Goal: Task Accomplishment & Management: Manage account settings

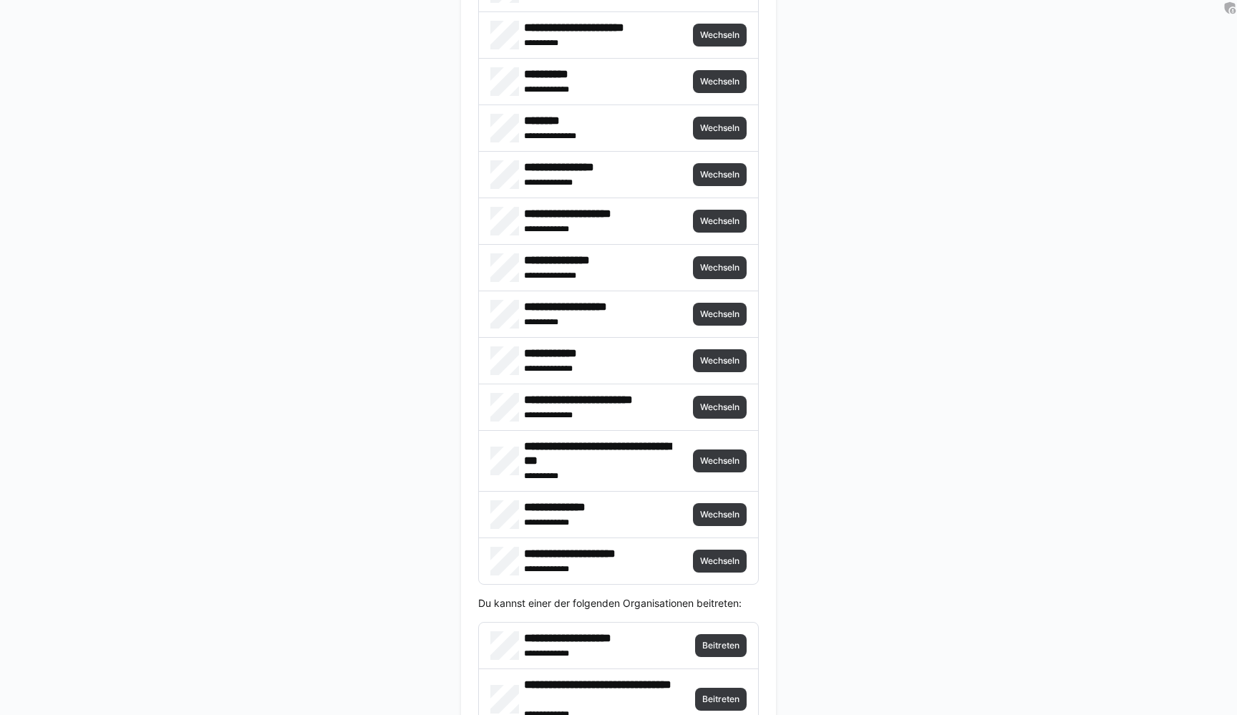
scroll to position [3010, 0]
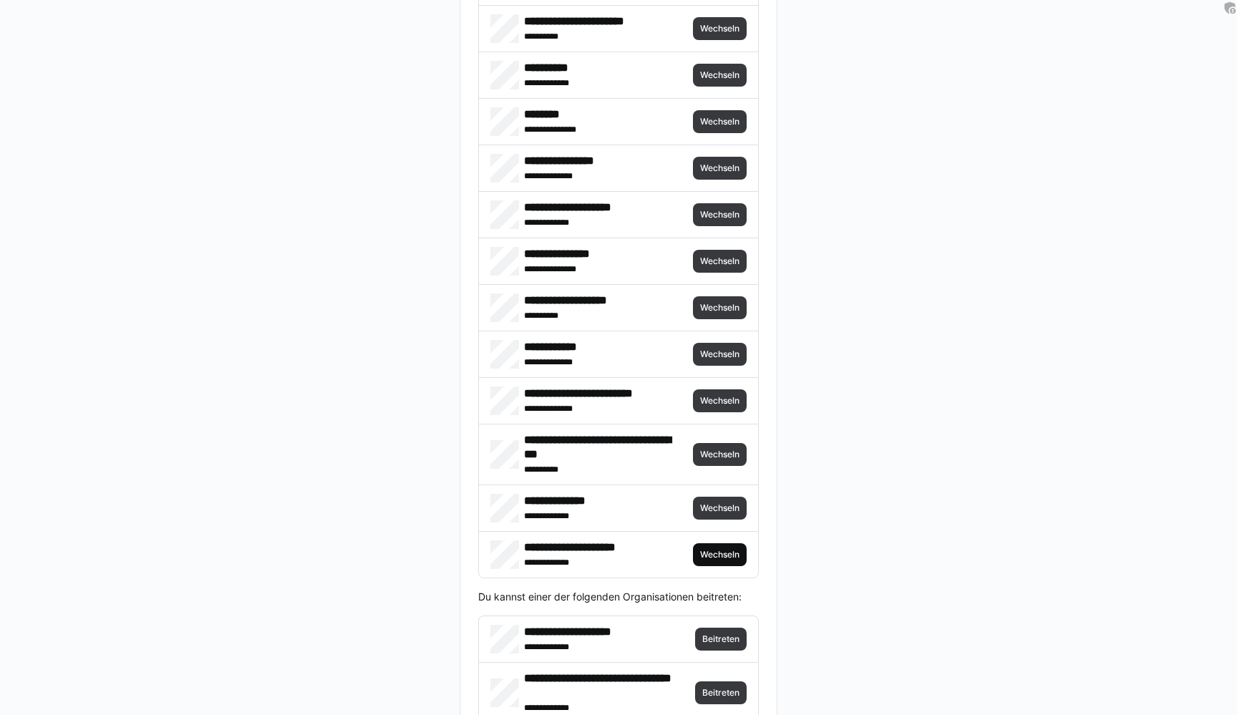
click at [712, 556] on span "Wechseln" at bounding box center [720, 554] width 42 height 11
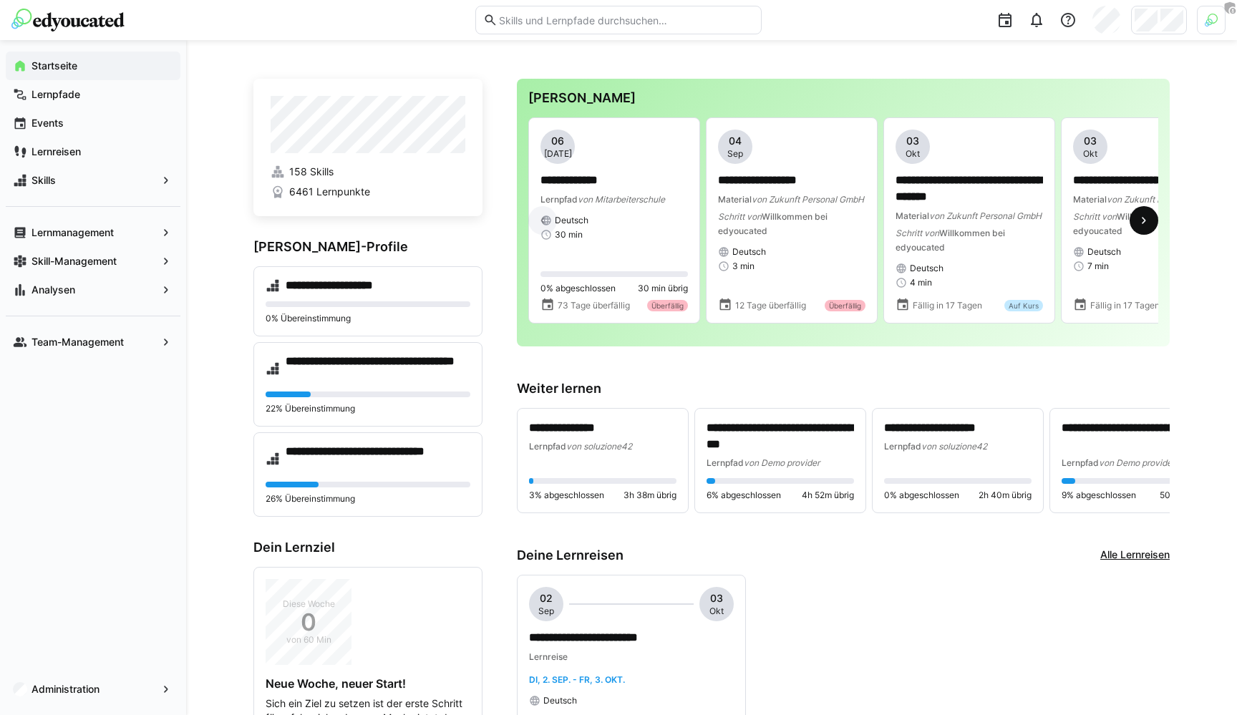
click at [1148, 228] on eds-icon at bounding box center [1144, 220] width 14 height 14
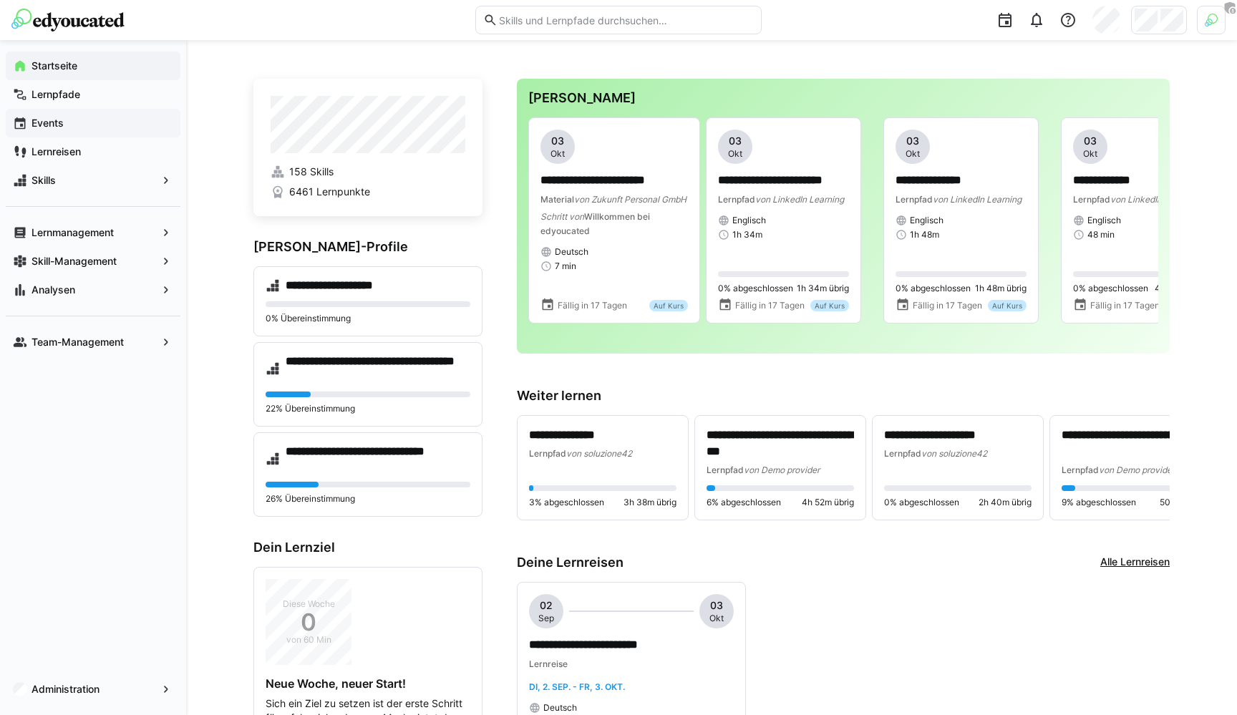
click at [97, 125] on span "Events" at bounding box center [101, 123] width 144 height 14
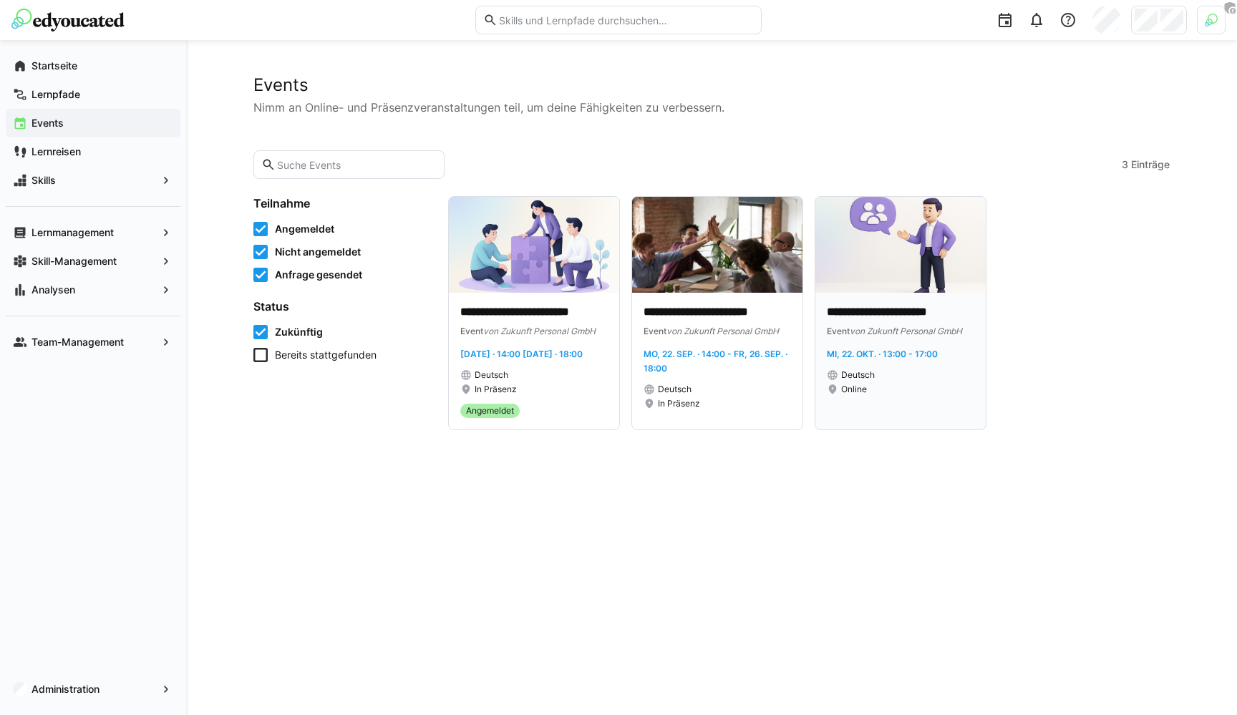
click at [861, 353] on span "Mi, 22. Okt. · 13:00 - 17:00" at bounding box center [882, 354] width 111 height 11
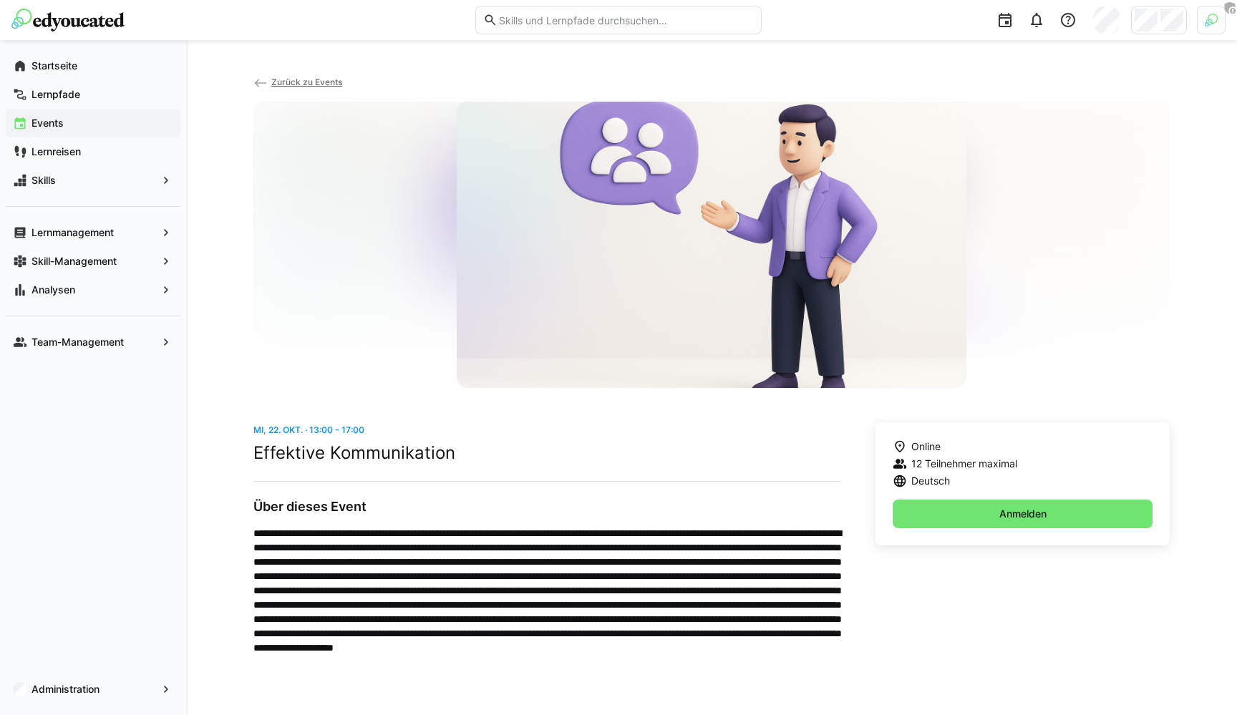
scroll to position [16, 0]
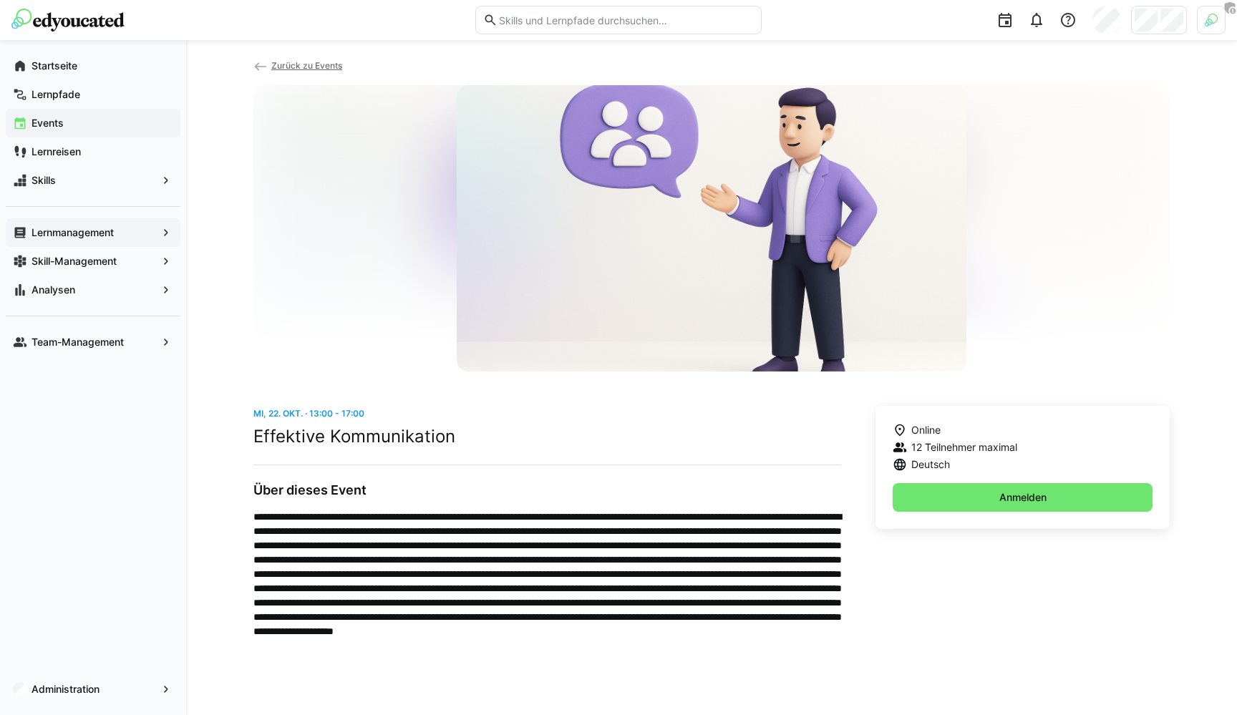
click at [0, 0] on app-navigation-label "Lernmanagement" at bounding box center [0, 0] width 0 height 0
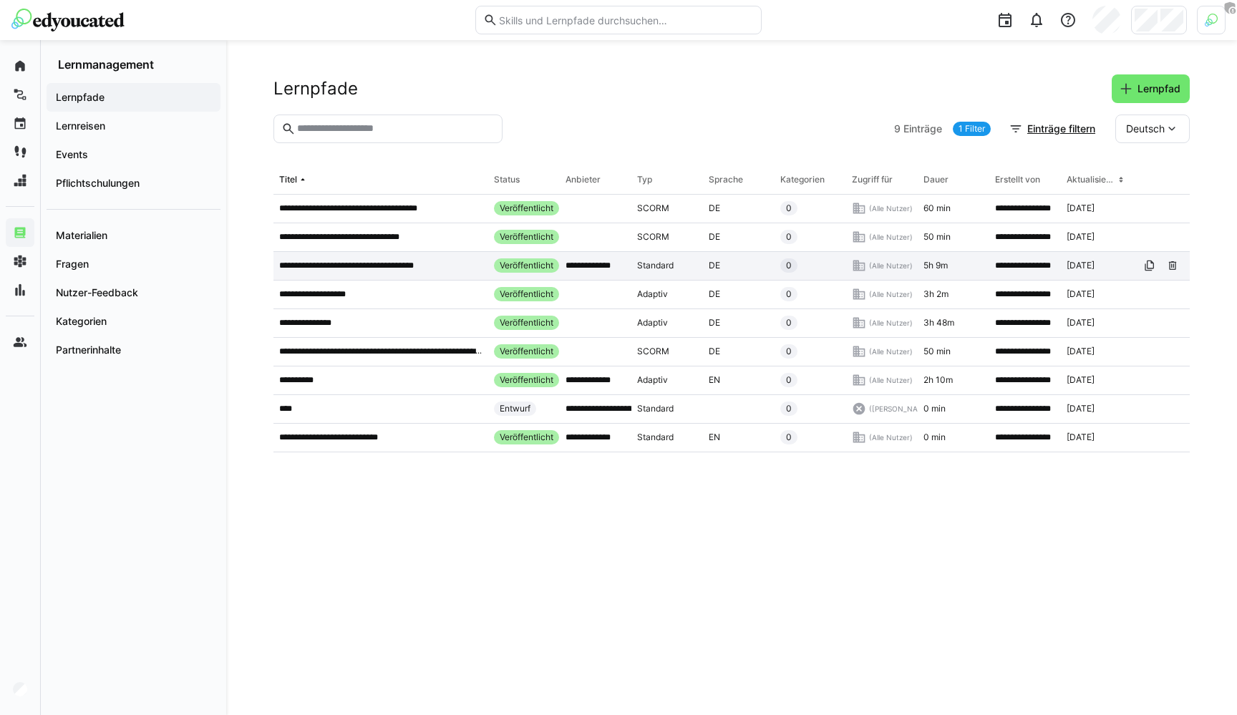
click at [420, 263] on p "**********" at bounding box center [360, 265] width 163 height 11
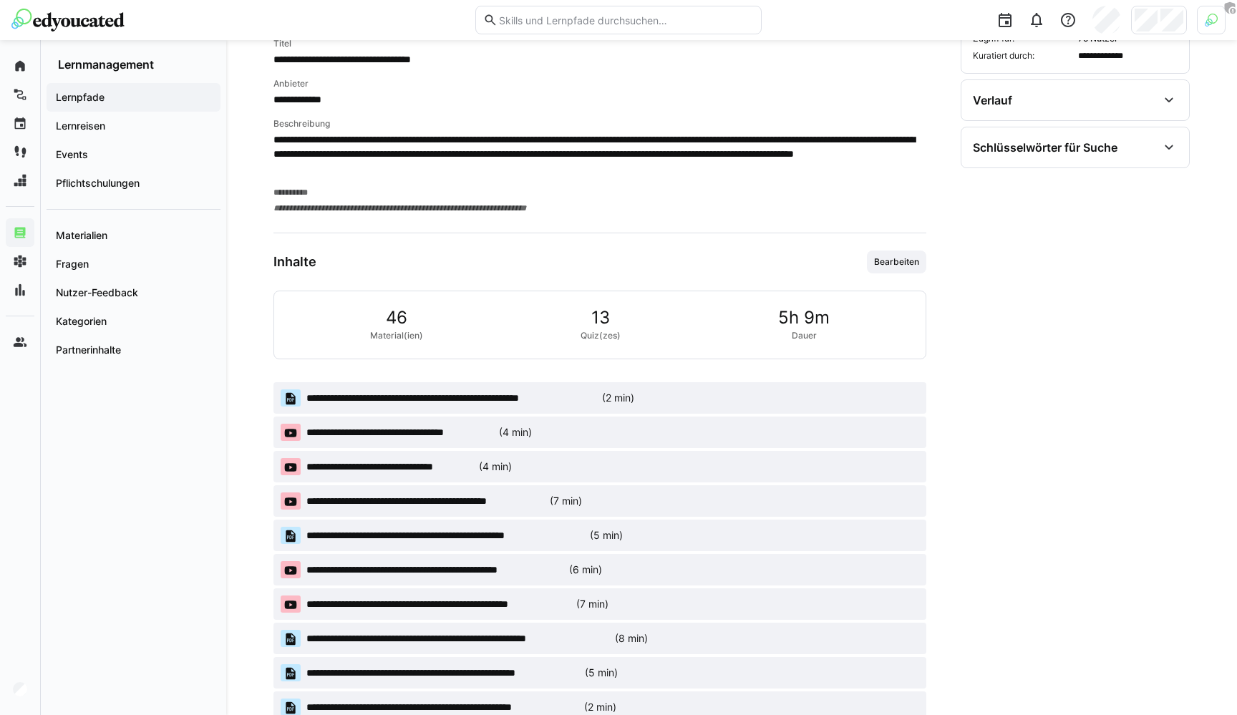
scroll to position [545, 0]
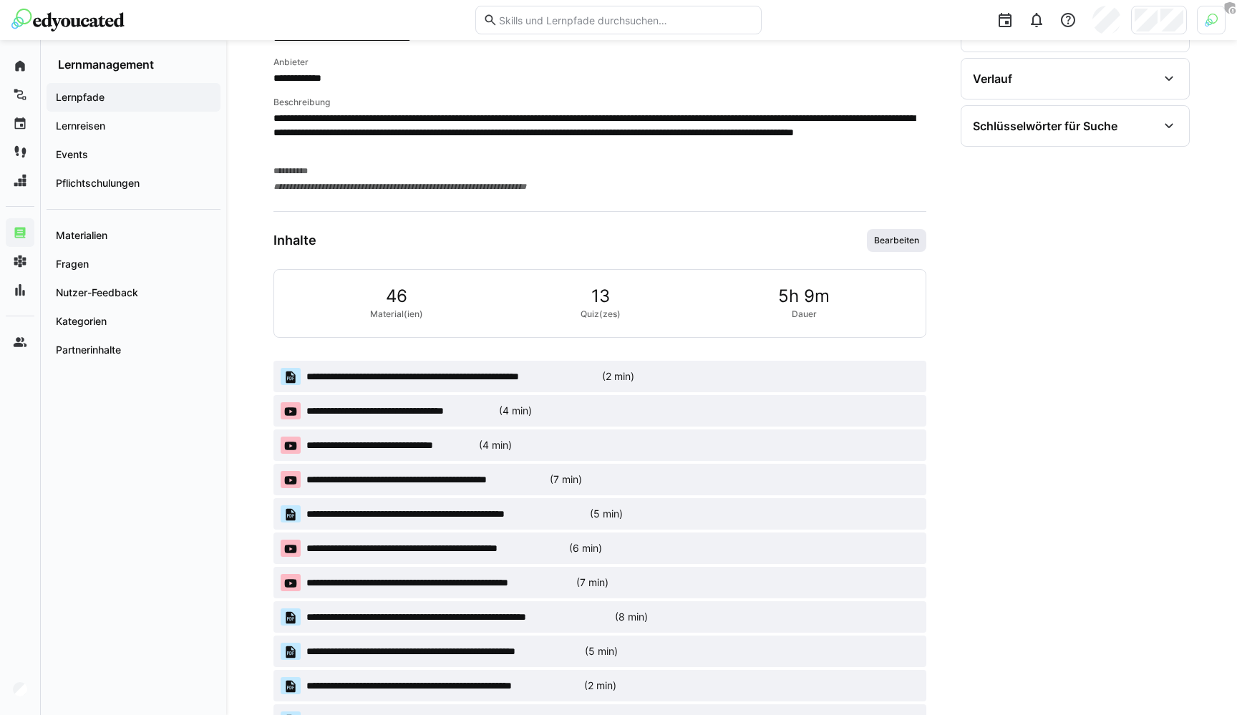
click at [896, 239] on span "Bearbeiten" at bounding box center [897, 240] width 48 height 11
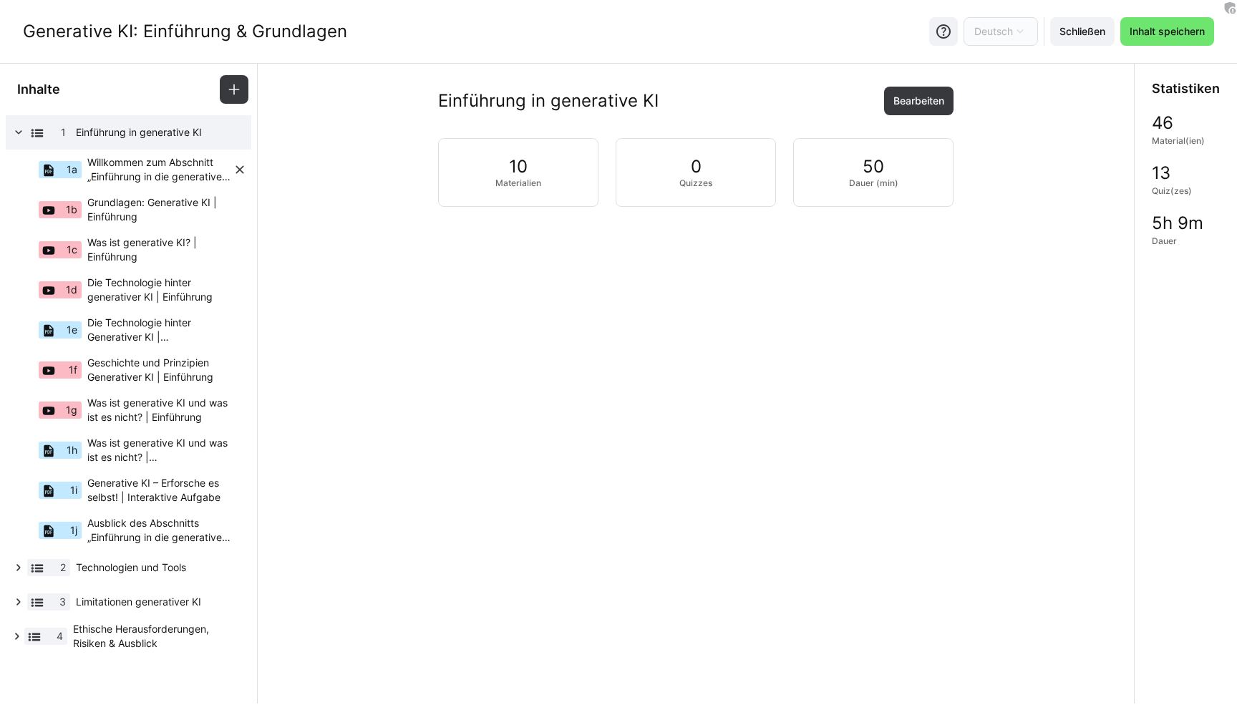
click at [100, 164] on span "Willkommen zum Abschnitt „Einführung in die generative KI"!" at bounding box center [159, 169] width 145 height 29
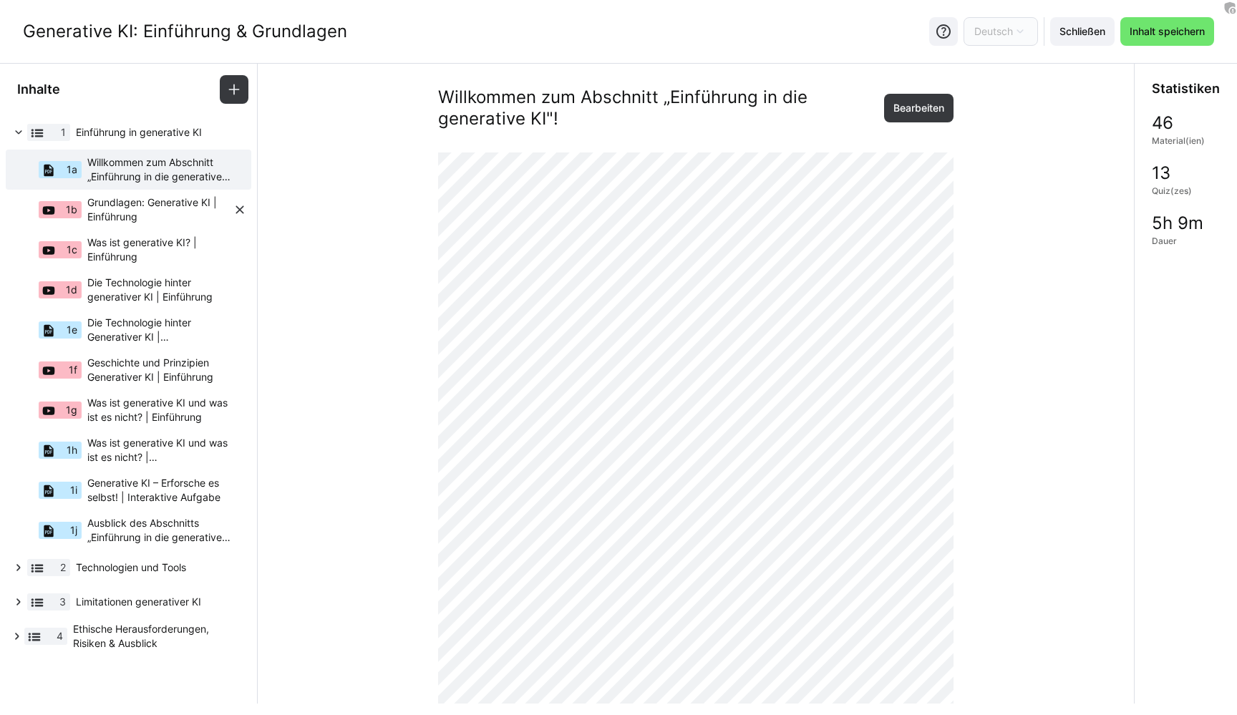
click at [110, 215] on span "Grundlagen: Generative KI | Einführung" at bounding box center [159, 209] width 145 height 29
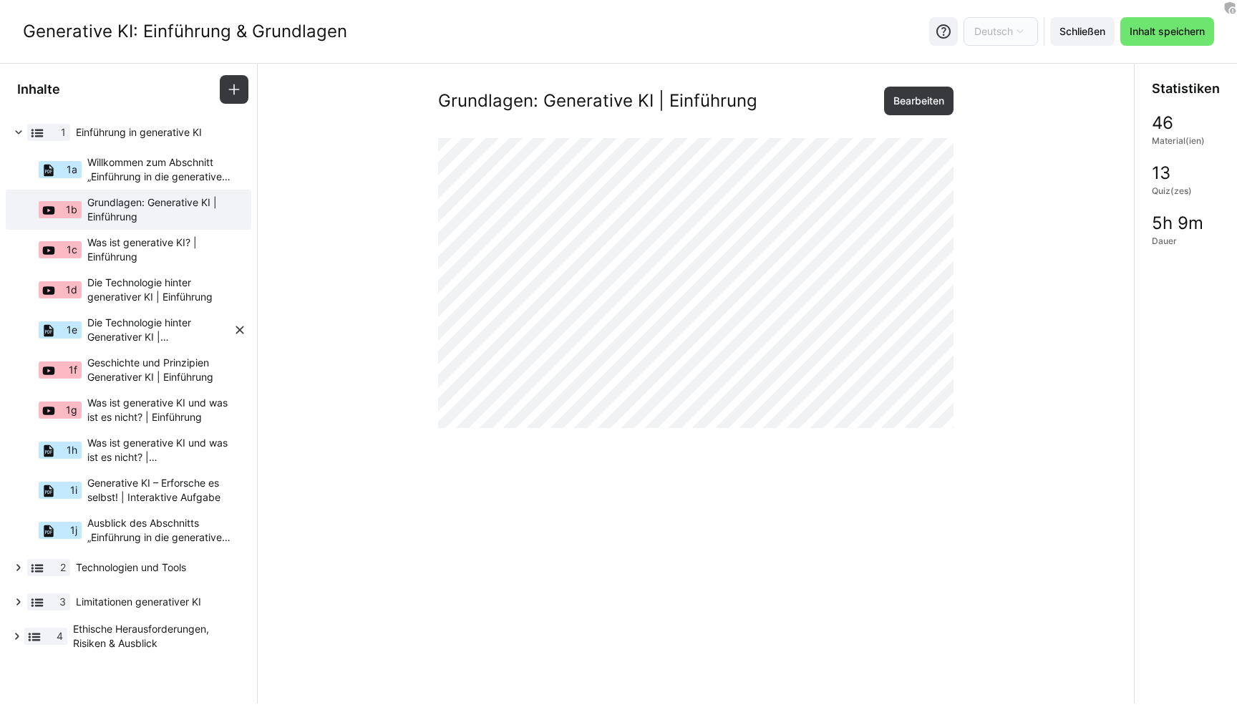
click at [111, 329] on span "Die Technologie hinter Generativer KI | Zusammenfassung" at bounding box center [159, 330] width 145 height 29
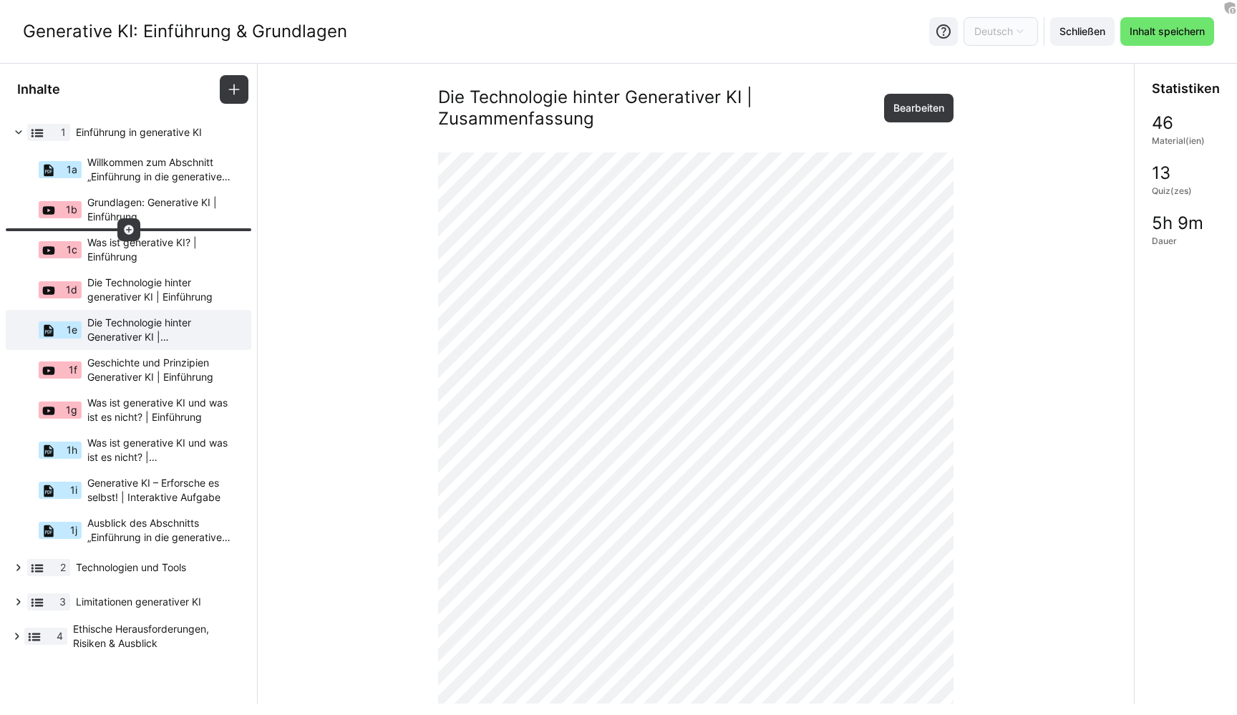
click at [126, 227] on eds-icon at bounding box center [128, 229] width 11 height 11
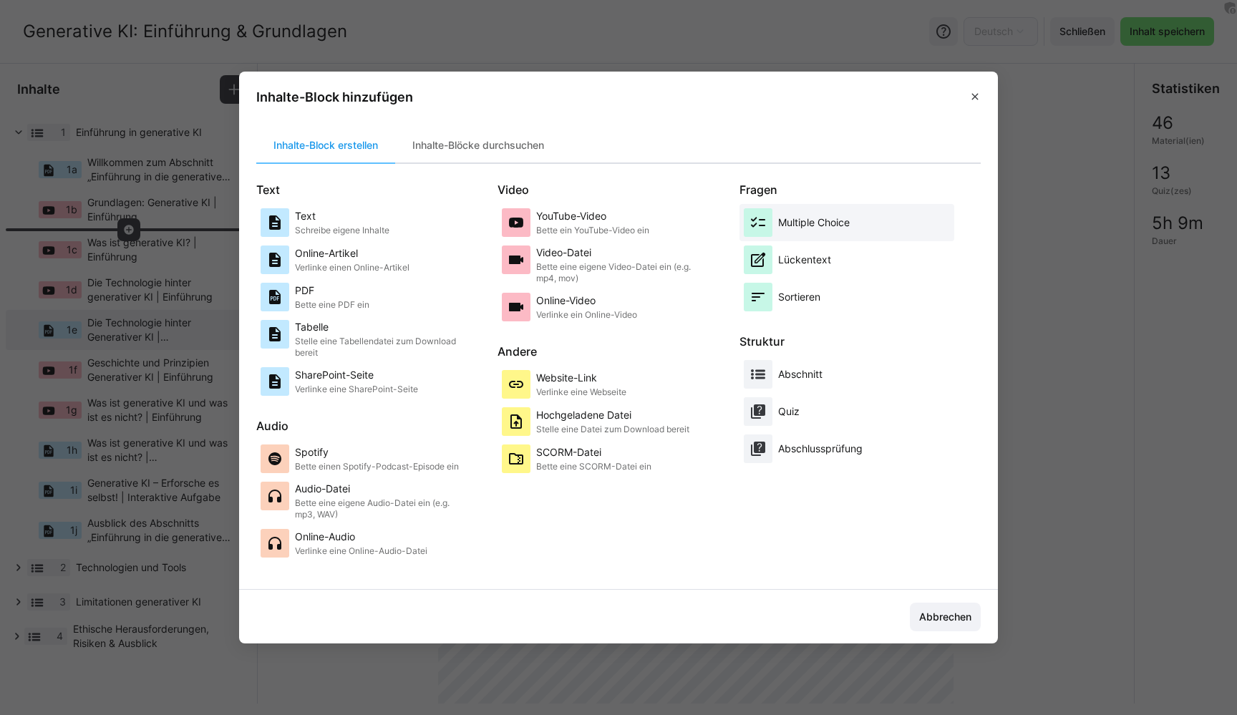
click at [799, 218] on p "Multiple Choice" at bounding box center [814, 222] width 72 height 14
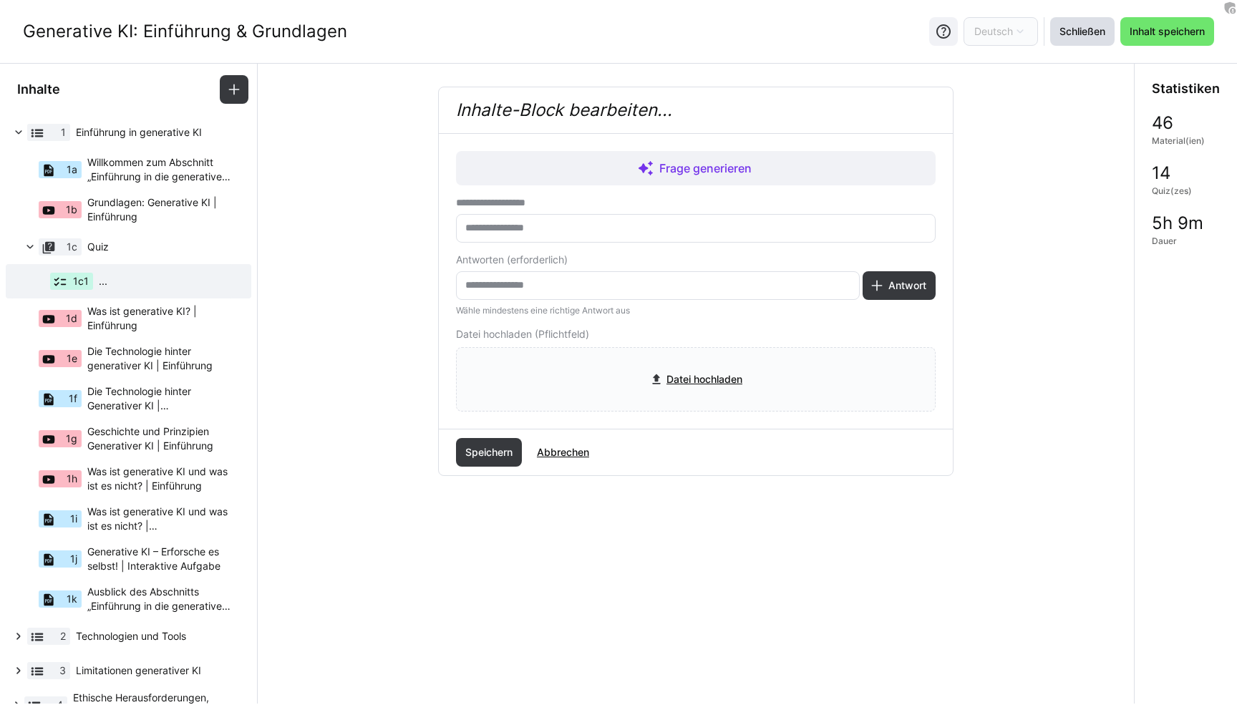
click at [1080, 42] on span "Schließen" at bounding box center [1082, 31] width 64 height 29
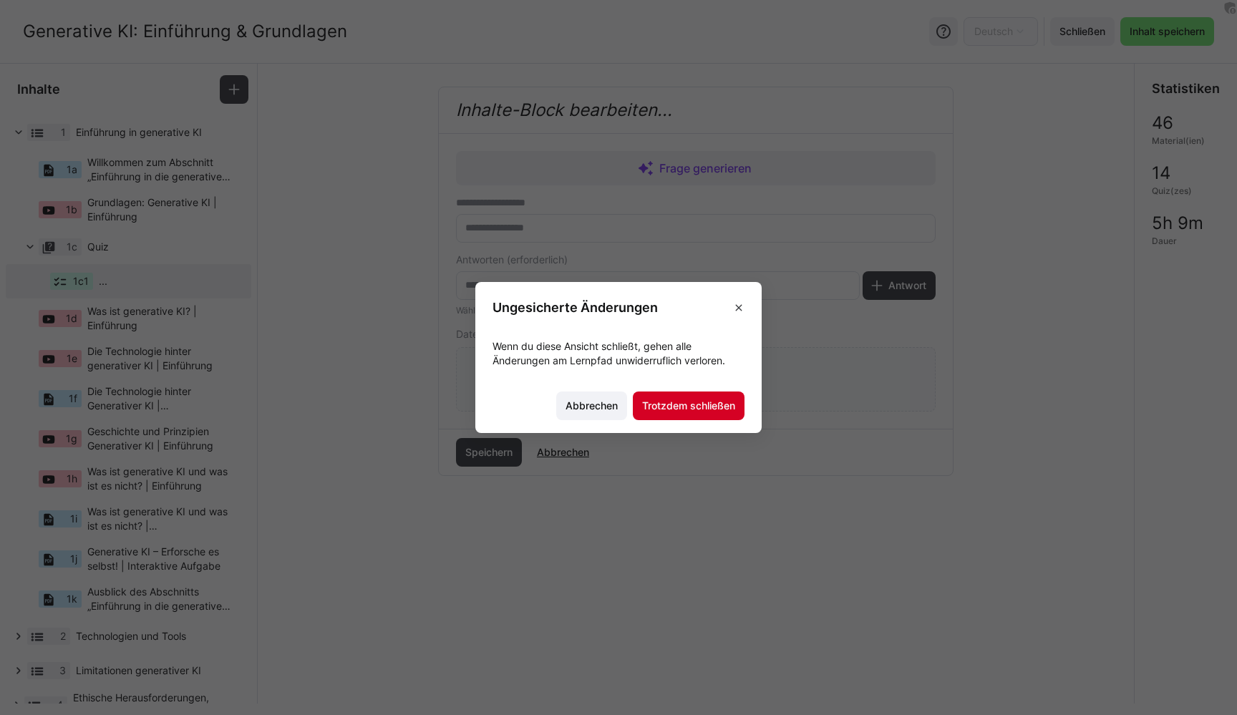
click at [688, 411] on span "Trotzdem schließen" at bounding box center [688, 406] width 97 height 14
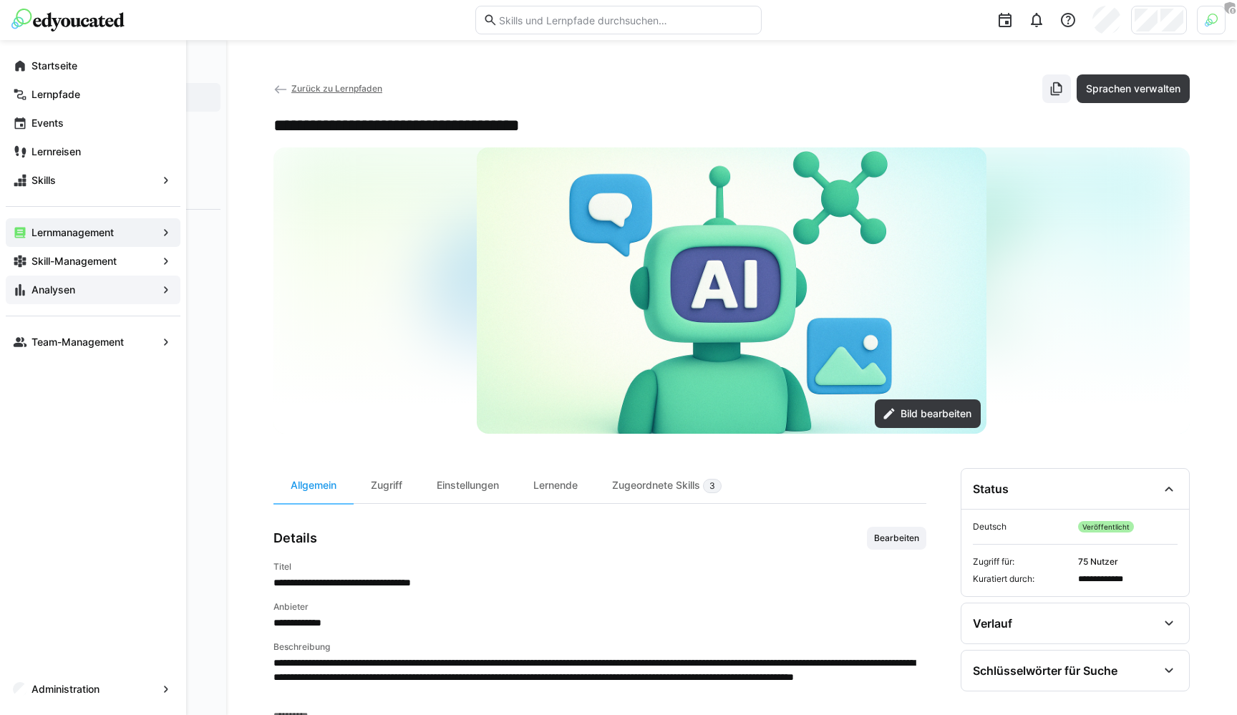
click at [0, 0] on app-navigation-label "Analysen" at bounding box center [0, 0] width 0 height 0
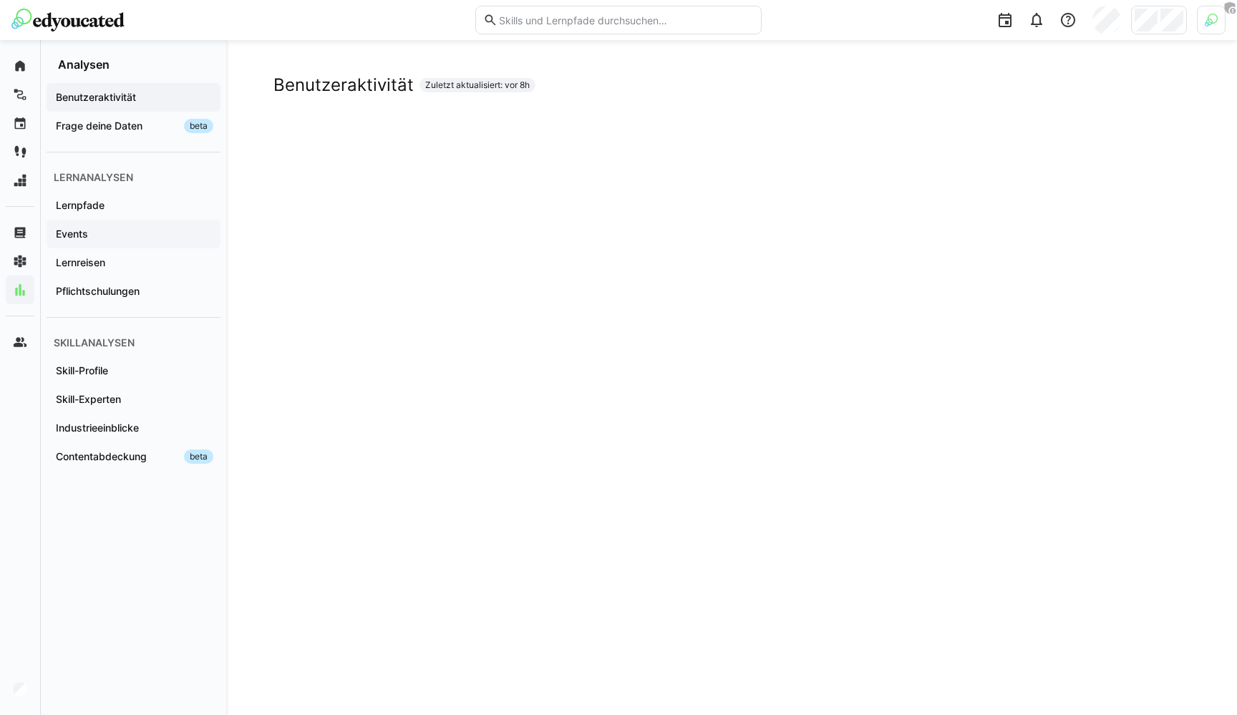
click at [100, 232] on span "Events" at bounding box center [134, 234] width 160 height 14
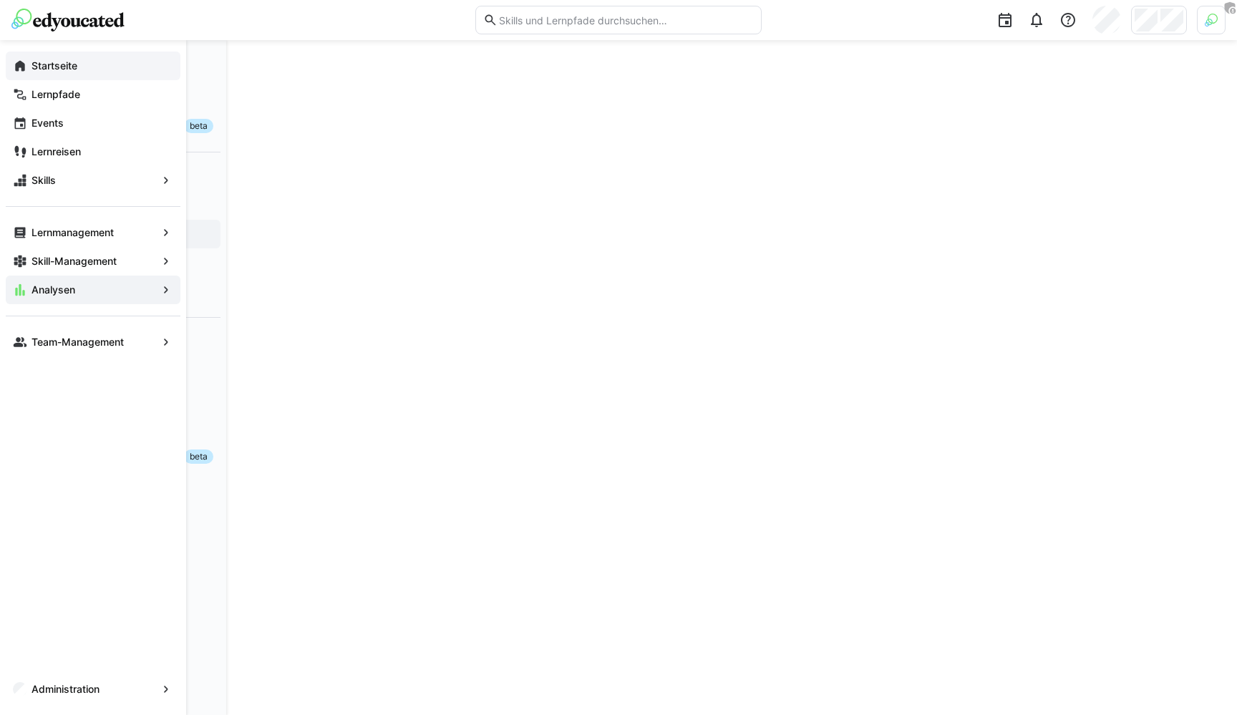
click at [0, 0] on app-navigation-label "Startseite" at bounding box center [0, 0] width 0 height 0
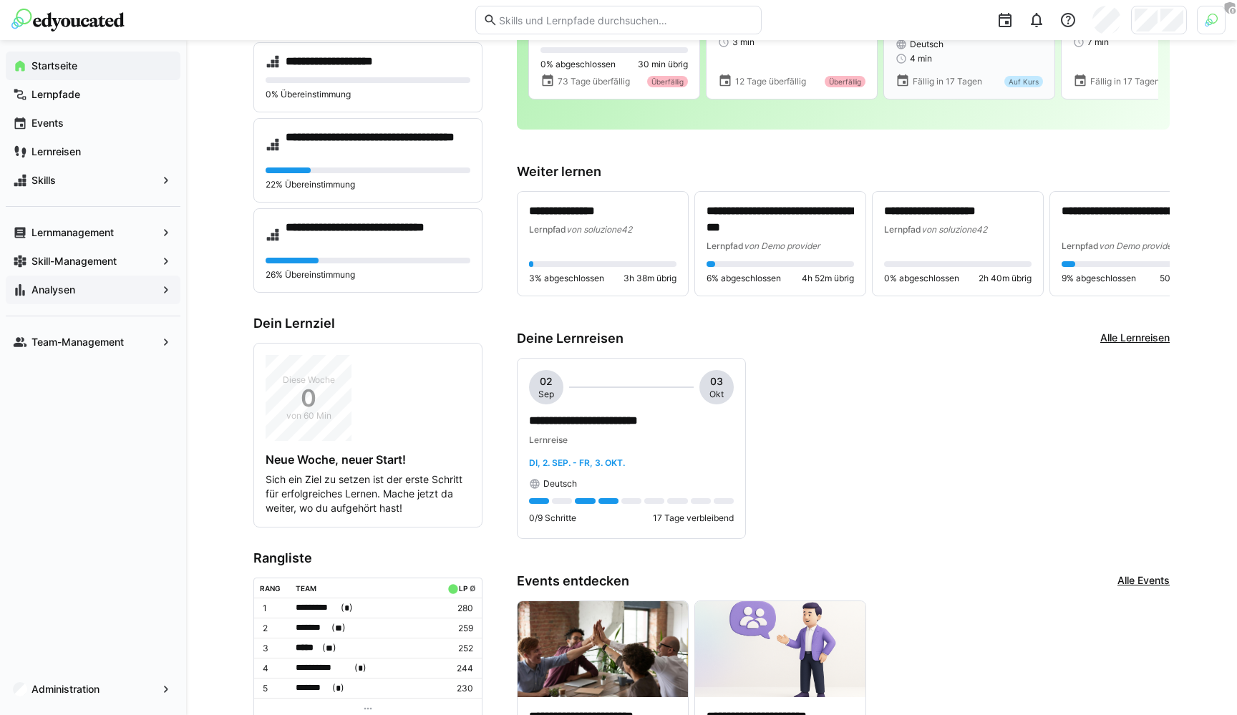
scroll to position [246, 0]
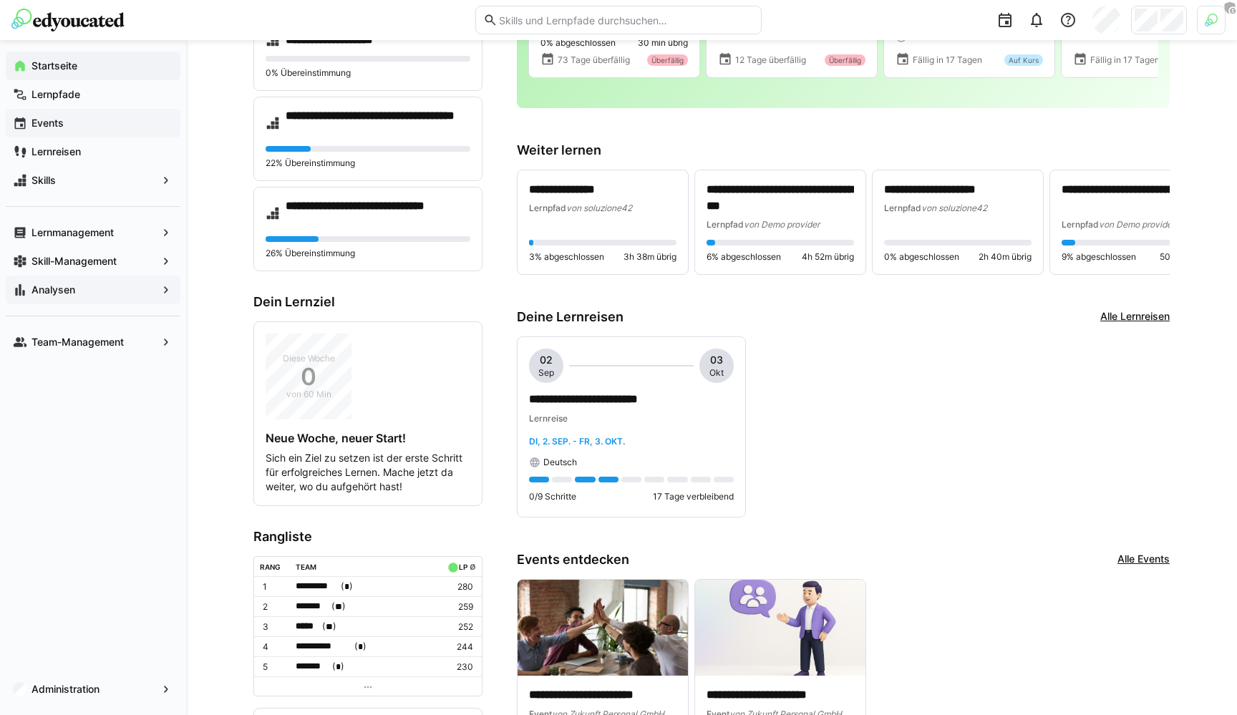
click at [0, 0] on app-navigation-label "Events" at bounding box center [0, 0] width 0 height 0
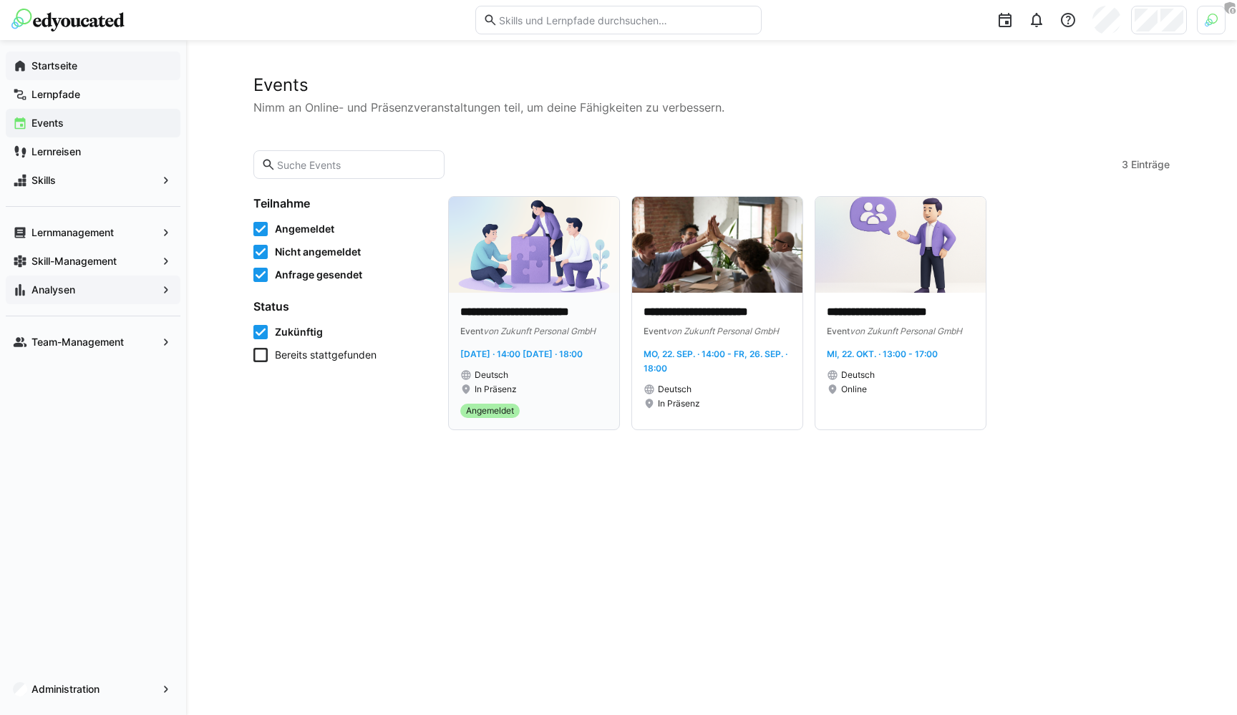
click at [514, 305] on p "**********" at bounding box center [533, 312] width 147 height 16
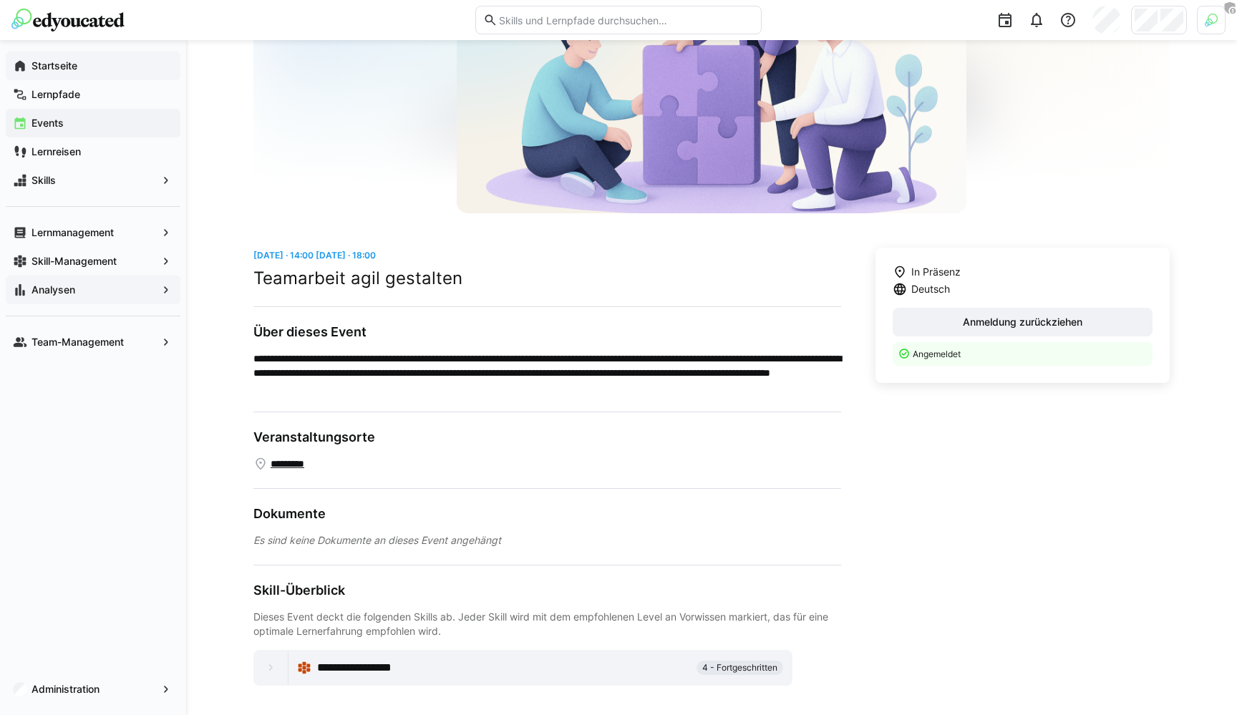
scroll to position [179, 0]
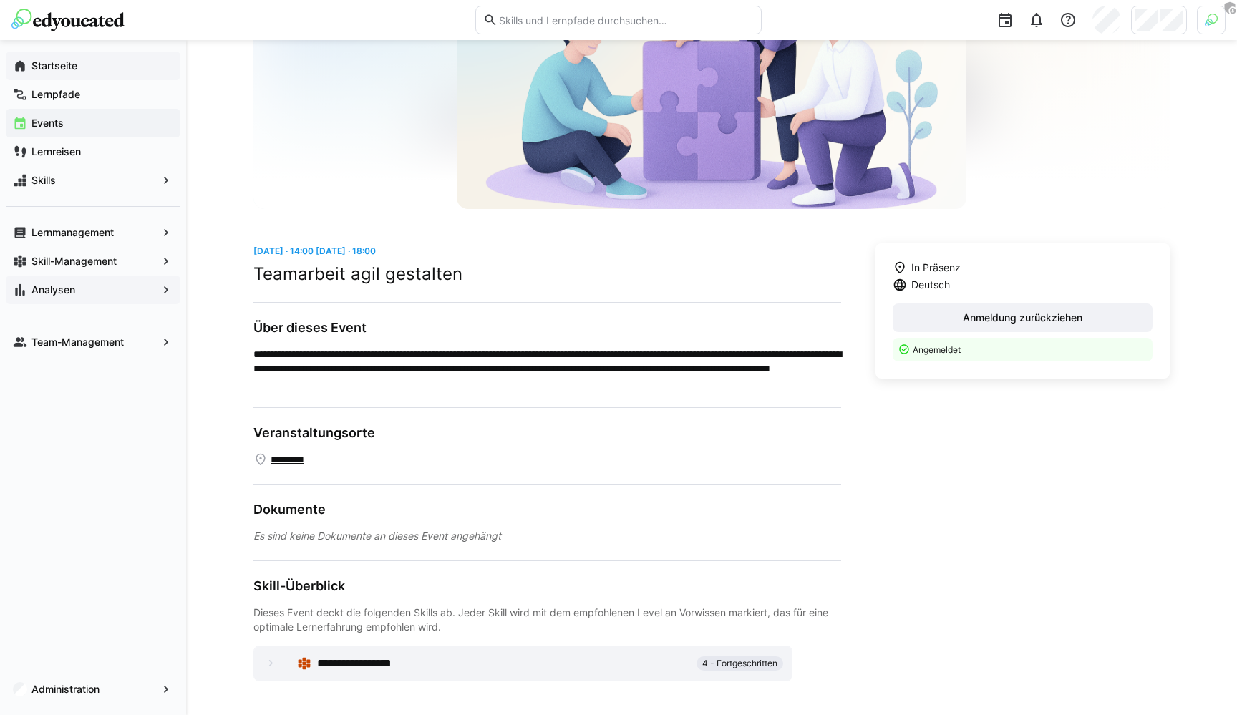
click at [80, 117] on span "Events" at bounding box center [101, 123] width 144 height 14
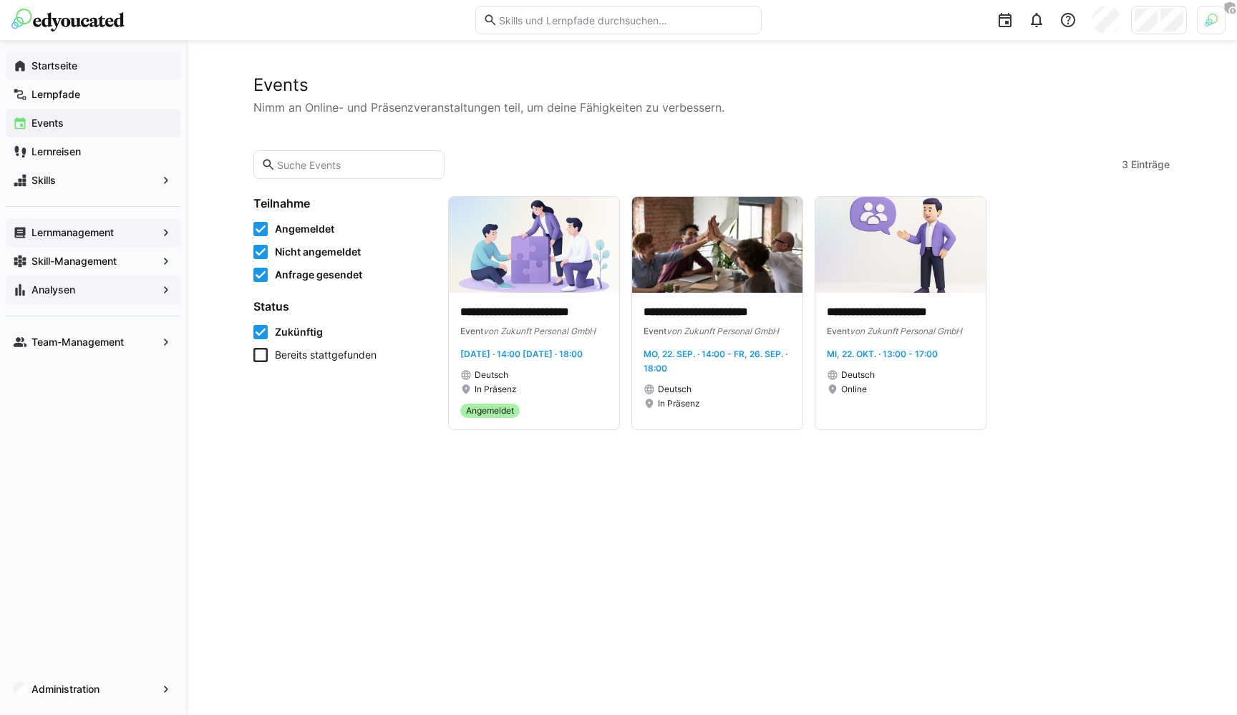
click at [125, 231] on span "Lernmanagement" at bounding box center [92, 233] width 127 height 14
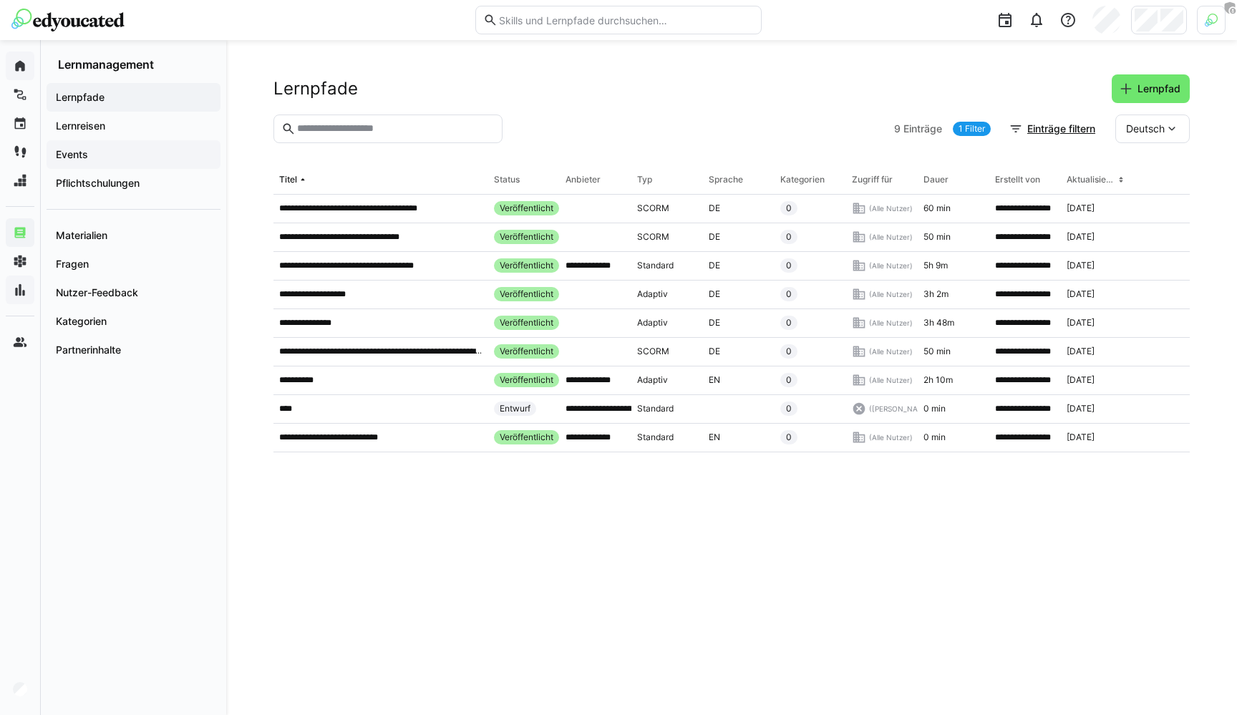
click at [108, 157] on span "Events" at bounding box center [134, 154] width 160 height 14
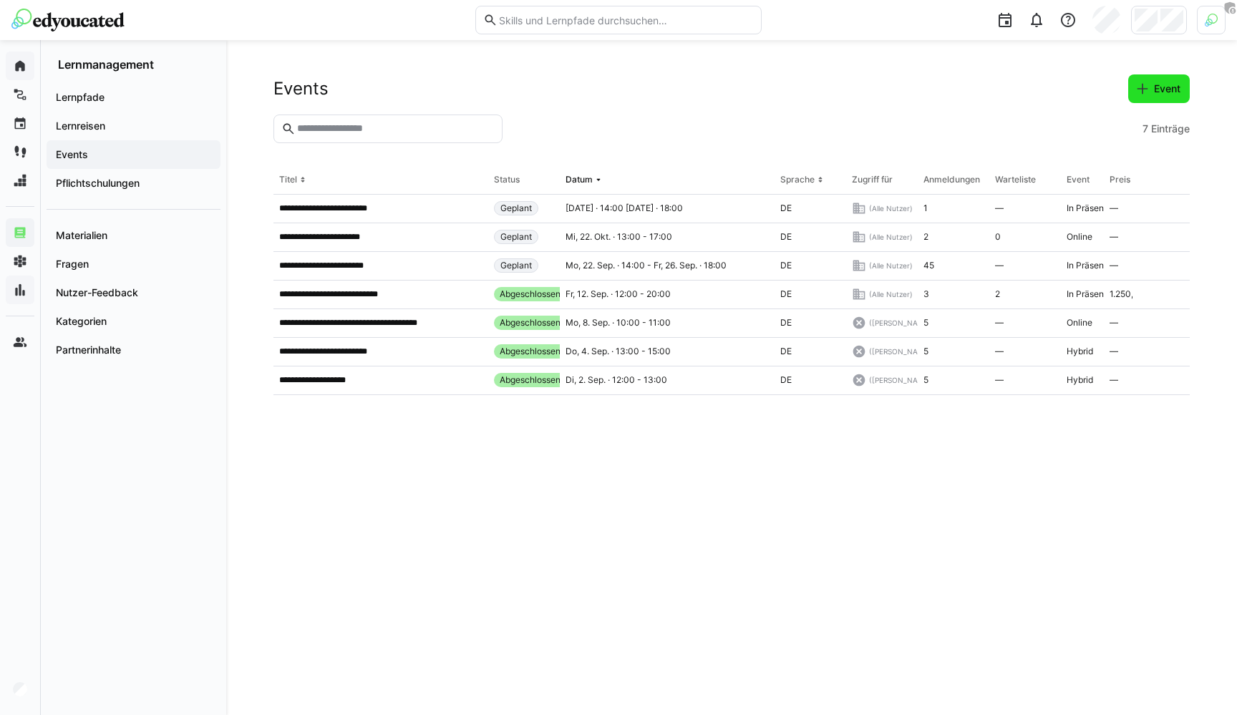
click at [1152, 96] on span "Event" at bounding box center [1159, 88] width 62 height 29
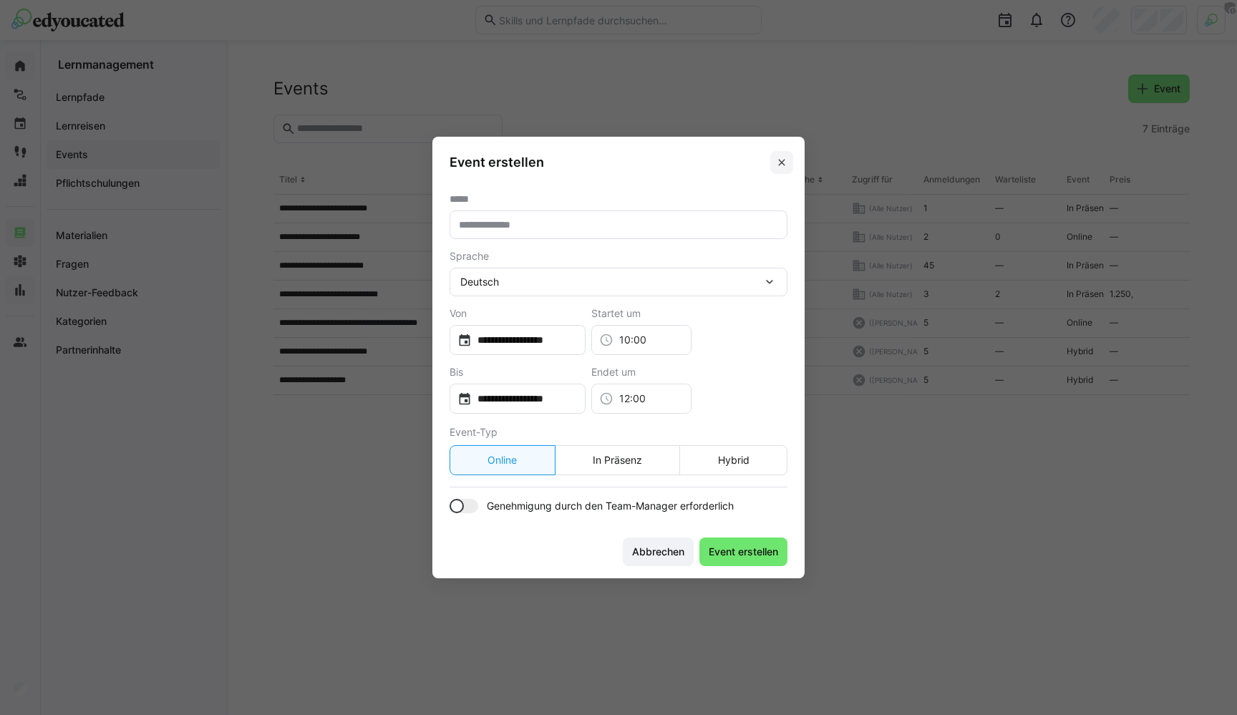
click at [780, 161] on eds-icon at bounding box center [781, 162] width 11 height 11
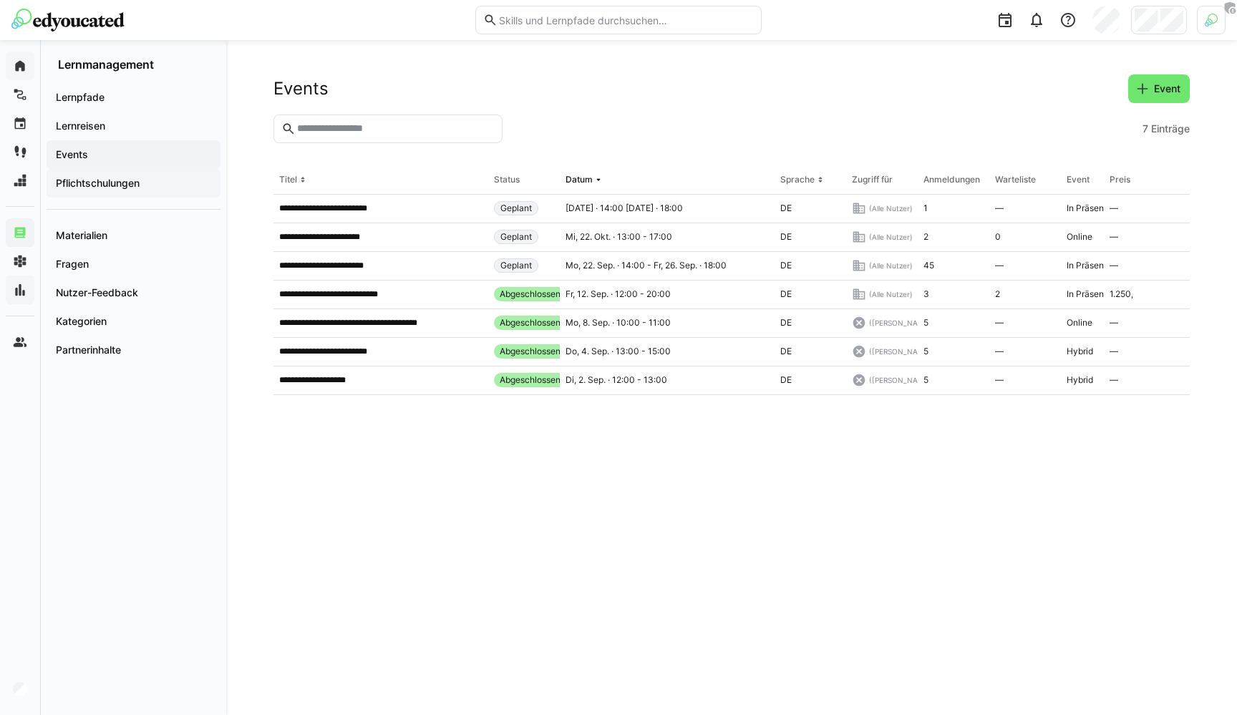
click at [153, 183] on span "Pflichtschulungen" at bounding box center [134, 183] width 160 height 14
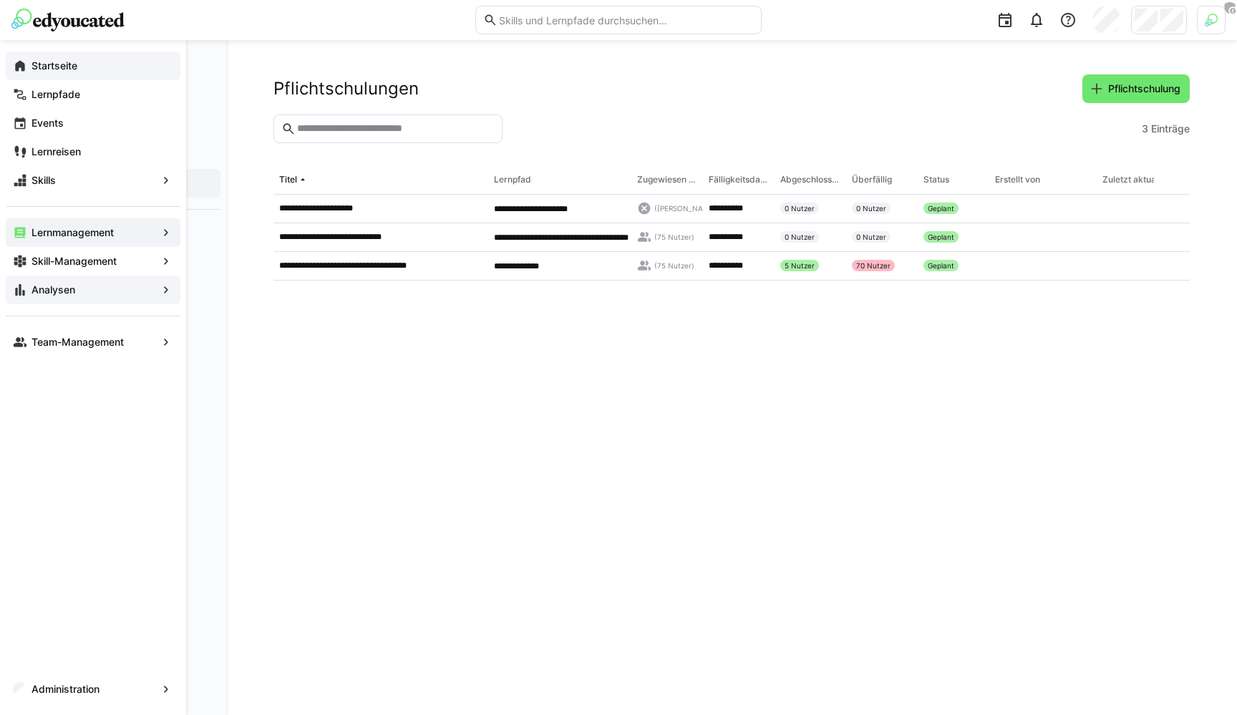
click at [0, 0] on app-navigation-label "Analysen" at bounding box center [0, 0] width 0 height 0
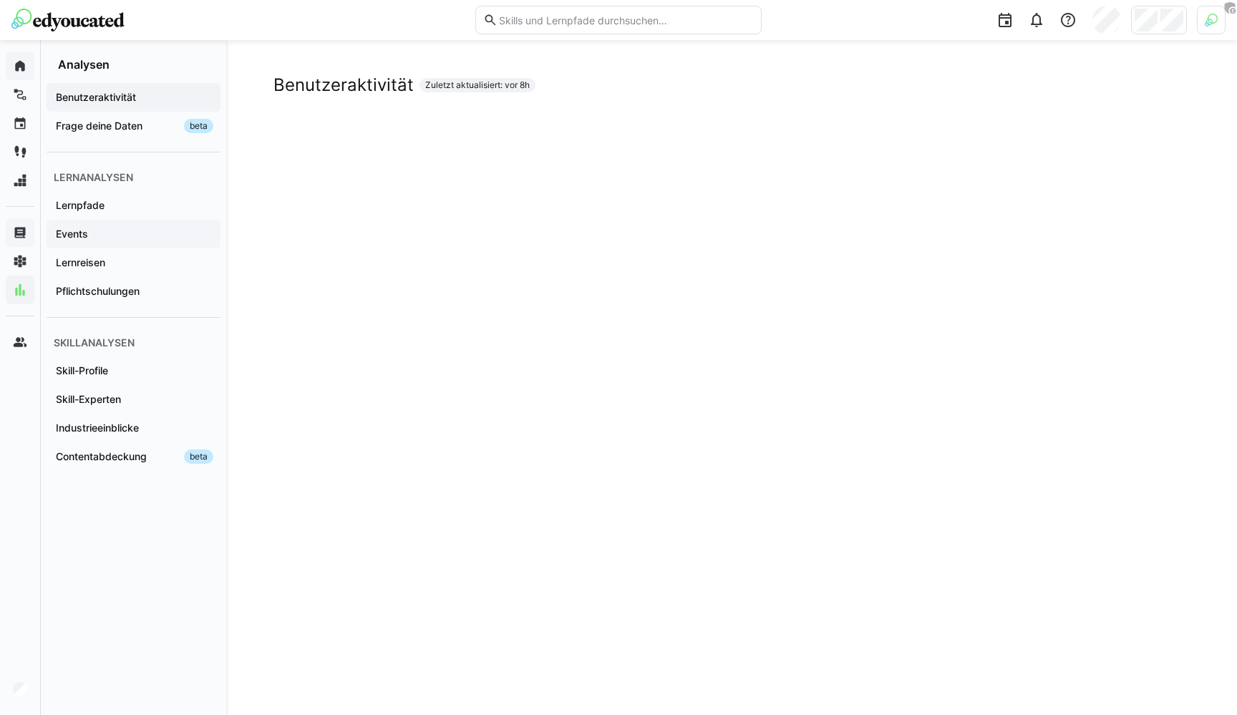
click at [98, 232] on span "Events" at bounding box center [134, 234] width 160 height 14
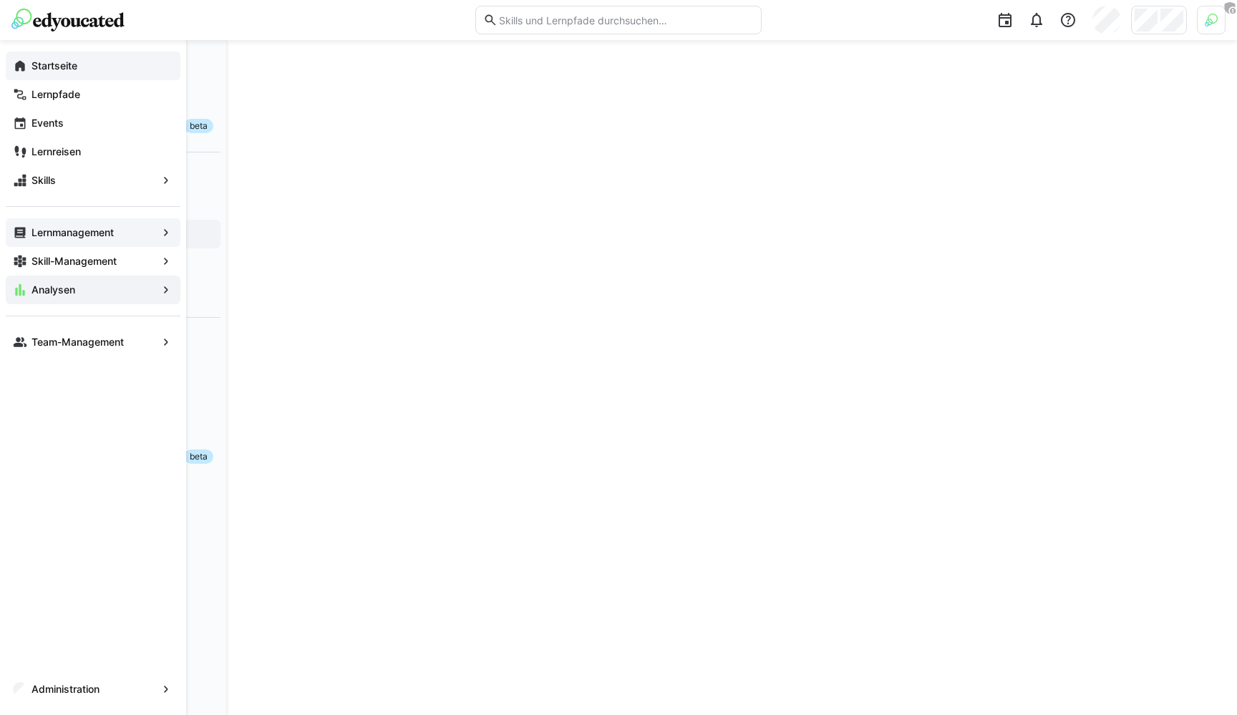
click at [32, 56] on div "Startseite" at bounding box center [93, 66] width 175 height 29
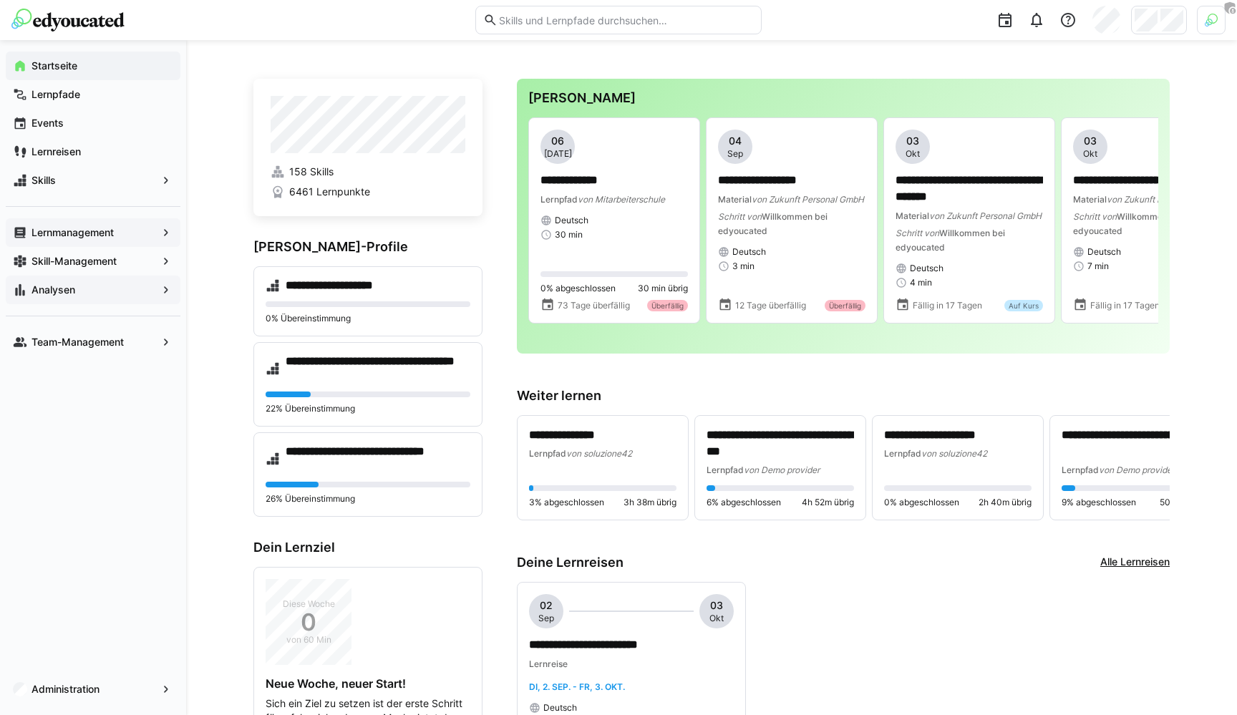
click at [89, 292] on span "Analysen" at bounding box center [92, 290] width 127 height 14
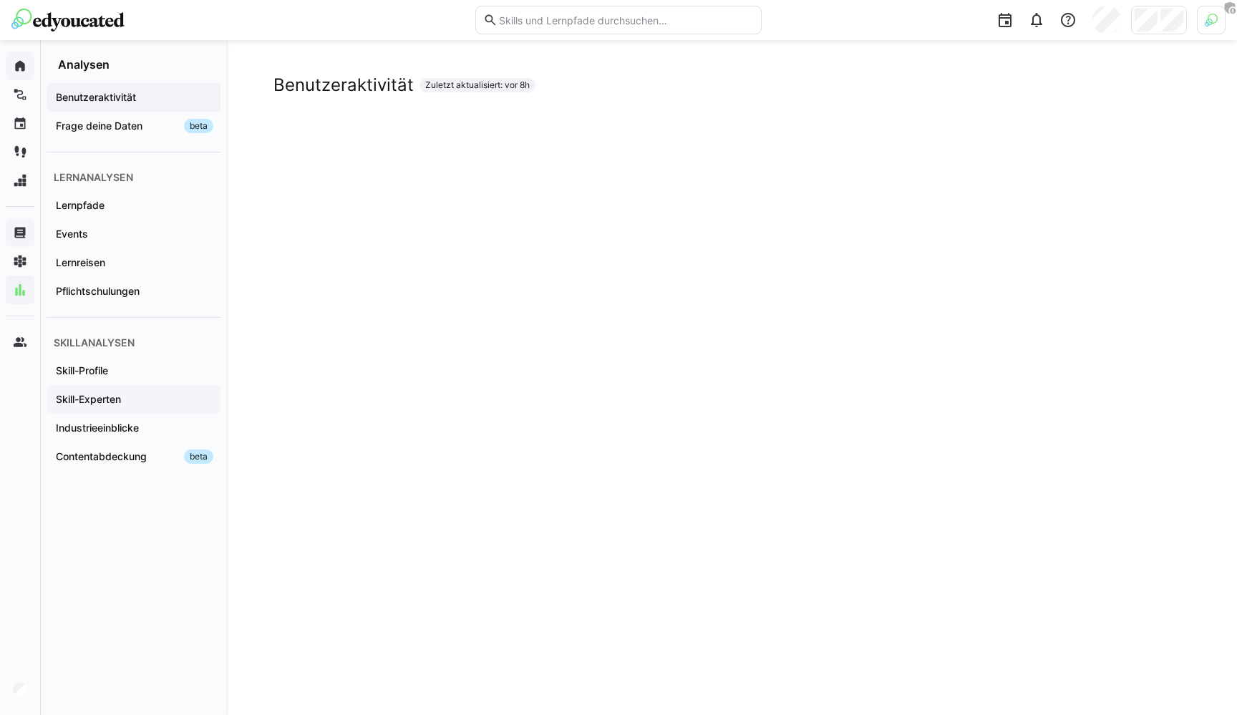
click at [0, 0] on app-navigation-label "Skill-Experten" at bounding box center [0, 0] width 0 height 0
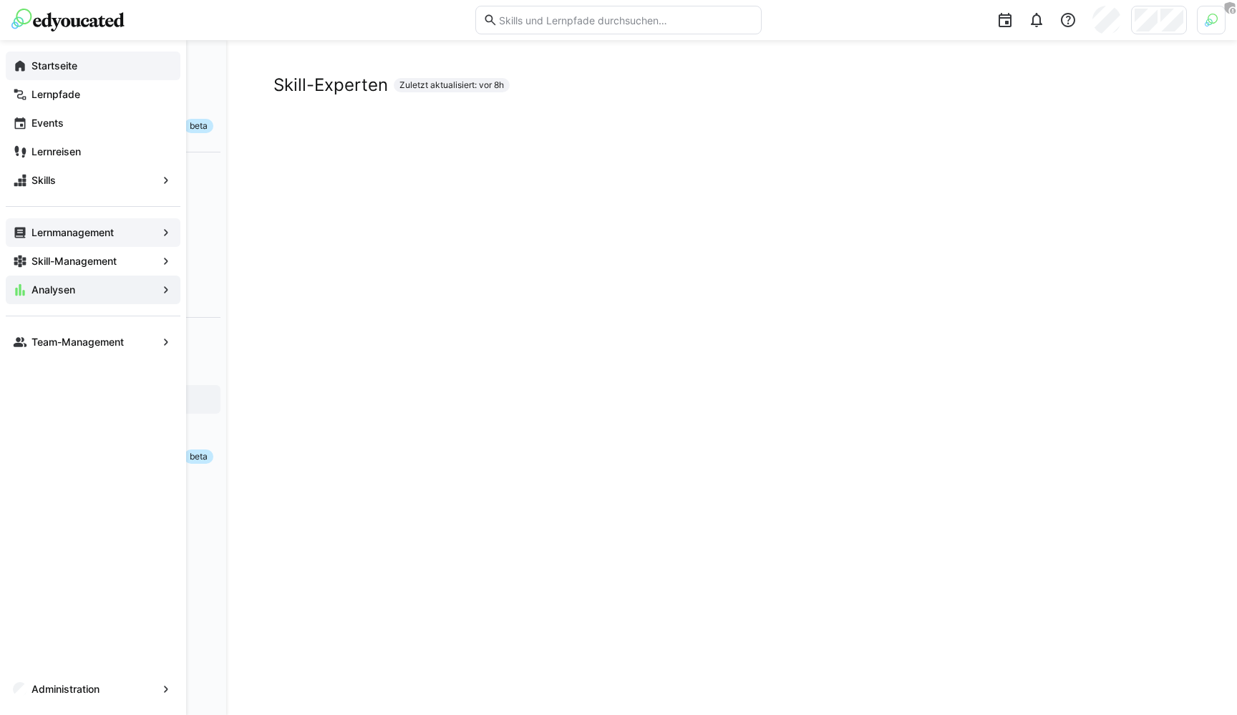
click at [23, 60] on eds-icon at bounding box center [20, 66] width 14 height 14
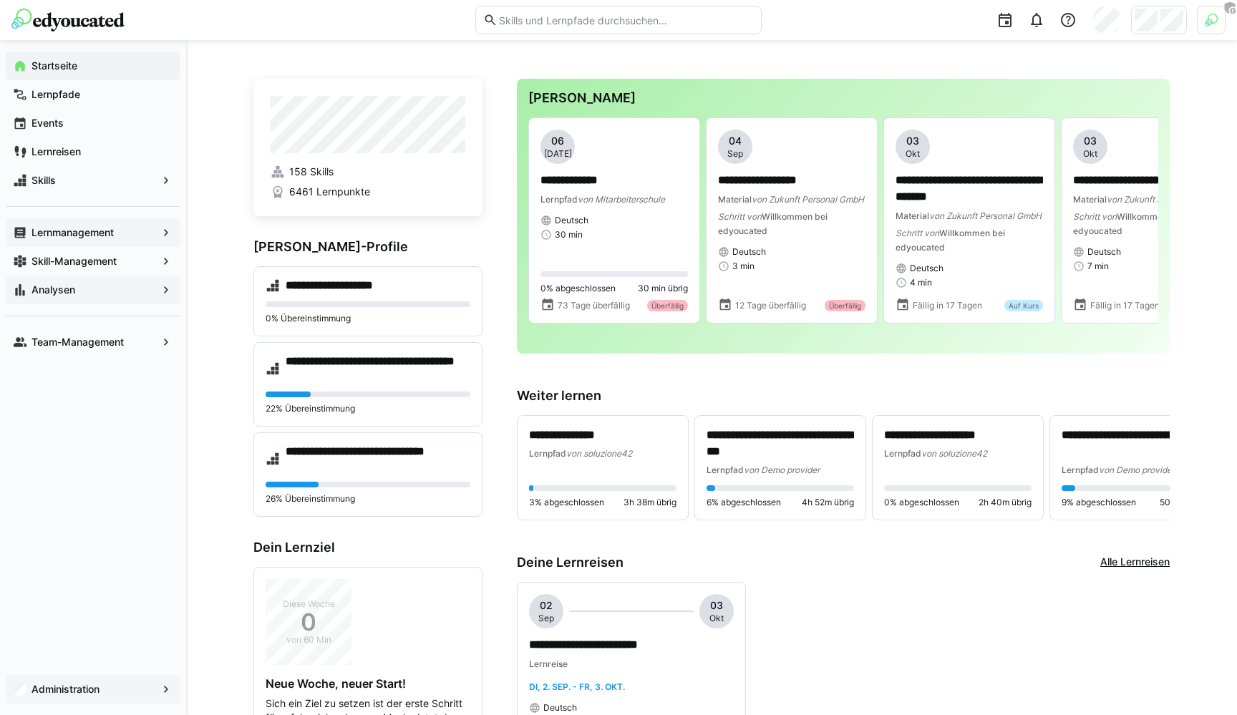
click at [0, 0] on app-navigation-label "Administration" at bounding box center [0, 0] width 0 height 0
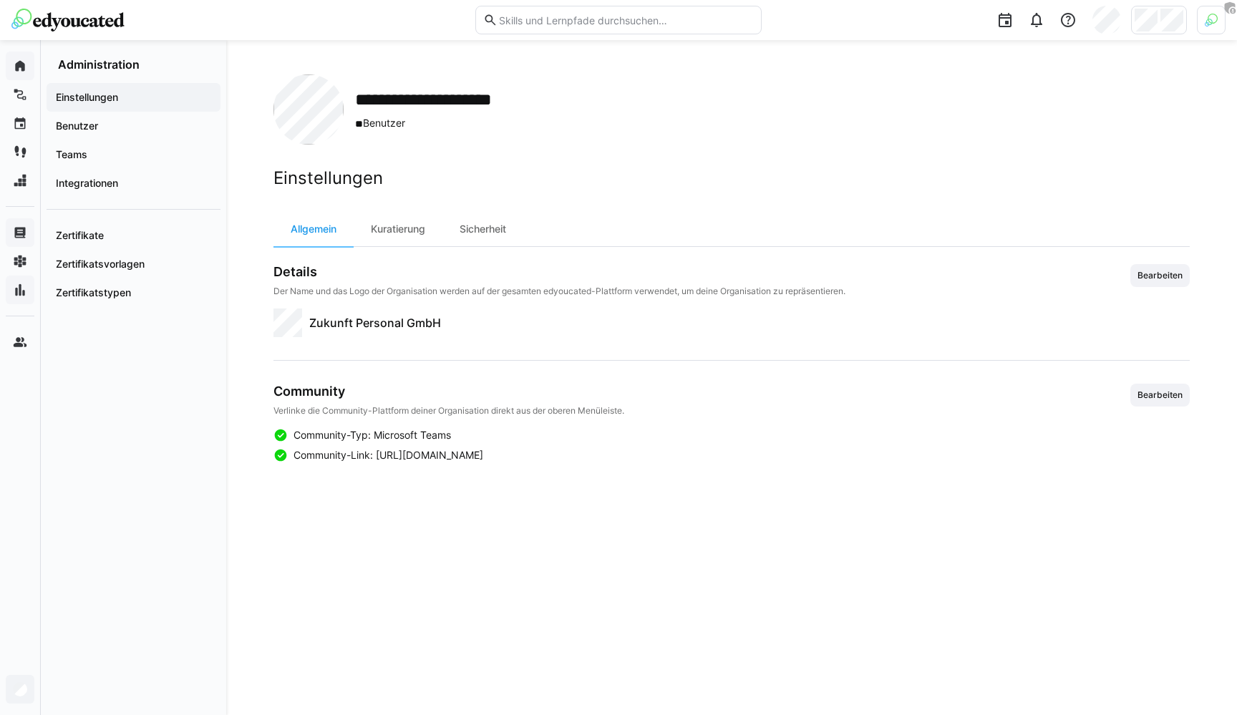
click at [1203, 14] on div at bounding box center [1211, 20] width 29 height 29
click at [1054, 164] on span "Aktivieren" at bounding box center [1054, 168] width 44 height 11
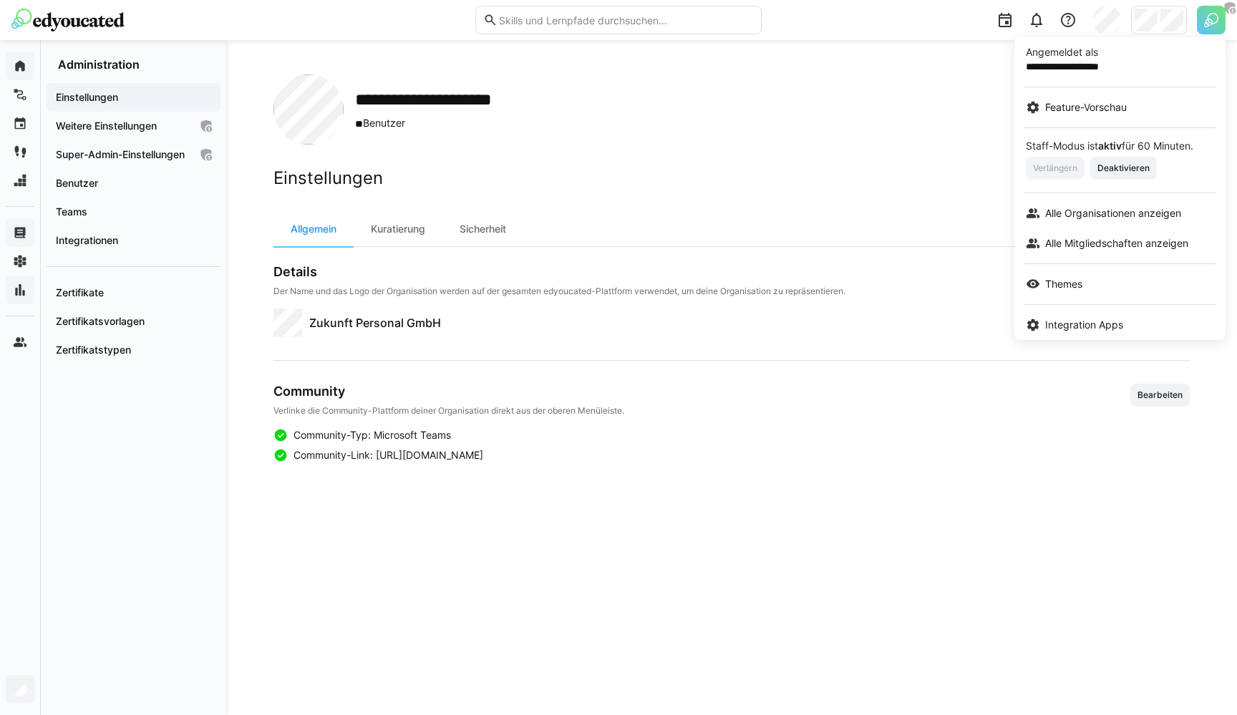
click at [99, 115] on div at bounding box center [618, 357] width 1237 height 715
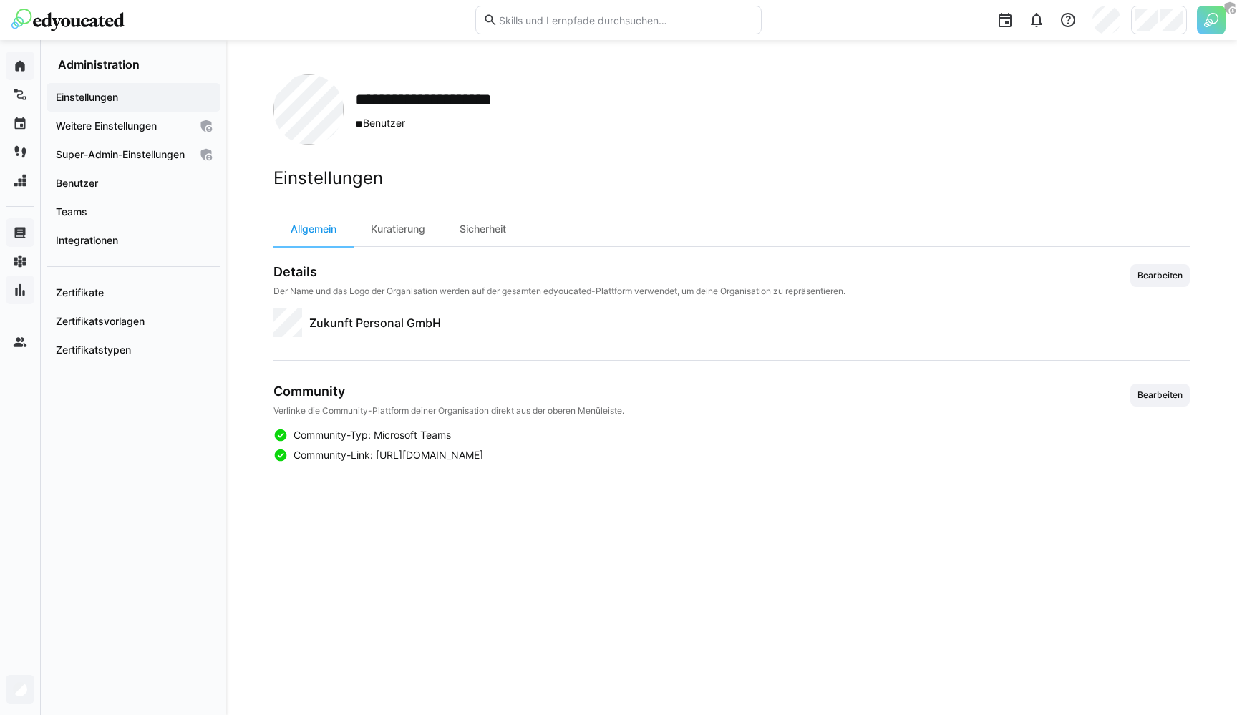
click at [99, 115] on div "Weitere Einstellungen" at bounding box center [134, 126] width 174 height 29
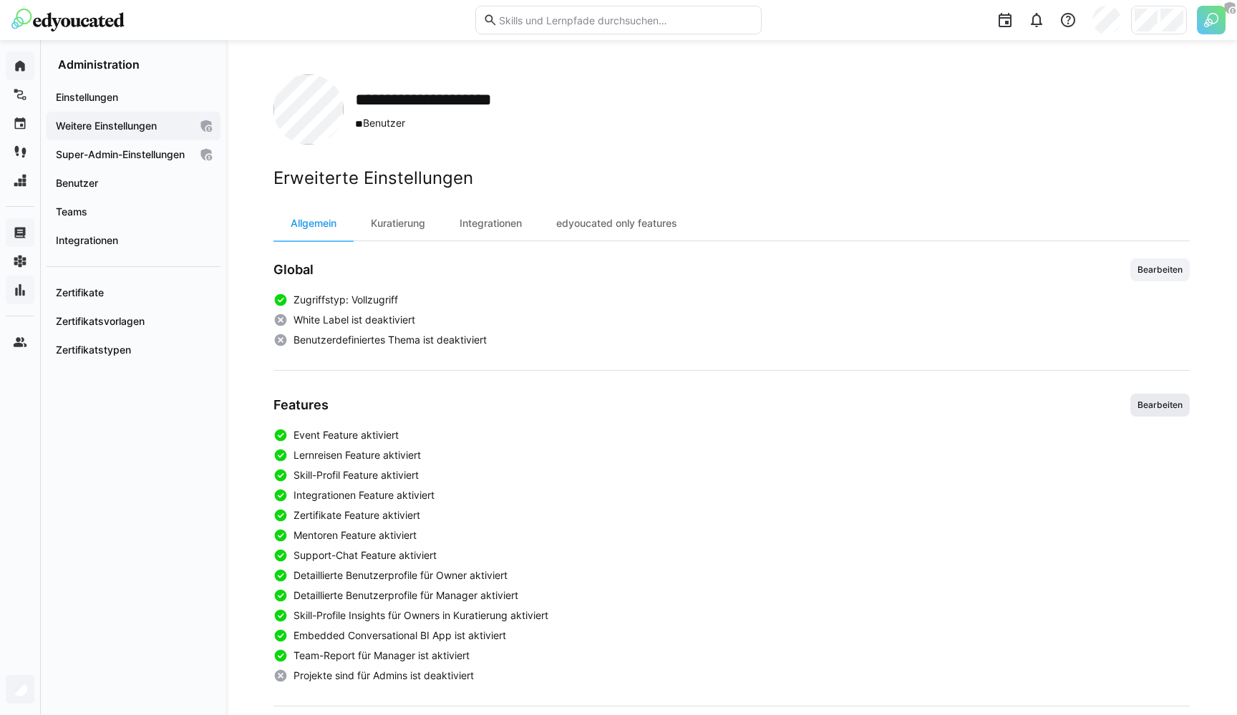
click at [1158, 404] on span "Bearbeiten" at bounding box center [1160, 404] width 48 height 11
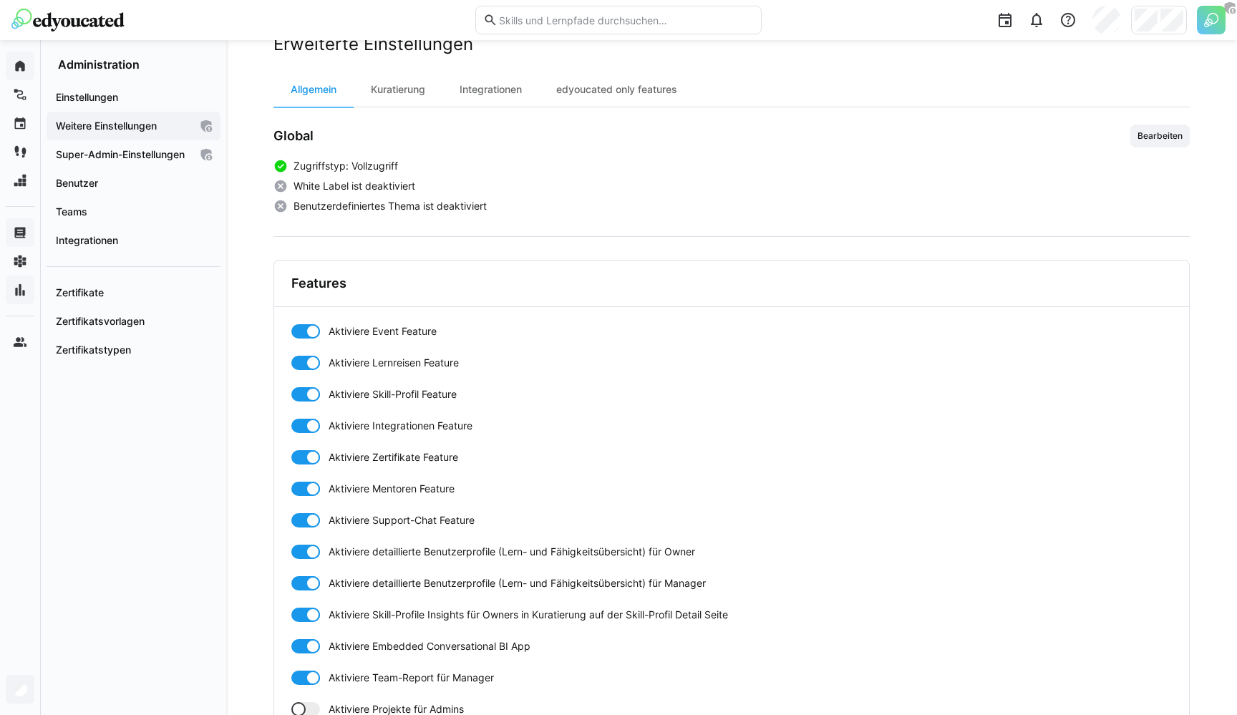
scroll to position [309, 0]
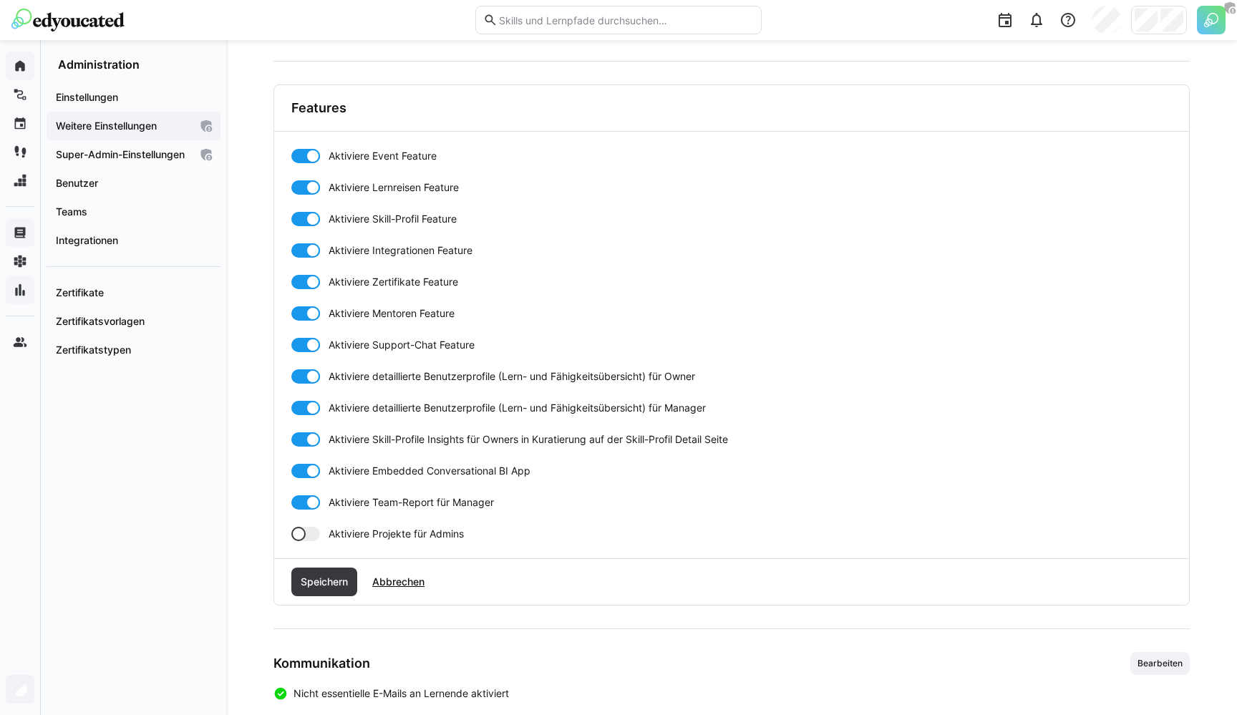
click at [315, 528] on div at bounding box center [305, 534] width 29 height 14
click at [316, 585] on span "Speichern" at bounding box center [325, 582] width 52 height 14
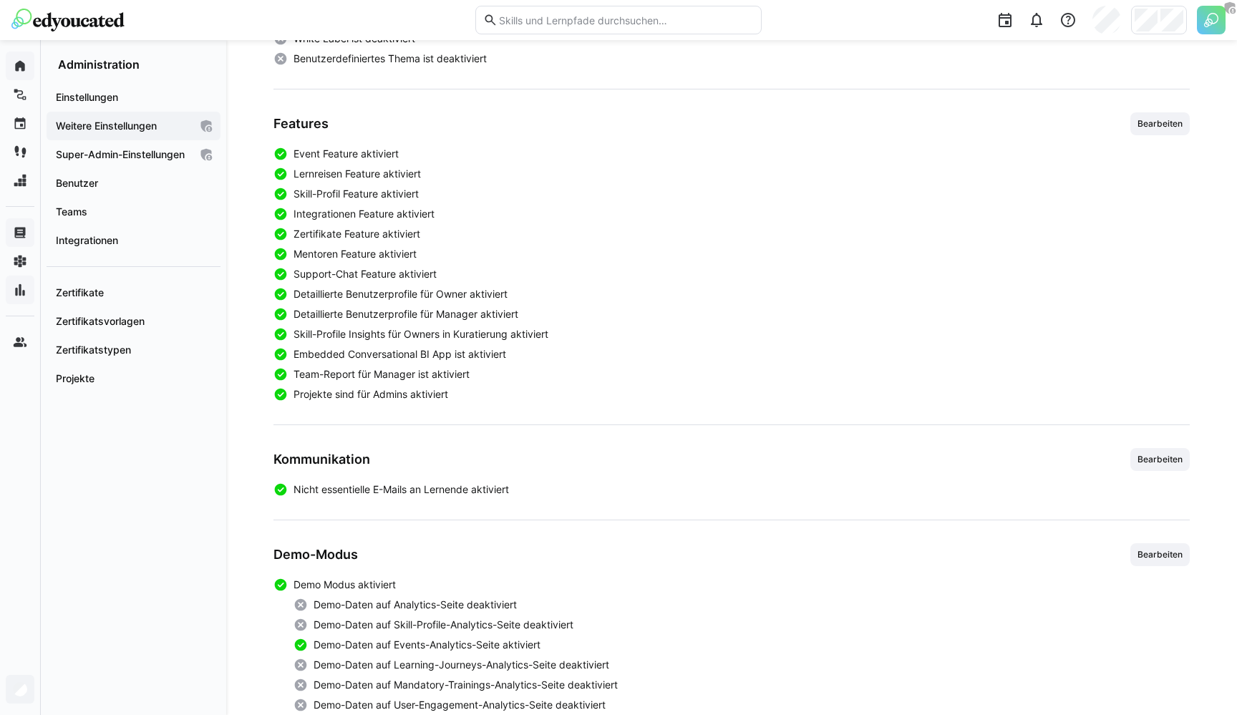
scroll to position [203, 0]
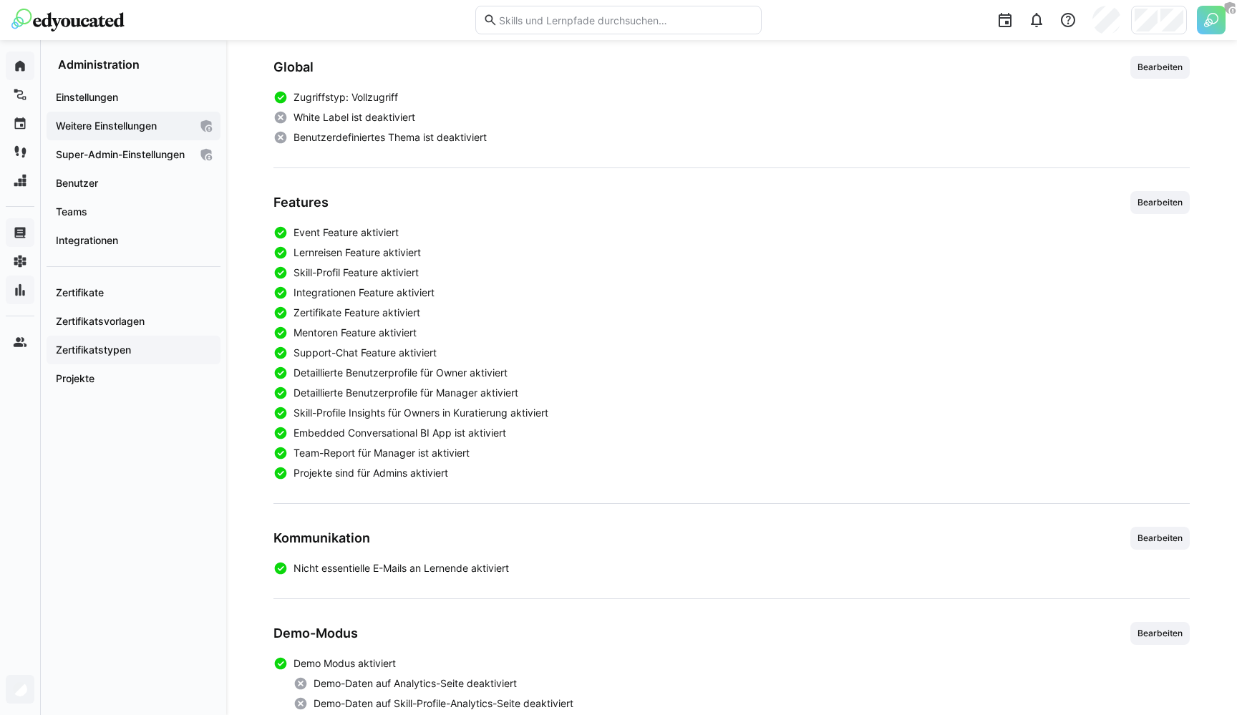
click at [0, 0] on app-navigation-label "Zertifikatstypen" at bounding box center [0, 0] width 0 height 0
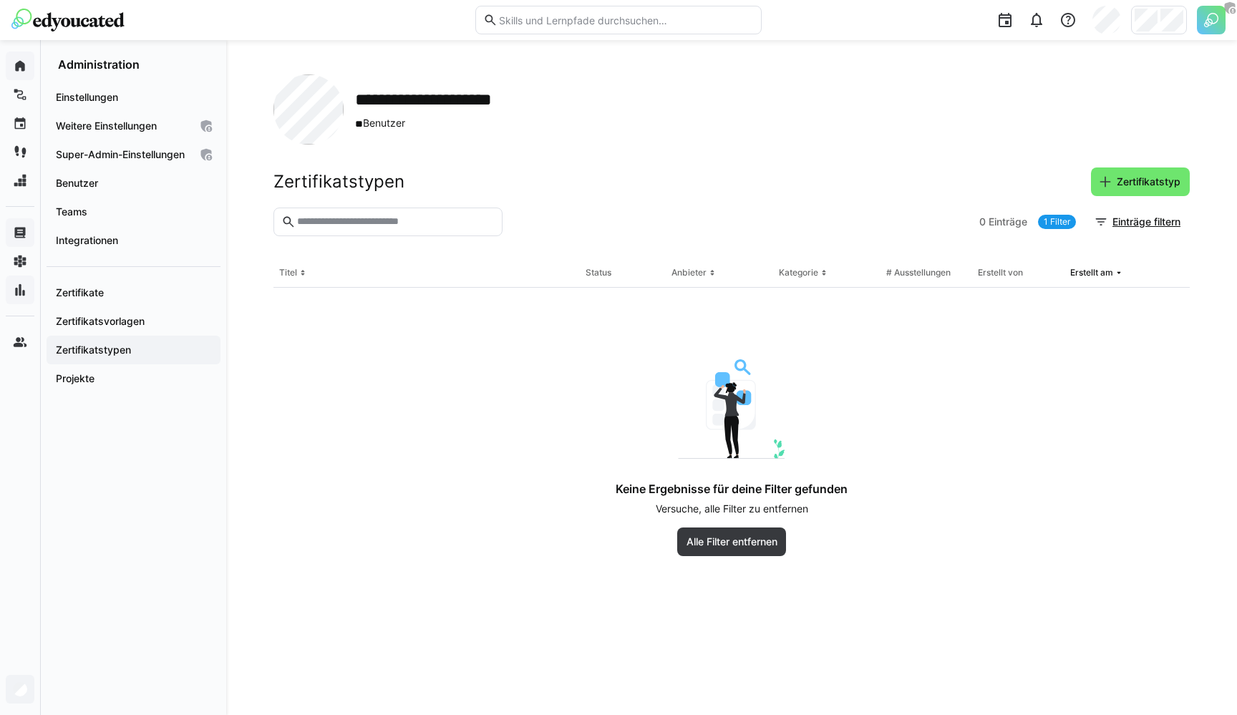
click at [704, 452] on img at bounding box center [731, 409] width 107 height 100
click at [1146, 187] on span "Zertifikatstyp" at bounding box center [1149, 182] width 68 height 14
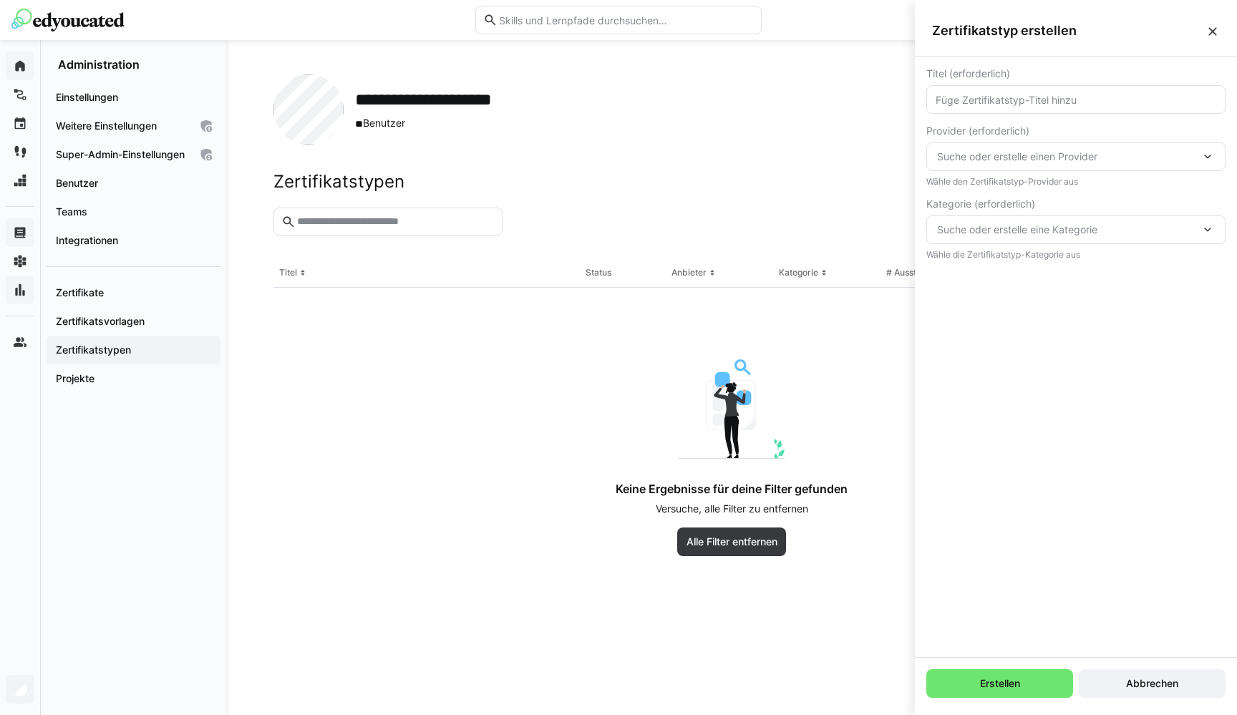
click at [1017, 106] on eds-input at bounding box center [1075, 99] width 299 height 29
type input "SAP-Zertifikat"
click at [1049, 165] on div "Suche oder erstelle einen Provider" at bounding box center [1075, 156] width 299 height 29
click at [1019, 203] on div "Neuer Provider" at bounding box center [1075, 195] width 299 height 30
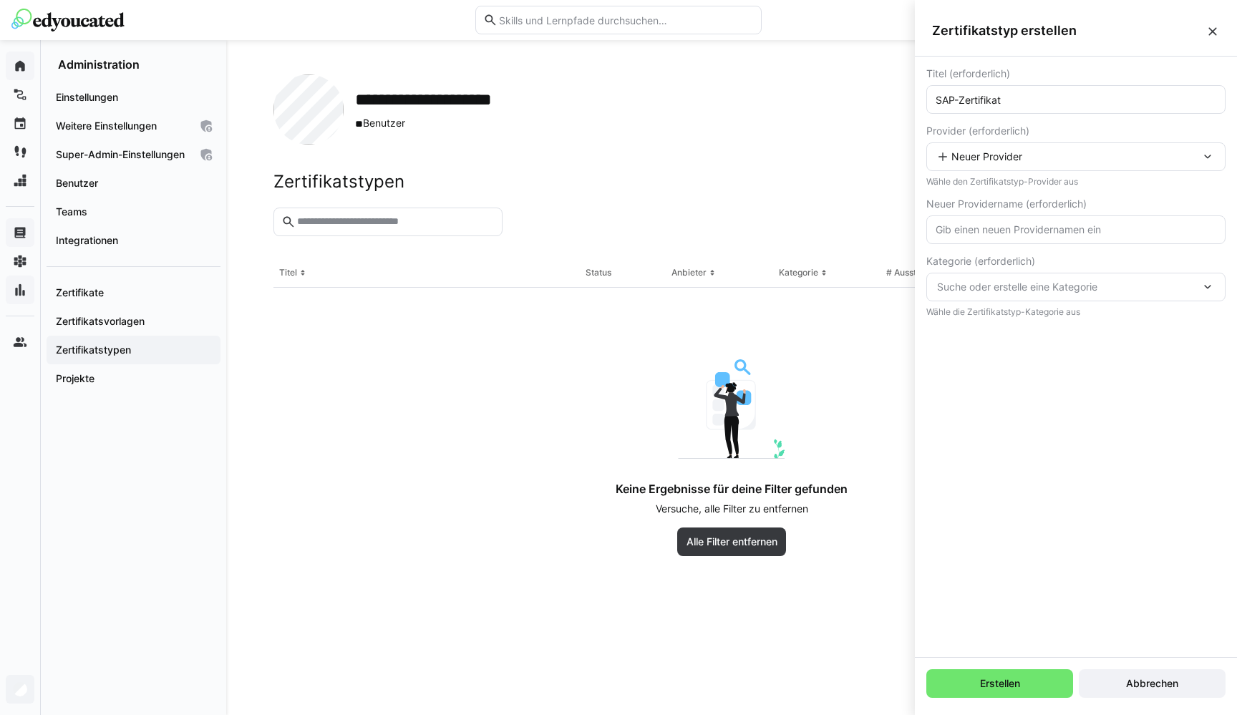
click at [1015, 233] on input "text" at bounding box center [1075, 229] width 283 height 13
type input "SAP"
click at [1014, 291] on span "Suche oder erstelle eine Kategorie" at bounding box center [1068, 287] width 263 height 14
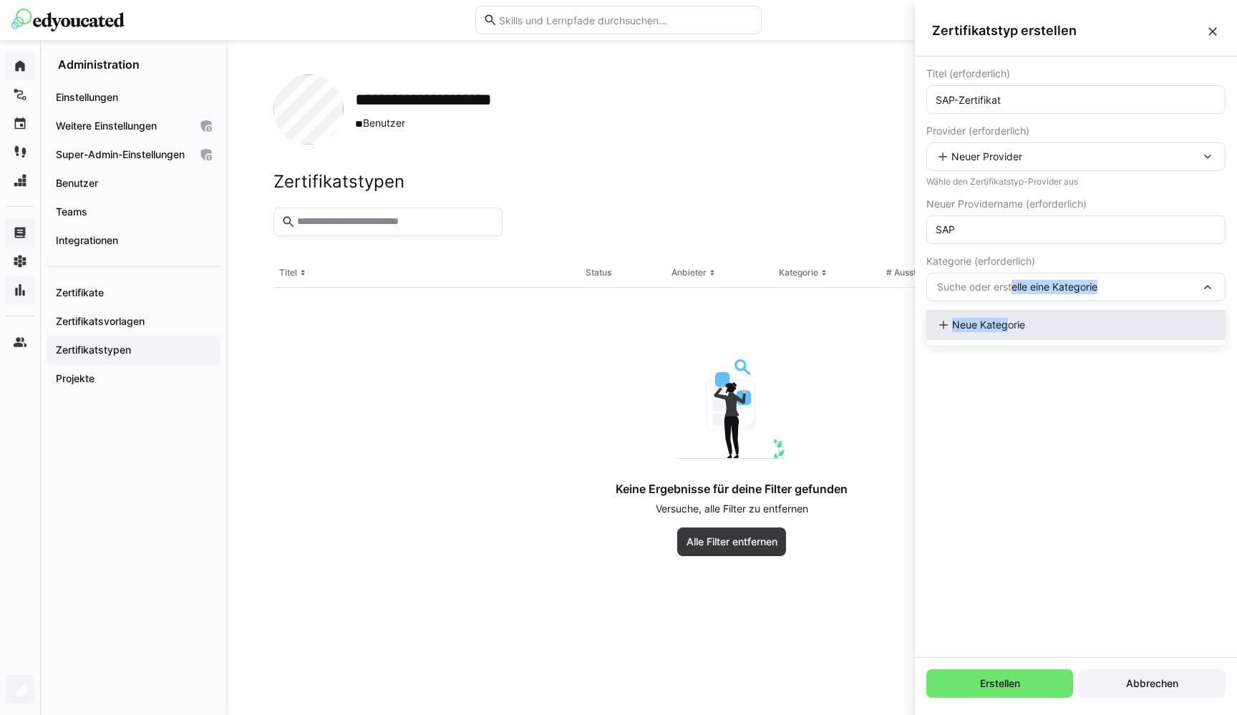
click at [1006, 322] on span "Neue Kategorie" at bounding box center [988, 325] width 73 height 14
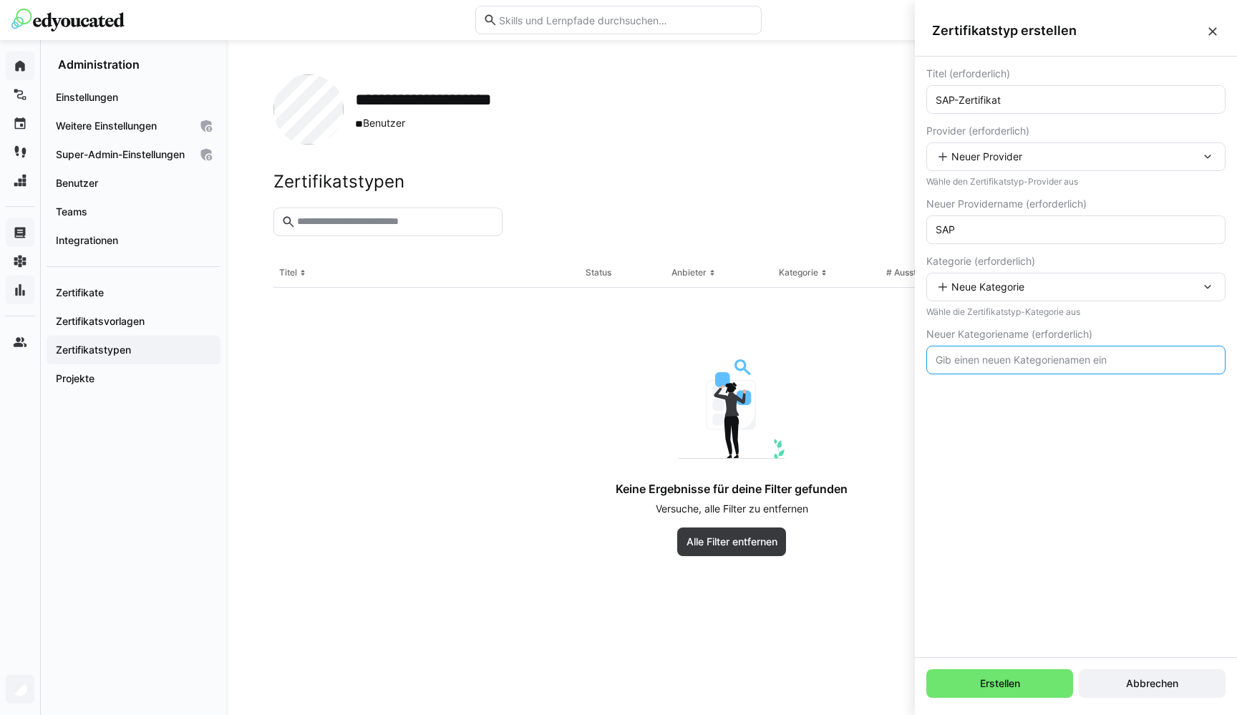
click at [964, 364] on input "text" at bounding box center [1075, 360] width 283 height 13
type input "Software"
click at [1014, 670] on span "Erstellen" at bounding box center [999, 683] width 147 height 29
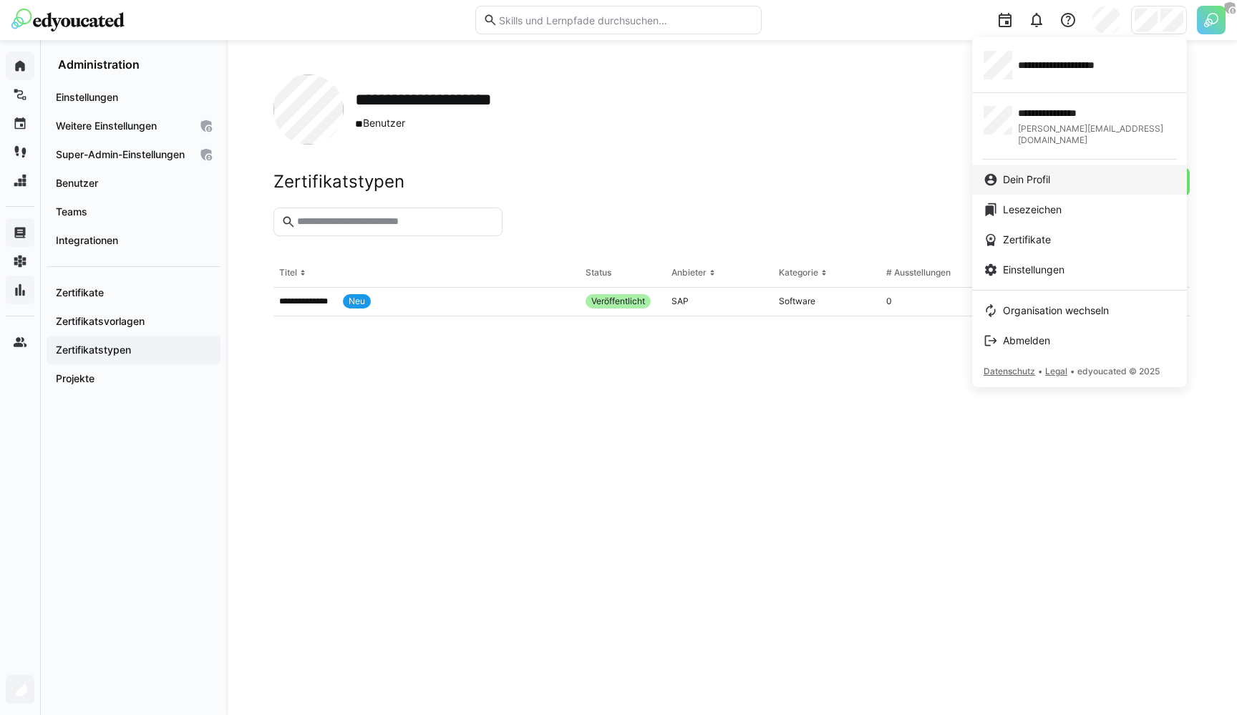
click at [1039, 173] on span "Dein Profil" at bounding box center [1026, 180] width 47 height 14
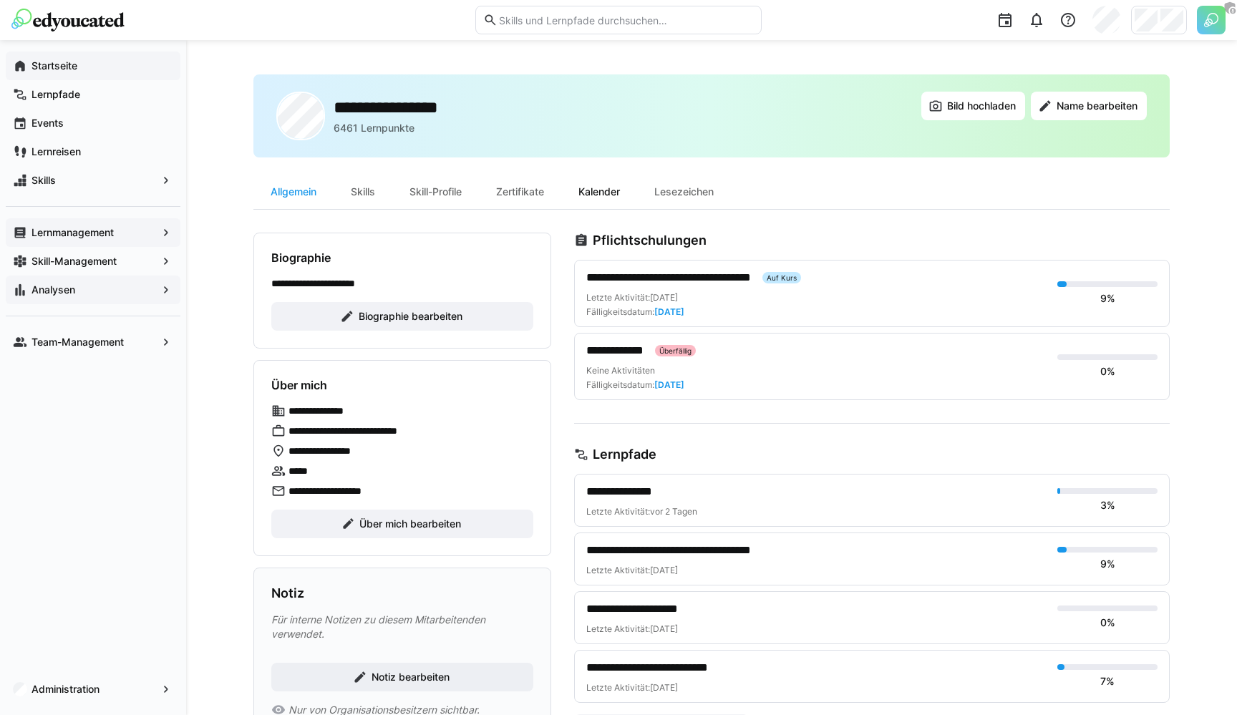
click at [612, 198] on div "Kalender" at bounding box center [599, 192] width 76 height 34
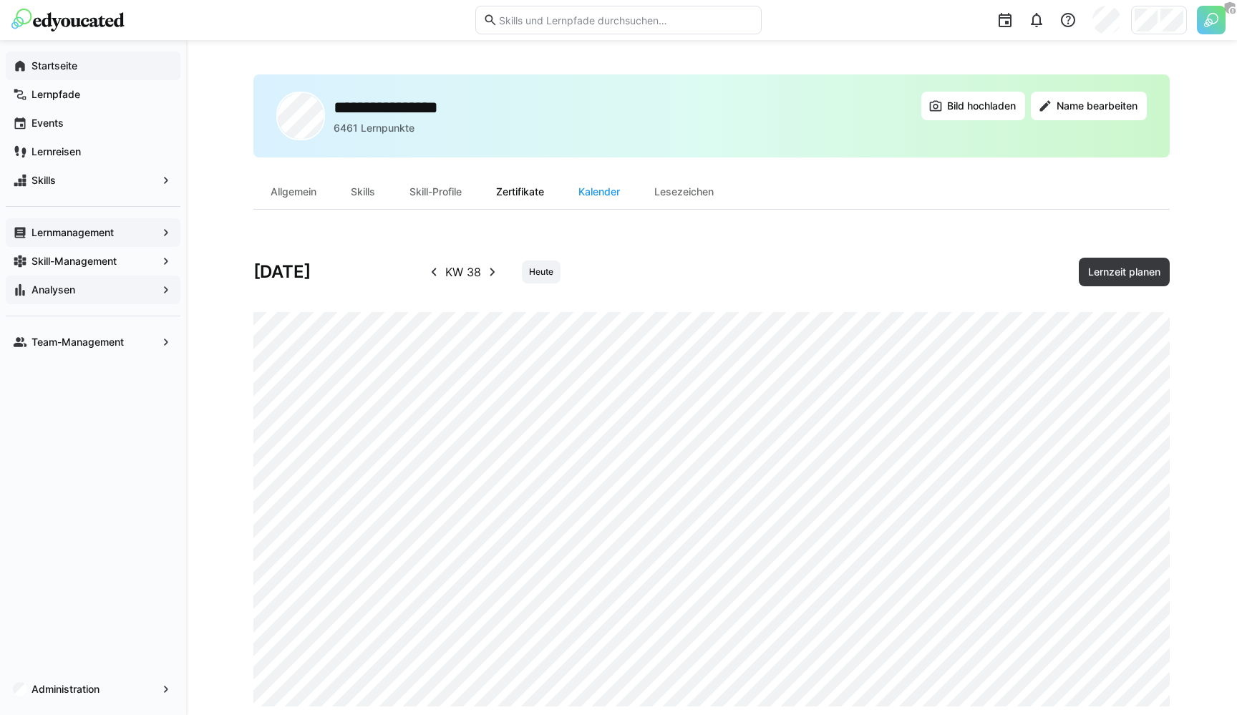
click at [514, 198] on div "Zertifikate" at bounding box center [520, 192] width 82 height 34
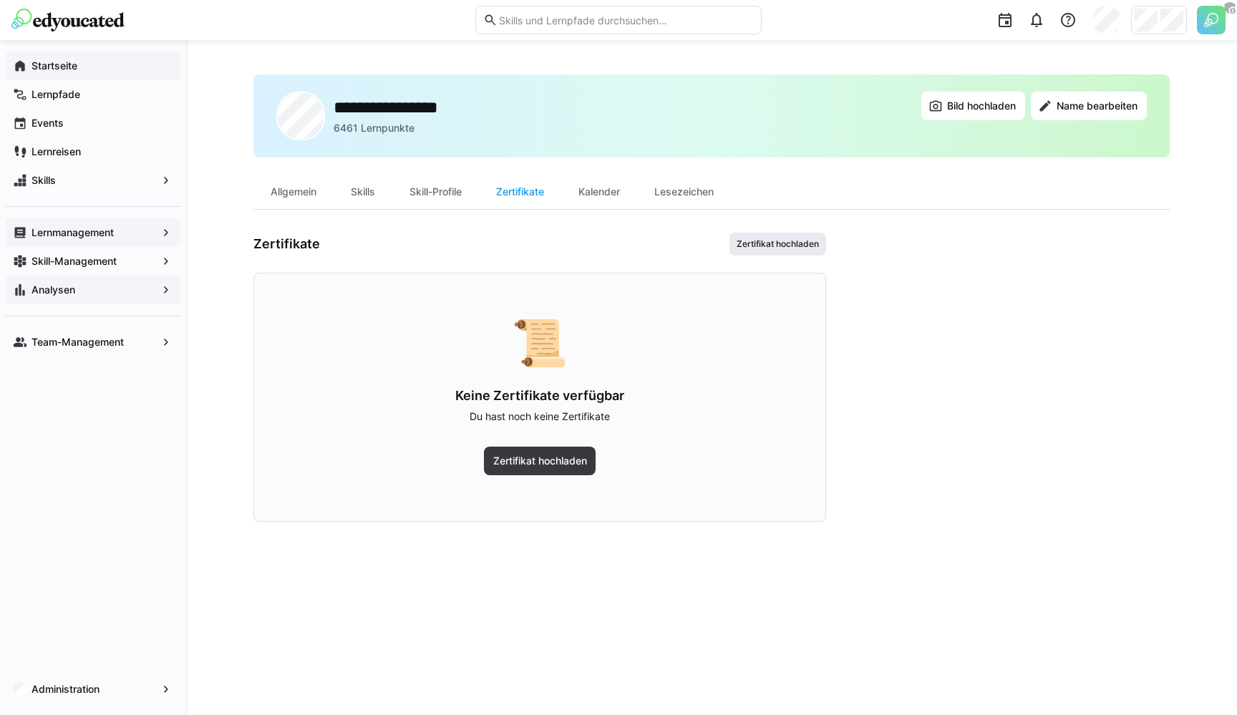
click at [757, 242] on span "Zertifikat hochladen" at bounding box center [777, 243] width 85 height 11
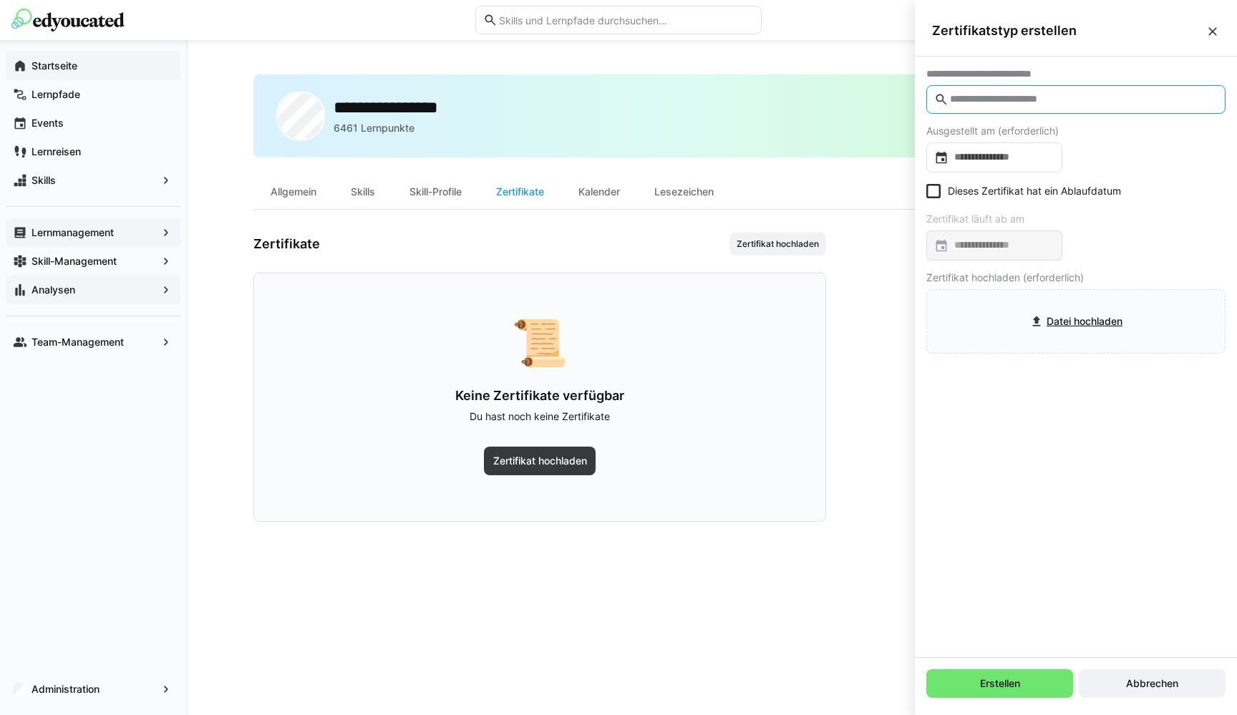
click at [984, 99] on input "text" at bounding box center [1083, 99] width 269 height 13
type input "**"
click at [979, 142] on div "**********" at bounding box center [971, 137] width 67 height 14
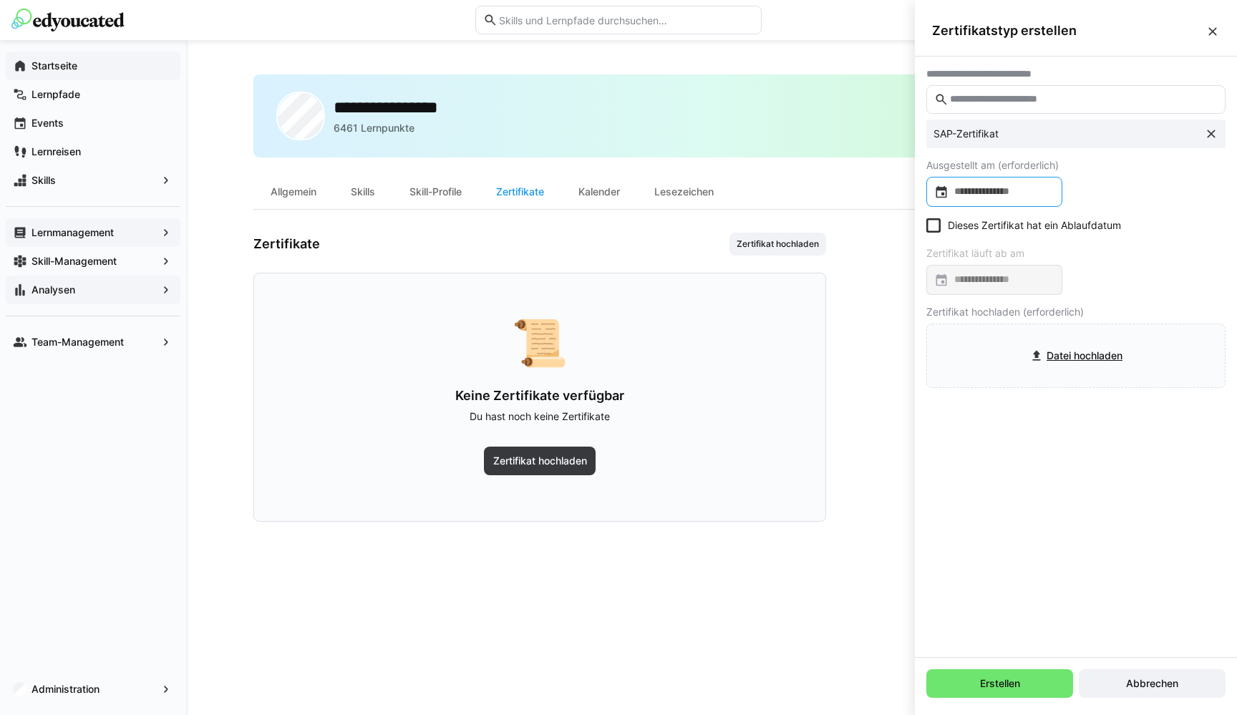
click at [975, 184] on div at bounding box center [994, 192] width 136 height 30
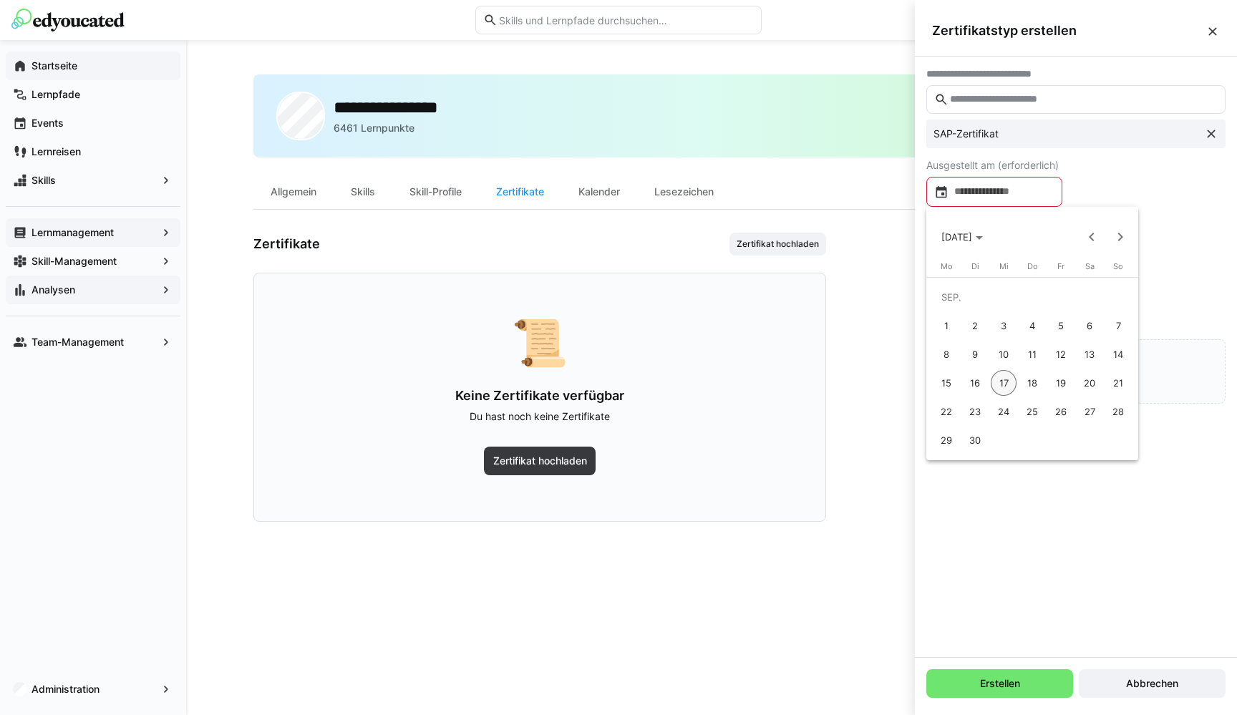
click at [951, 320] on span "1" at bounding box center [947, 326] width 26 height 26
type input "**********"
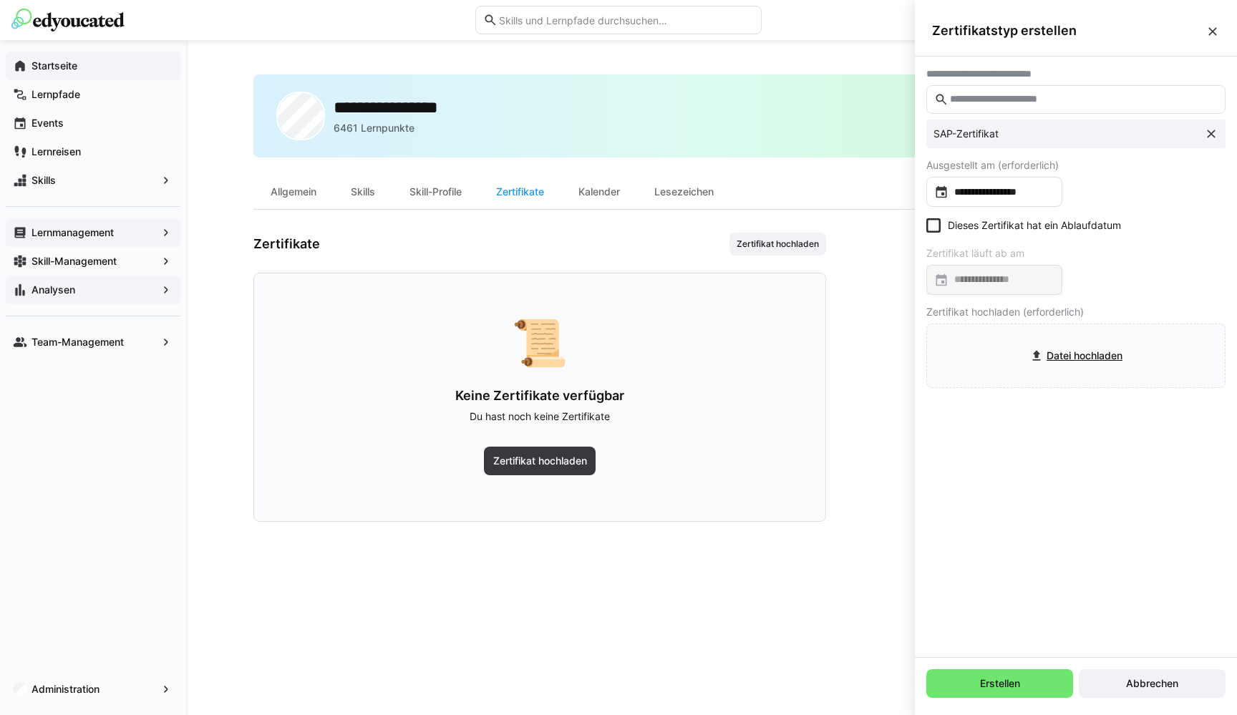
click at [940, 231] on icon at bounding box center [933, 225] width 14 height 14
click at [967, 280] on input at bounding box center [1002, 280] width 106 height 14
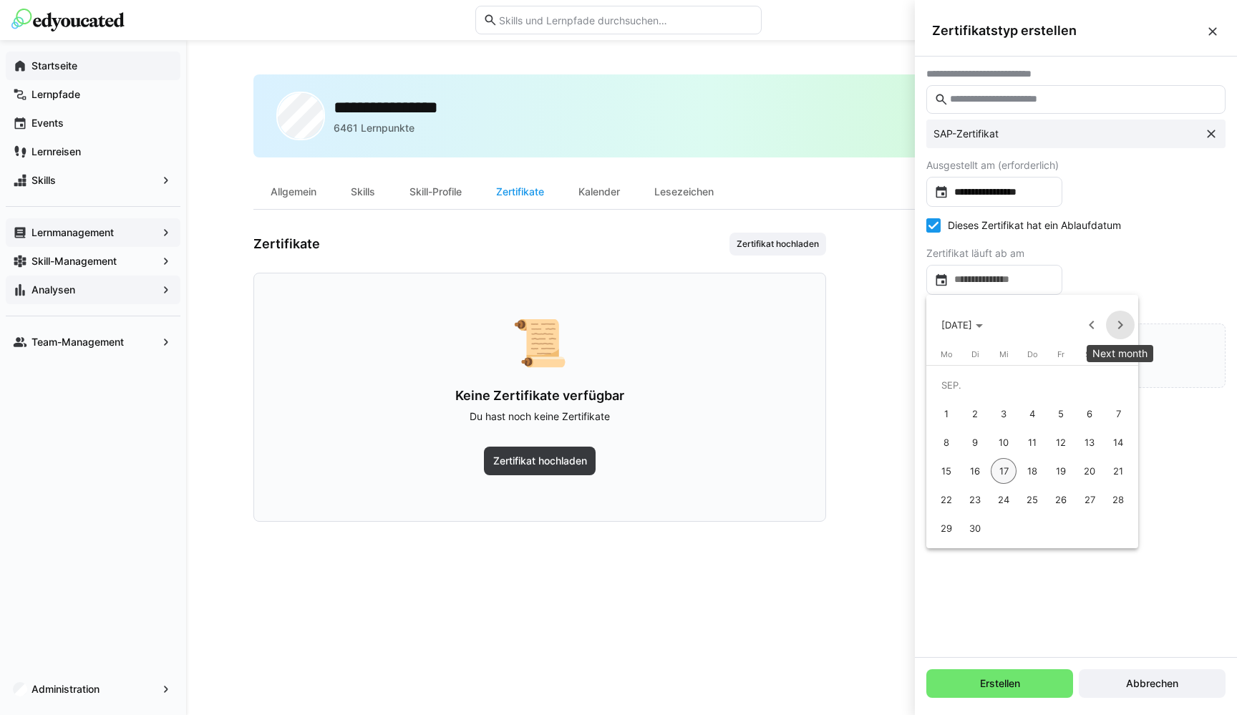
click at [1117, 325] on span "Next month" at bounding box center [1120, 325] width 29 height 29
click at [1115, 329] on span "Next month" at bounding box center [1120, 325] width 29 height 29
click at [1121, 492] on span "30" at bounding box center [1118, 500] width 26 height 26
type input "**********"
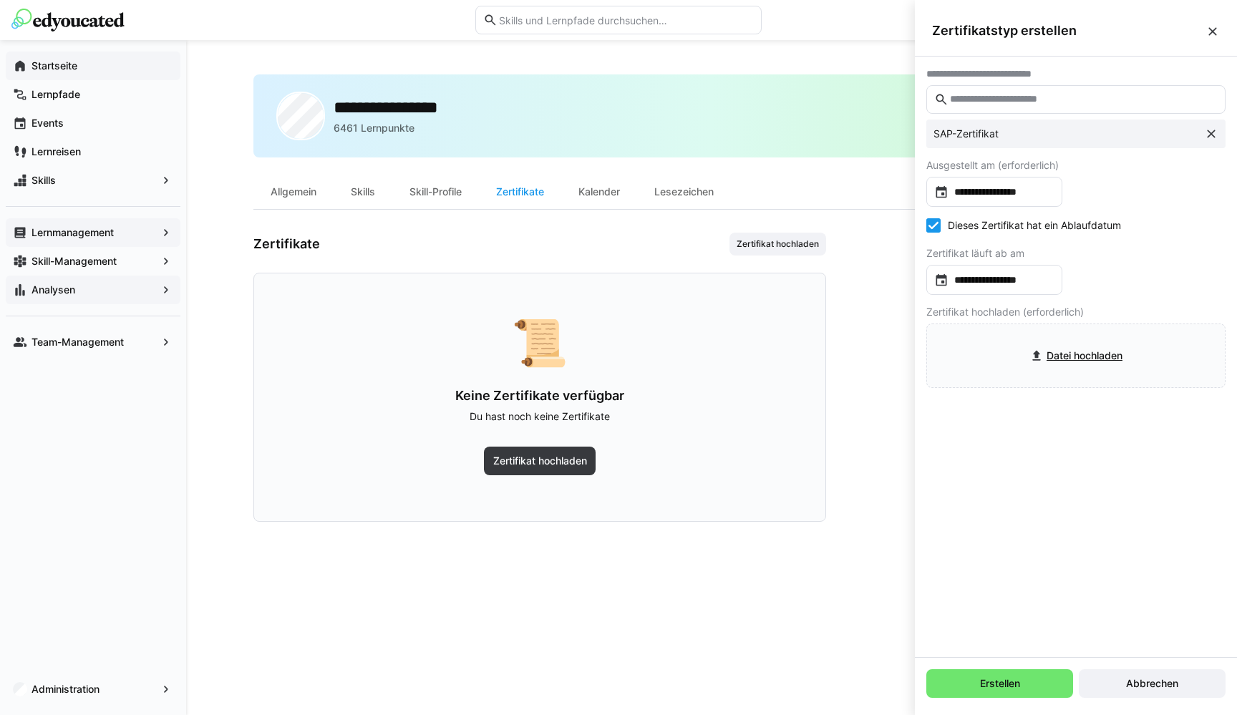
click at [1189, 430] on div "**********" at bounding box center [1076, 357] width 322 height 601
click at [987, 675] on span "Erstellen" at bounding box center [1000, 684] width 44 height 14
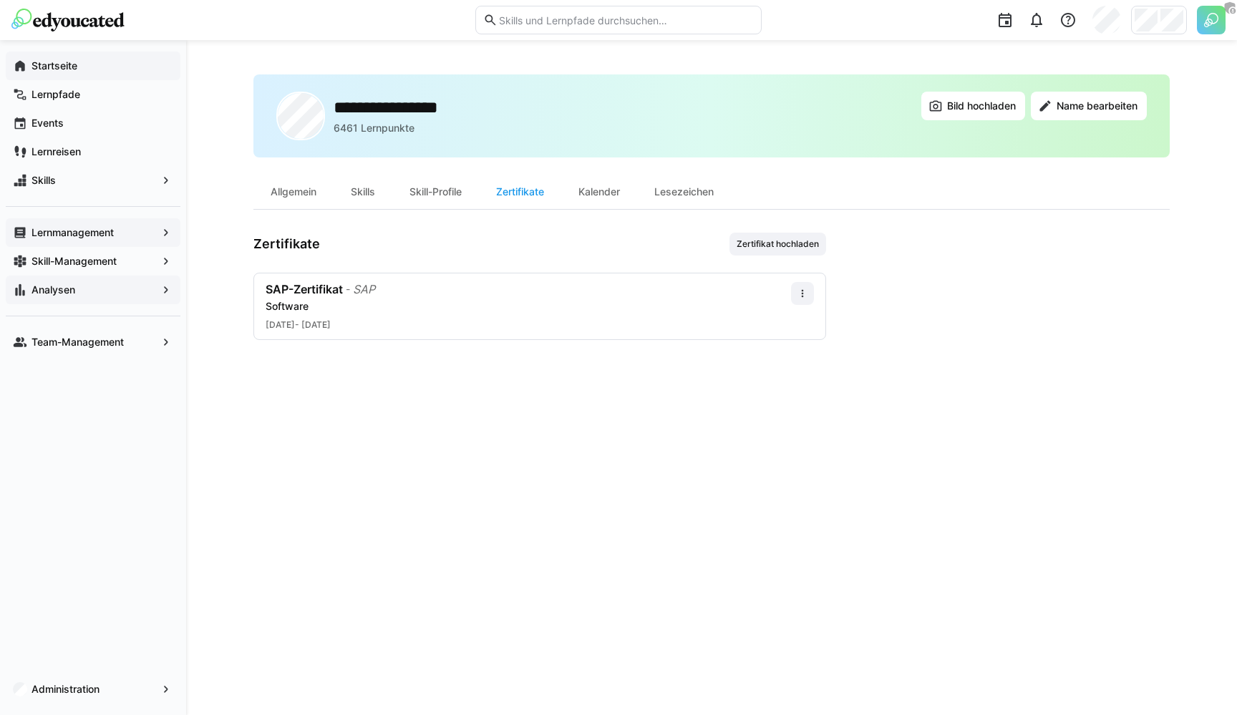
click at [505, 538] on div "**********" at bounding box center [711, 377] width 916 height 606
click at [470, 515] on div "**********" at bounding box center [711, 377] width 916 height 606
click at [0, 0] on app-navigation-label "Startseite" at bounding box center [0, 0] width 0 height 0
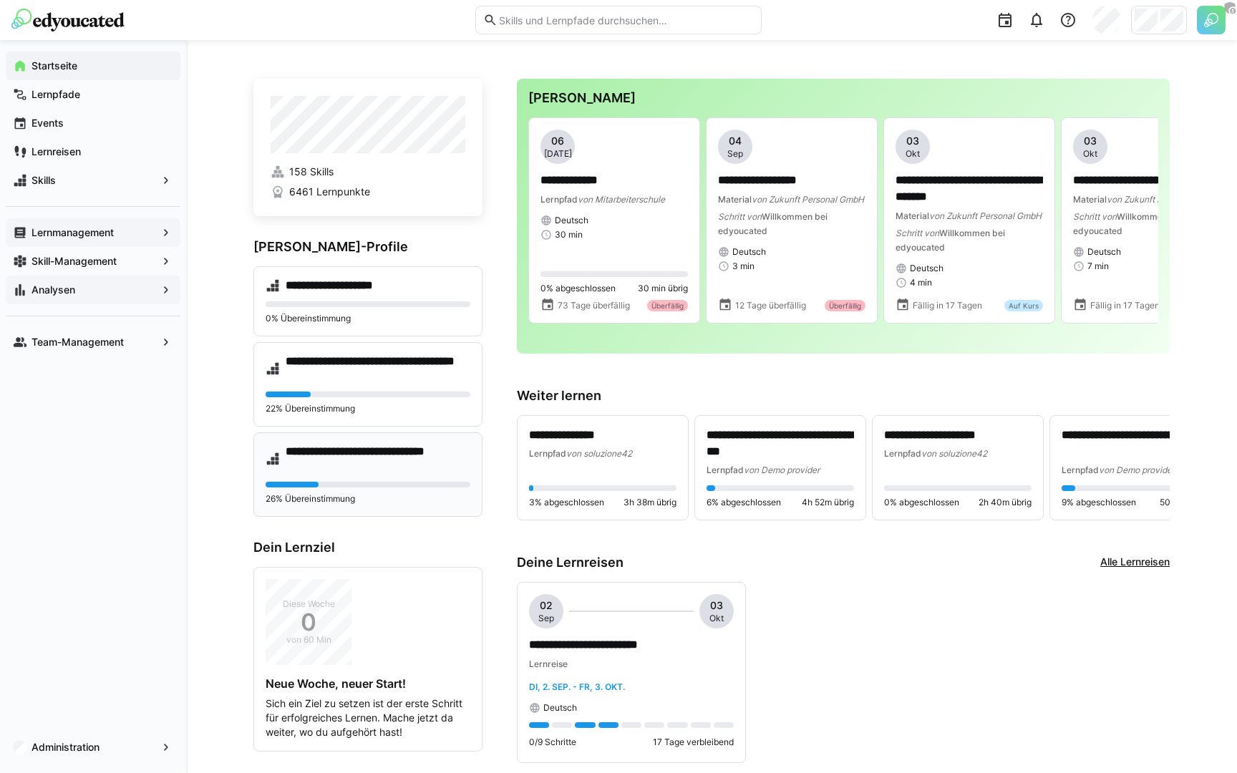
click at [347, 463] on h4 "**********" at bounding box center [378, 459] width 185 height 29
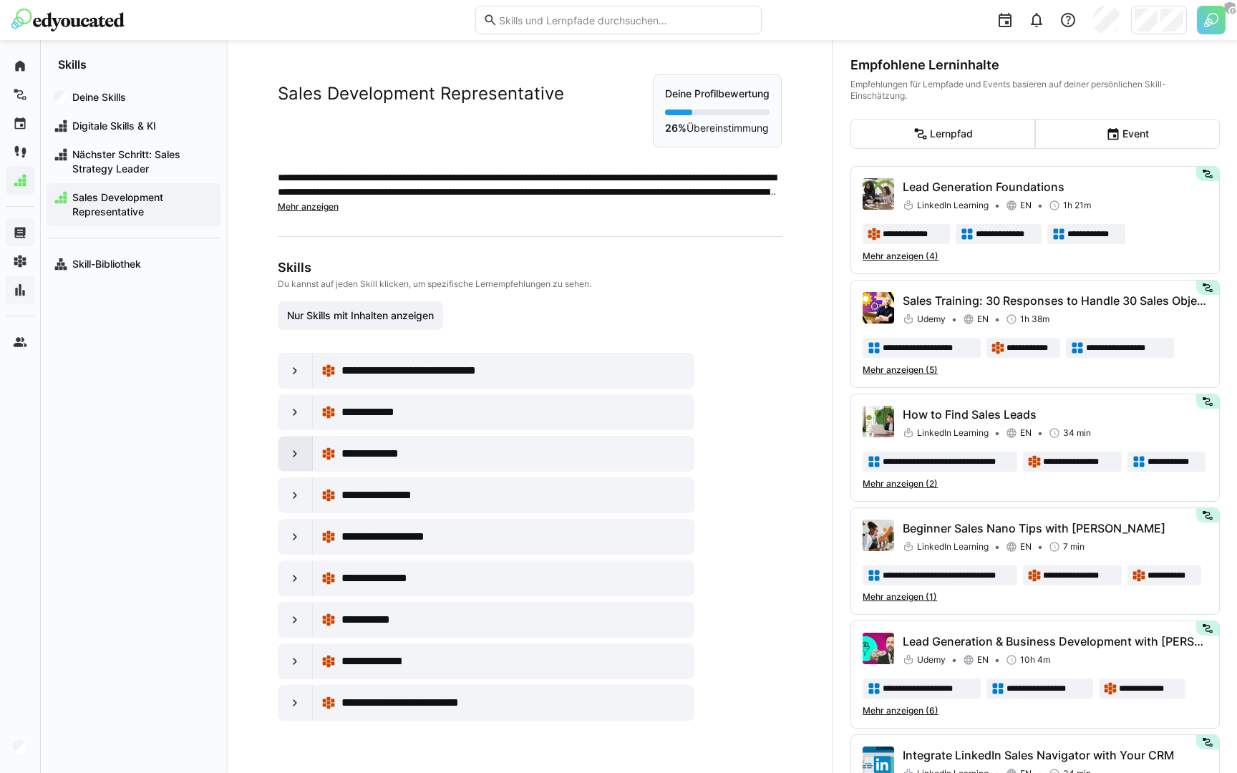
click at [296, 463] on div at bounding box center [295, 454] width 34 height 34
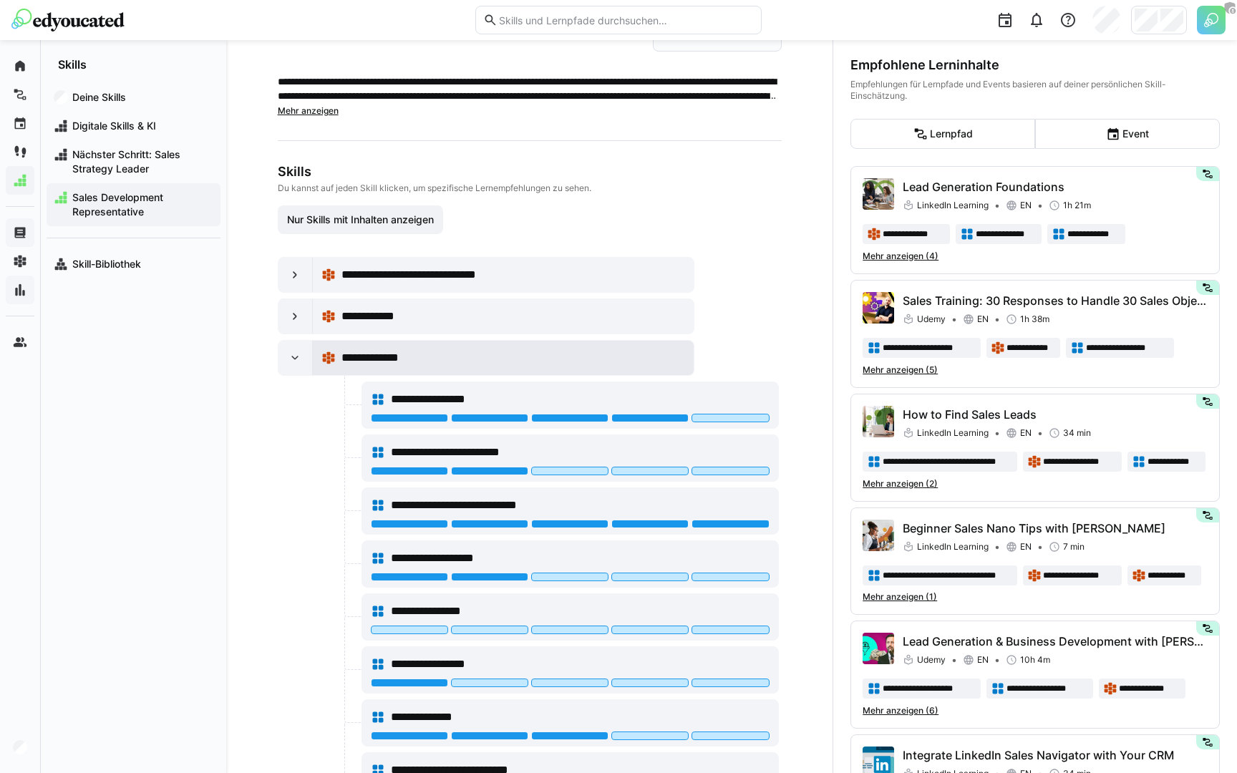
scroll to position [95, 0]
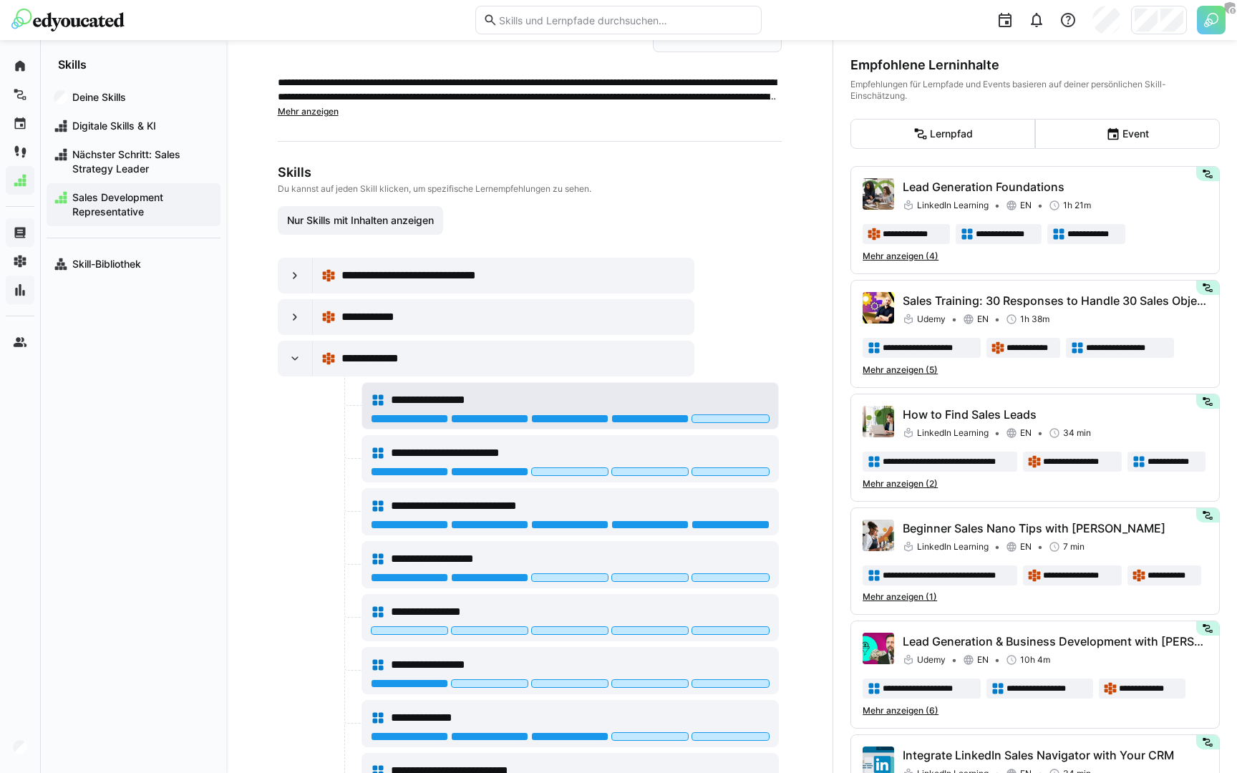
click at [438, 399] on span "**********" at bounding box center [442, 400] width 102 height 17
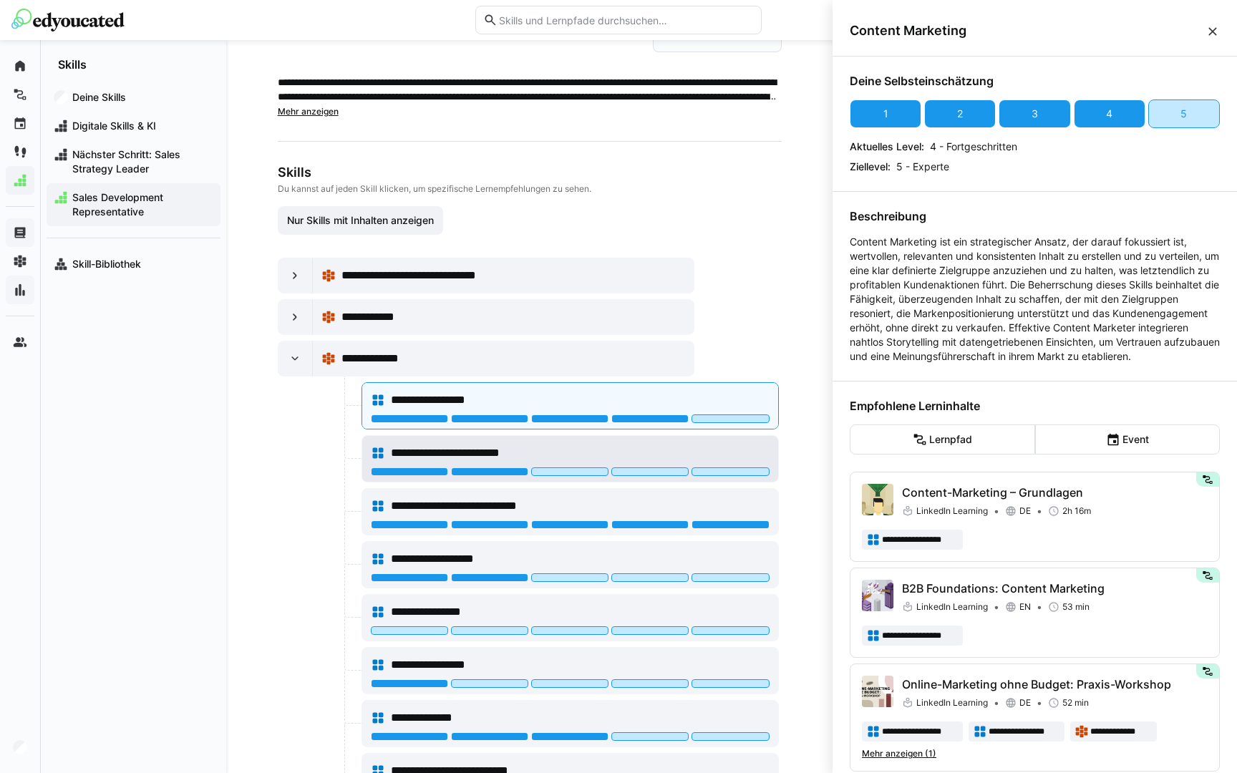
click at [638, 477] on div at bounding box center [570, 472] width 399 height 11
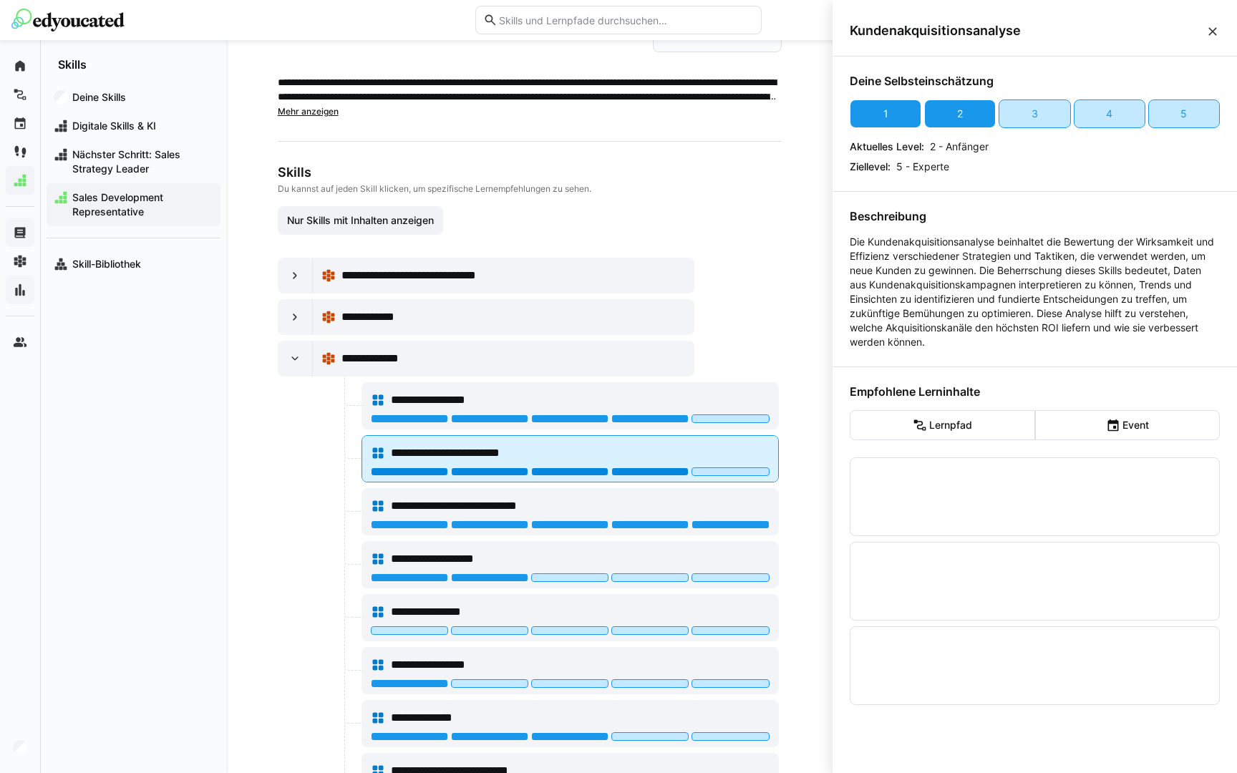
click at [638, 467] on div "**********" at bounding box center [570, 453] width 399 height 29
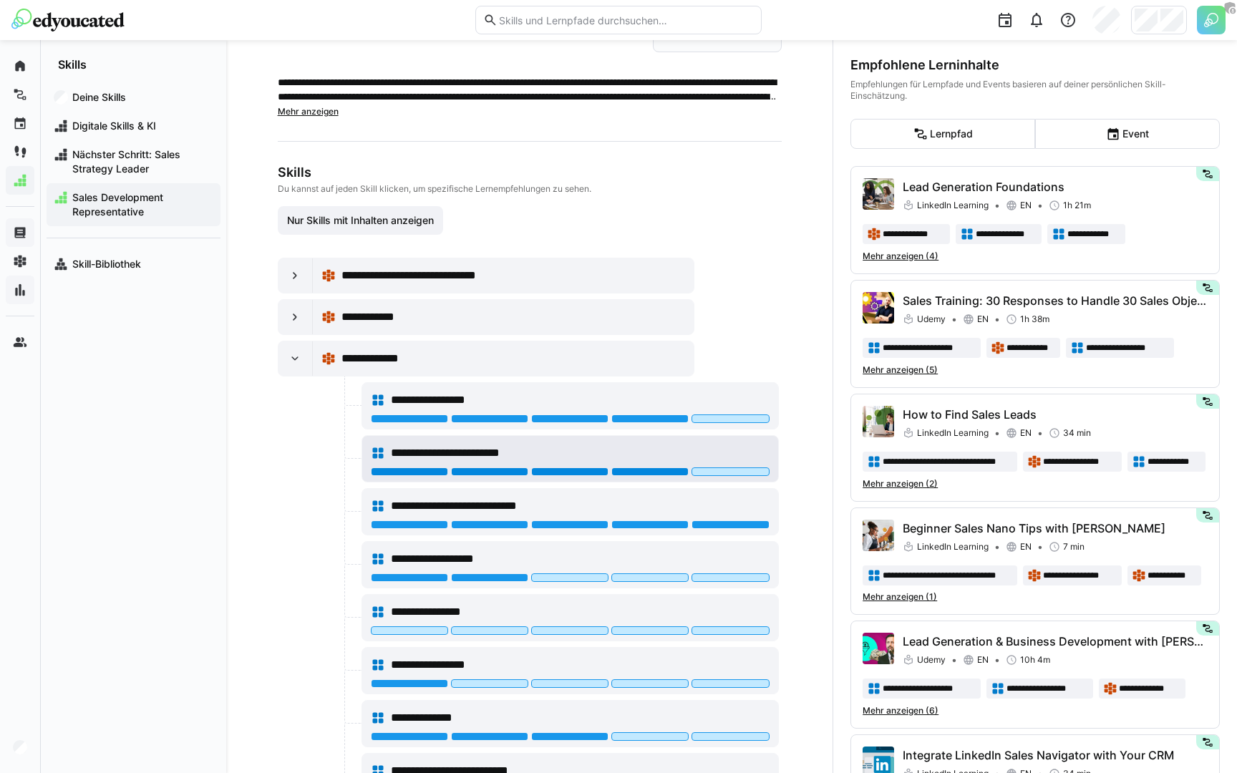
click at [636, 467] on div at bounding box center [649, 471] width 77 height 9
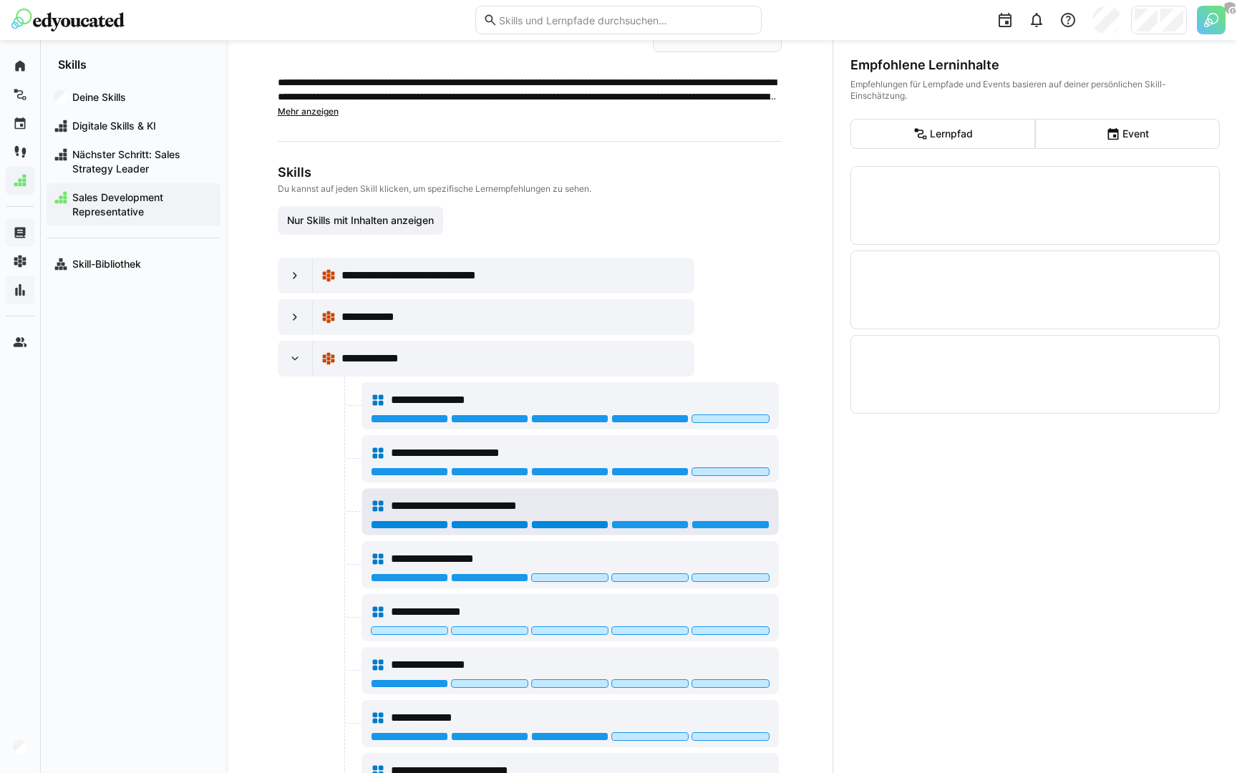
click at [563, 528] on div at bounding box center [569, 524] width 77 height 9
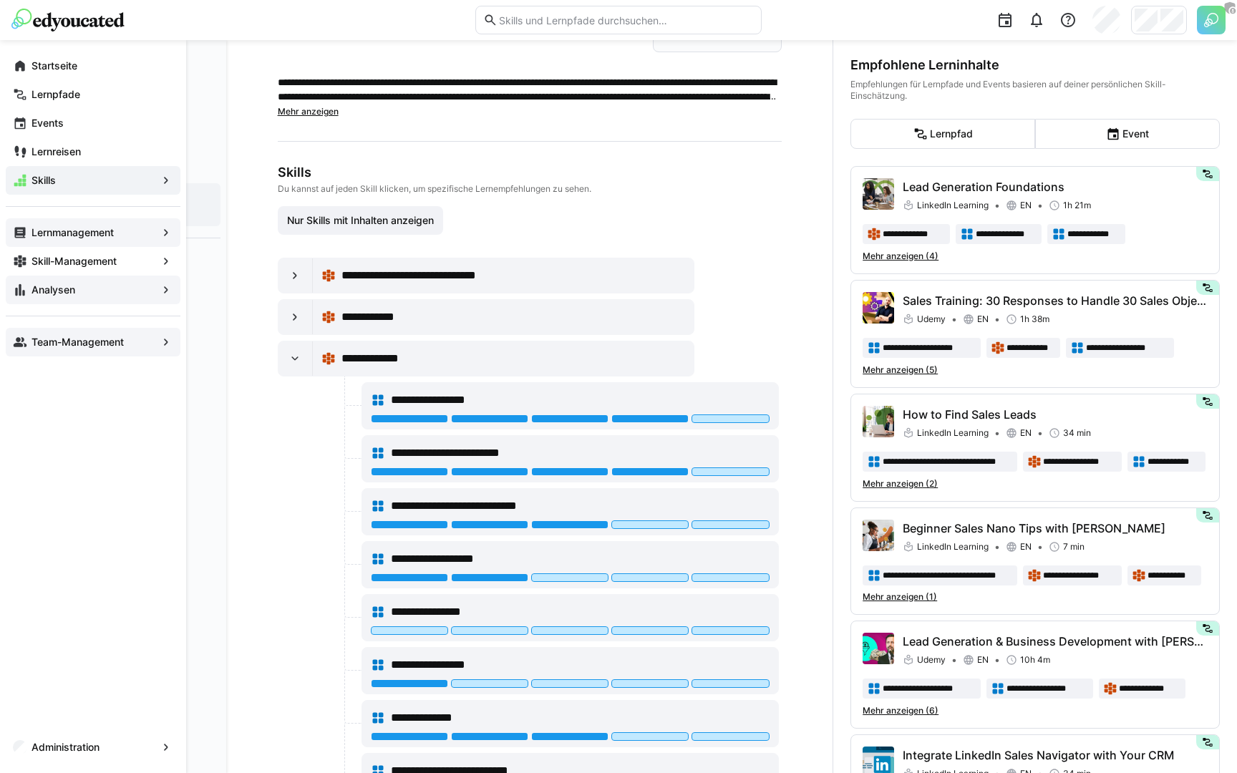
click at [29, 342] on span "Team-Management" at bounding box center [92, 342] width 127 height 14
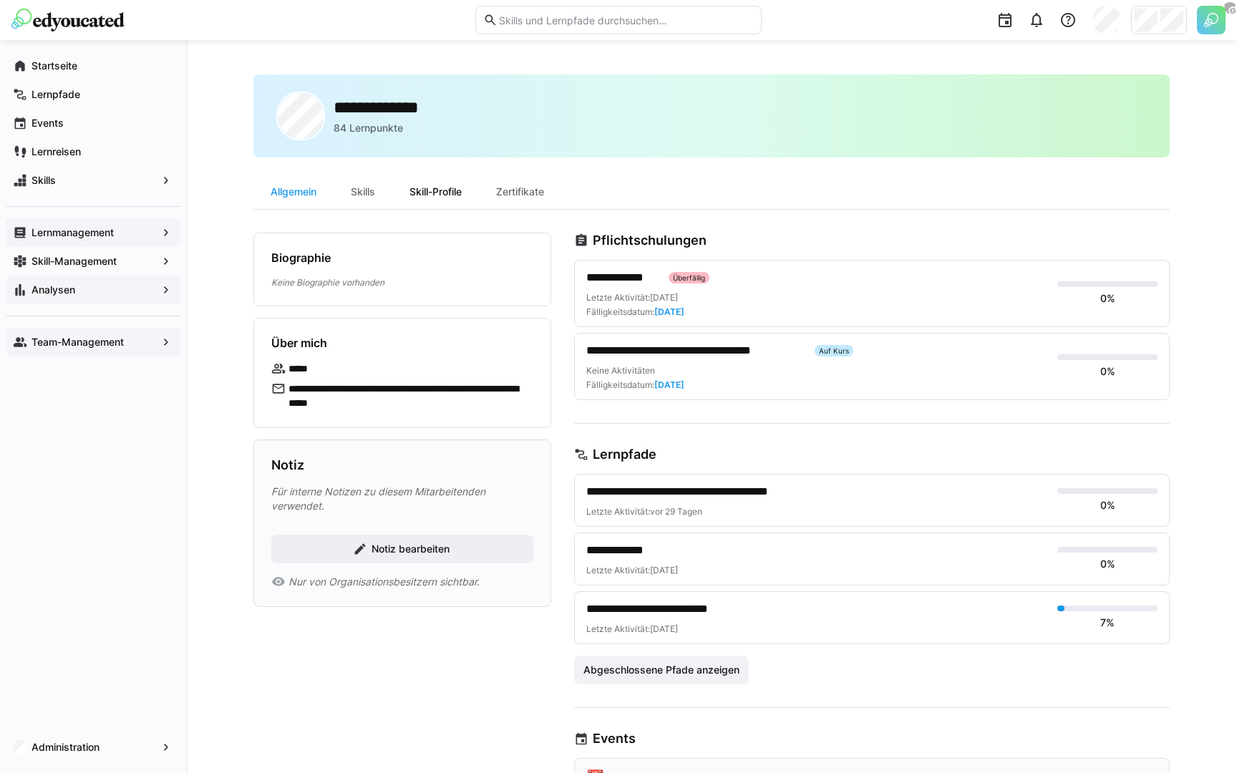
click at [438, 192] on div "Skill-Profile" at bounding box center [435, 192] width 87 height 34
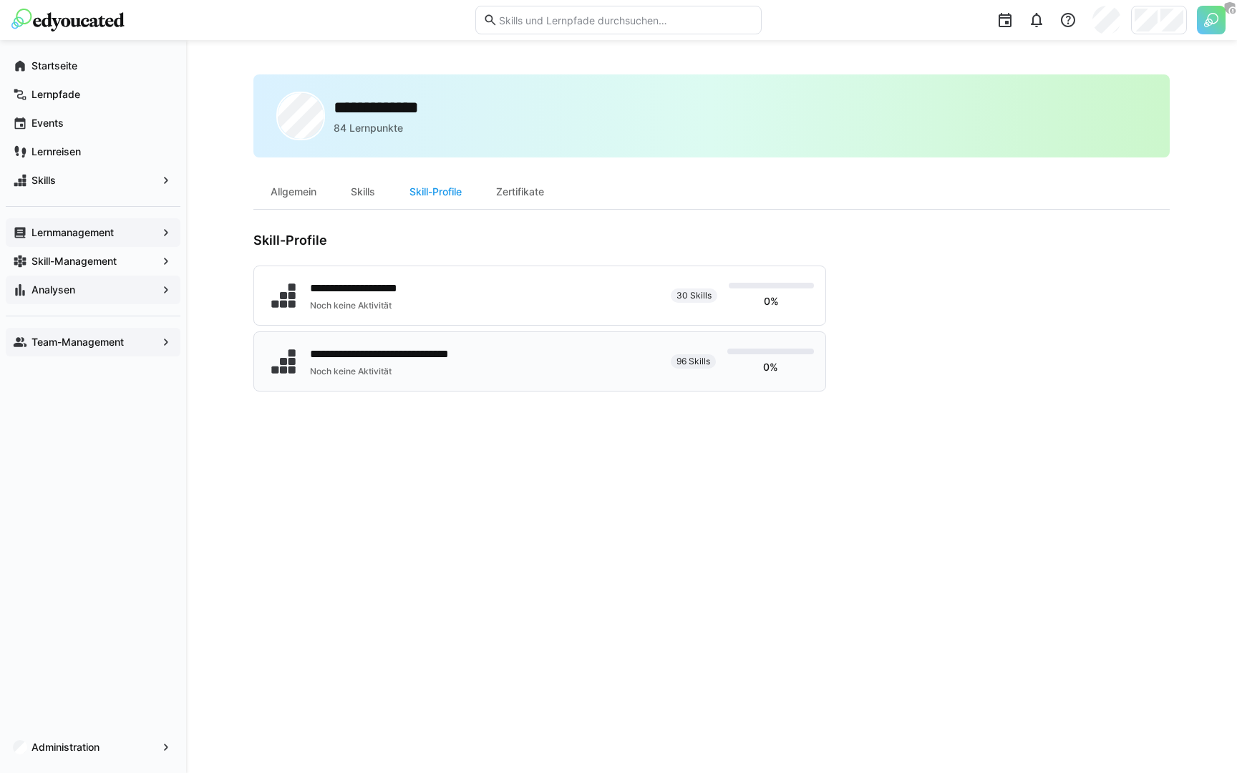
click at [425, 353] on div "**********" at bounding box center [405, 354] width 191 height 17
click at [135, 266] on span "Skill-Management" at bounding box center [92, 261] width 127 height 14
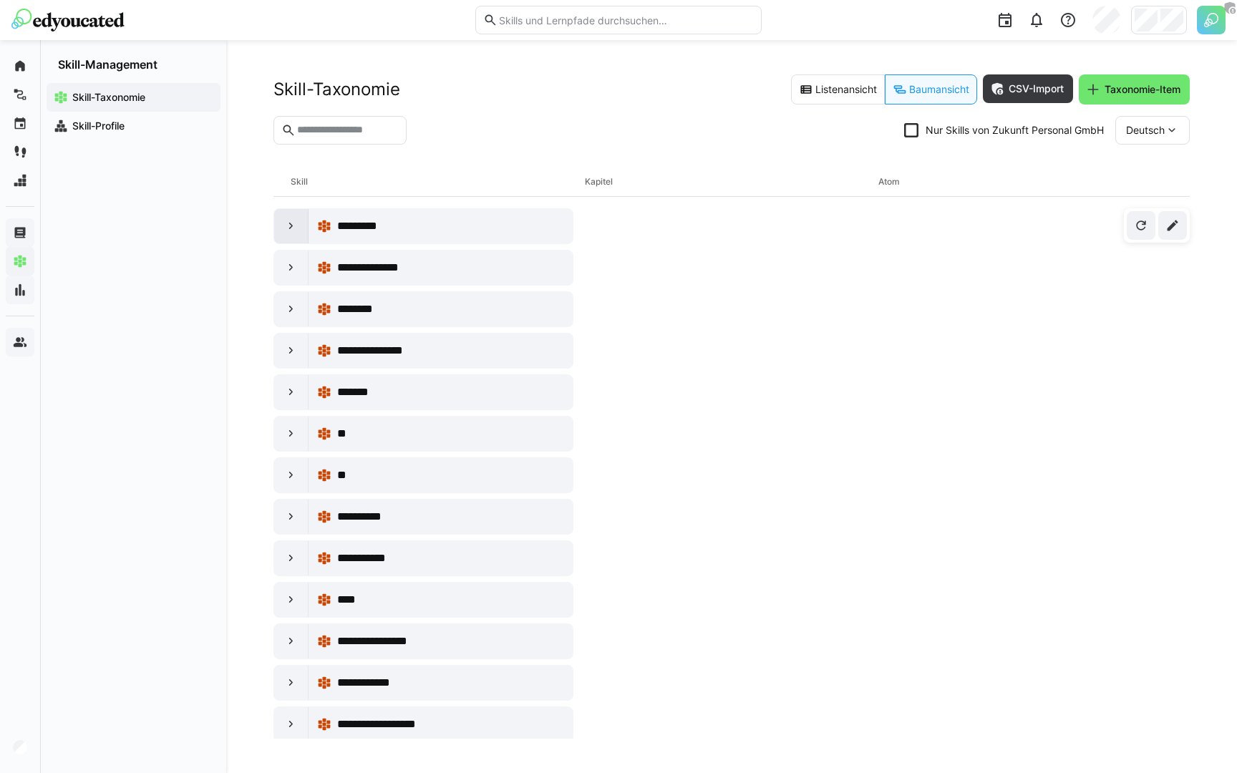
click at [292, 226] on eds-icon at bounding box center [291, 226] width 14 height 14
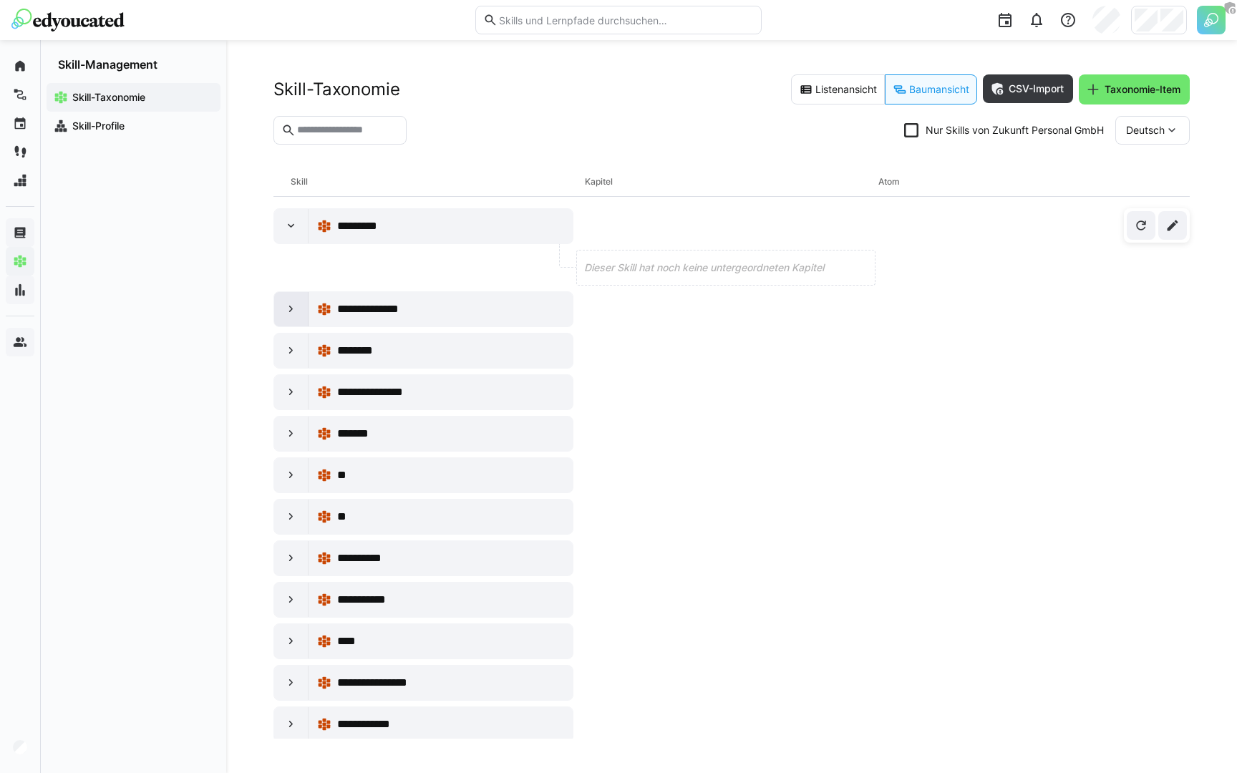
click at [294, 306] on eds-icon at bounding box center [291, 309] width 14 height 14
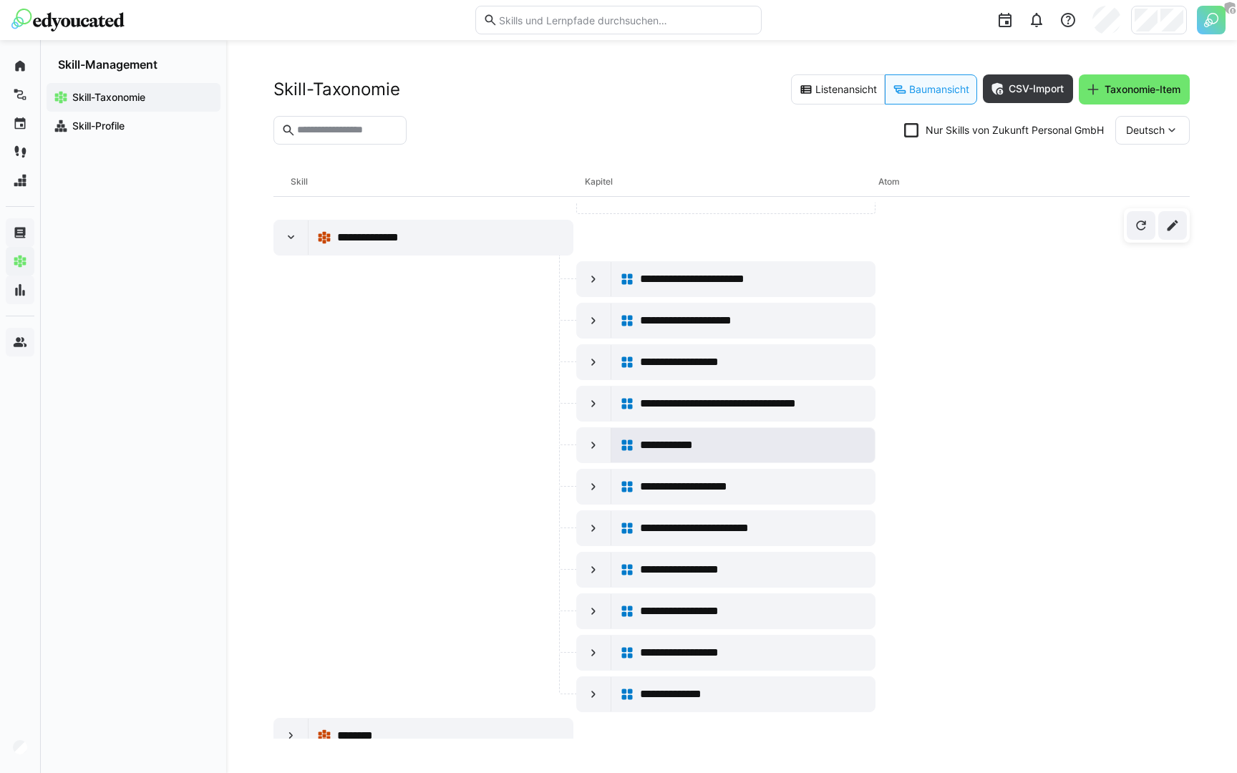
scroll to position [53, 0]
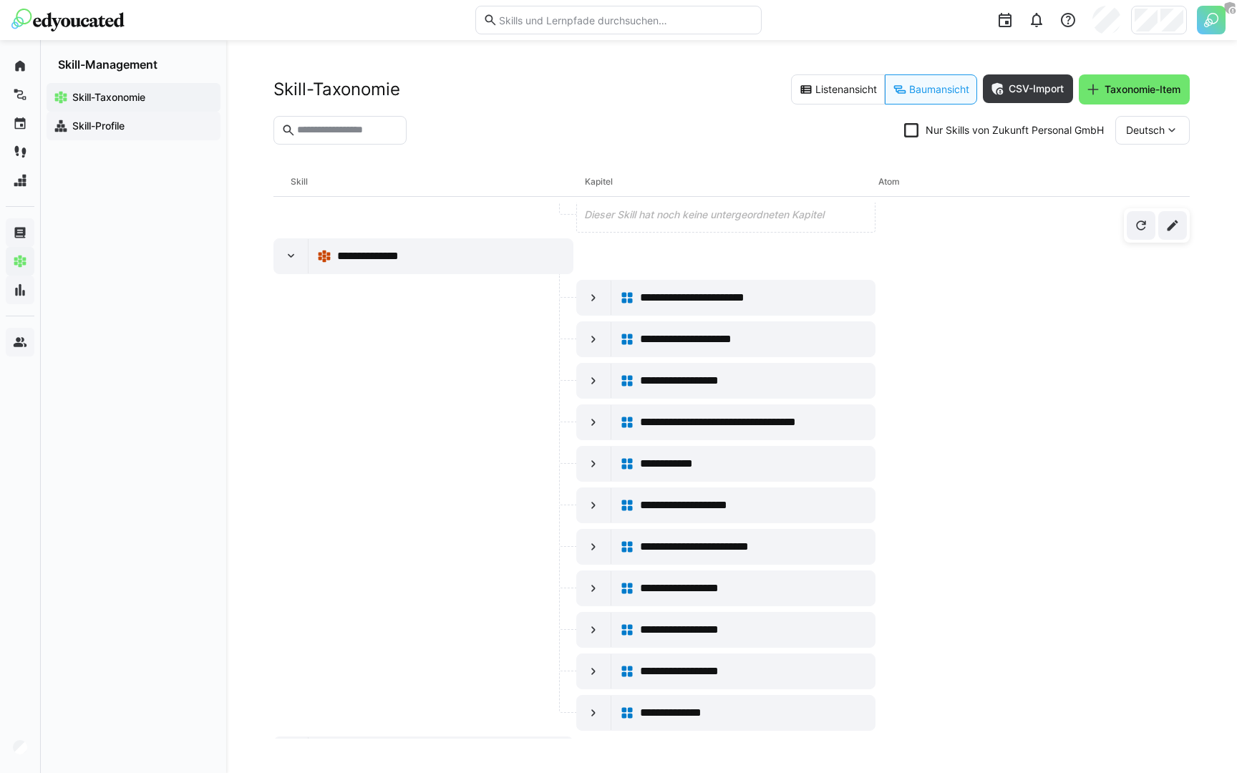
click at [0, 0] on app-navigation-label "Skill-Profile" at bounding box center [0, 0] width 0 height 0
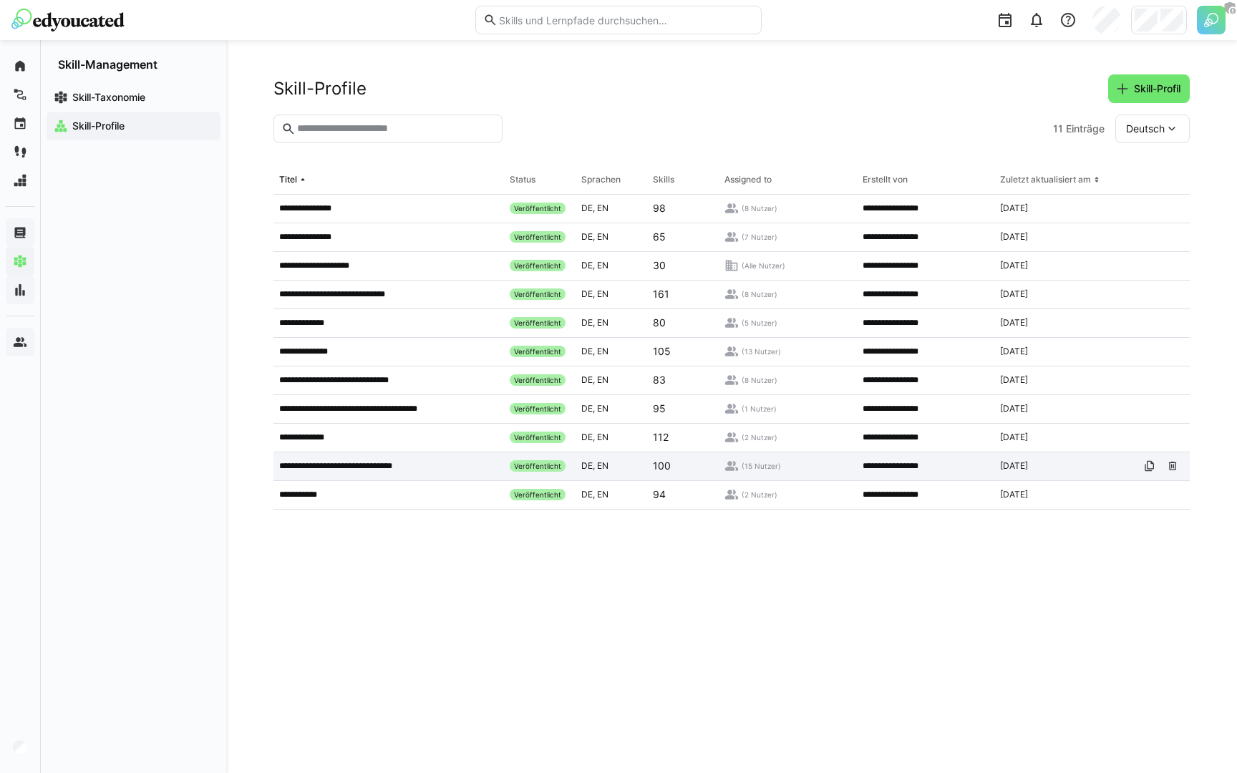
click at [379, 469] on p "**********" at bounding box center [350, 465] width 143 height 11
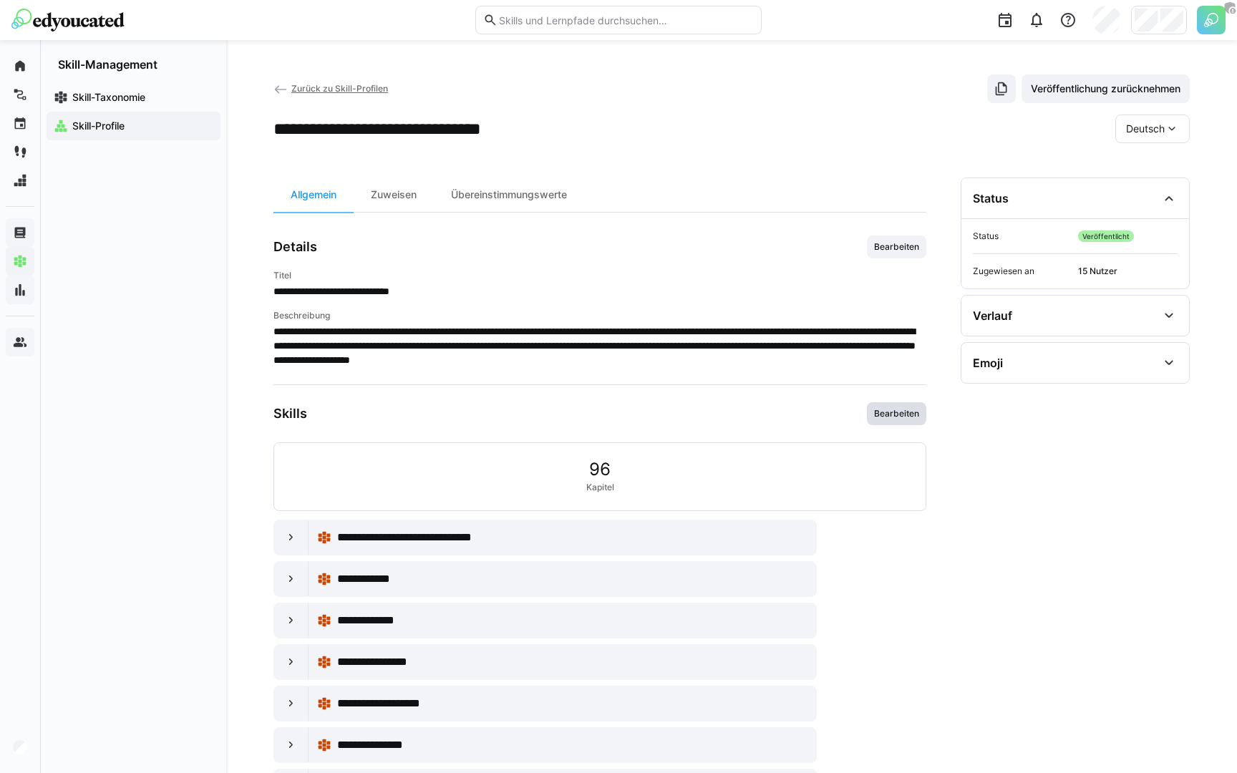
click at [901, 414] on span "Bearbeiten" at bounding box center [897, 413] width 48 height 11
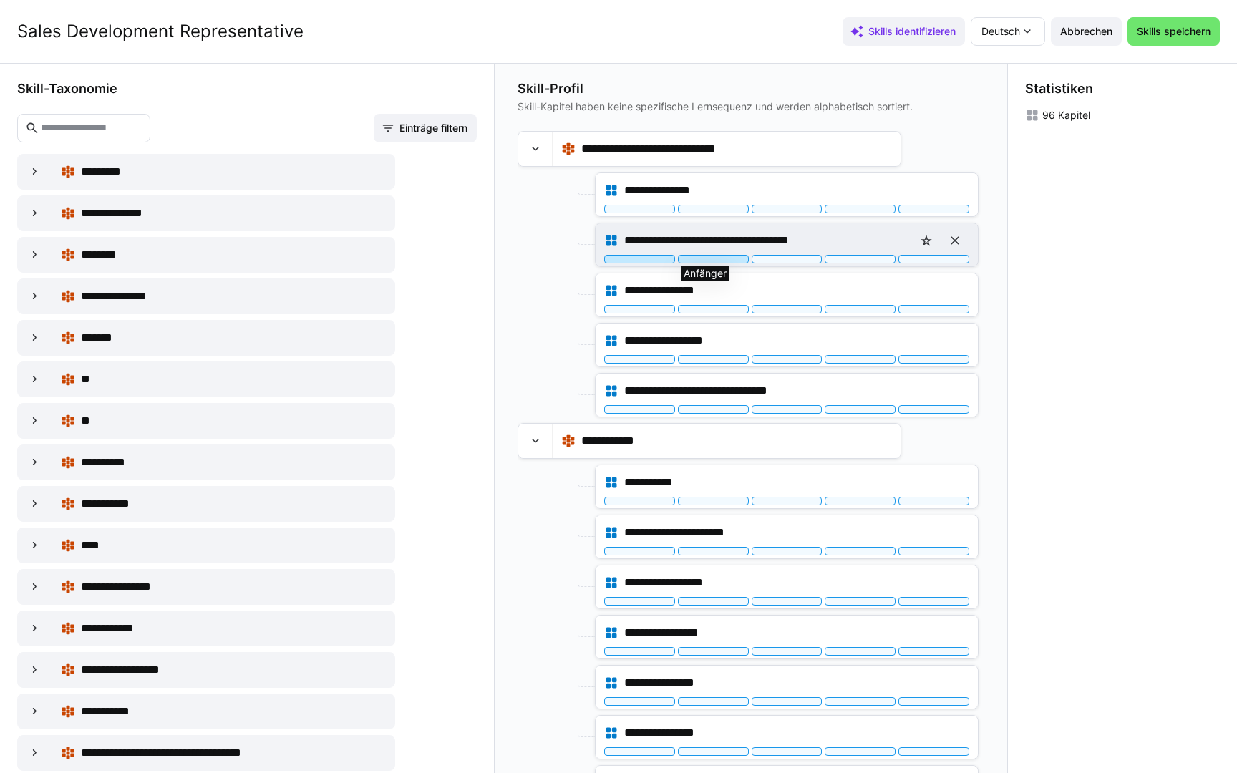
click at [719, 261] on div at bounding box center [713, 259] width 71 height 9
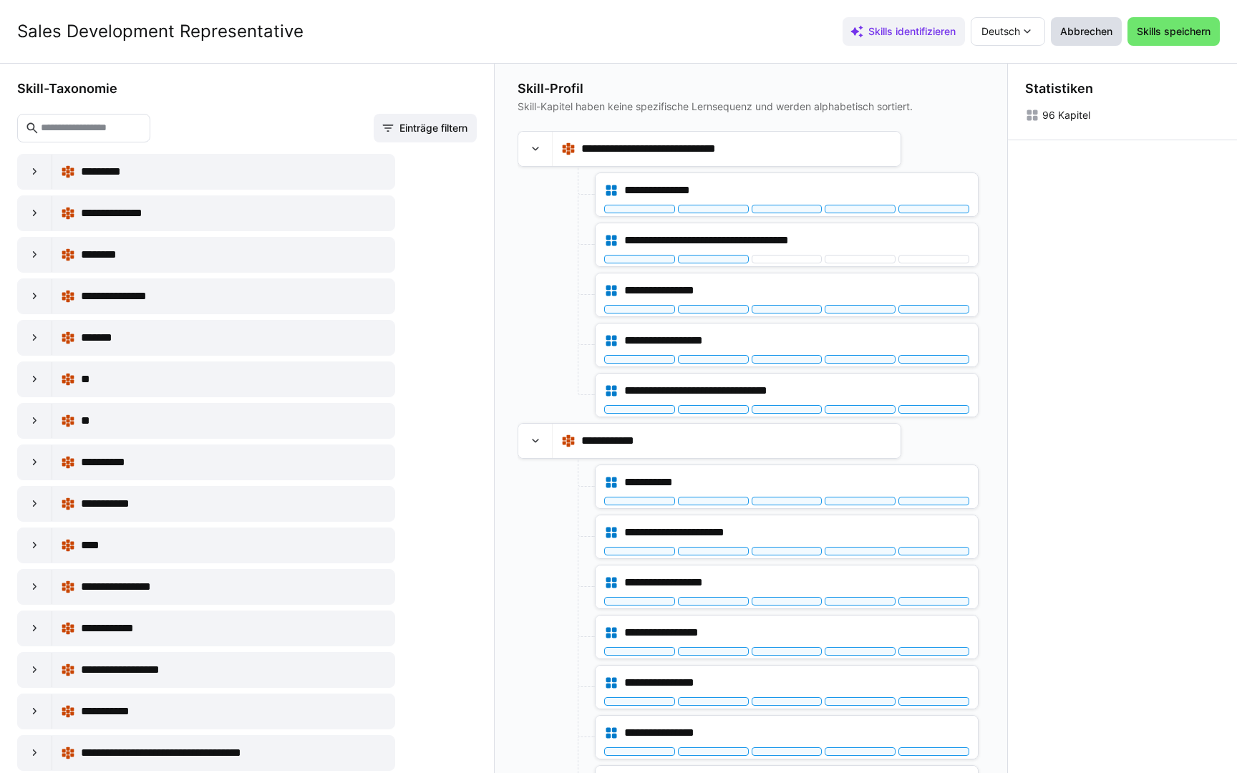
click at [1080, 33] on span "Abbrechen" at bounding box center [1086, 31] width 57 height 14
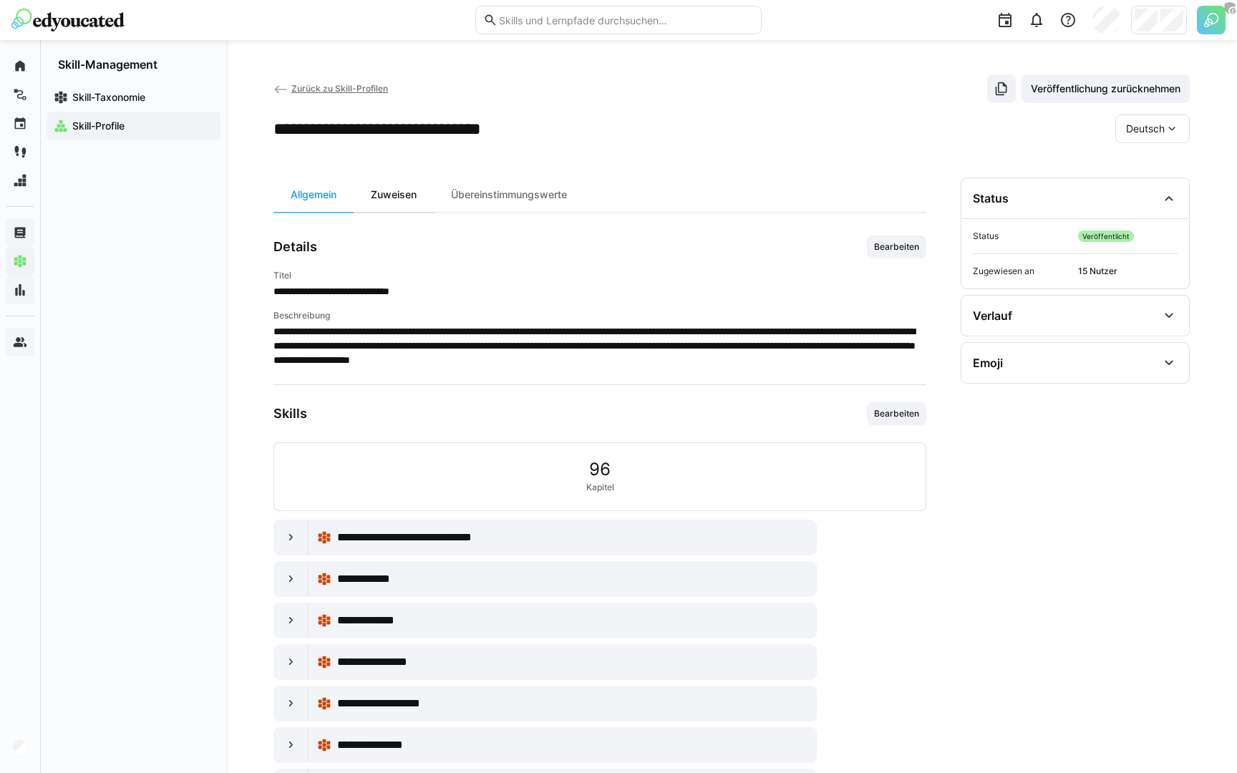
click at [395, 198] on div "Zuweisen" at bounding box center [394, 195] width 80 height 34
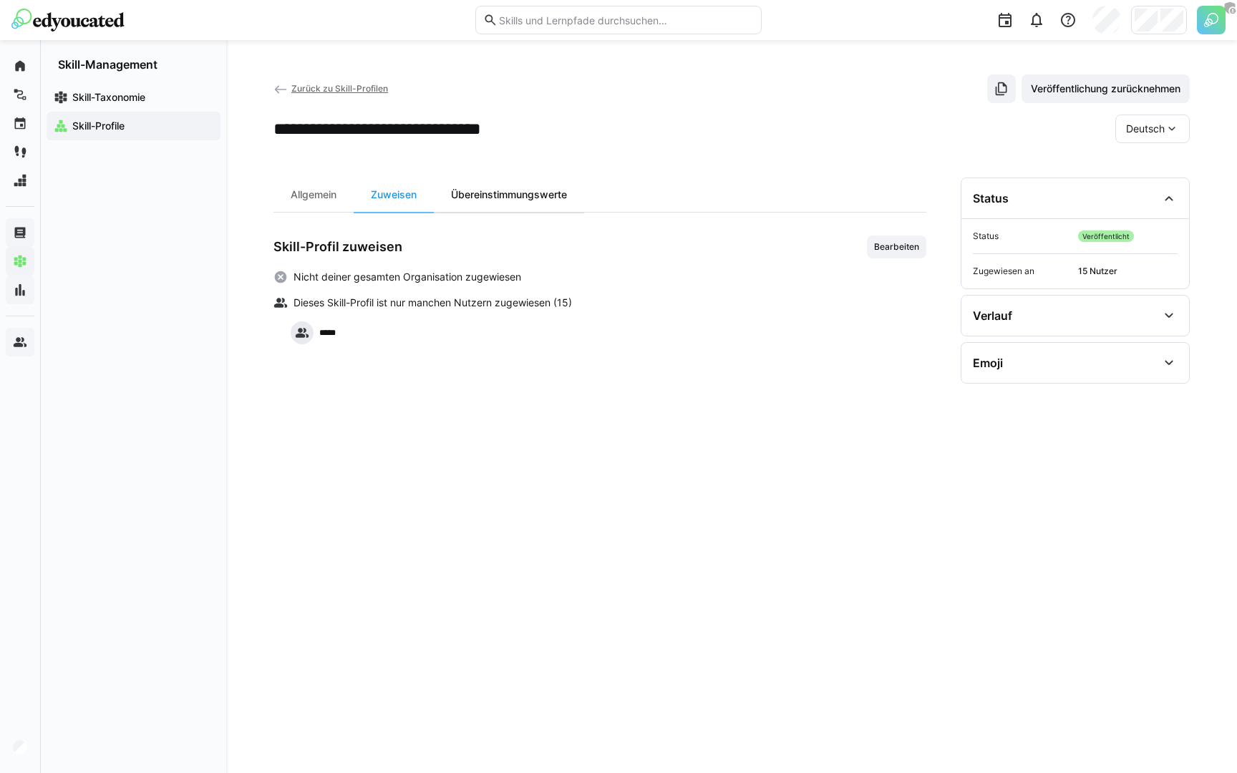
click at [498, 199] on div "Übereinstimmungswerte" at bounding box center [509, 195] width 150 height 34
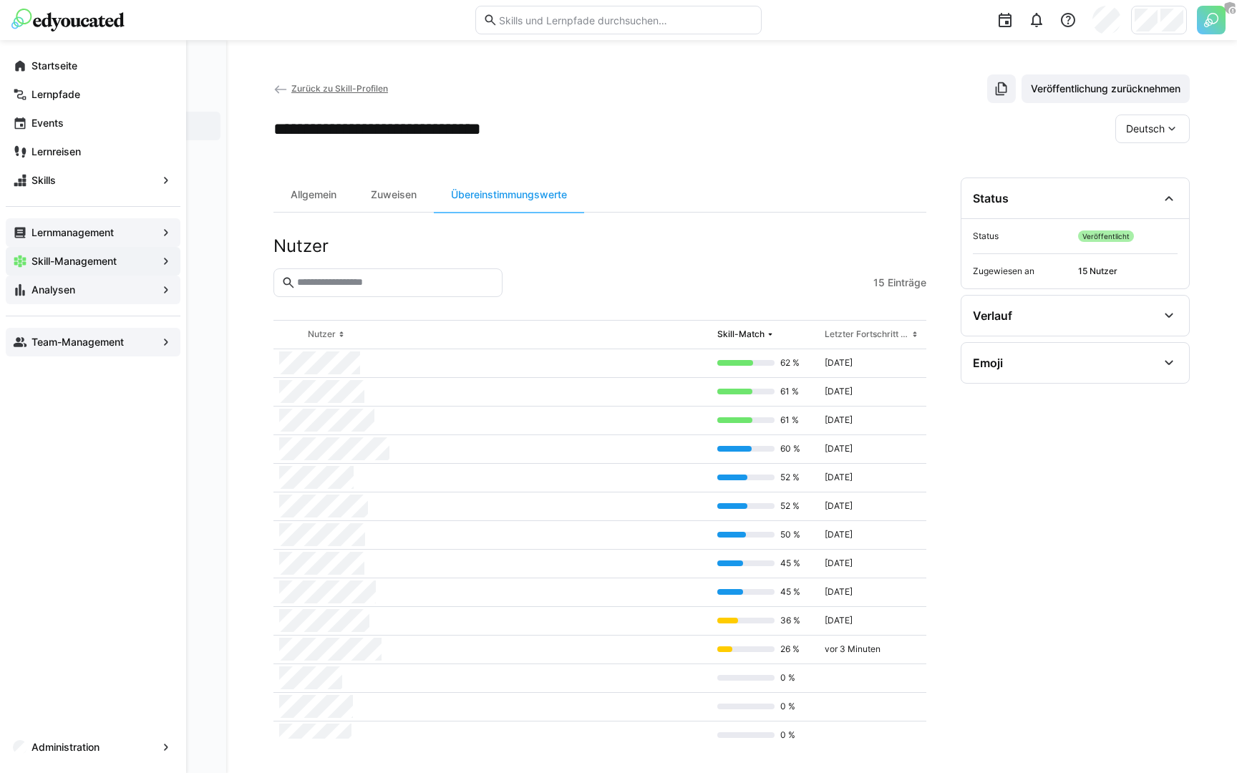
click at [0, 0] on app-navigation-label "Analysen" at bounding box center [0, 0] width 0 height 0
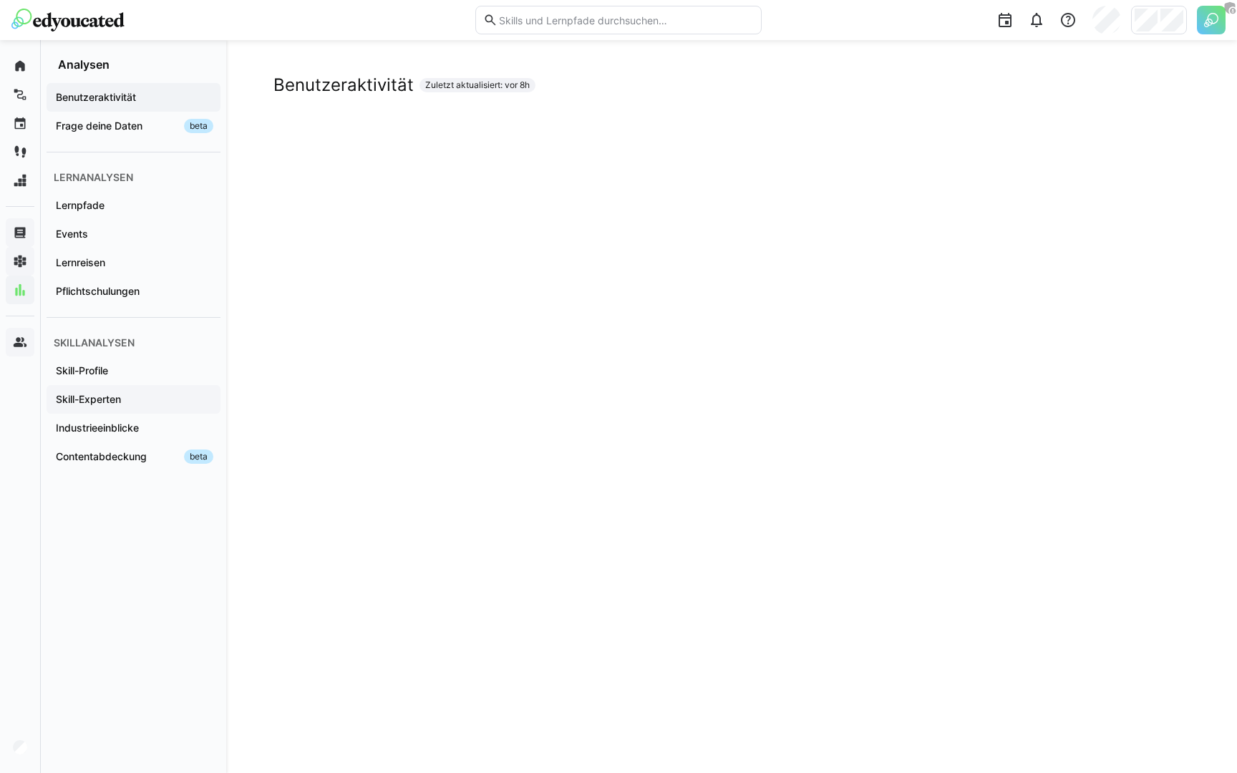
click at [131, 394] on span "Skill-Experten" at bounding box center [134, 399] width 160 height 14
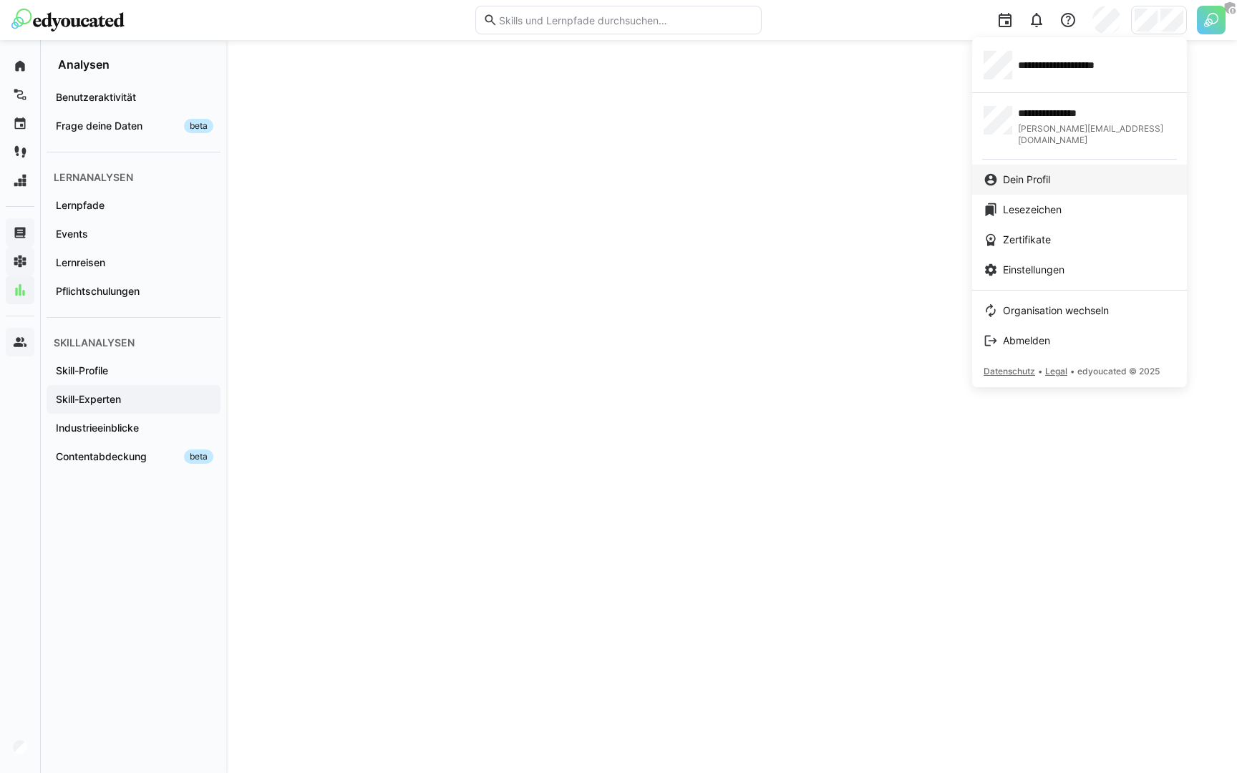
click at [1025, 173] on span "Dein Profil" at bounding box center [1026, 180] width 47 height 14
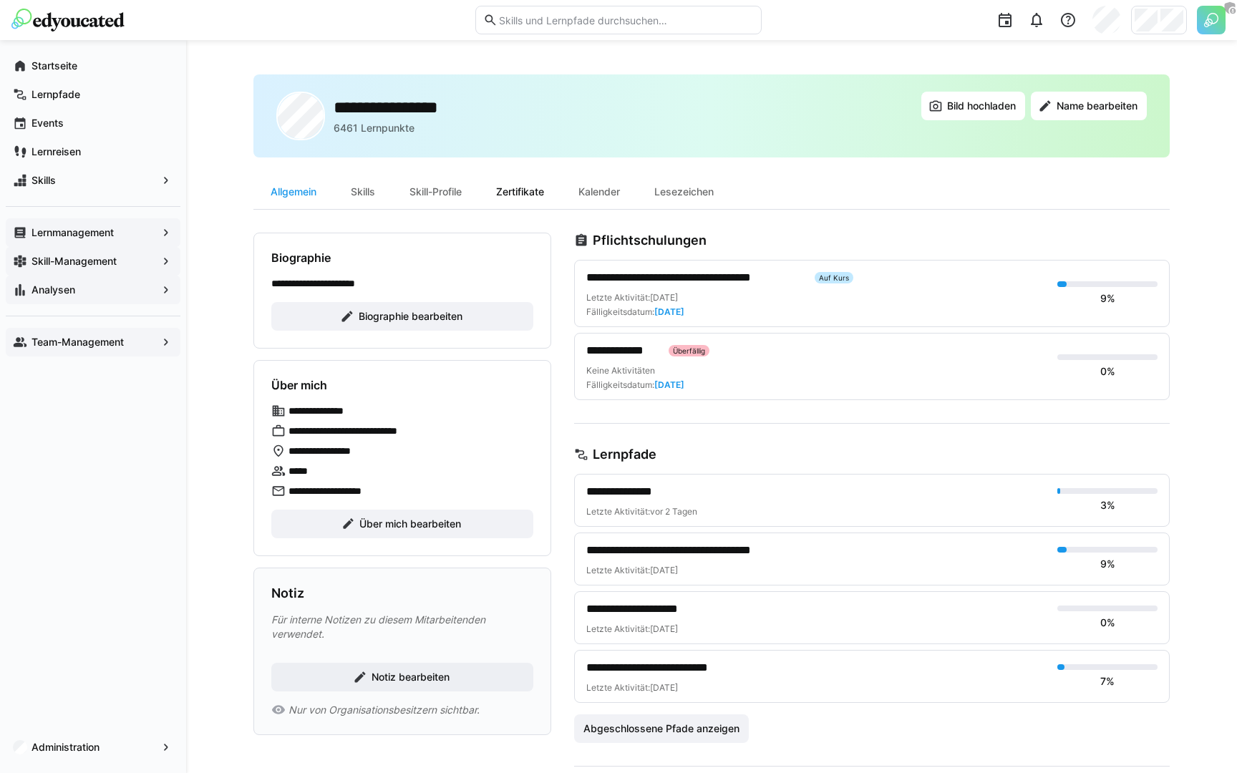
click at [519, 193] on div "Zertifikate" at bounding box center [520, 192] width 82 height 34
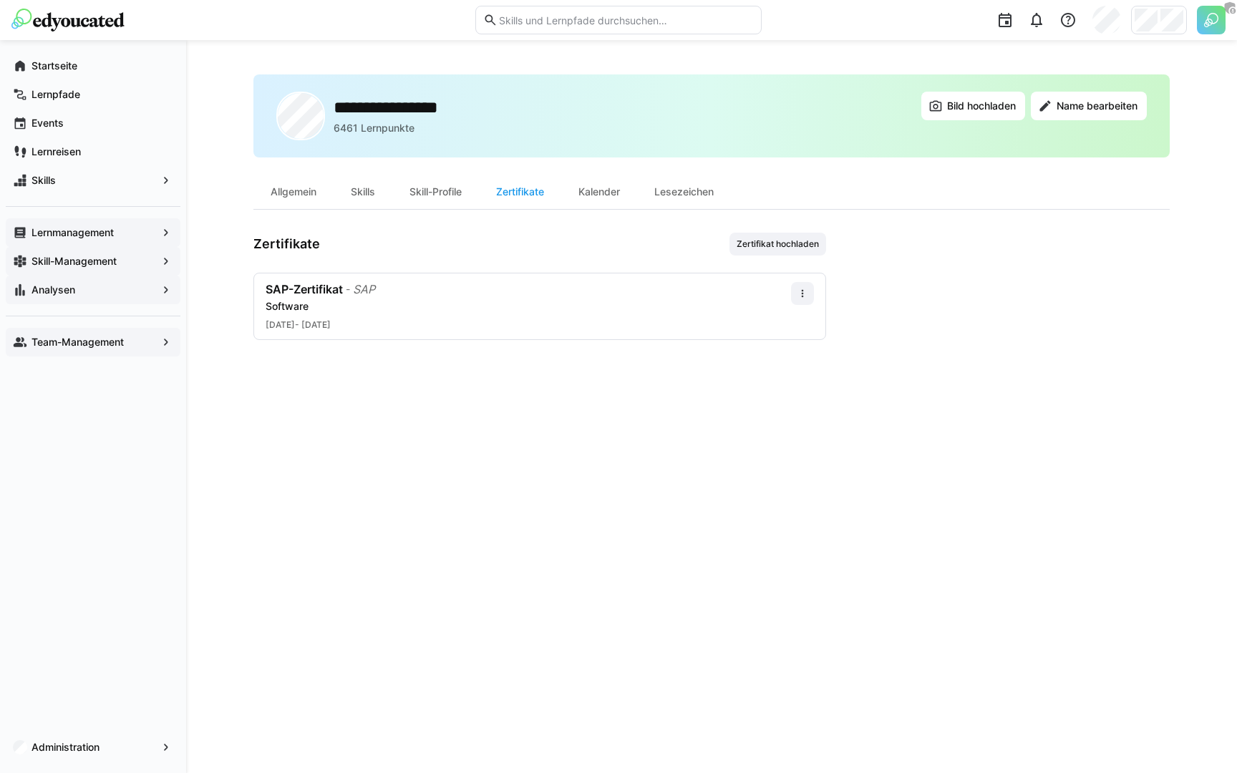
click at [354, 52] on div "**********" at bounding box center [711, 406] width 1051 height 733
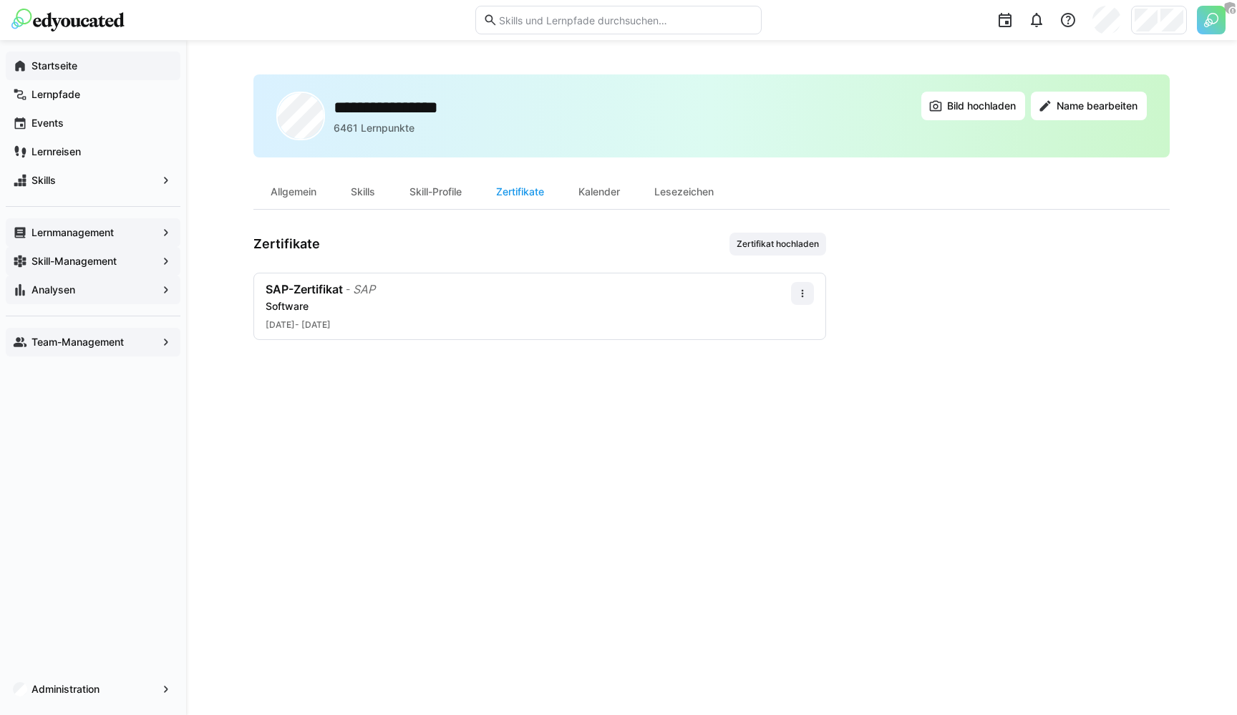
click at [0, 0] on app-navigation-label "Startseite" at bounding box center [0, 0] width 0 height 0
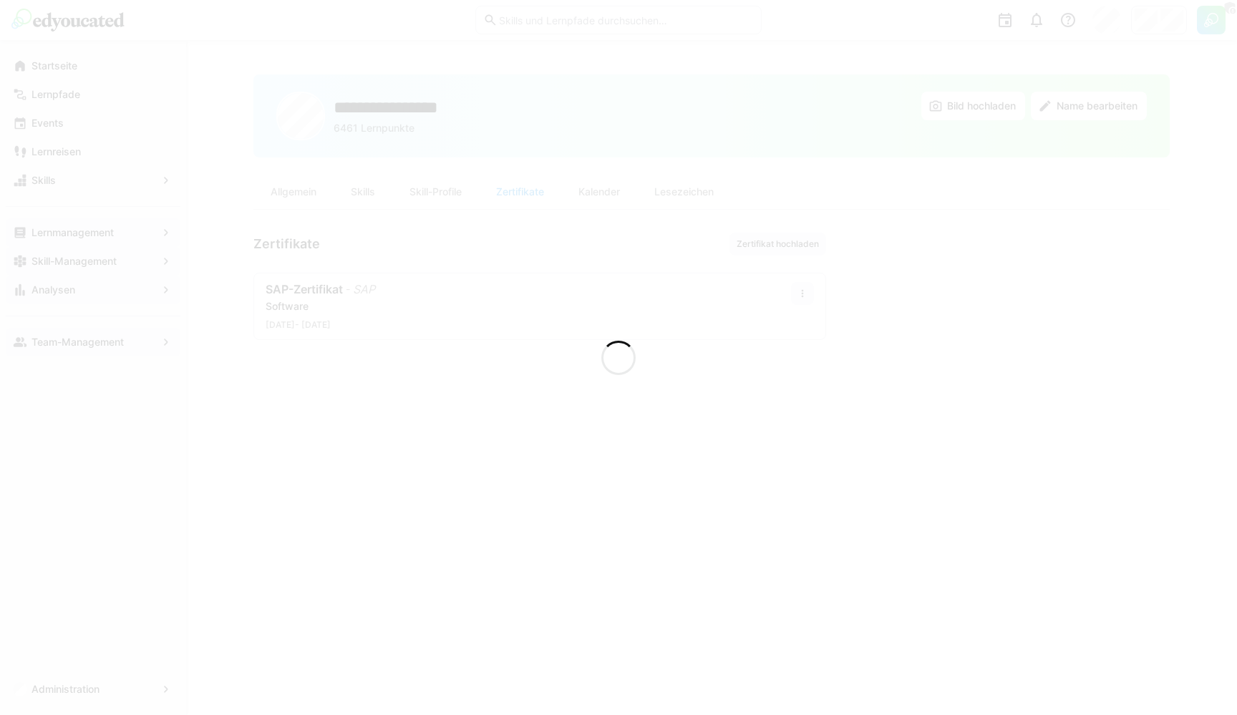
click at [575, 16] on div at bounding box center [618, 357] width 1237 height 715
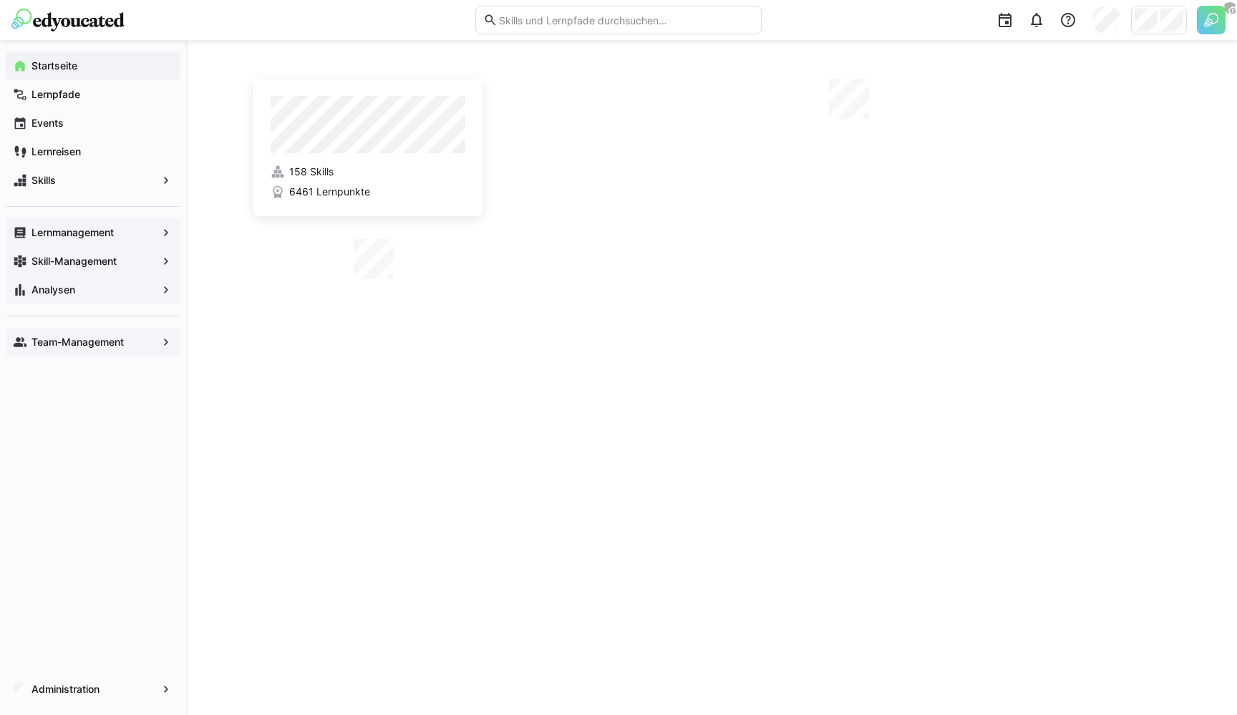
click at [558, 24] on input "text" at bounding box center [626, 20] width 256 height 13
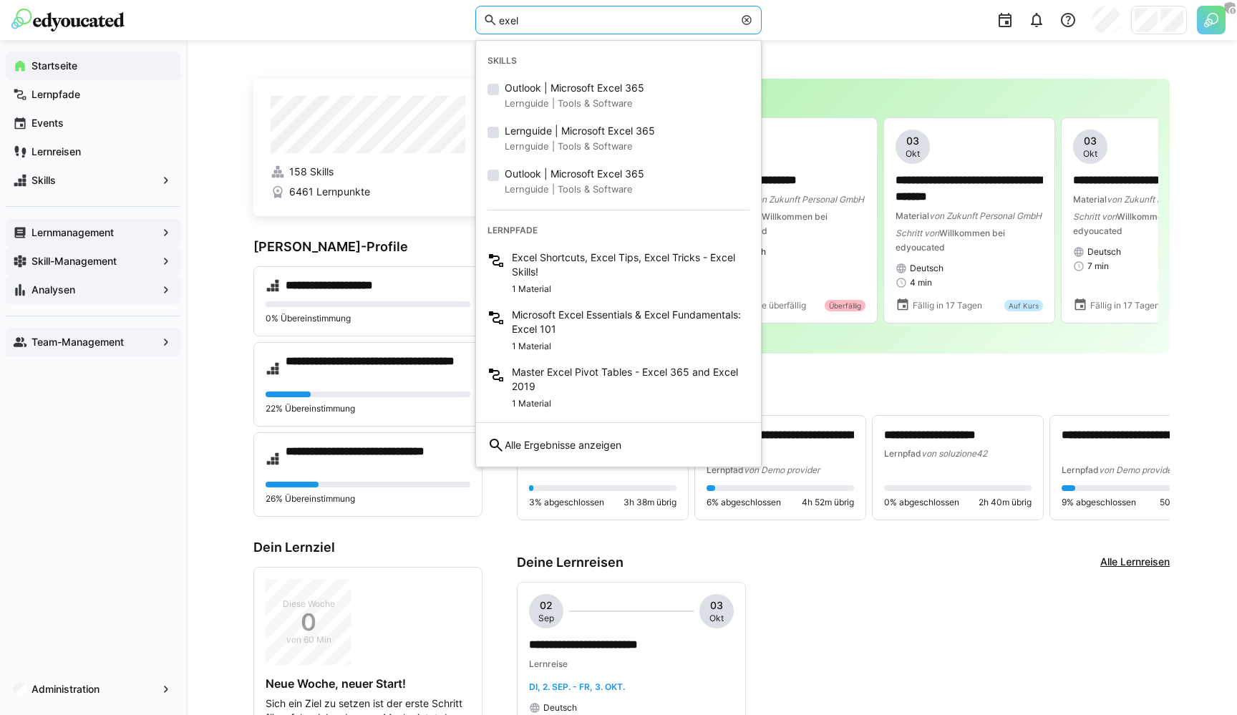
type input "l"
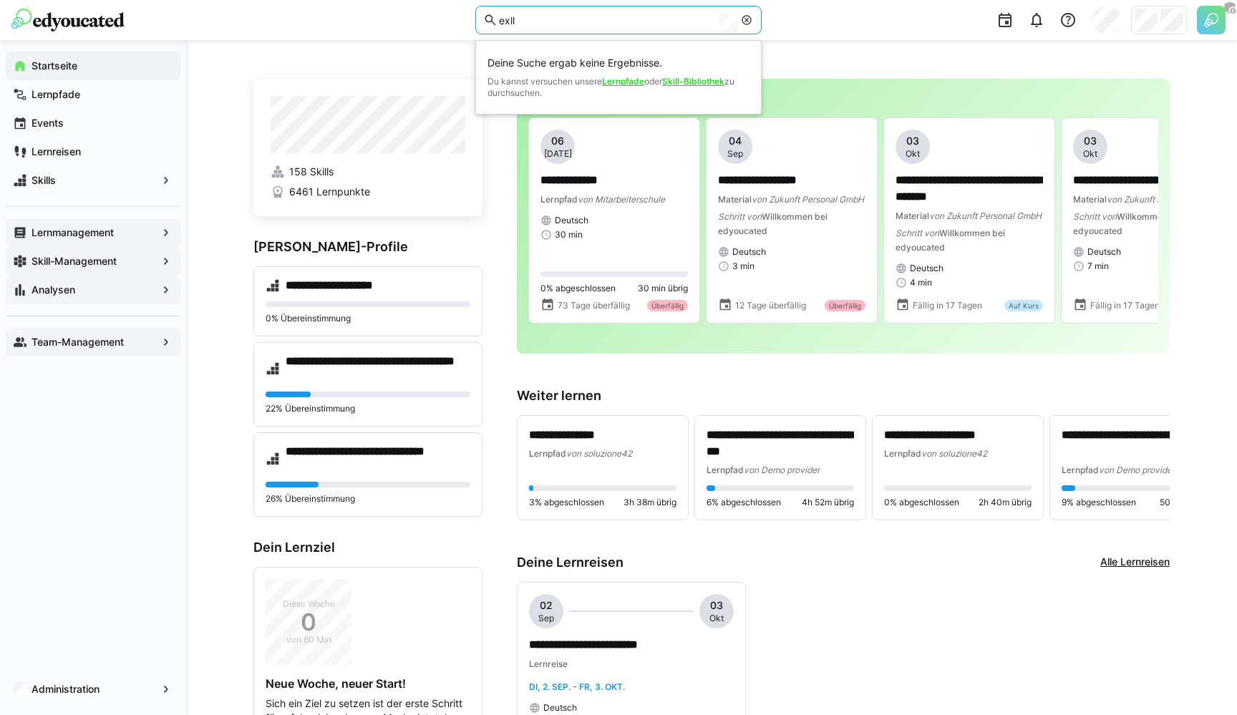
type input "exl"
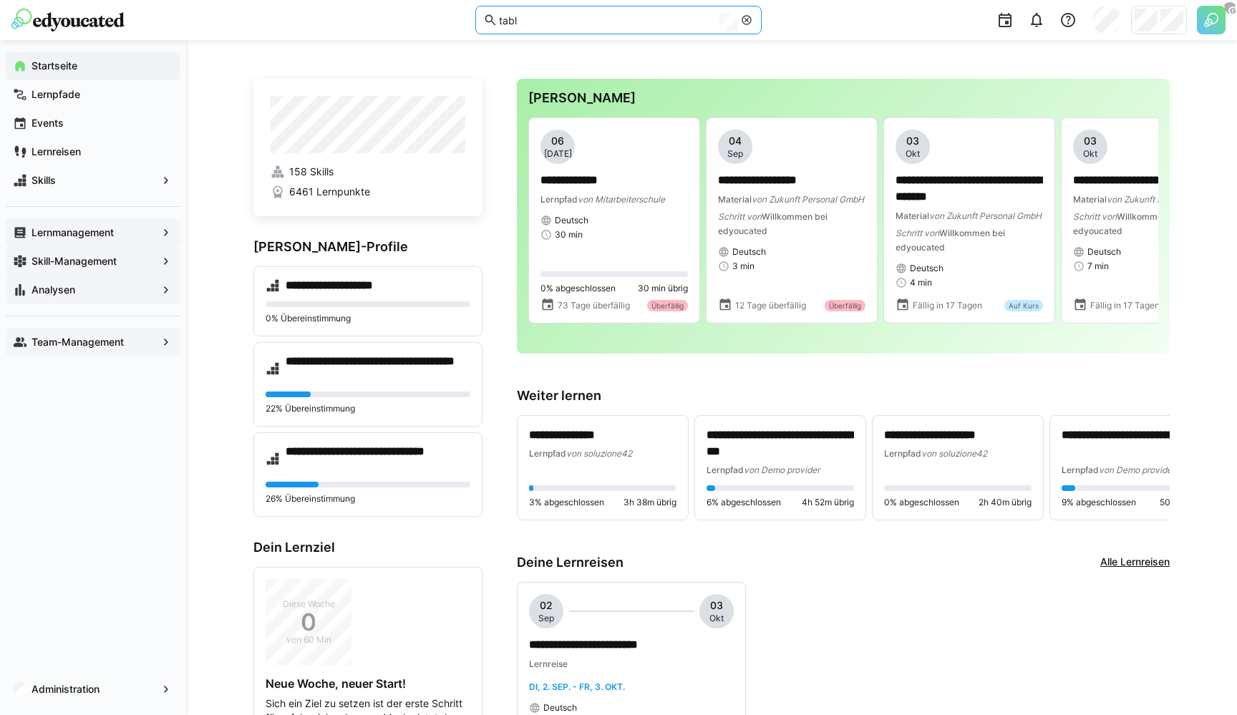
type input "tablo"
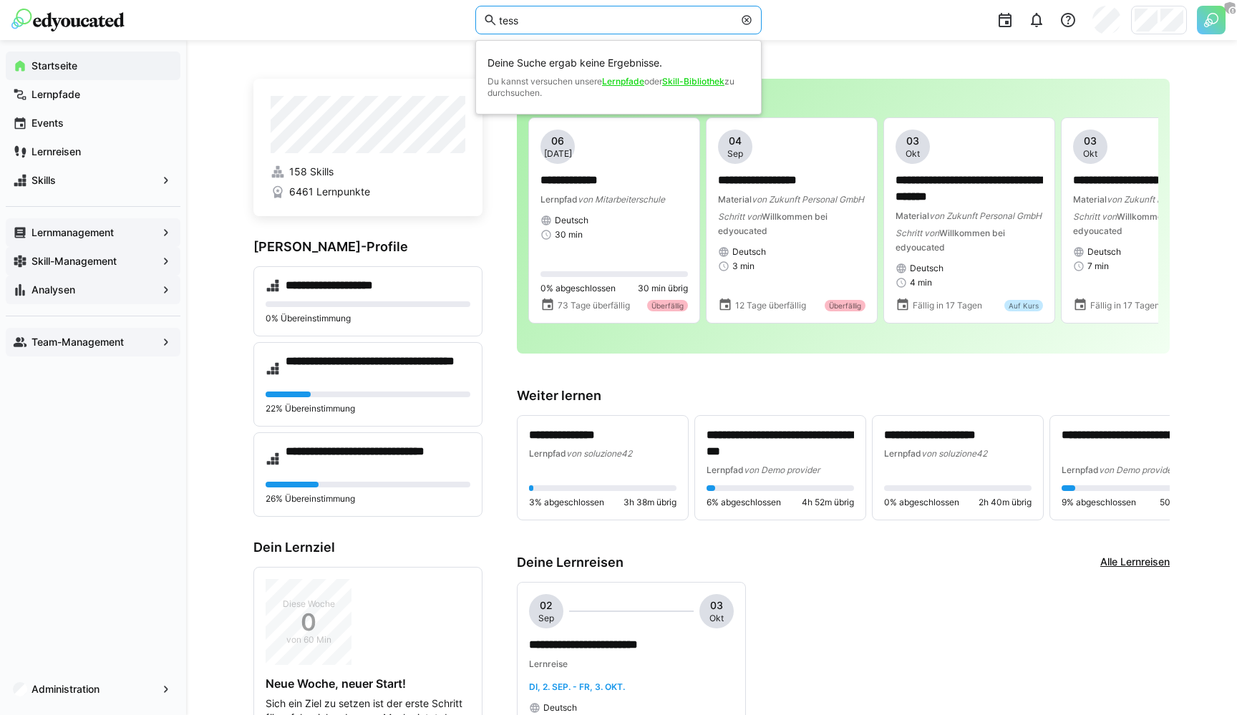
type input "tesst"
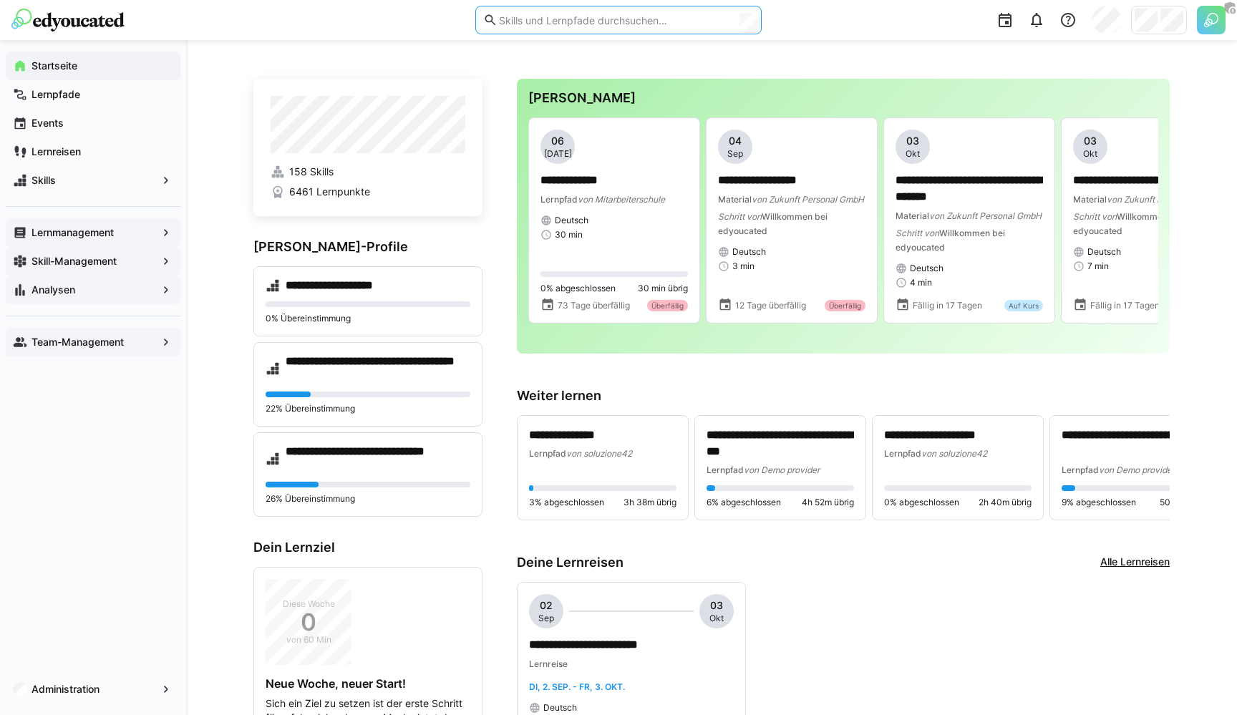
click at [0, 0] on app-navigation-label "Startseite" at bounding box center [0, 0] width 0 height 0
click at [575, 20] on input "text" at bounding box center [626, 20] width 256 height 13
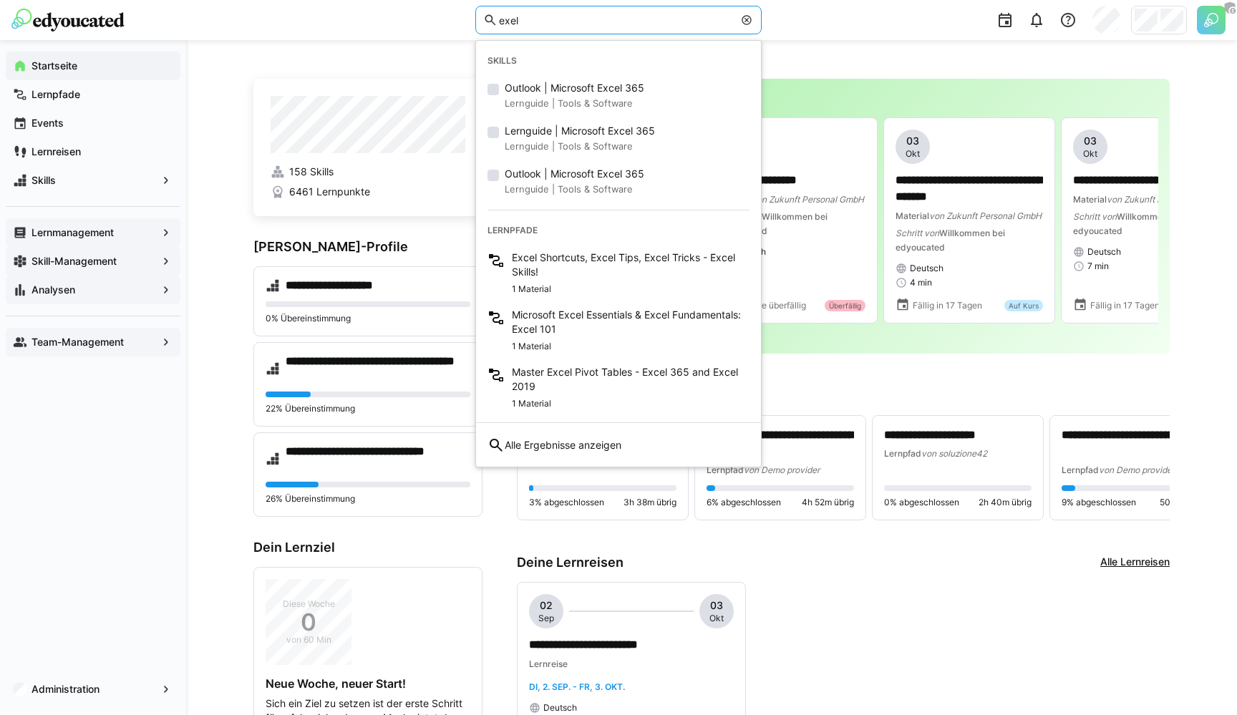
click at [508, 24] on input "exel" at bounding box center [616, 20] width 236 height 13
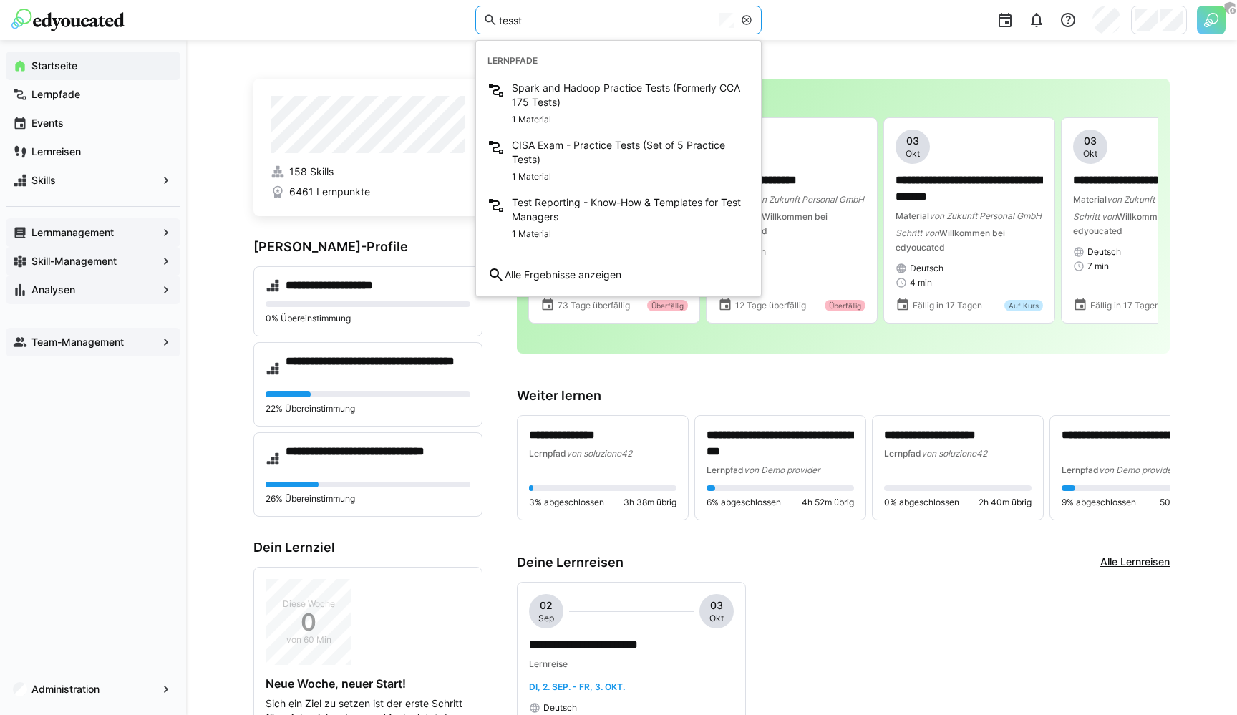
click at [515, 20] on input "tesst" at bounding box center [606, 20] width 216 height 13
type input "tessssst"
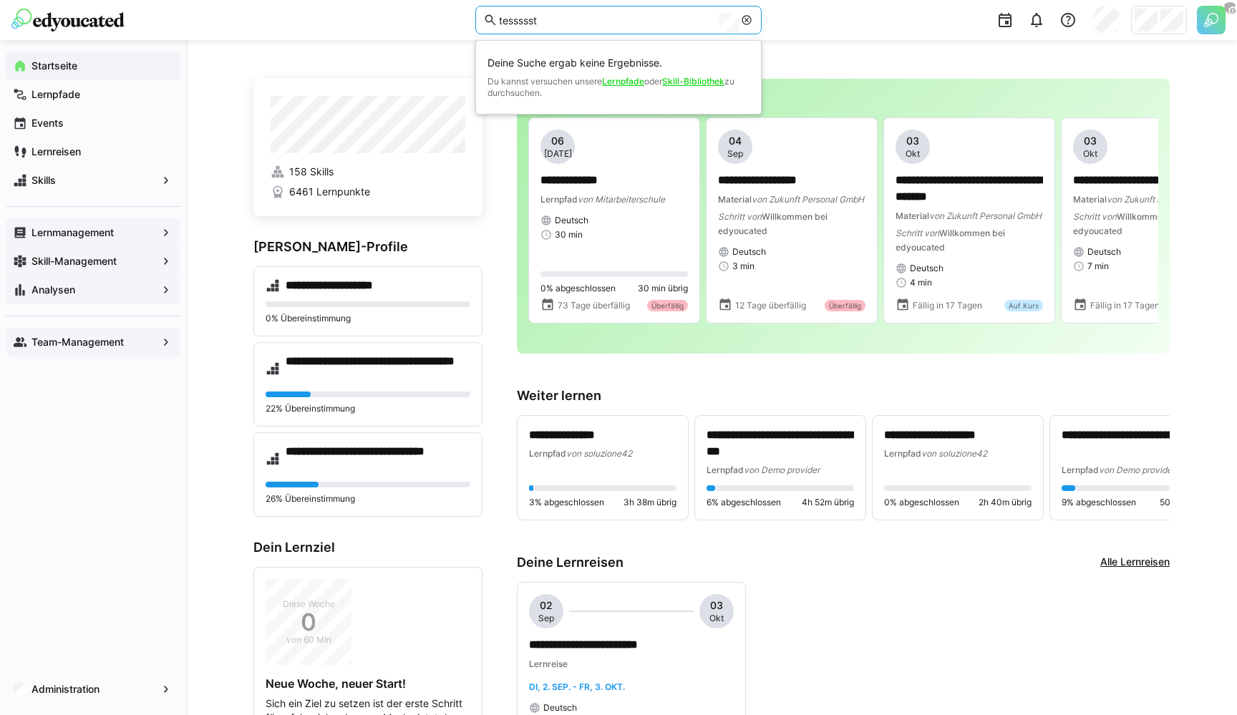
click at [522, 20] on input "tessssst" at bounding box center [606, 20] width 216 height 13
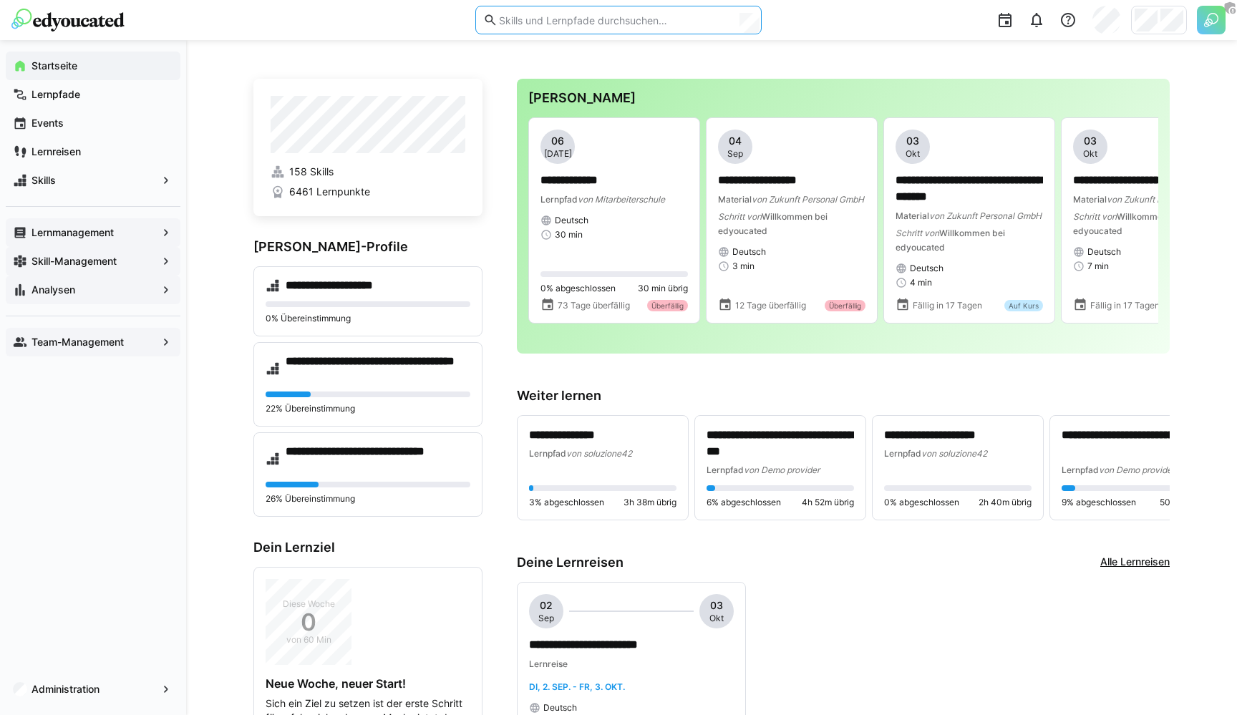
click at [0, 0] on app-navigation-label "Events" at bounding box center [0, 0] width 0 height 0
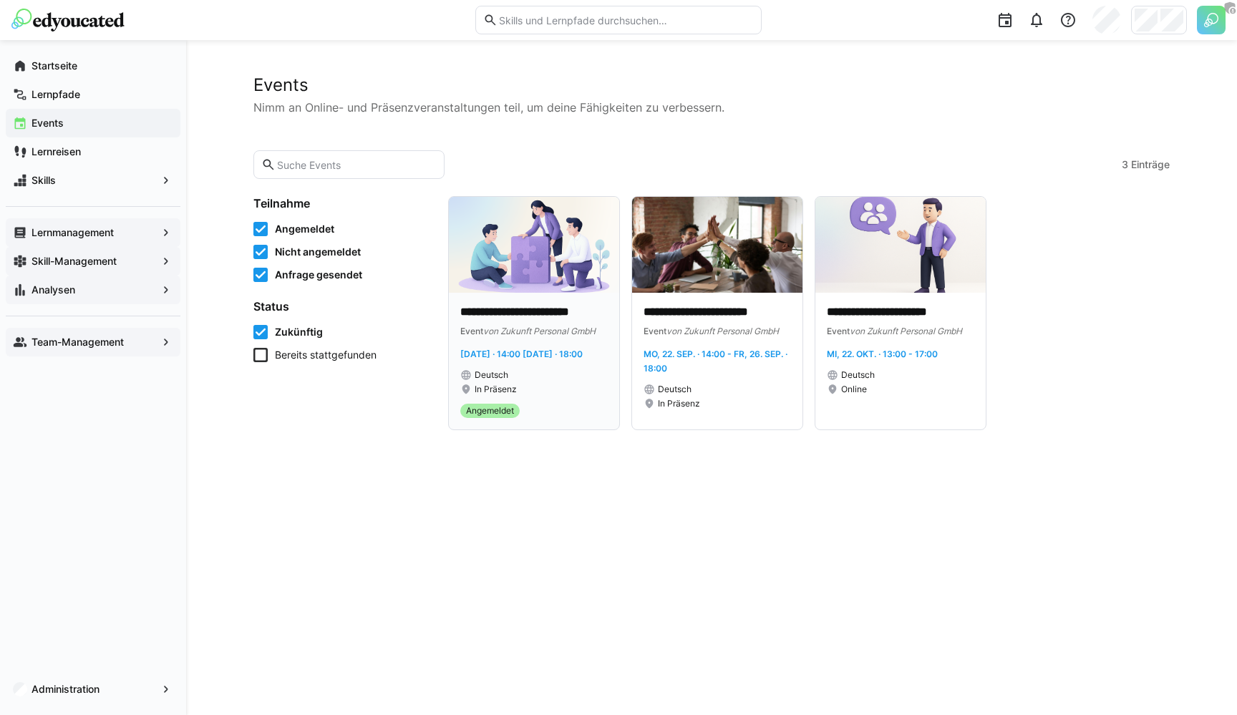
click at [552, 354] on span "[DATE] · 14:00 [DATE] · 18:00" at bounding box center [521, 354] width 122 height 11
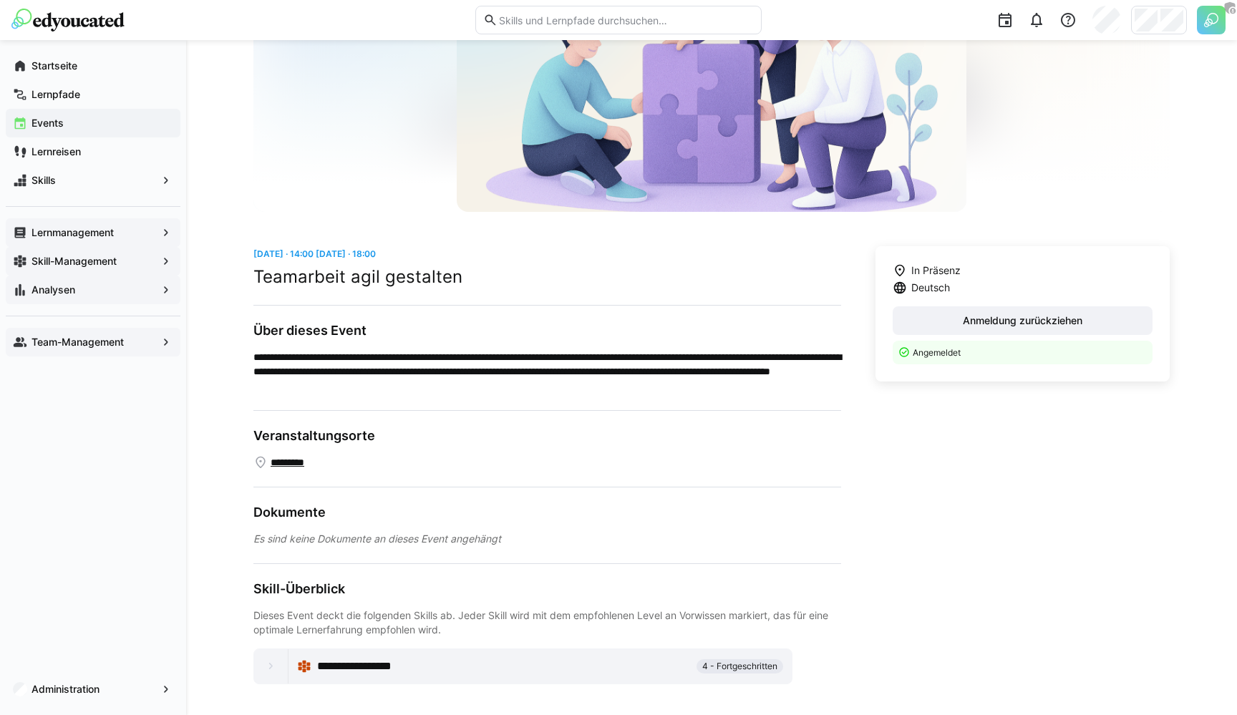
scroll to position [179, 0]
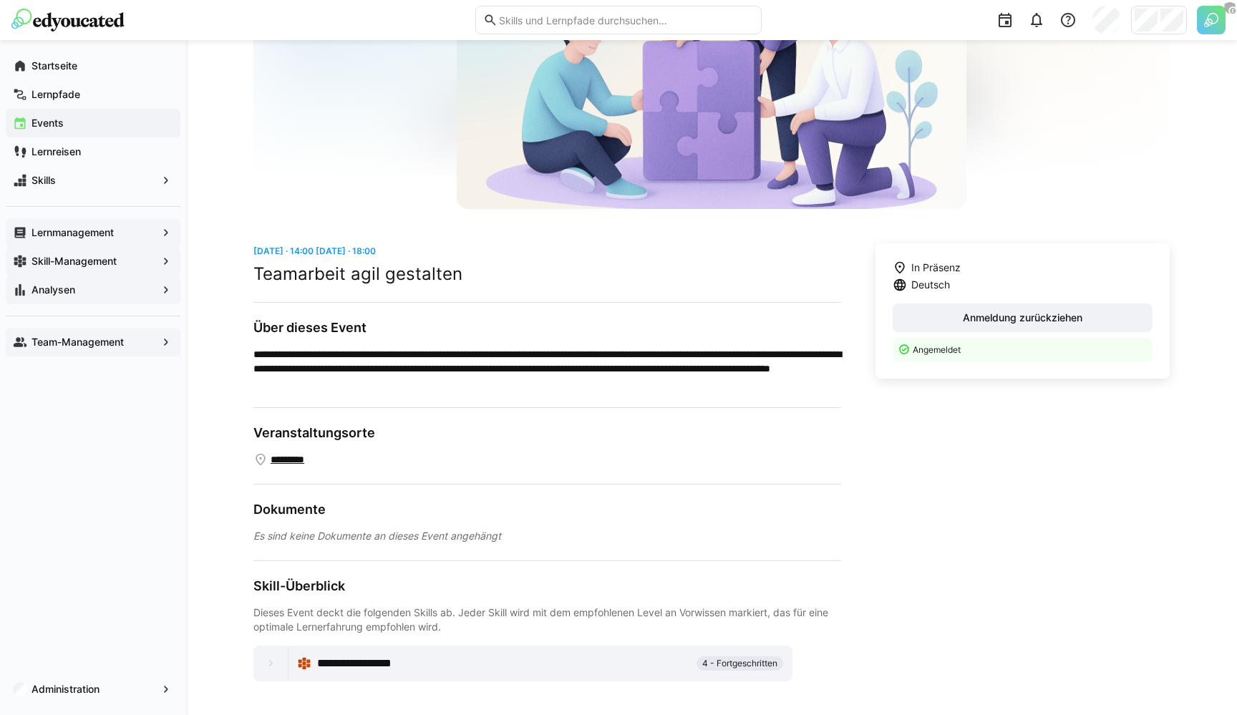
click at [422, 533] on div "Es sind keine Dokumente an dieses Event angehängt" at bounding box center [547, 536] width 588 height 14
click at [0, 0] on app-navigation-label "Lernmanagement" at bounding box center [0, 0] width 0 height 0
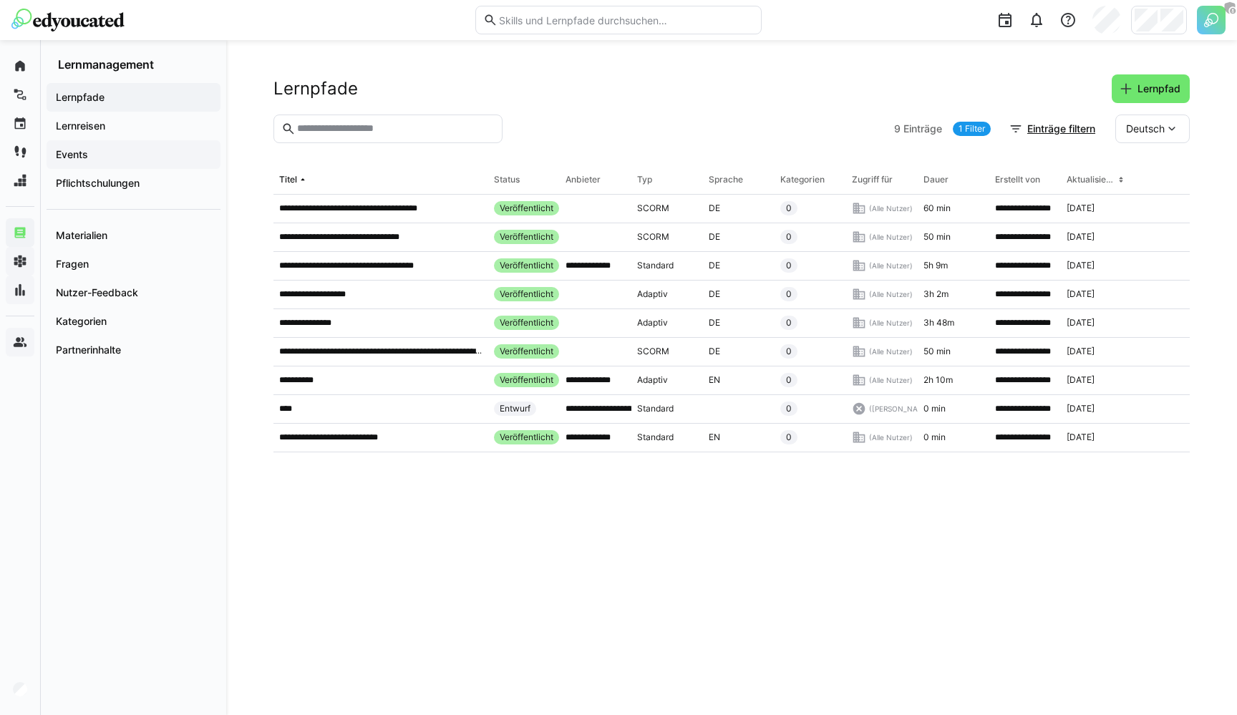
click at [114, 142] on div "Events" at bounding box center [134, 154] width 174 height 29
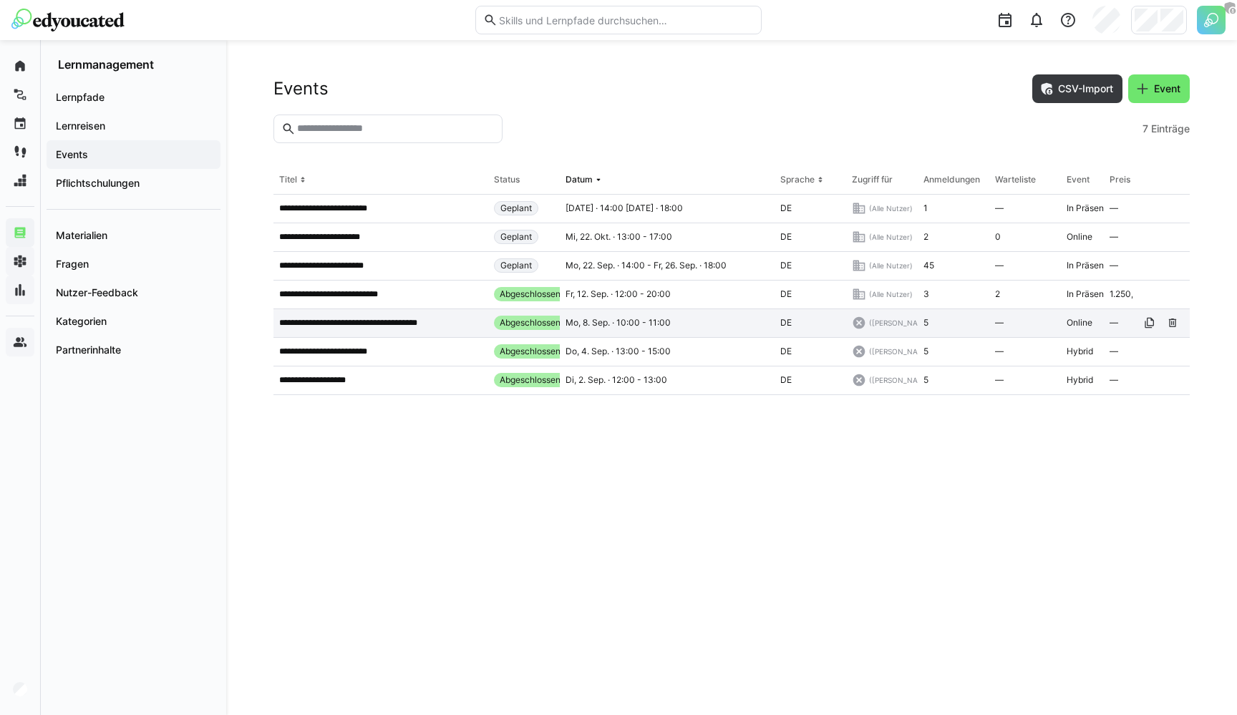
click at [385, 317] on p "**********" at bounding box center [362, 322] width 167 height 11
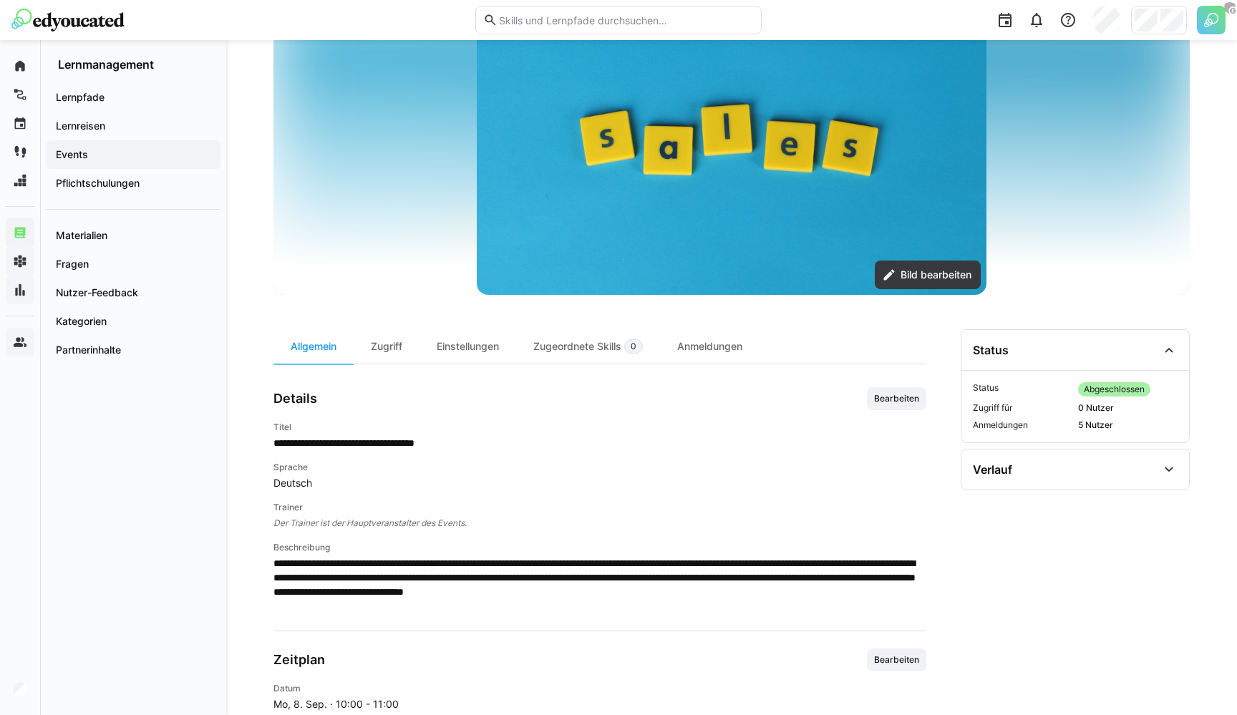
scroll to position [149, 0]
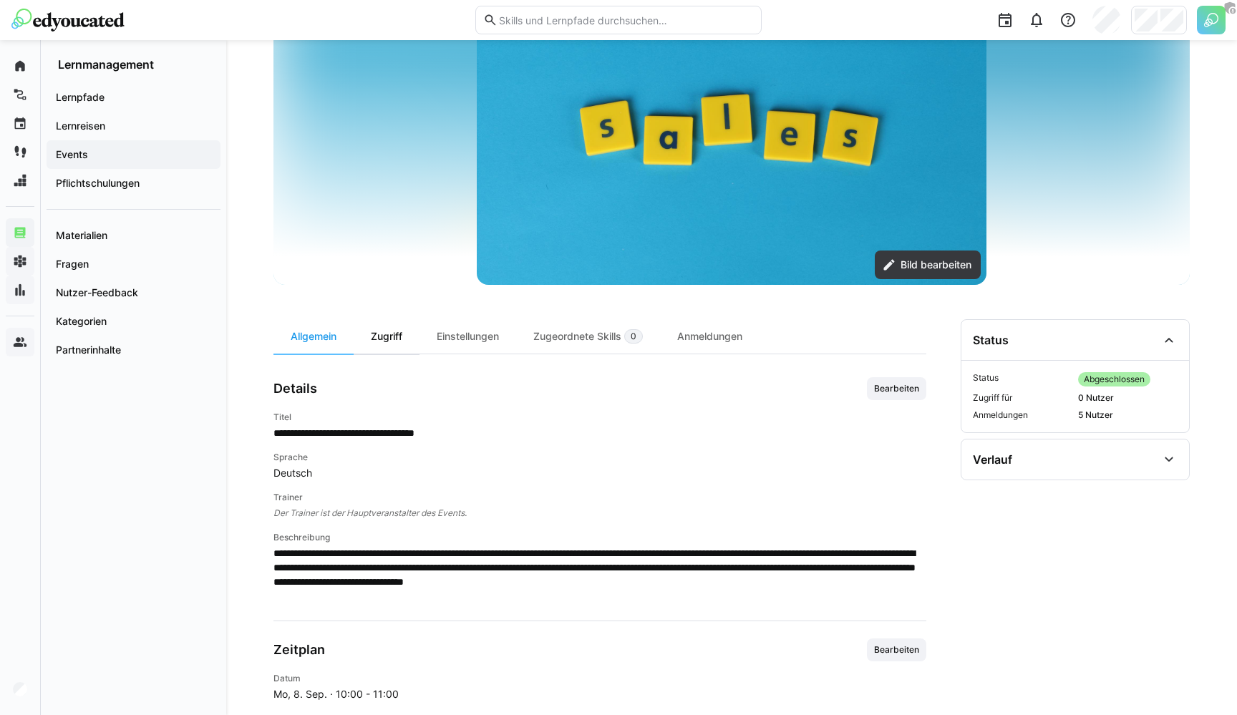
click at [389, 335] on div "Zugriff" at bounding box center [387, 336] width 66 height 34
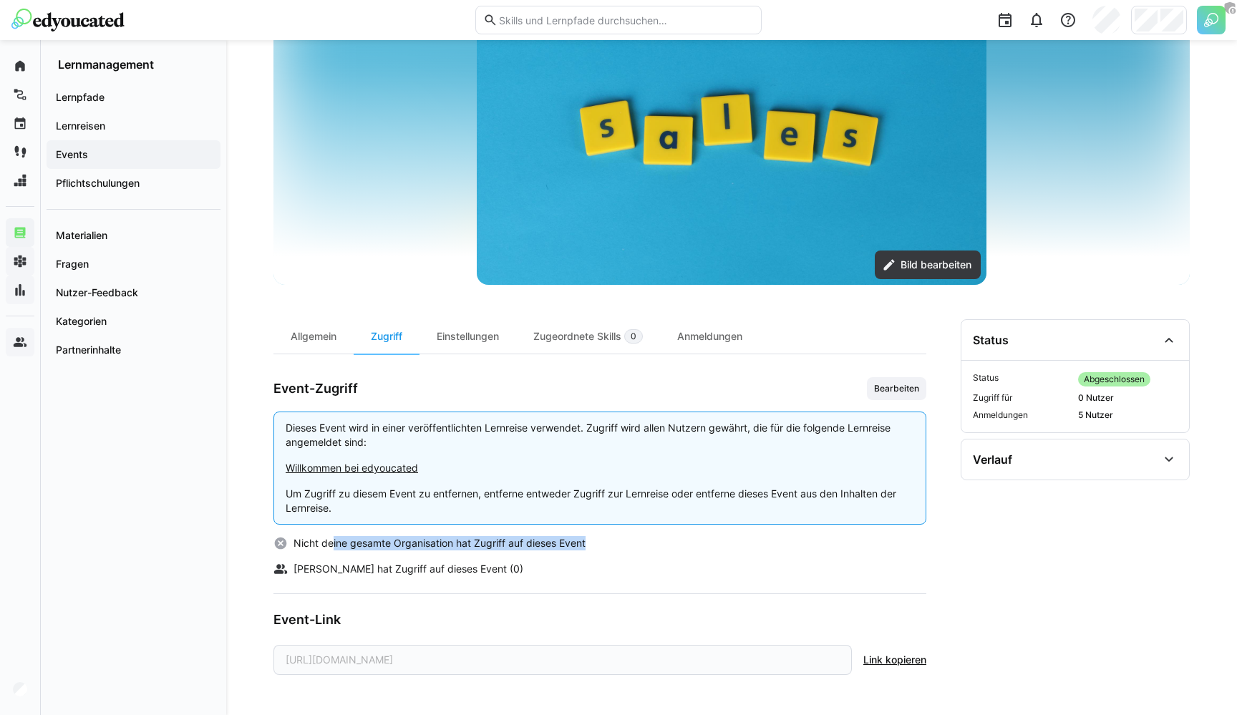
drag, startPoint x: 334, startPoint y: 545, endPoint x: 398, endPoint y: 554, distance: 64.4
click at [398, 554] on div "Nicht deine gesamte Organisation hat Zugriff auf dieses Event Kein Nutzer hat Z…" at bounding box center [599, 556] width 653 height 40
click at [460, 326] on div "Einstellungen" at bounding box center [468, 336] width 97 height 34
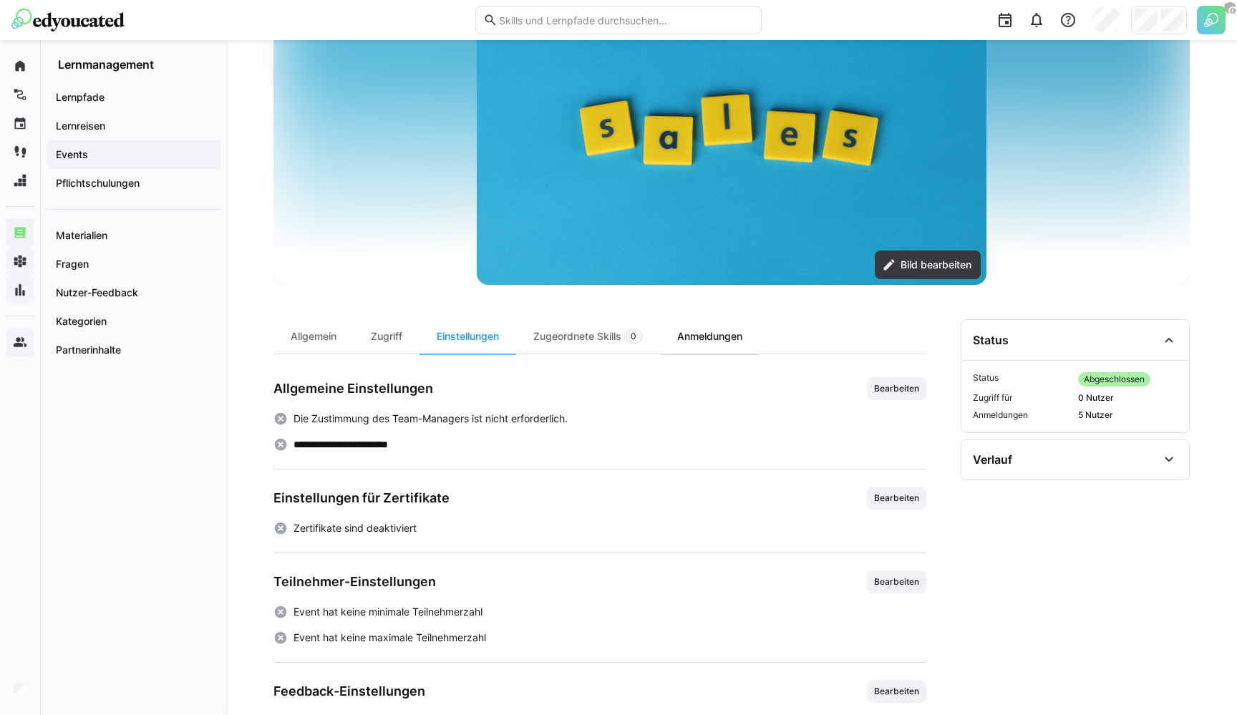
click at [742, 343] on div "Anmeldungen" at bounding box center [710, 336] width 100 height 34
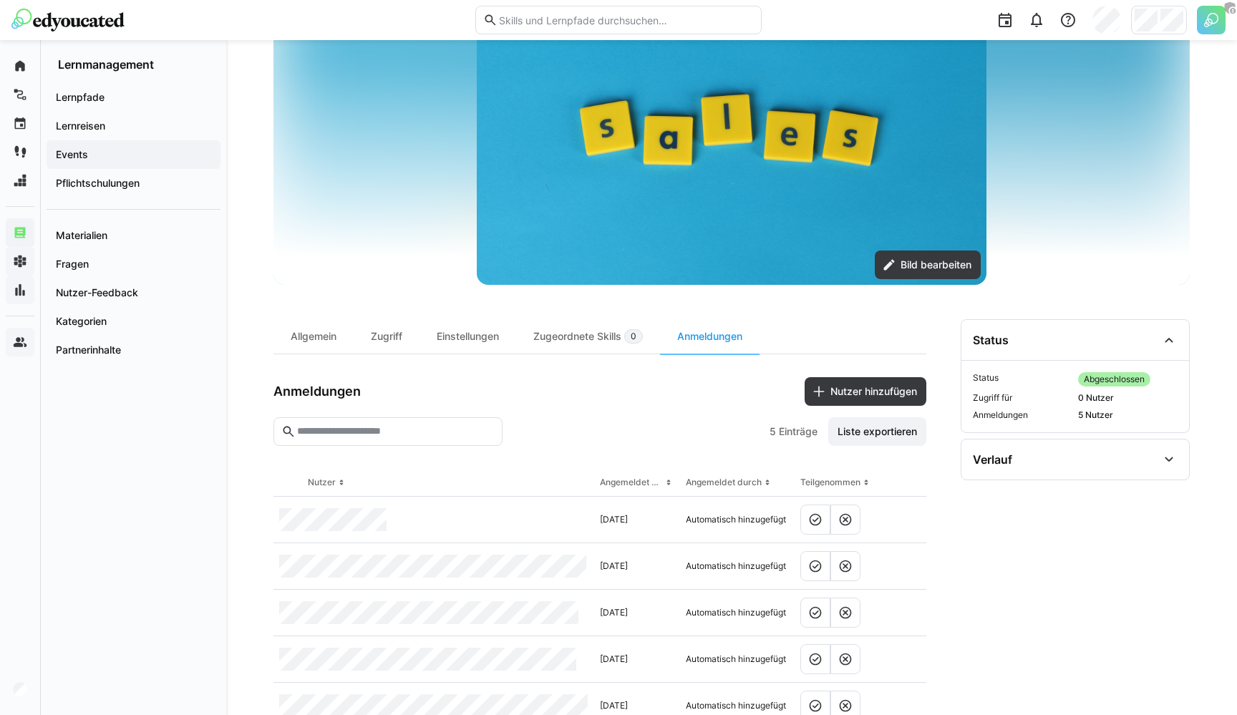
scroll to position [198, 0]
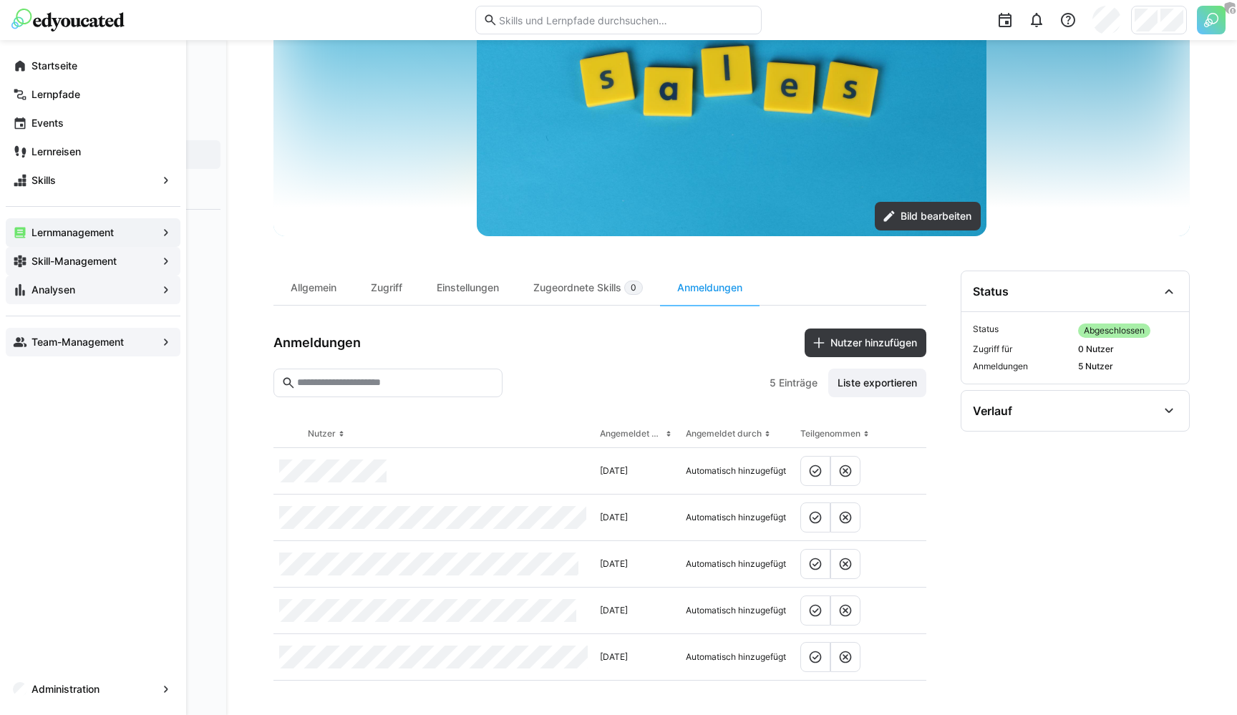
click at [0, 0] on app-navigation-label "Analysen" at bounding box center [0, 0] width 0 height 0
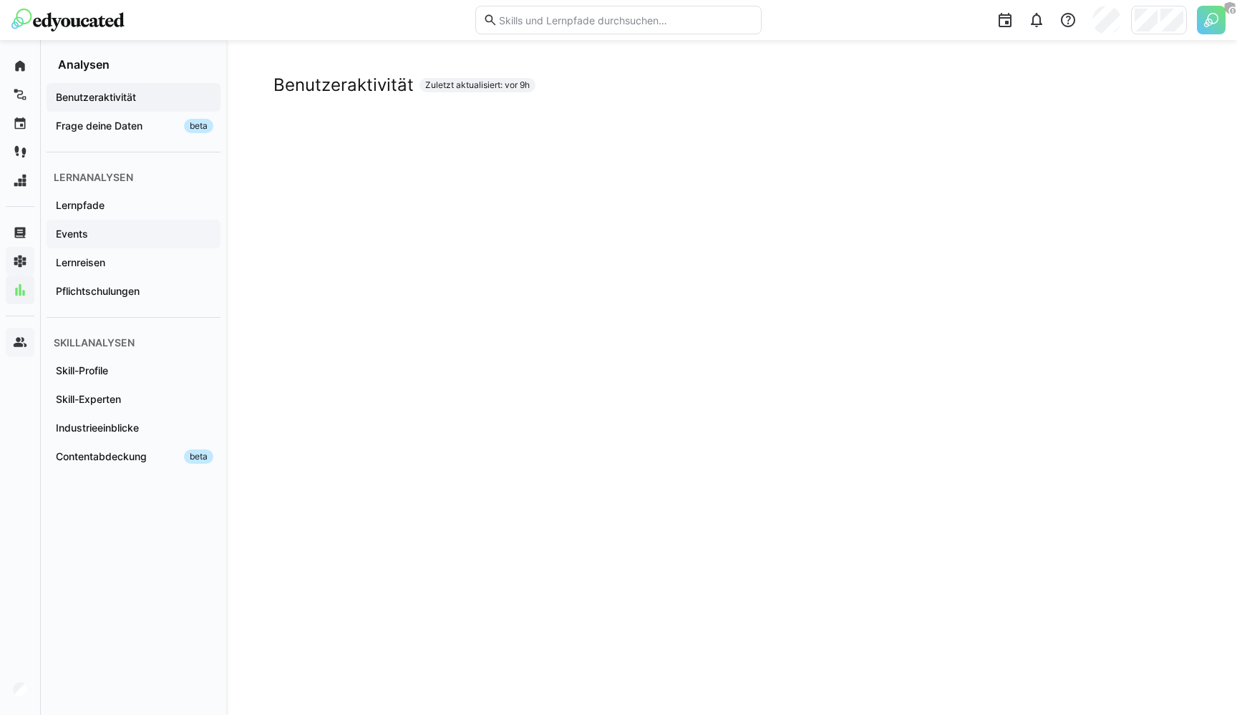
click at [105, 232] on span "Events" at bounding box center [134, 234] width 160 height 14
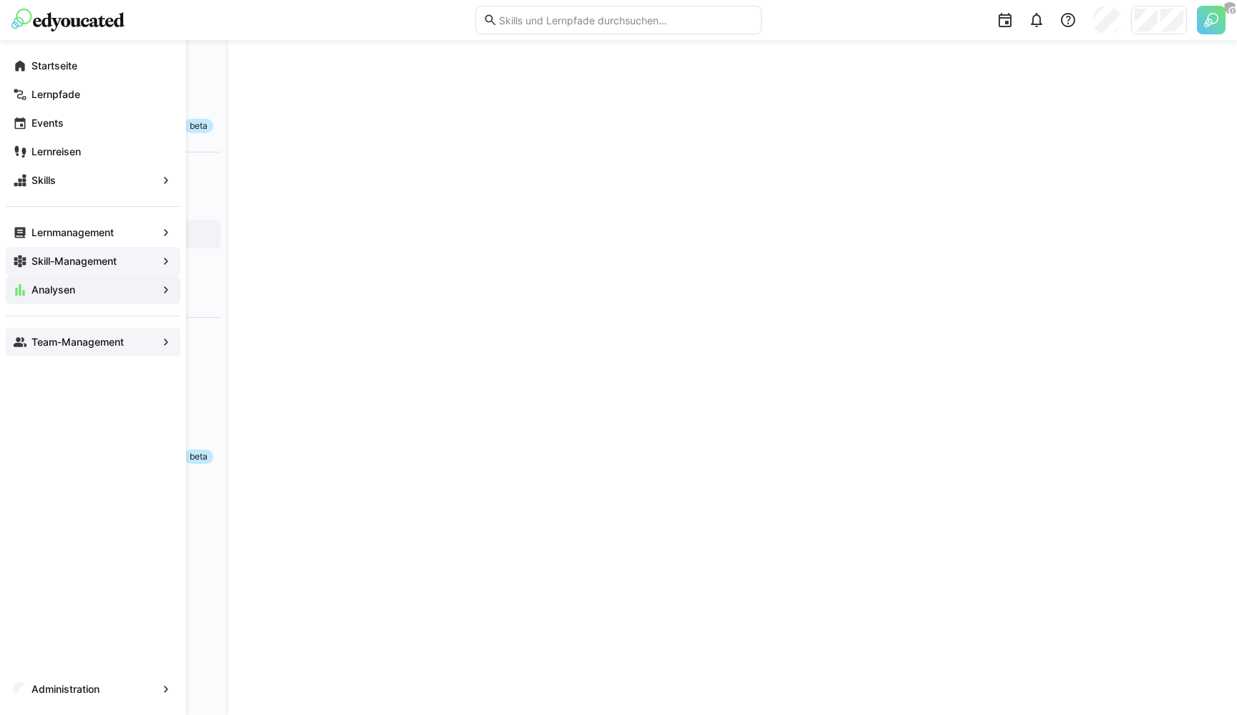
click at [58, 335] on span "Team-Management" at bounding box center [92, 342] width 127 height 14
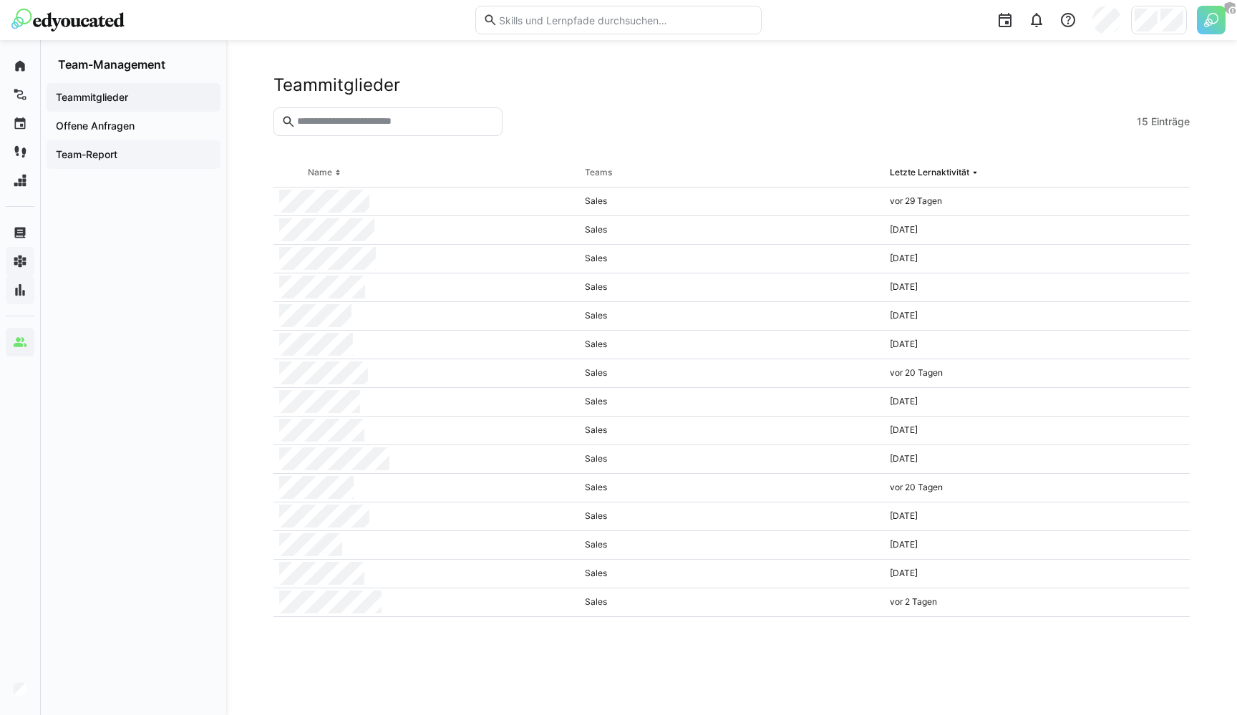
click at [141, 162] on div "Team-Report" at bounding box center [134, 154] width 174 height 29
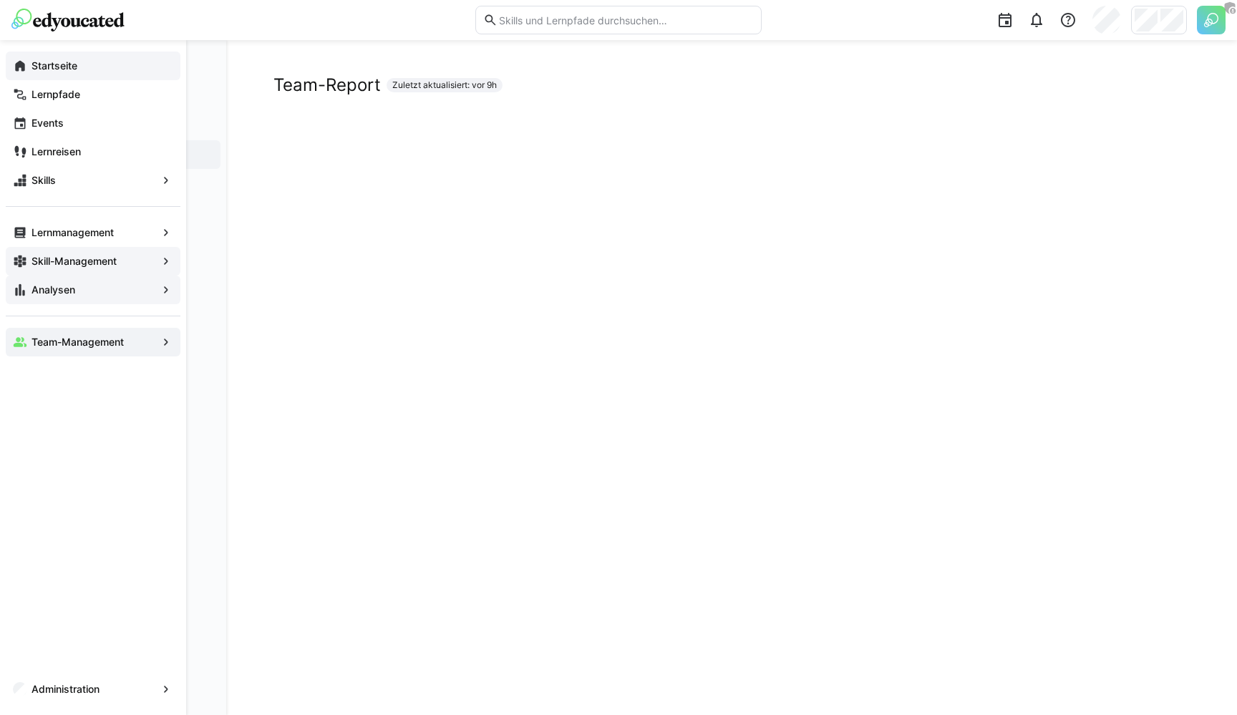
click at [0, 0] on app-navigation-label "Startseite" at bounding box center [0, 0] width 0 height 0
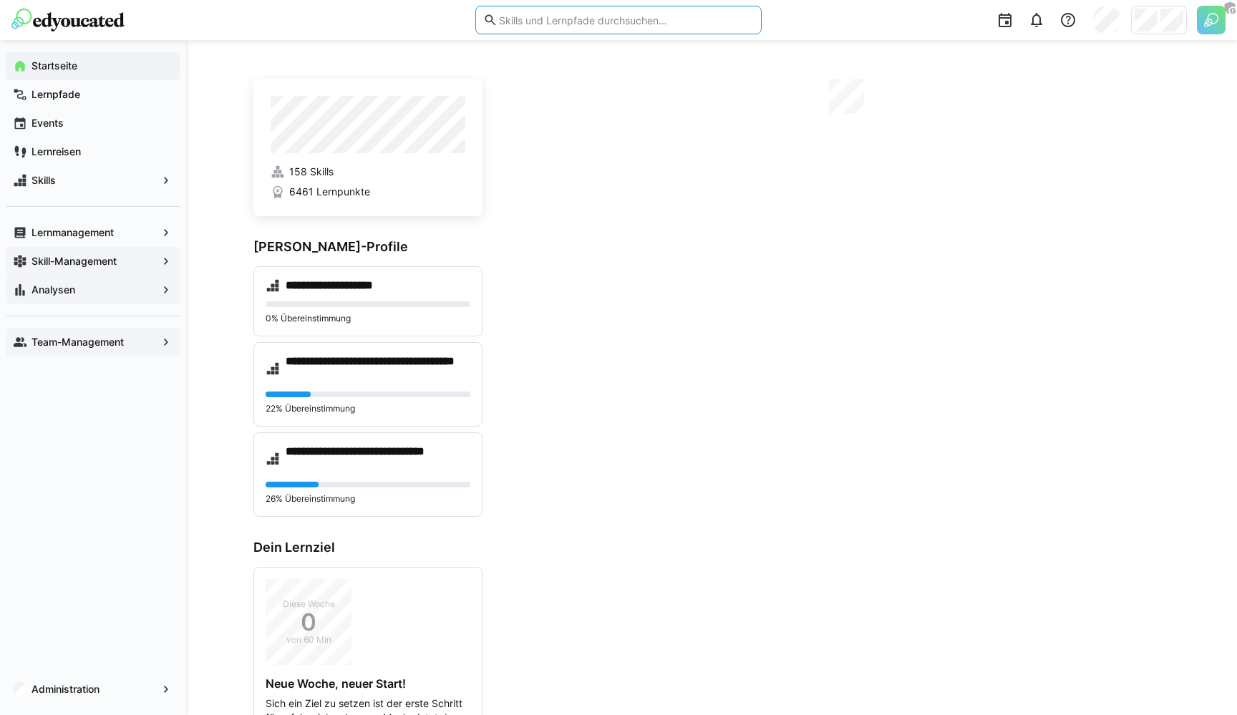
click at [553, 25] on input "text" at bounding box center [626, 20] width 256 height 13
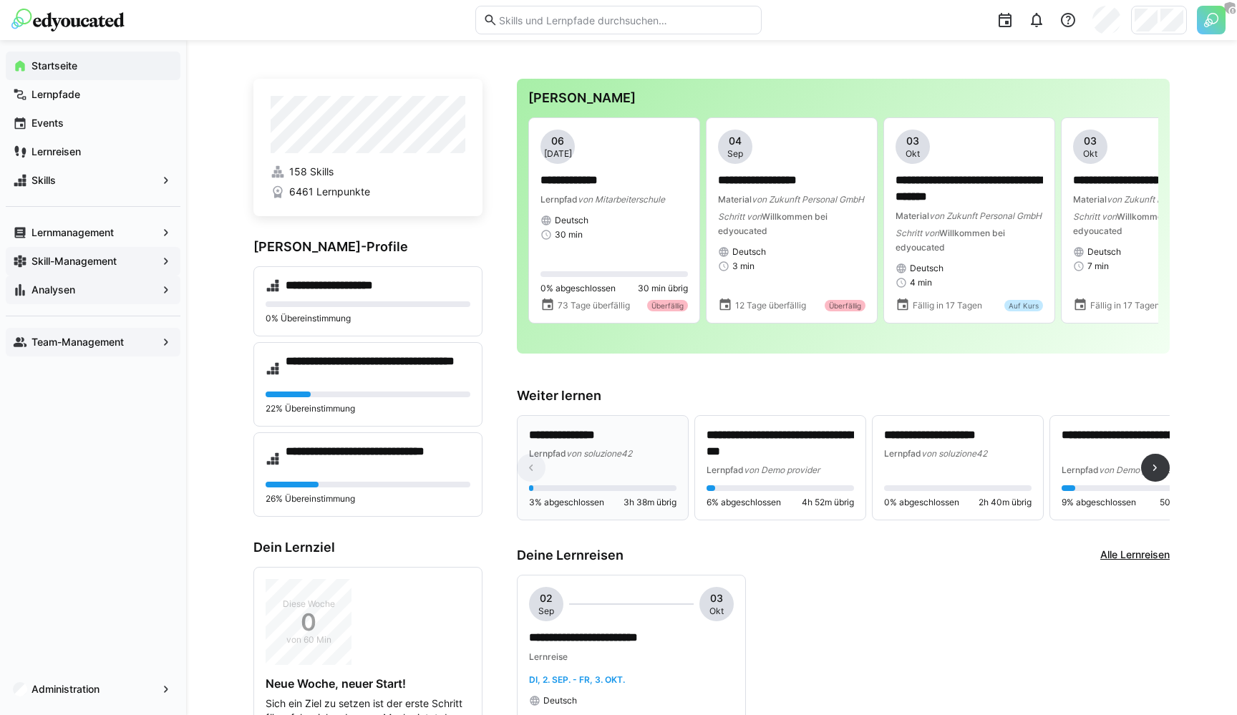
click at [599, 459] on div "**********" at bounding box center [602, 444] width 147 height 34
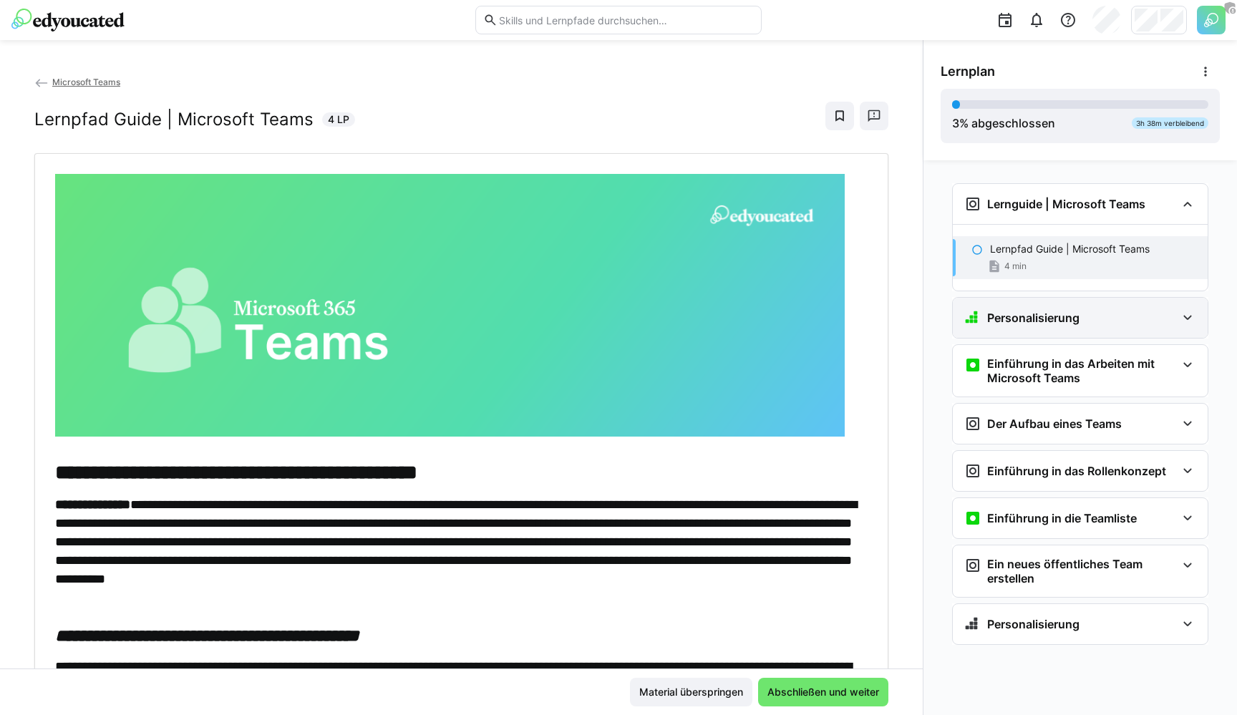
click at [1048, 316] on h3 "Personalisierung" at bounding box center [1033, 318] width 92 height 14
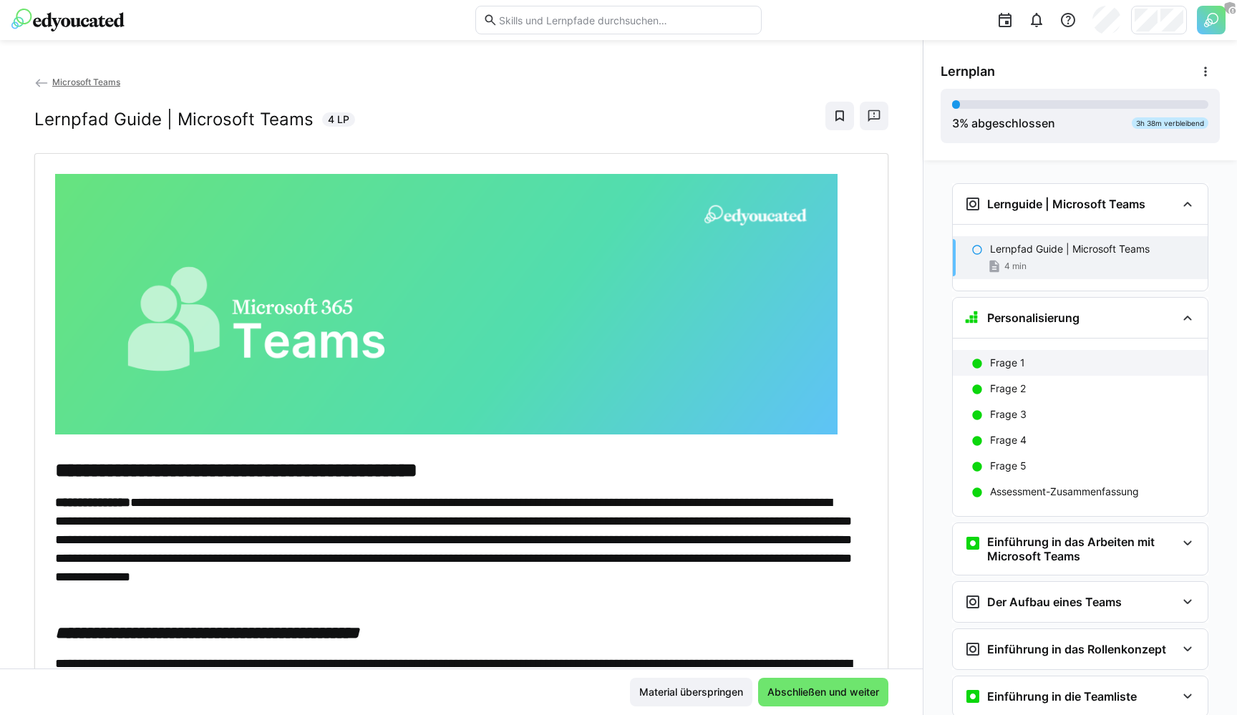
click at [1014, 360] on p "Frage 1" at bounding box center [1007, 363] width 35 height 14
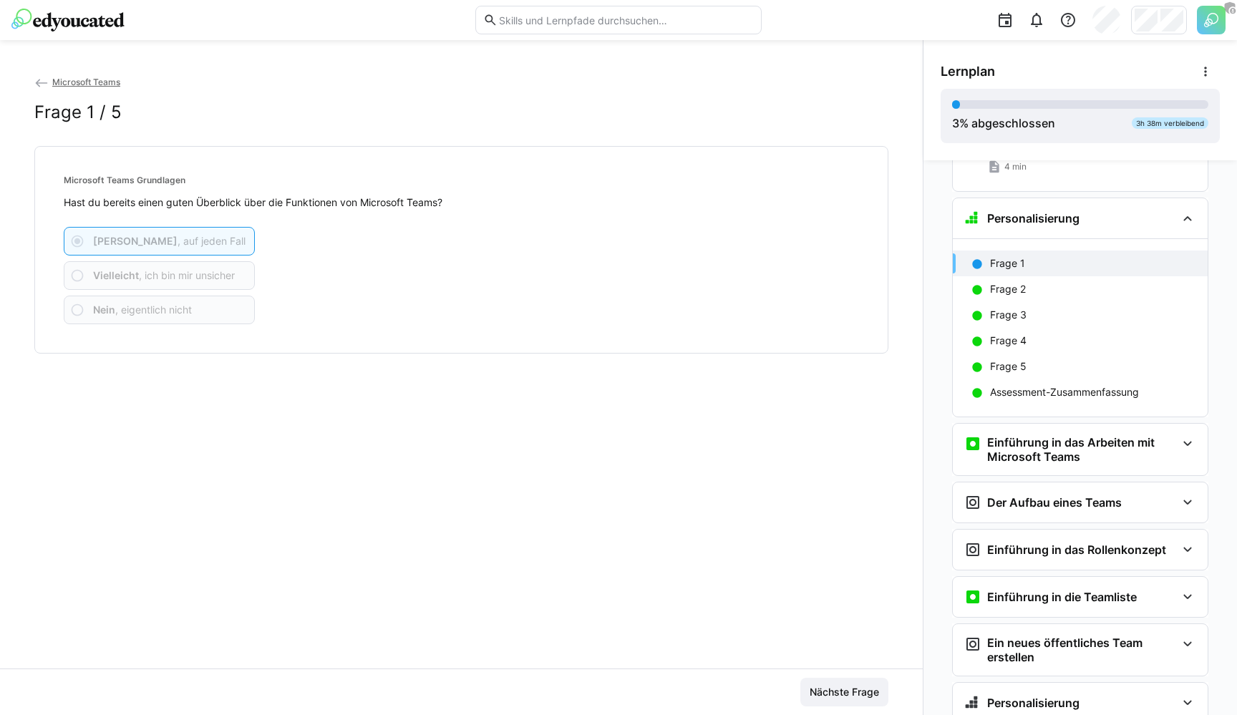
scroll to position [137, 0]
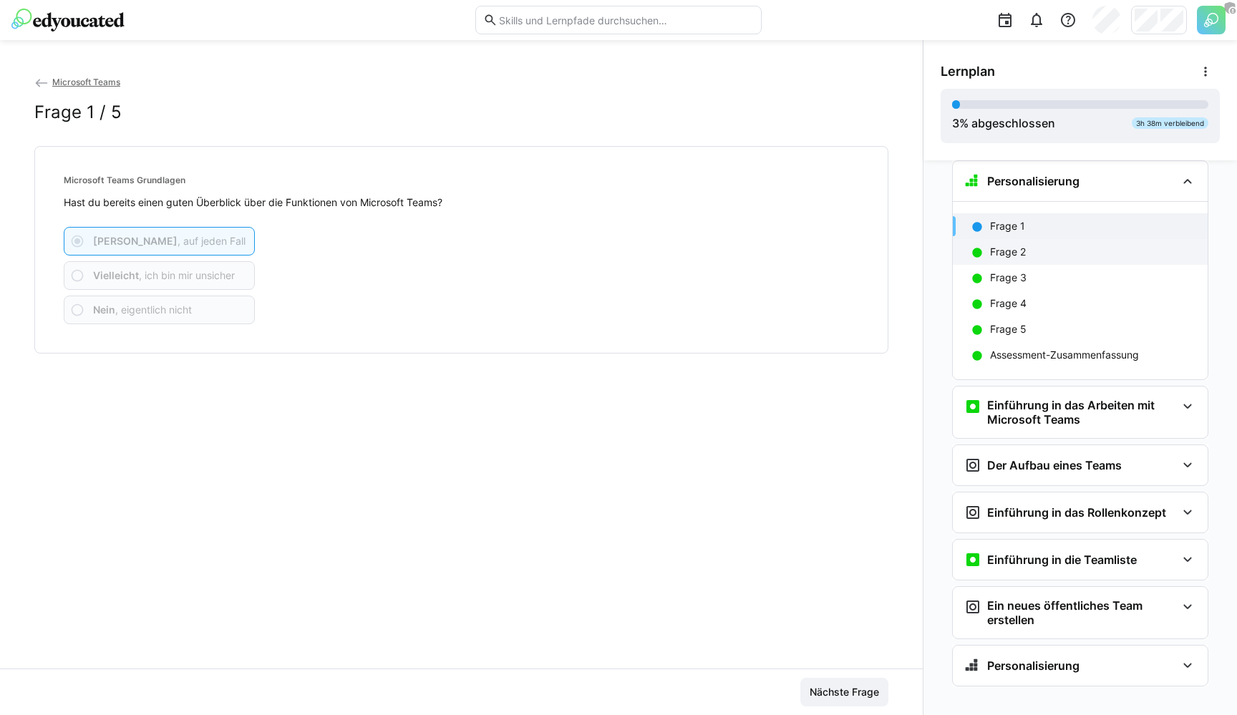
click at [991, 256] on p "Frage 2" at bounding box center [1008, 252] width 36 height 14
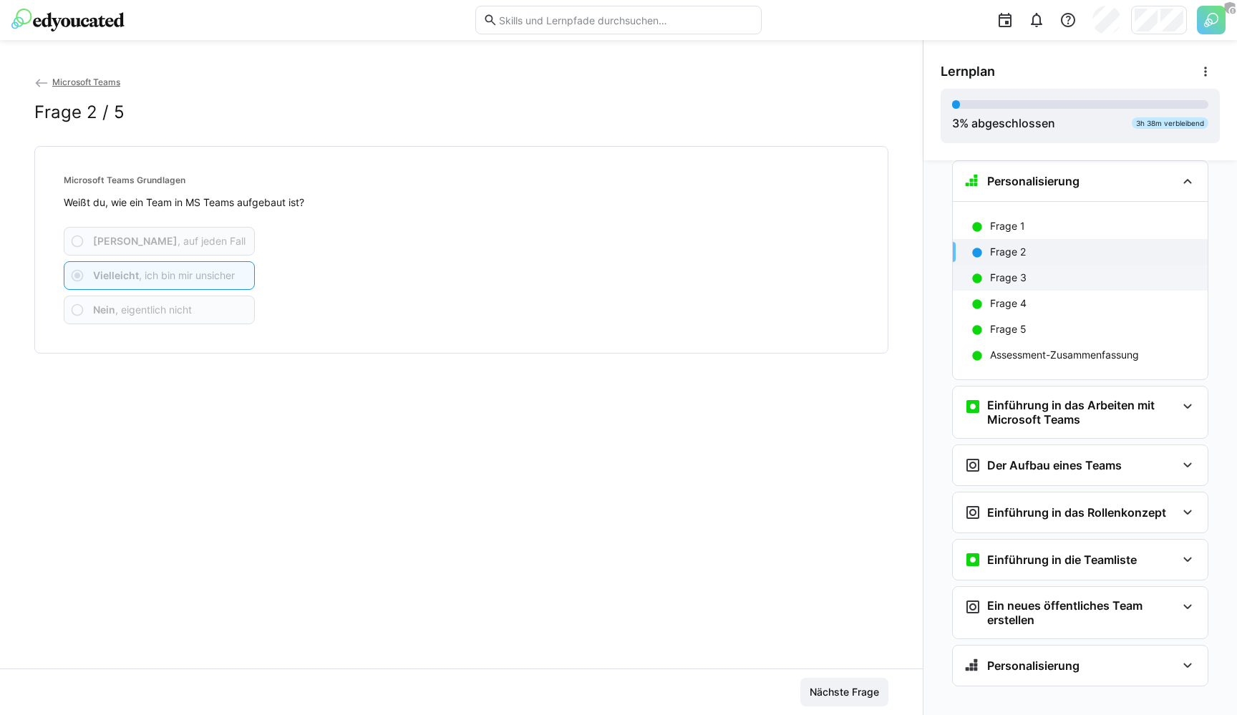
click at [999, 281] on p "Frage 3" at bounding box center [1008, 278] width 37 height 14
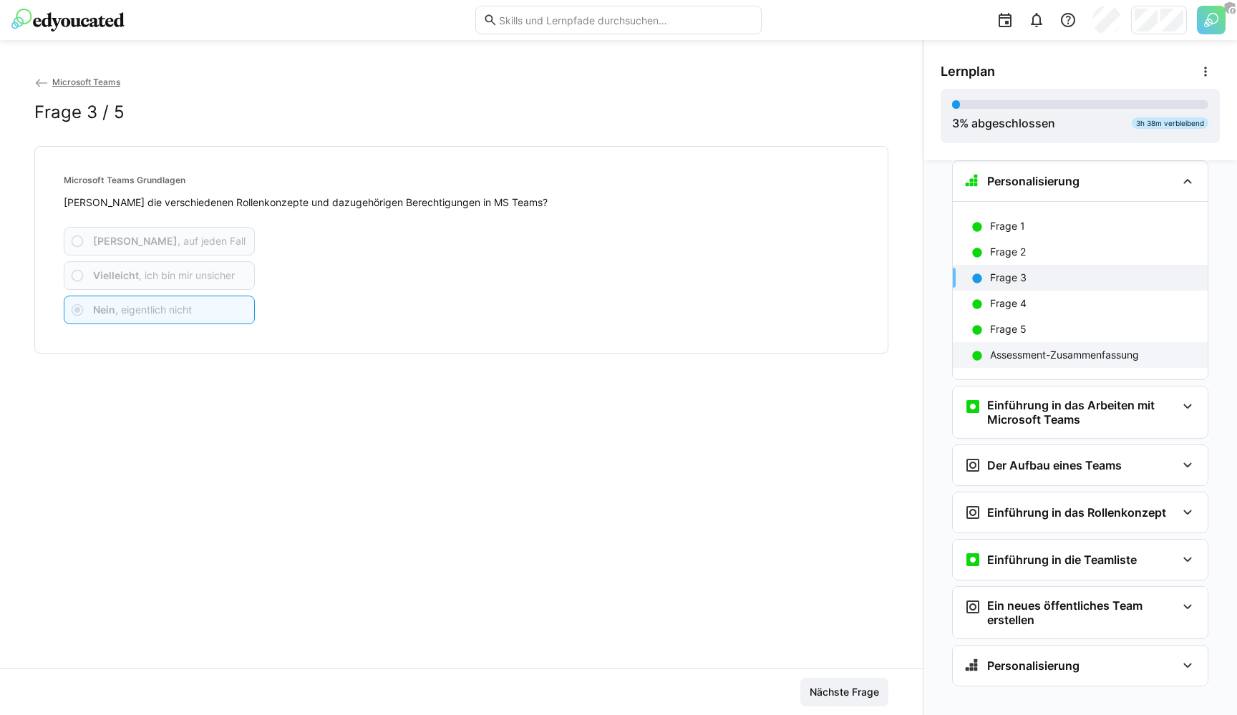
click at [998, 353] on p "Assessment-Zusammenfassung" at bounding box center [1064, 355] width 149 height 14
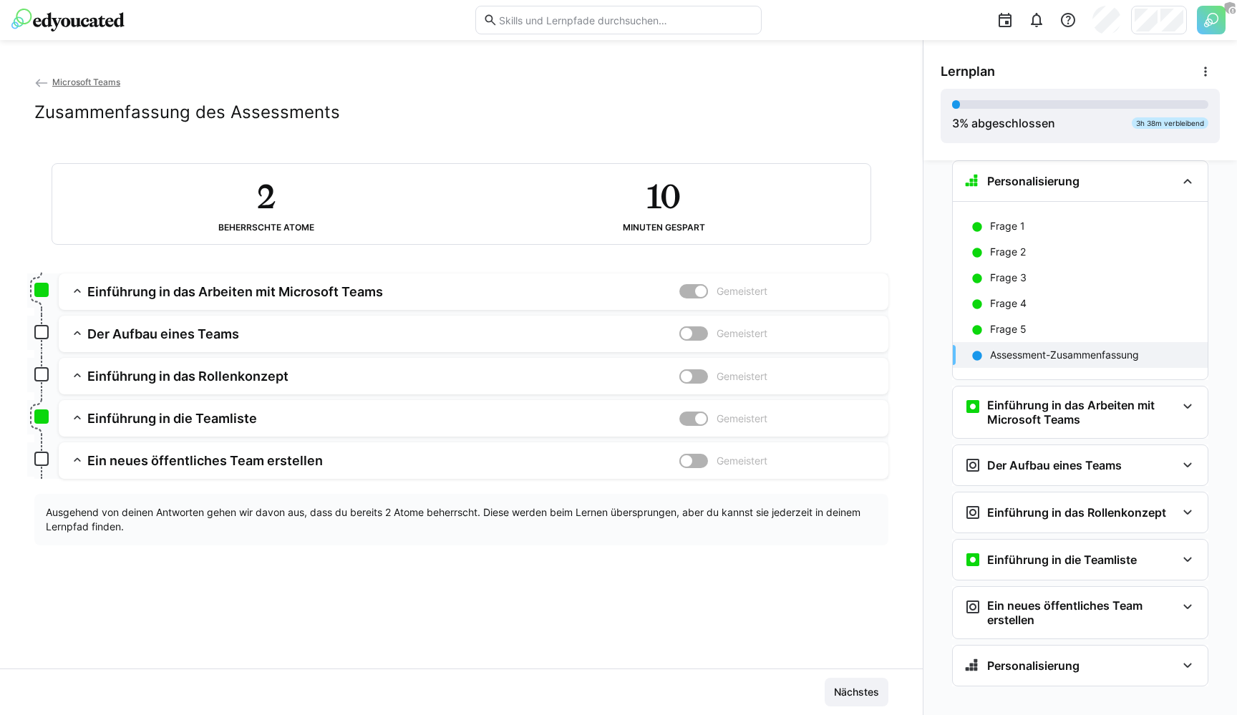
click at [51, 16] on img at bounding box center [67, 20] width 113 height 23
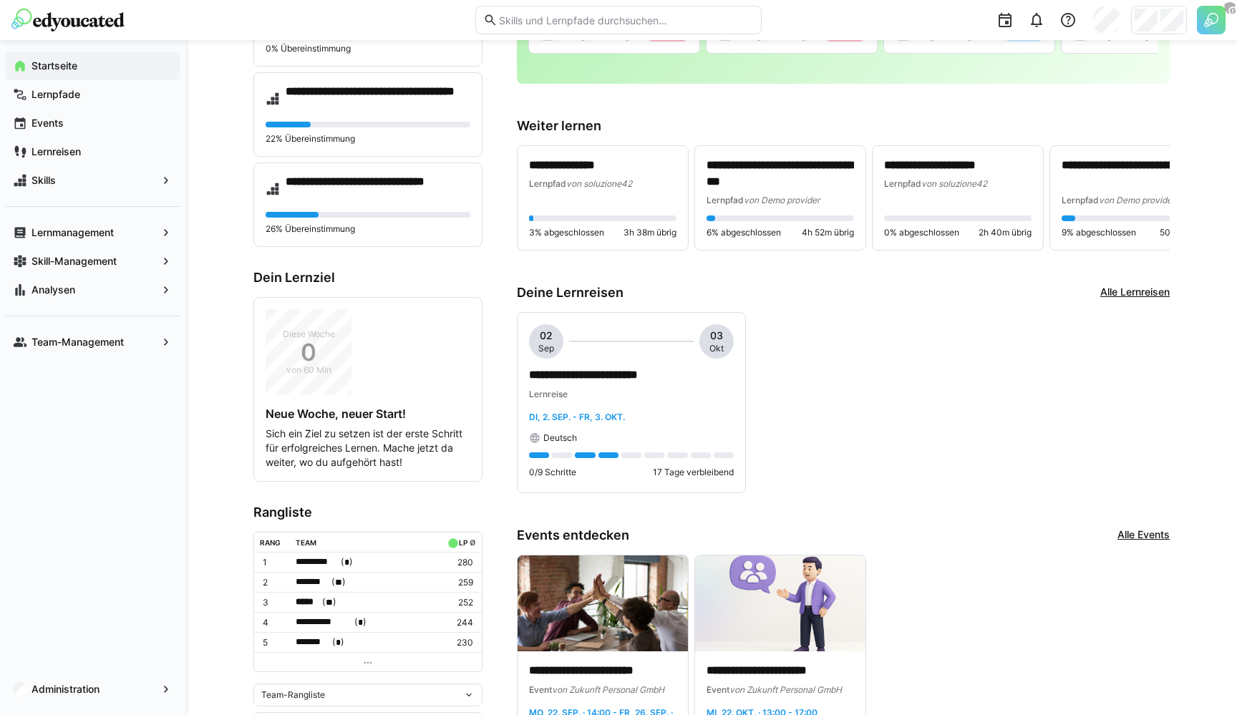
scroll to position [273, 0]
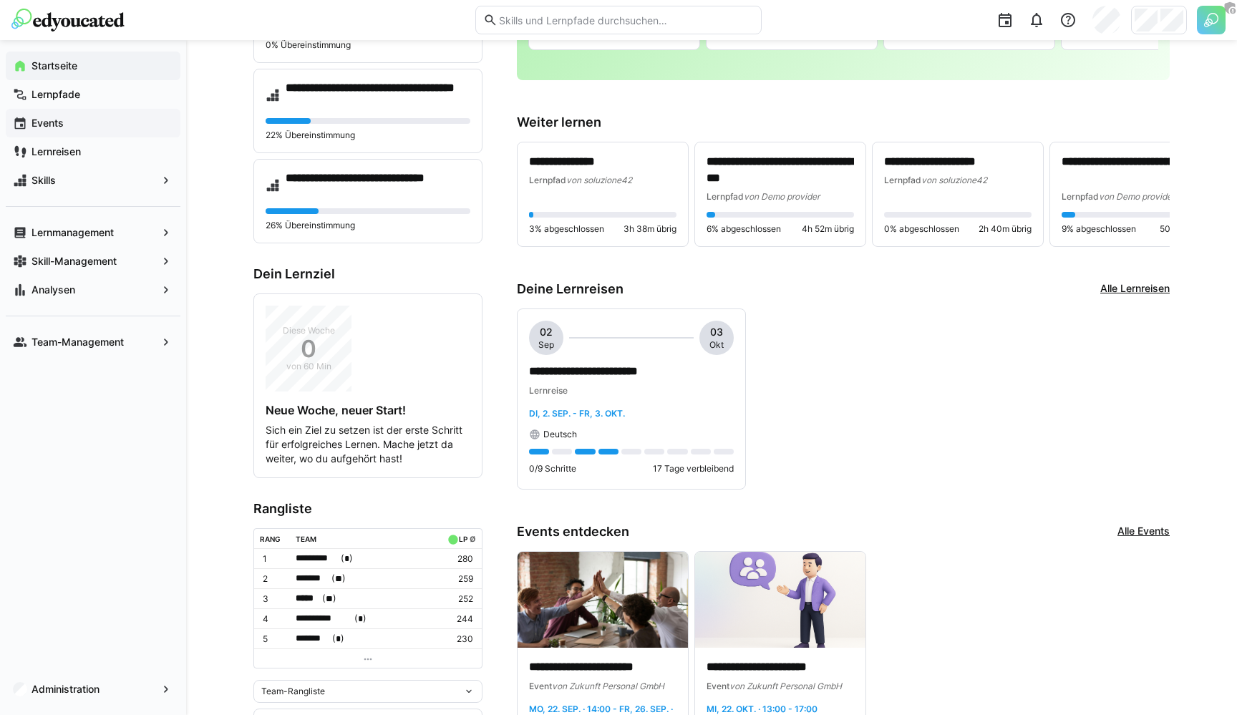
click at [86, 116] on span "Events" at bounding box center [101, 123] width 144 height 14
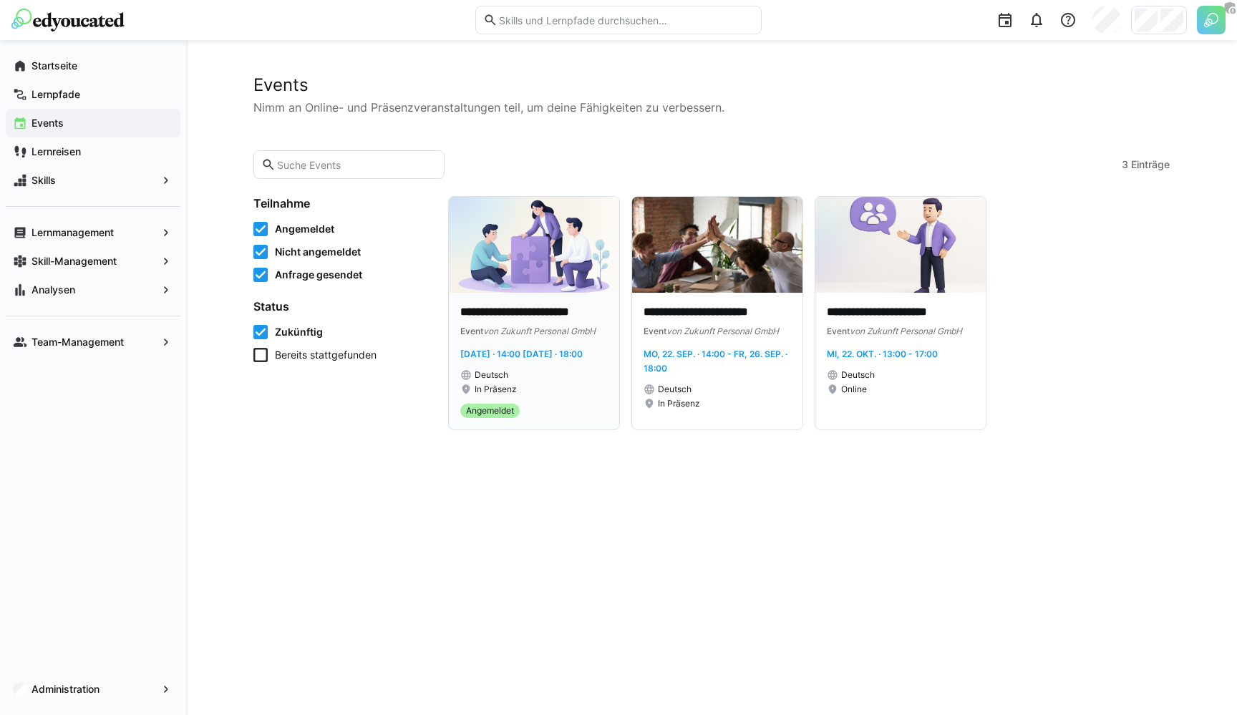
click at [527, 277] on img at bounding box center [534, 245] width 170 height 96
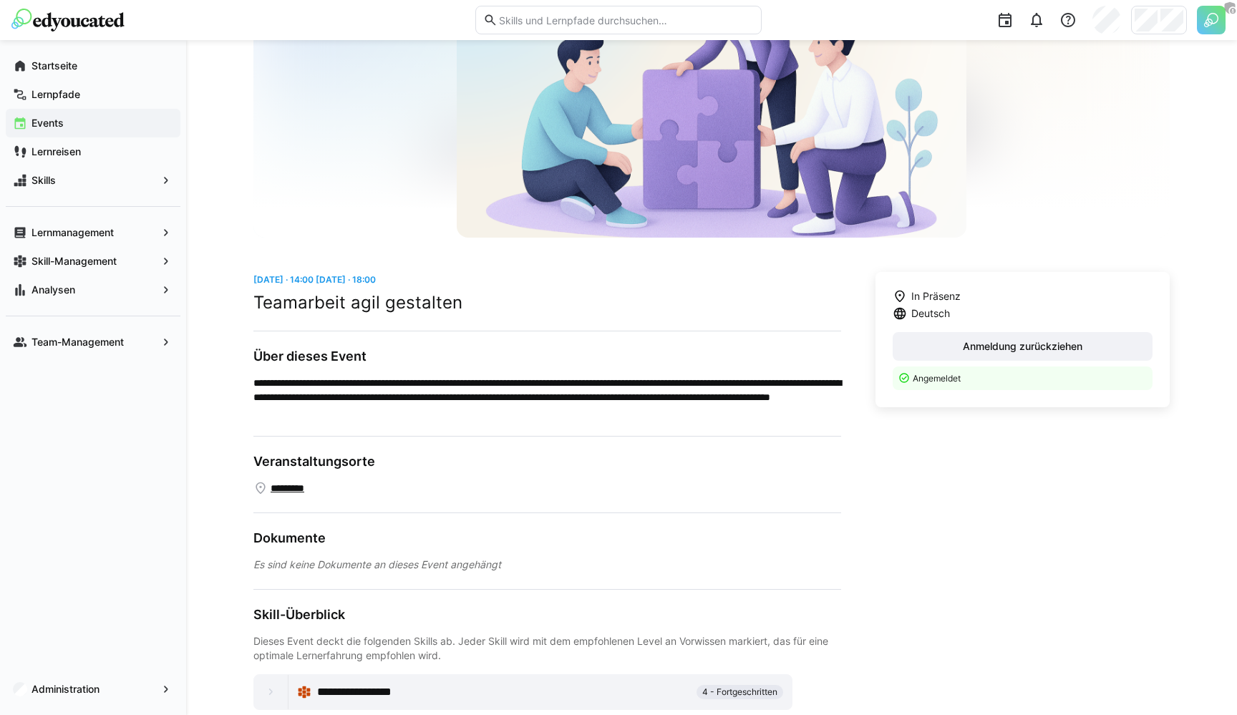
scroll to position [179, 0]
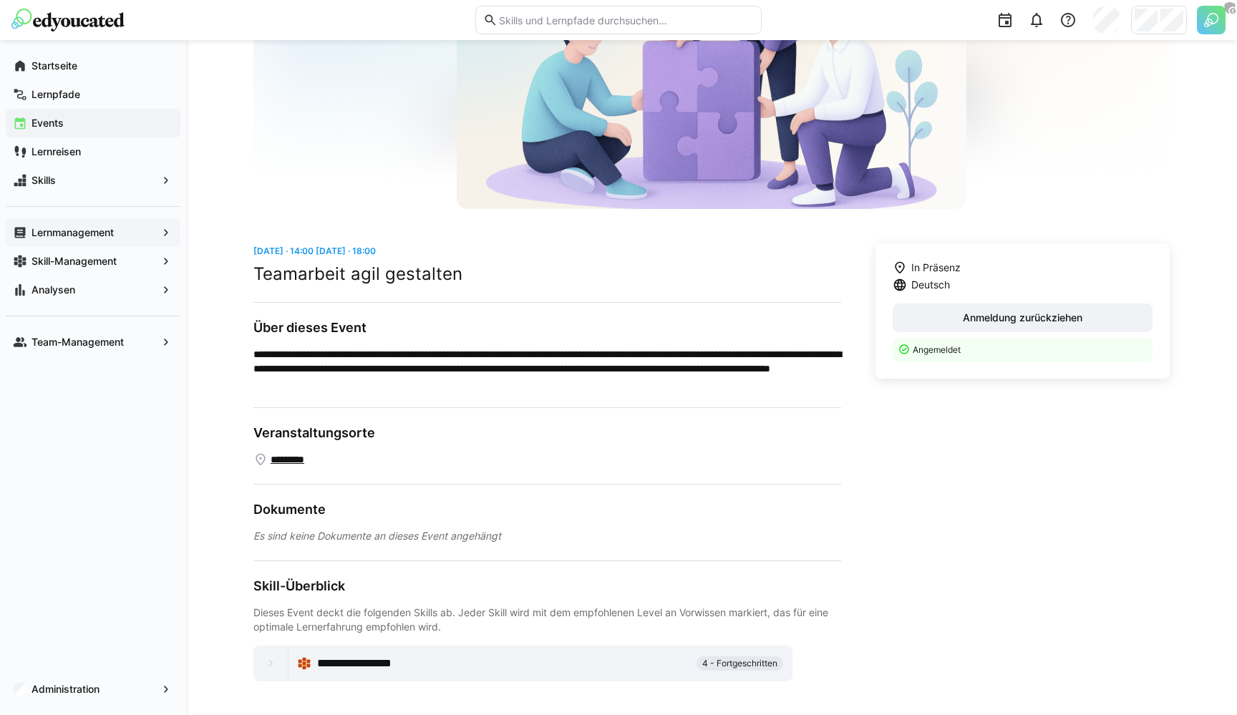
click at [144, 228] on span "Lernmanagement" at bounding box center [92, 233] width 127 height 14
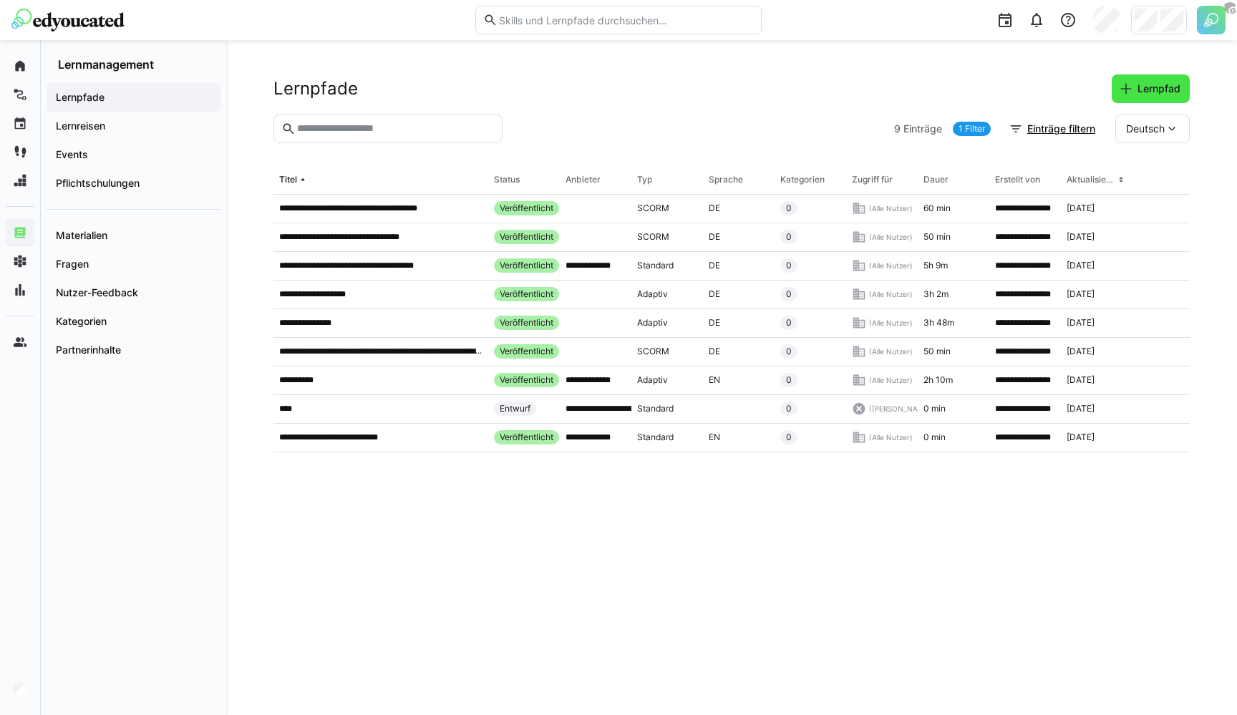
click at [1131, 82] on eds-icon at bounding box center [1126, 89] width 14 height 14
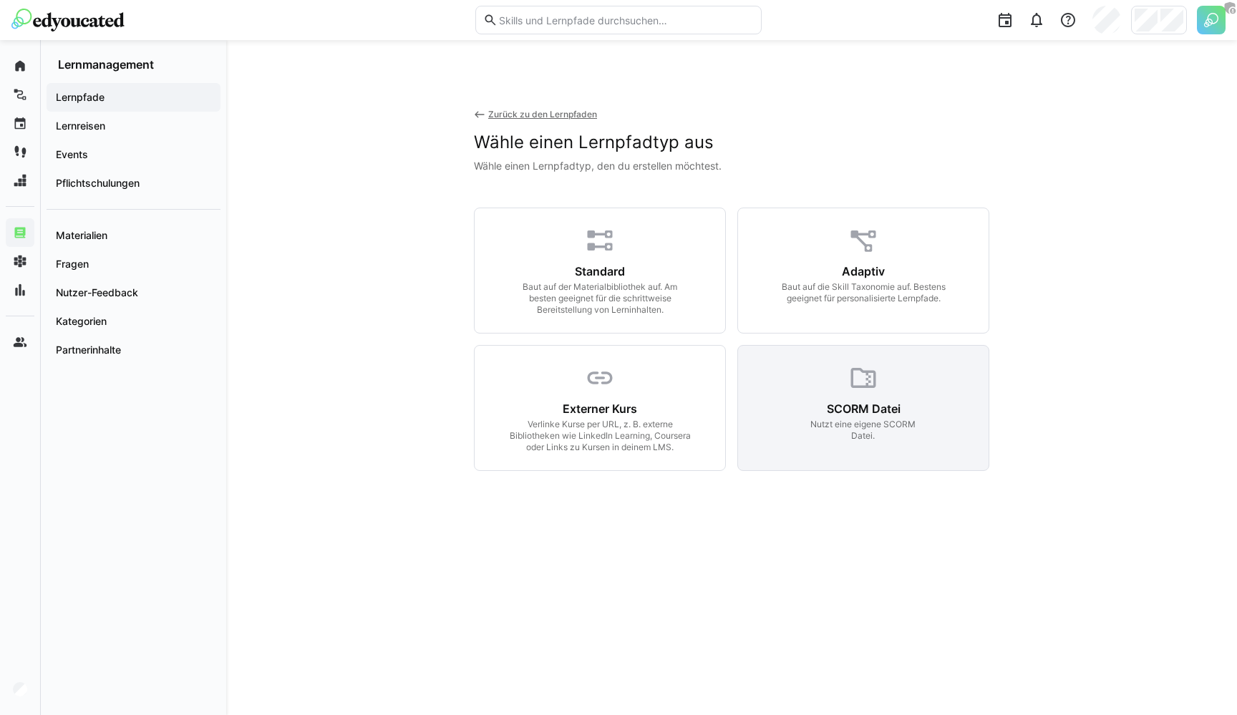
click at [864, 392] on eds-icon at bounding box center [863, 378] width 30 height 30
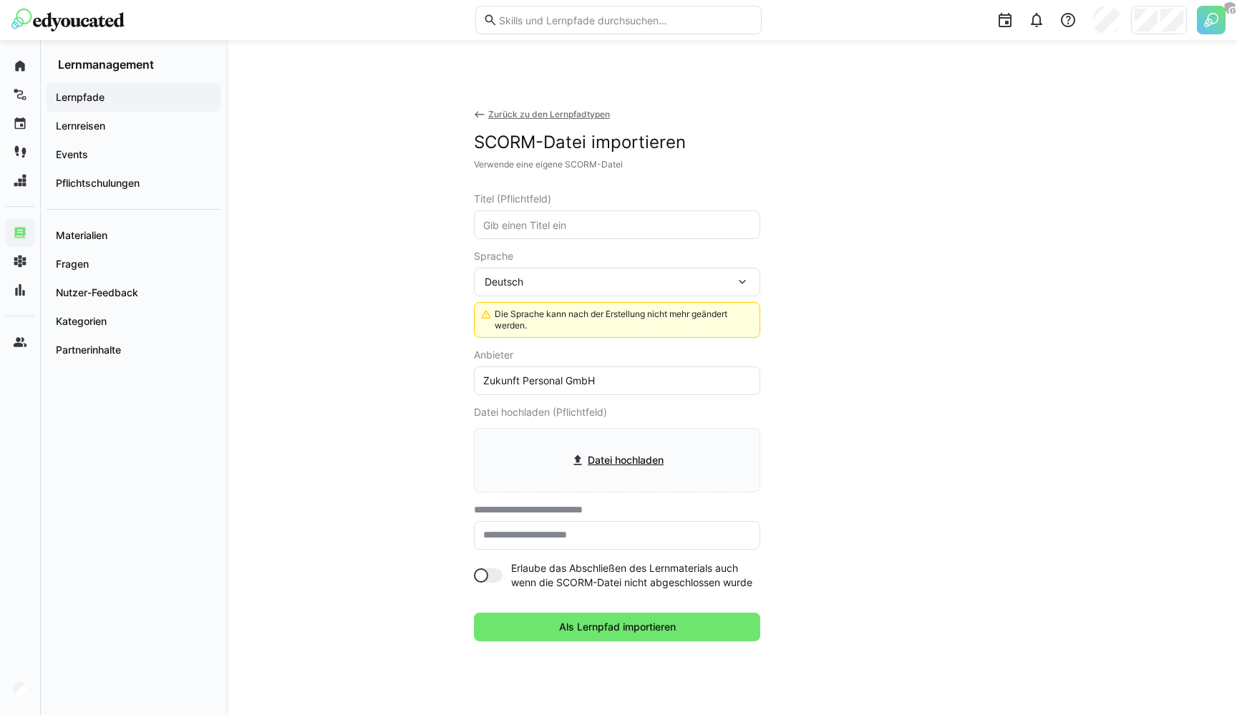
click at [506, 112] on div "Zurück zu den Lernpfadtypen" at bounding box center [549, 114] width 122 height 11
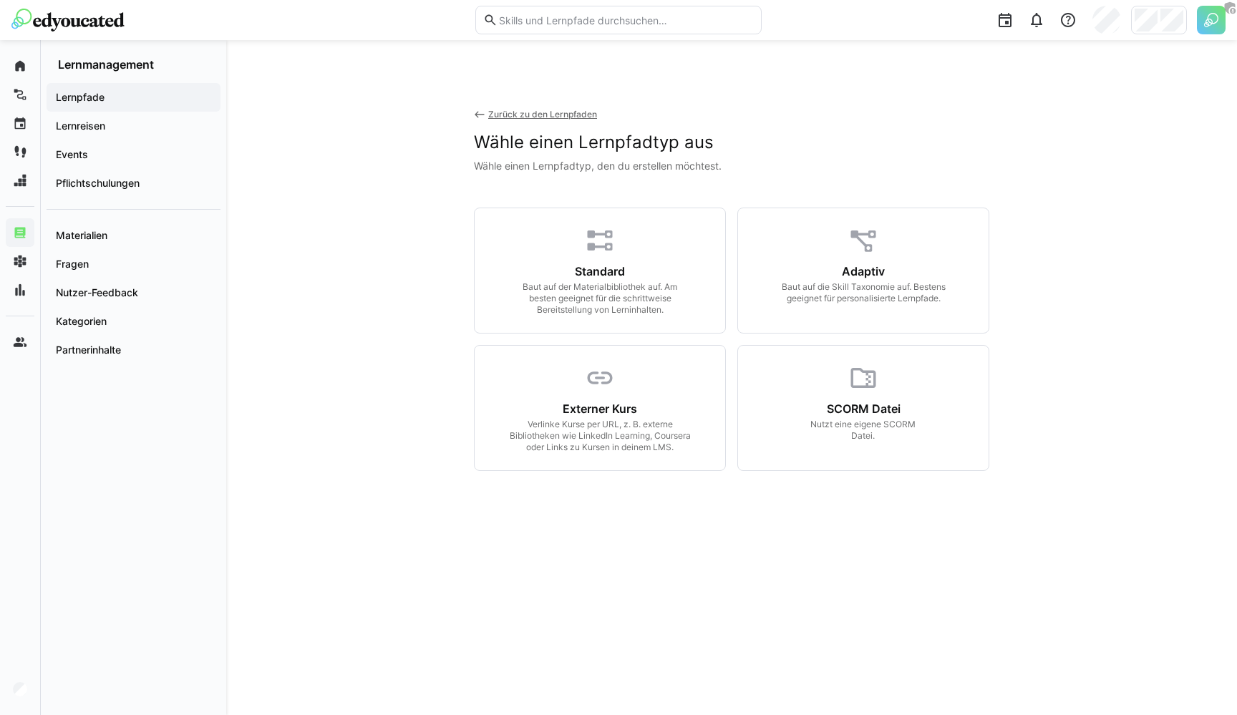
click at [506, 112] on div "Zurück zu den Lernpfaden" at bounding box center [542, 114] width 109 height 11
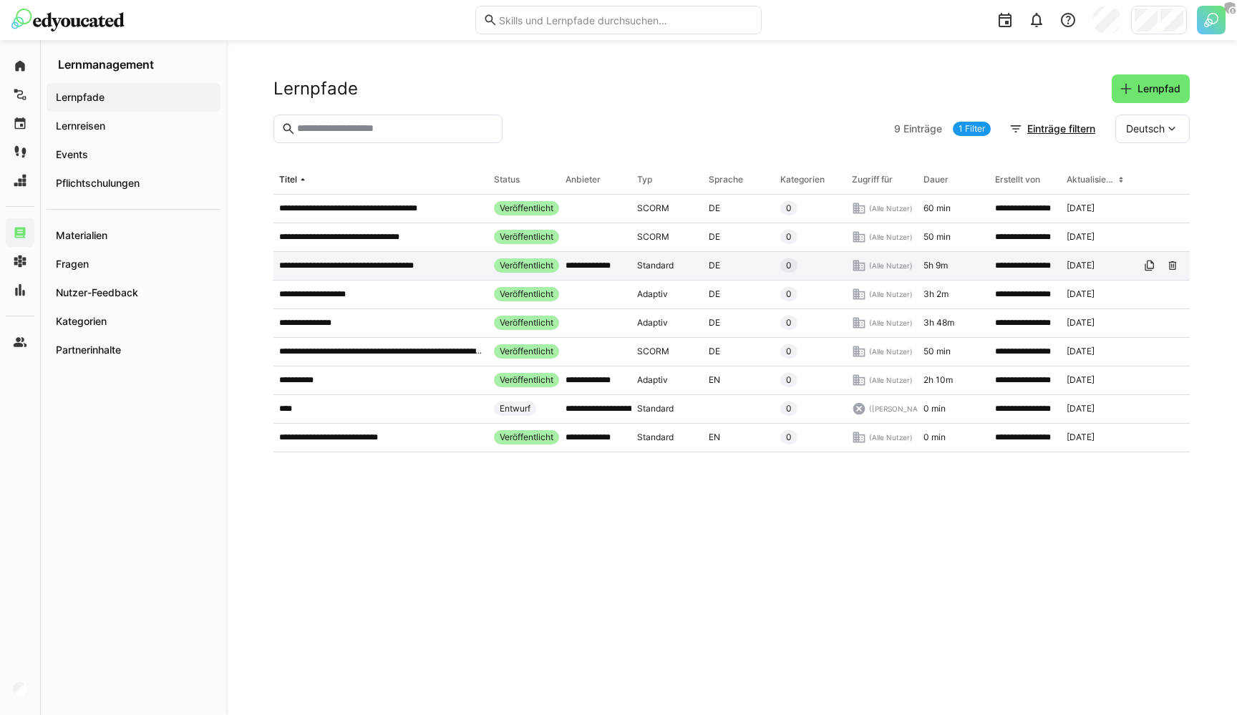
click at [422, 256] on div "**********" at bounding box center [380, 266] width 215 height 29
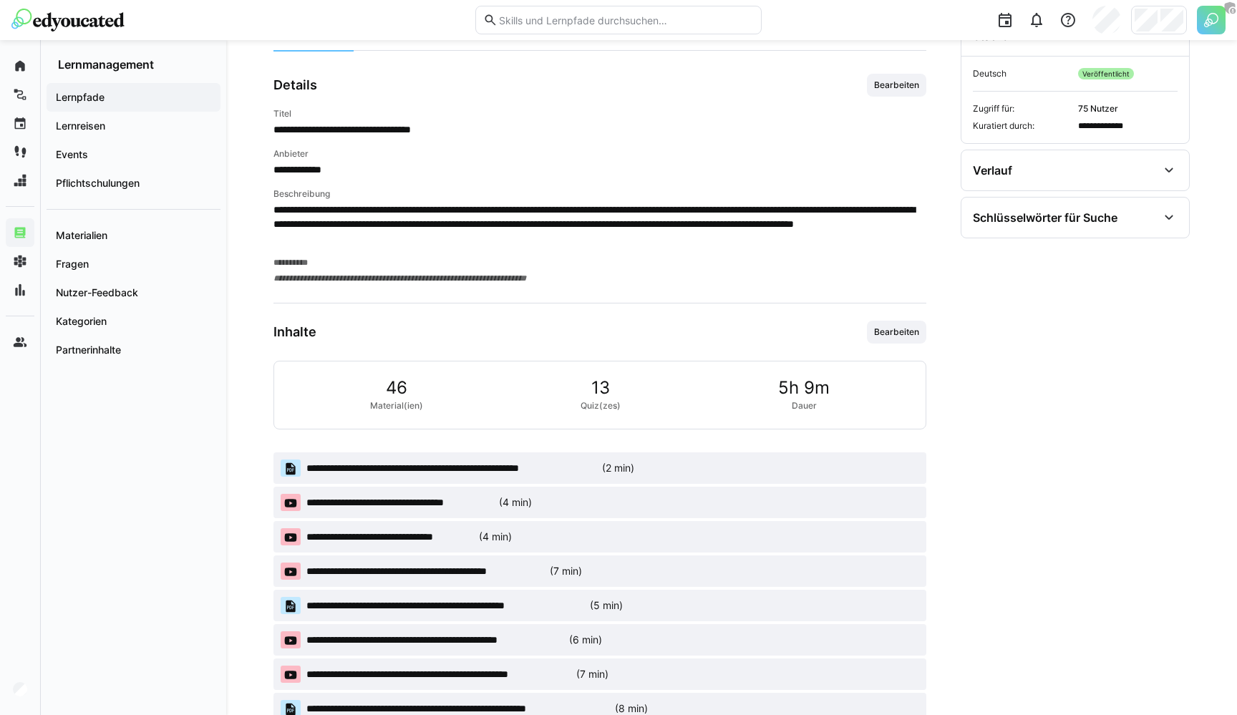
scroll to position [456, 0]
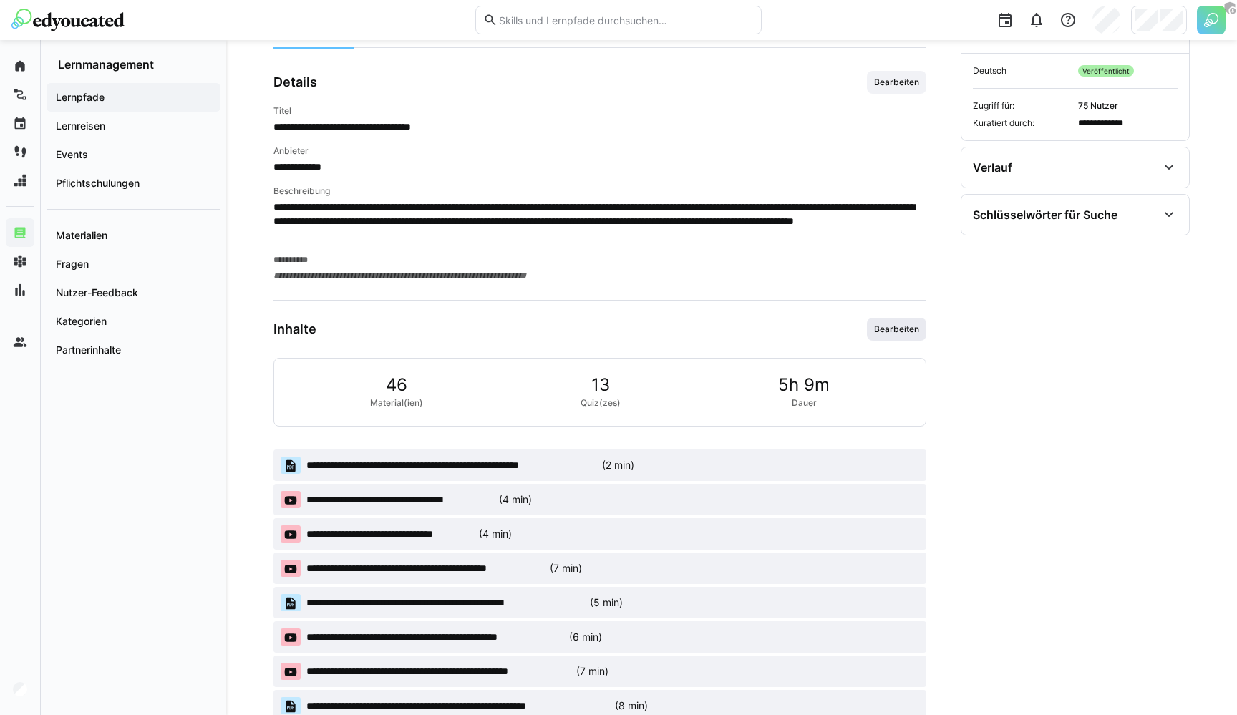
click at [899, 337] on span "Bearbeiten" at bounding box center [896, 329] width 59 height 23
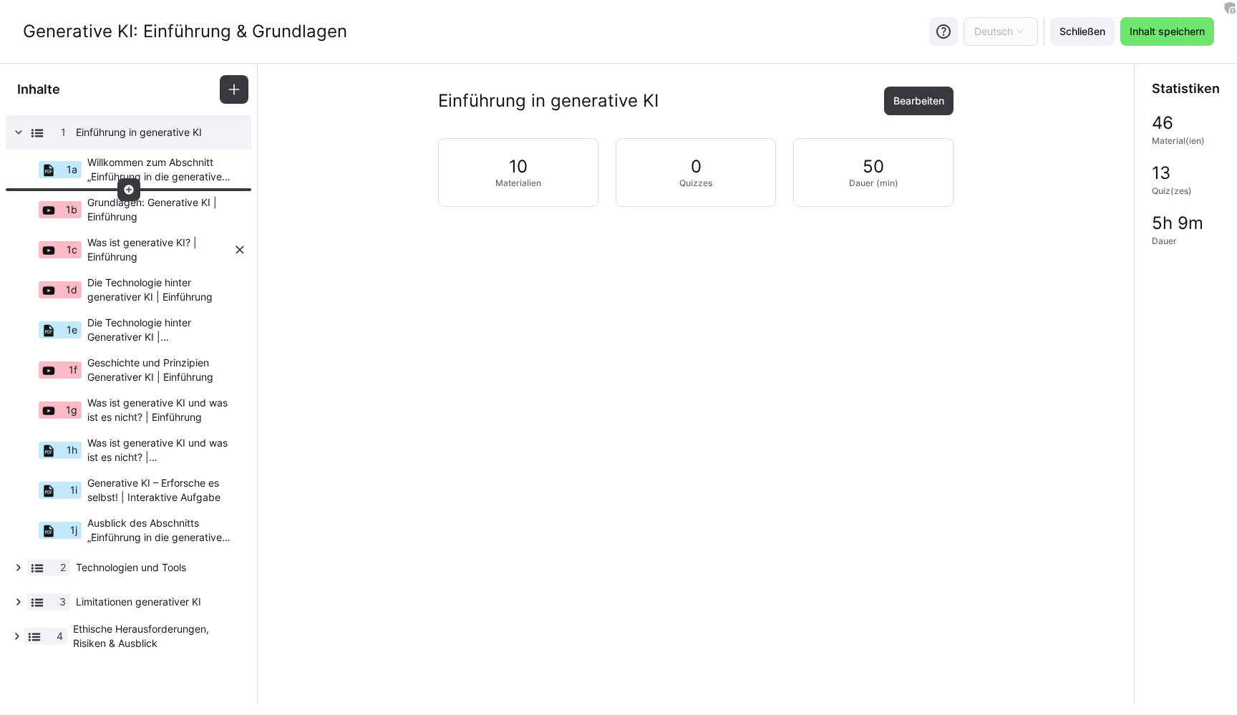
click at [119, 251] on span "Was ist generative KI? | Einführung" at bounding box center [159, 250] width 145 height 29
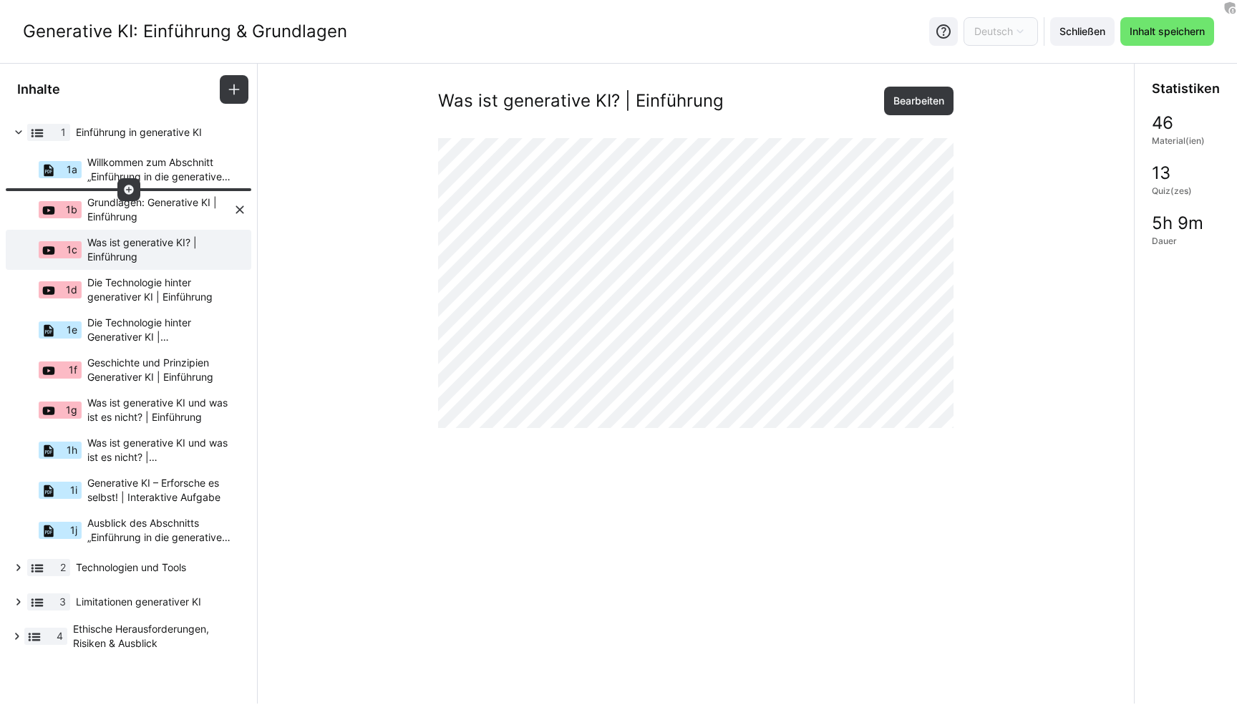
click at [173, 204] on span "Grundlagen: Generative KI | Einführung" at bounding box center [159, 209] width 145 height 29
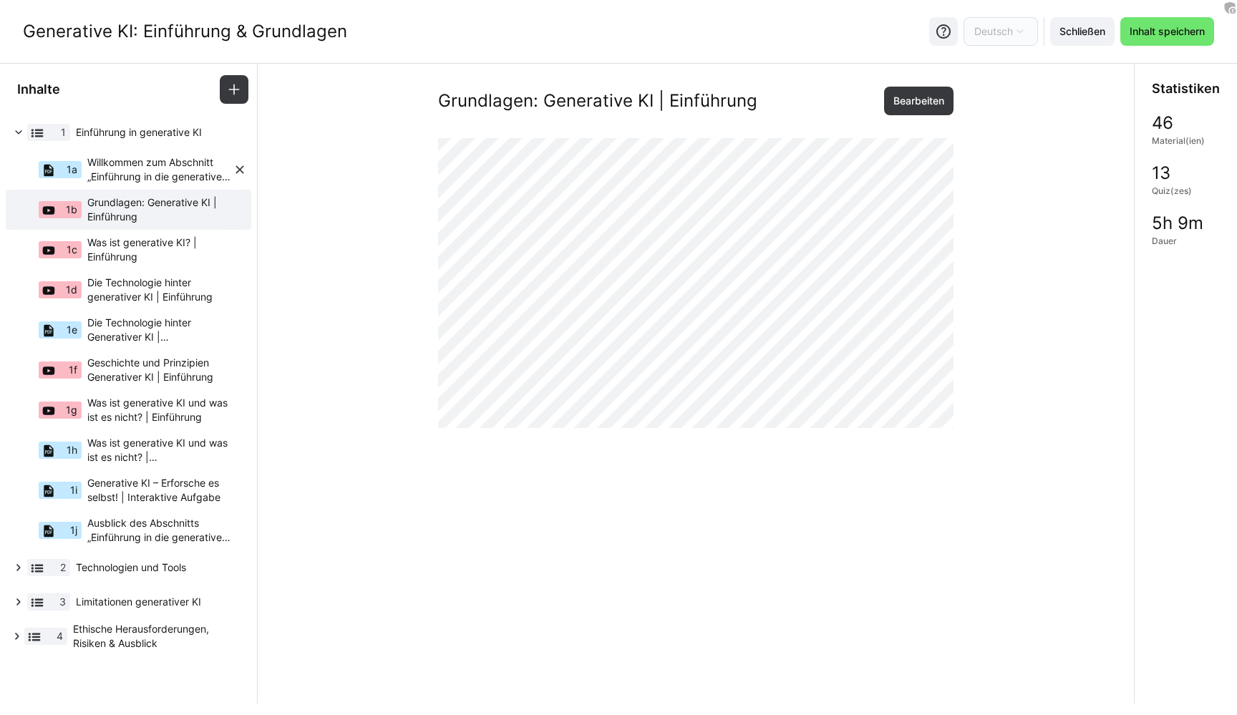
click at [139, 170] on span "Willkommen zum Abschnitt „Einführung in die generative KI"!" at bounding box center [159, 169] width 145 height 29
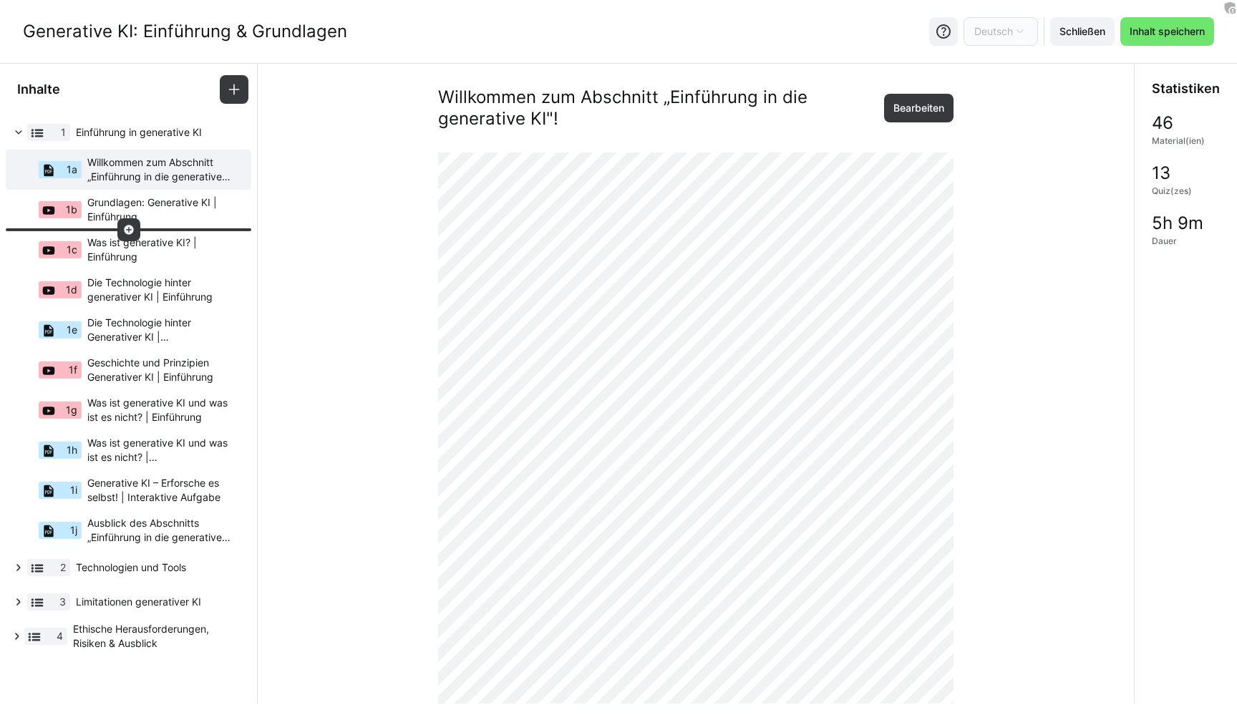
click at [128, 226] on eds-icon at bounding box center [128, 229] width 11 height 11
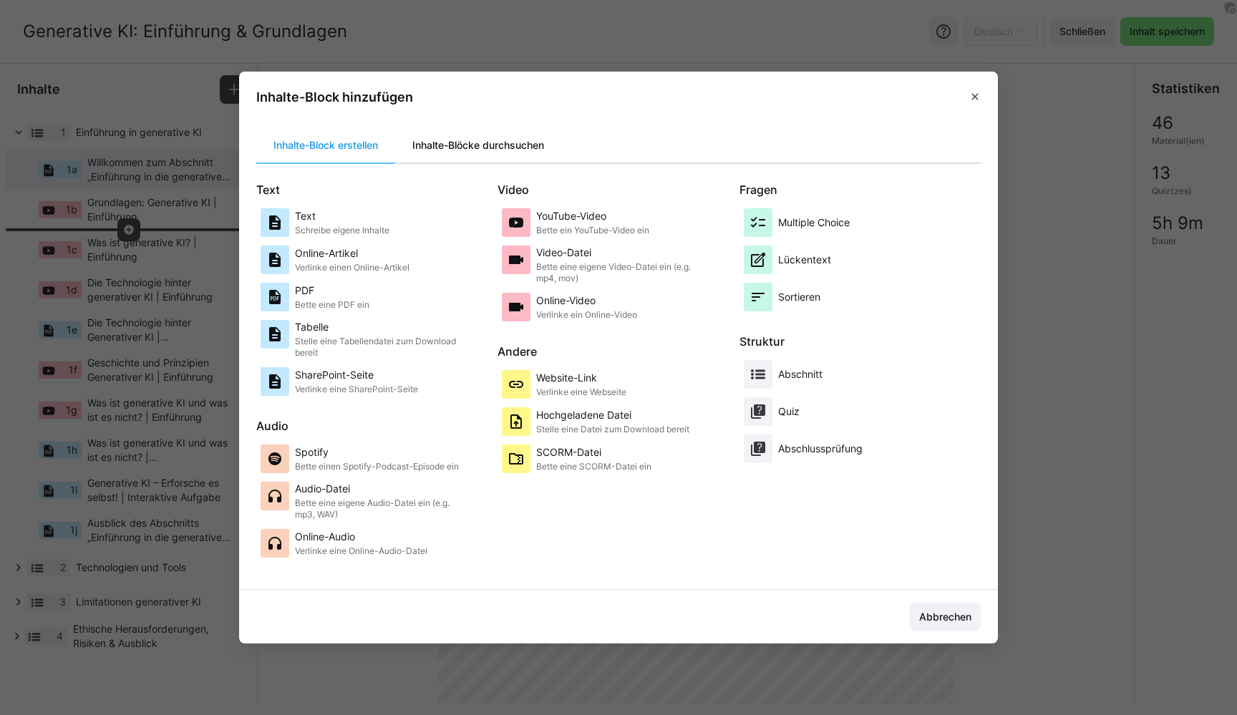
click at [452, 140] on div "Inhalte-Blöcke durchsuchen" at bounding box center [478, 145] width 166 height 34
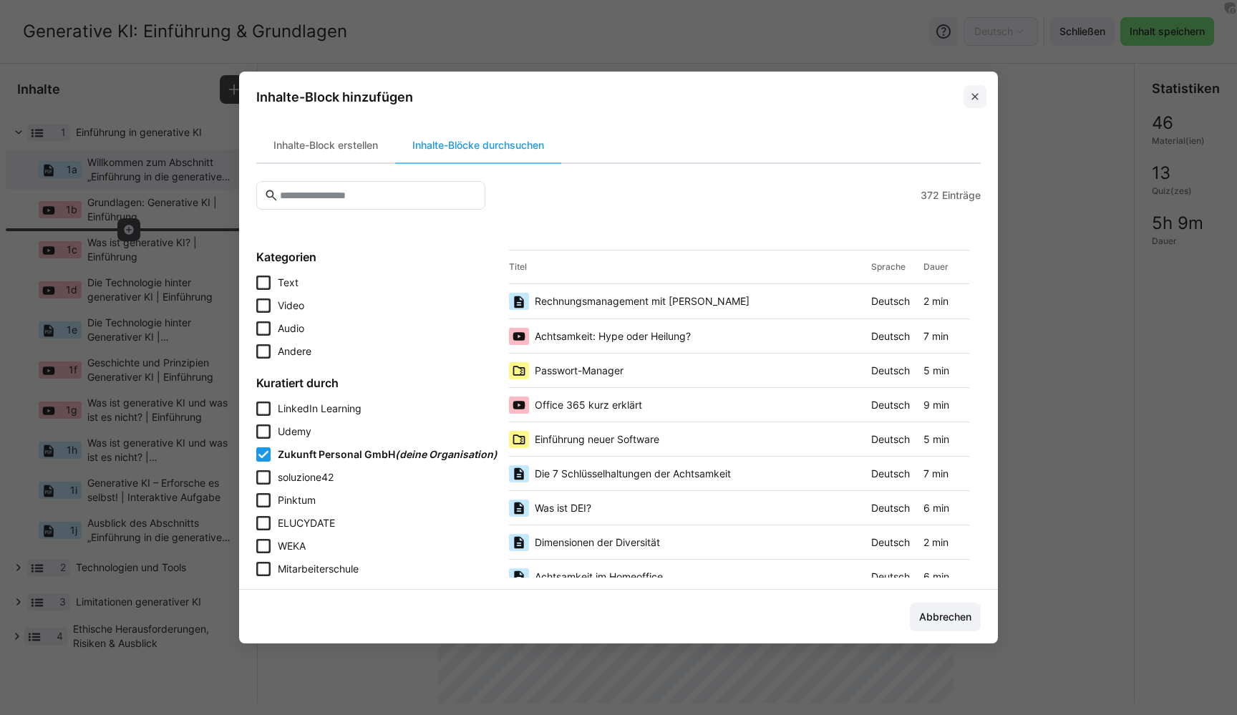
click at [974, 100] on eds-icon at bounding box center [974, 96] width 11 height 11
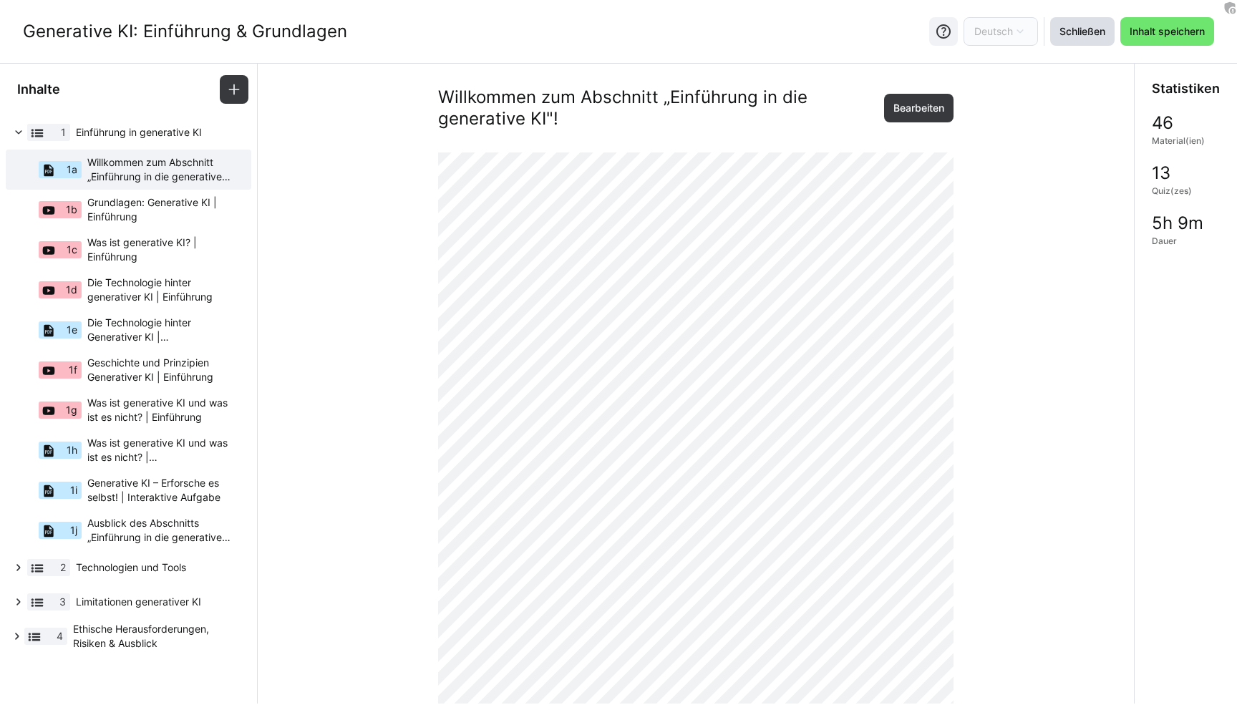
click at [1073, 31] on span "Schließen" at bounding box center [1082, 31] width 50 height 14
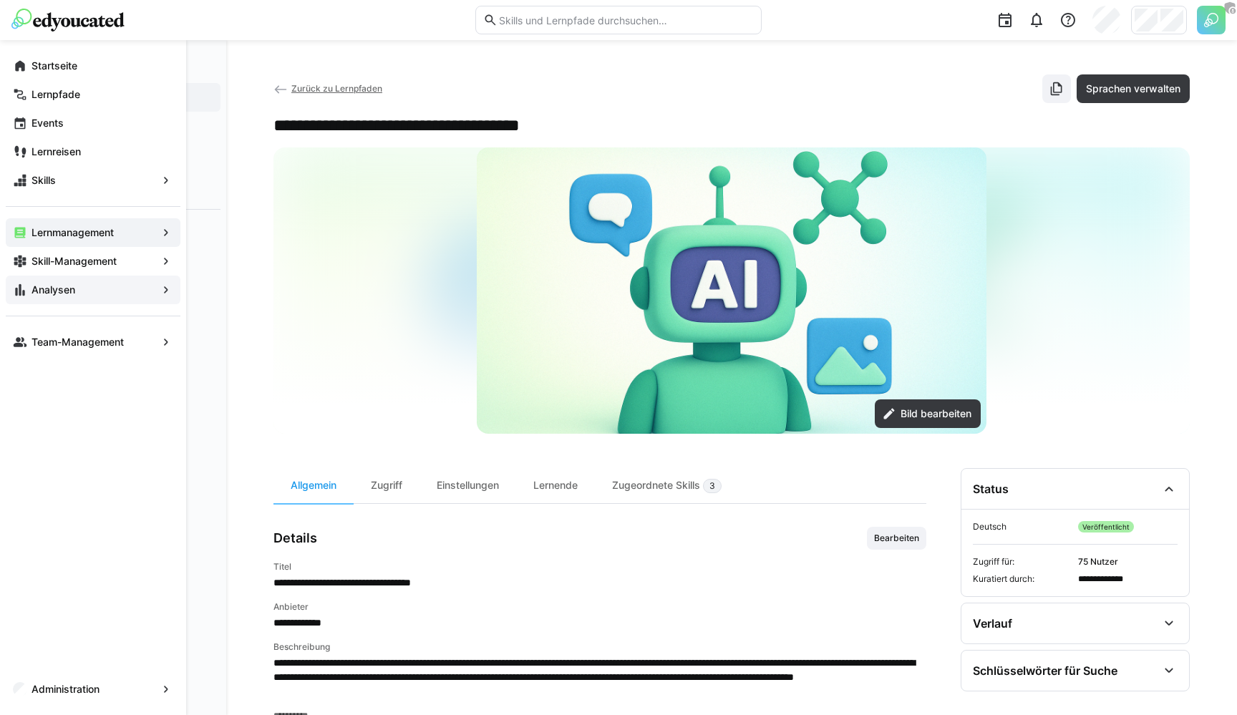
click at [21, 291] on eds-icon at bounding box center [20, 290] width 14 height 14
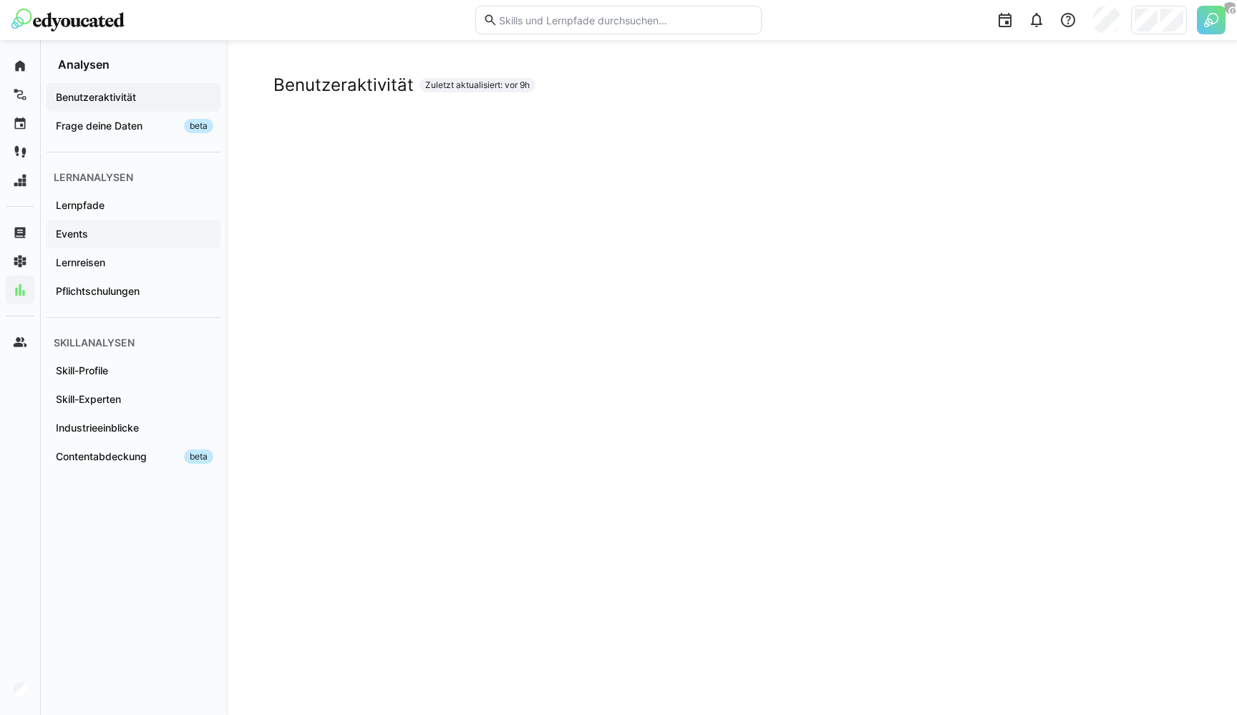
click at [112, 228] on span "Events" at bounding box center [134, 234] width 160 height 14
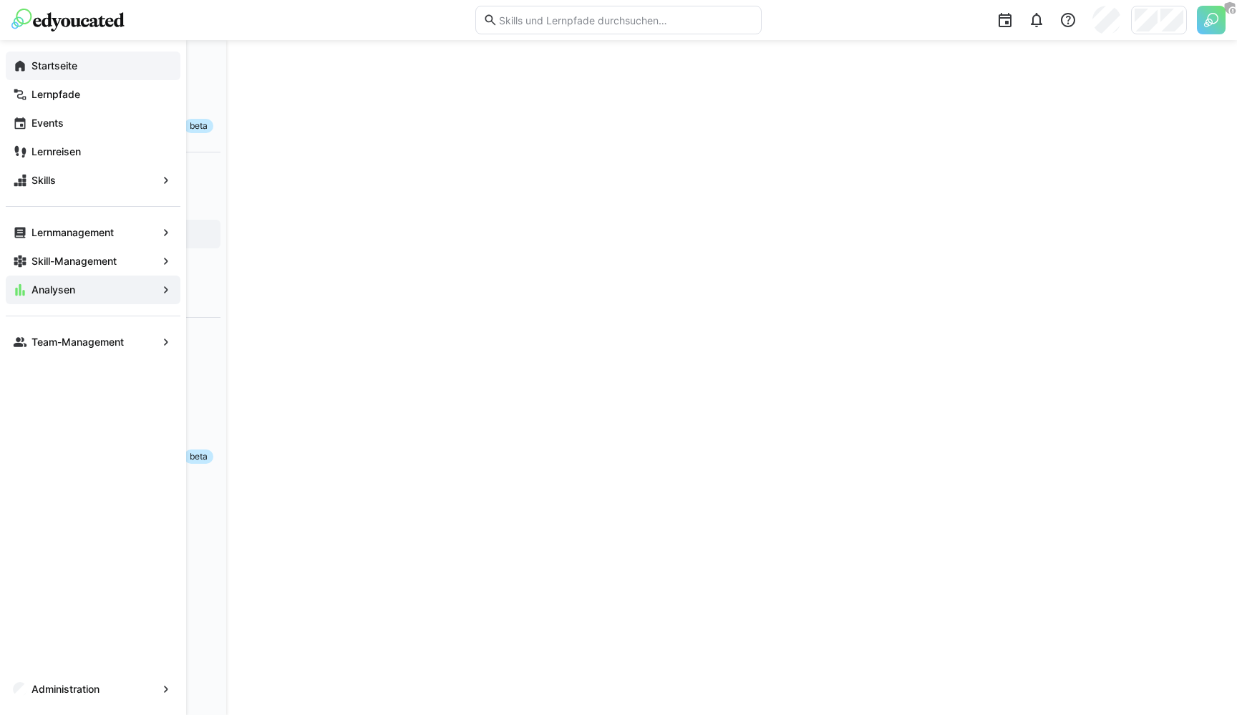
click at [0, 0] on app-navigation-label "Startseite" at bounding box center [0, 0] width 0 height 0
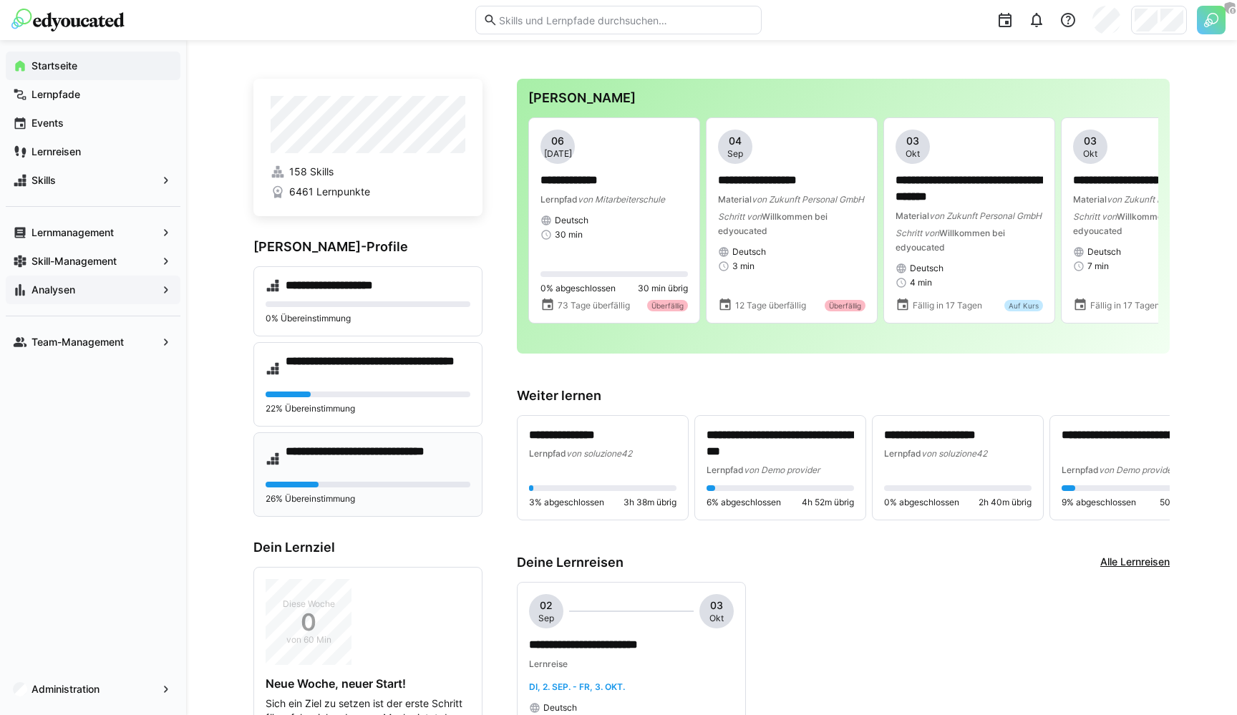
click at [305, 451] on h4 "**********" at bounding box center [378, 459] width 185 height 29
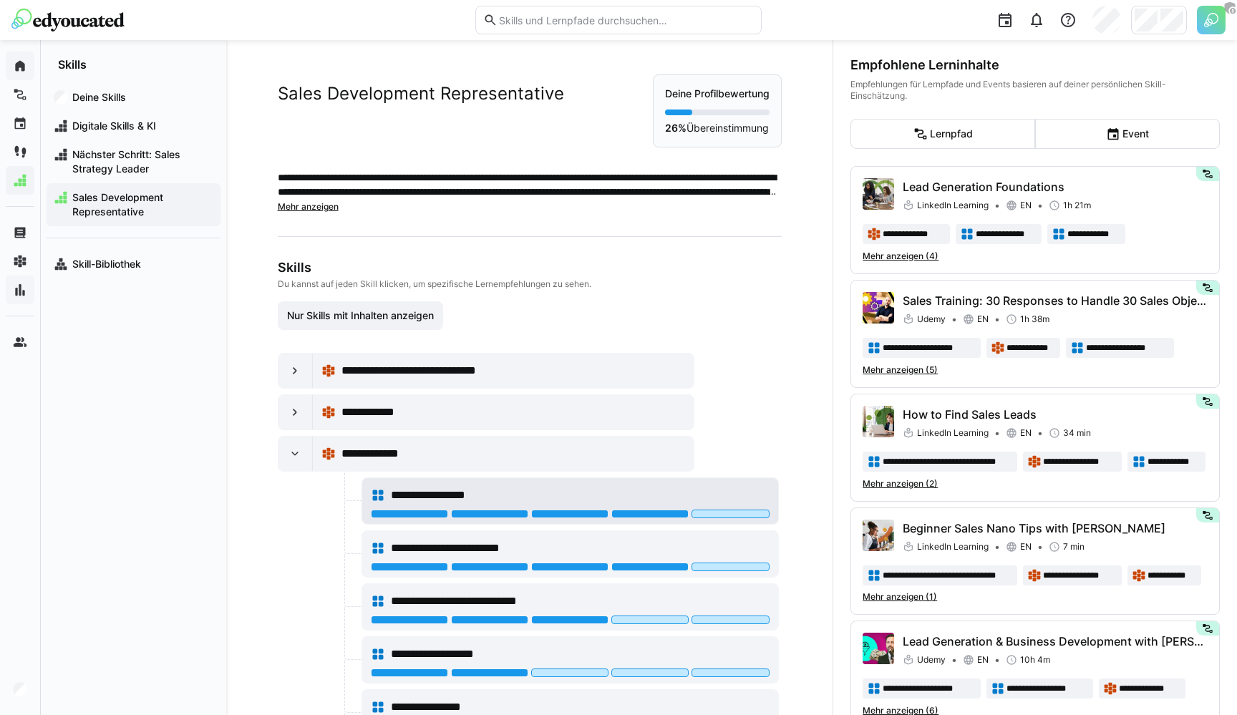
click at [448, 494] on span "**********" at bounding box center [442, 495] width 102 height 17
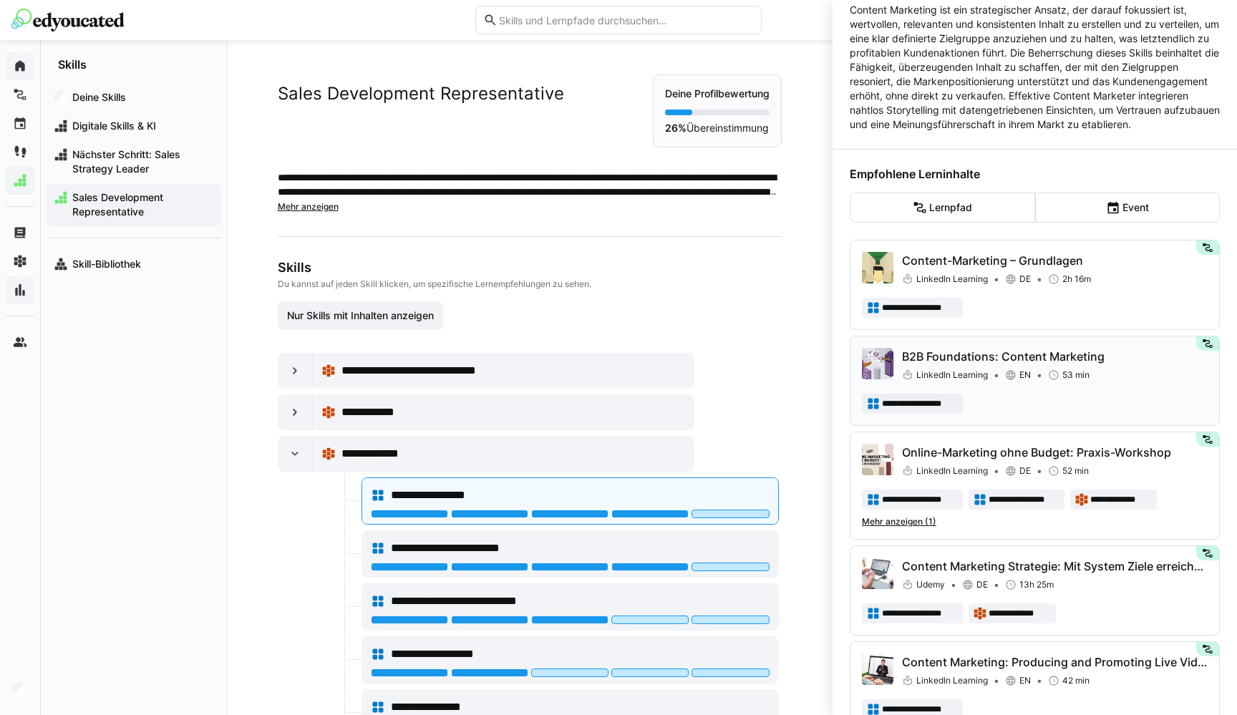
scroll to position [235, 0]
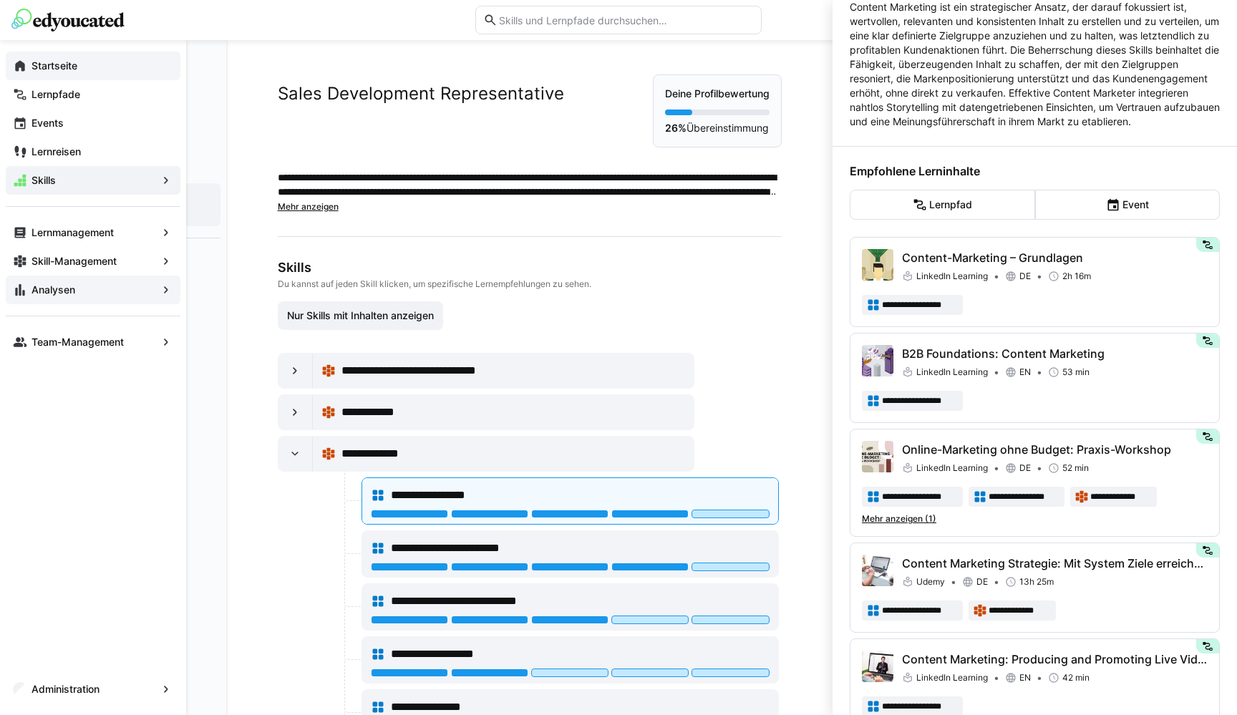
click at [19, 68] on eds-icon at bounding box center [20, 66] width 14 height 14
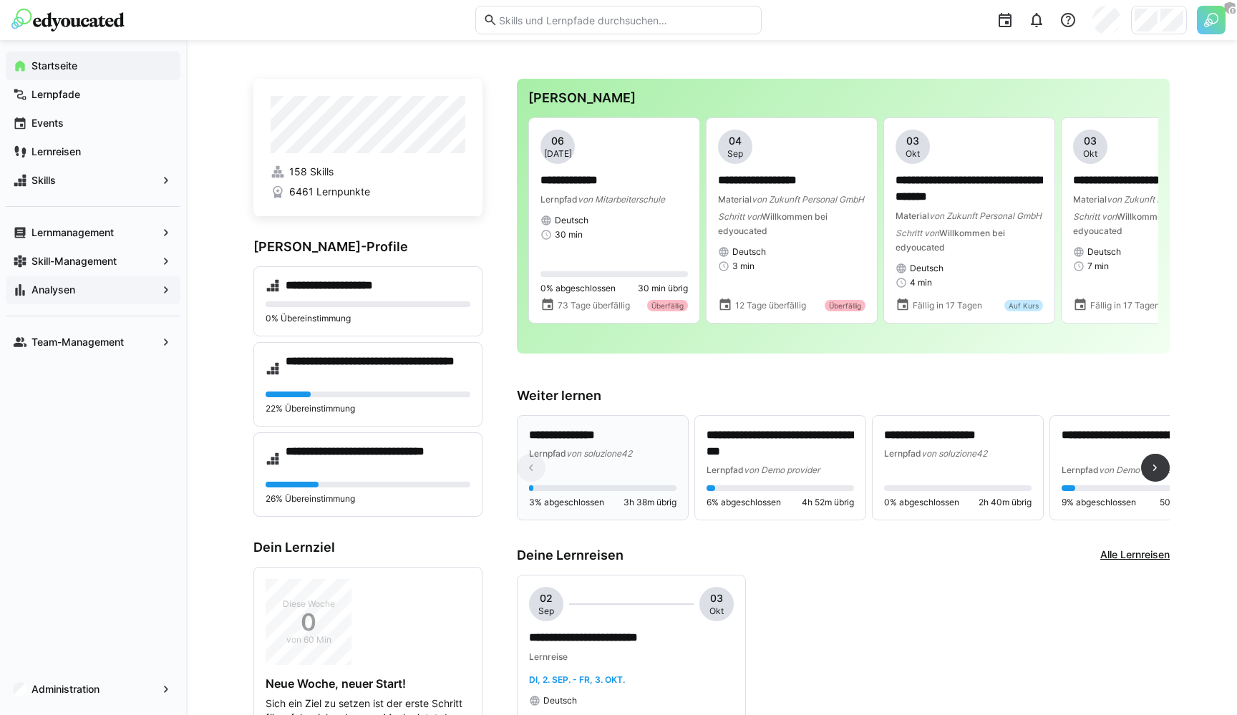
click at [574, 444] on p "**********" at bounding box center [602, 435] width 147 height 16
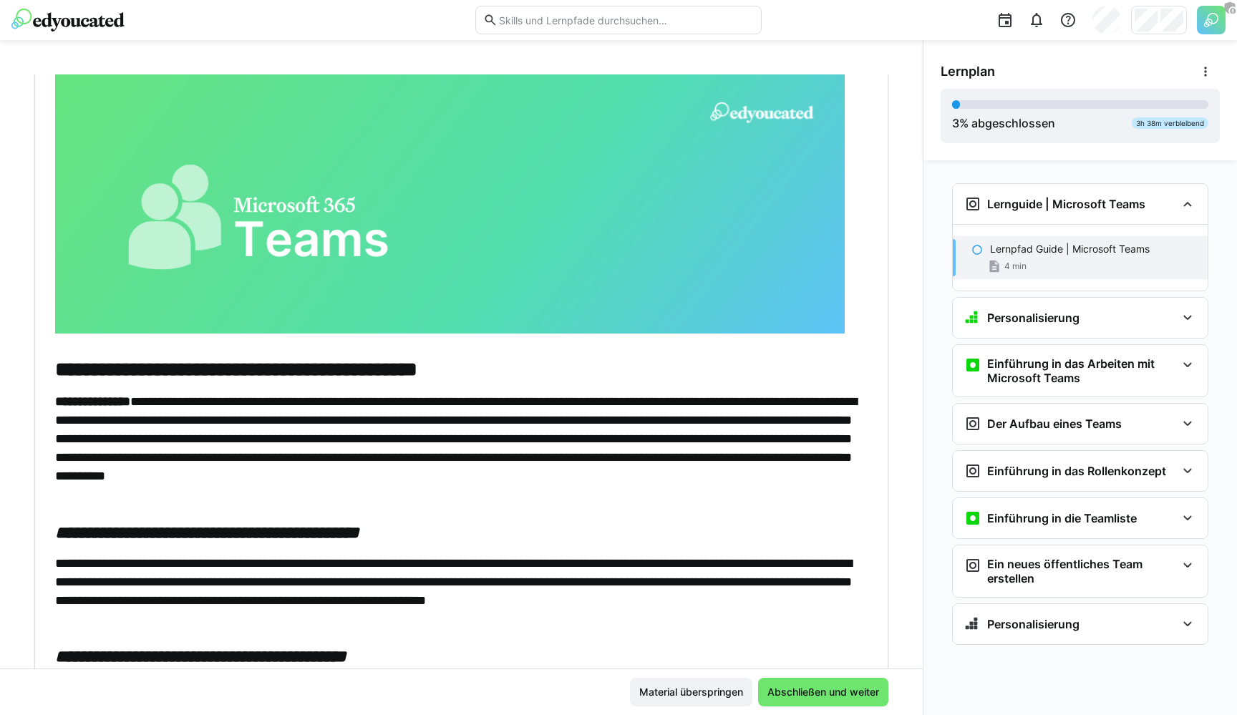
scroll to position [99, 0]
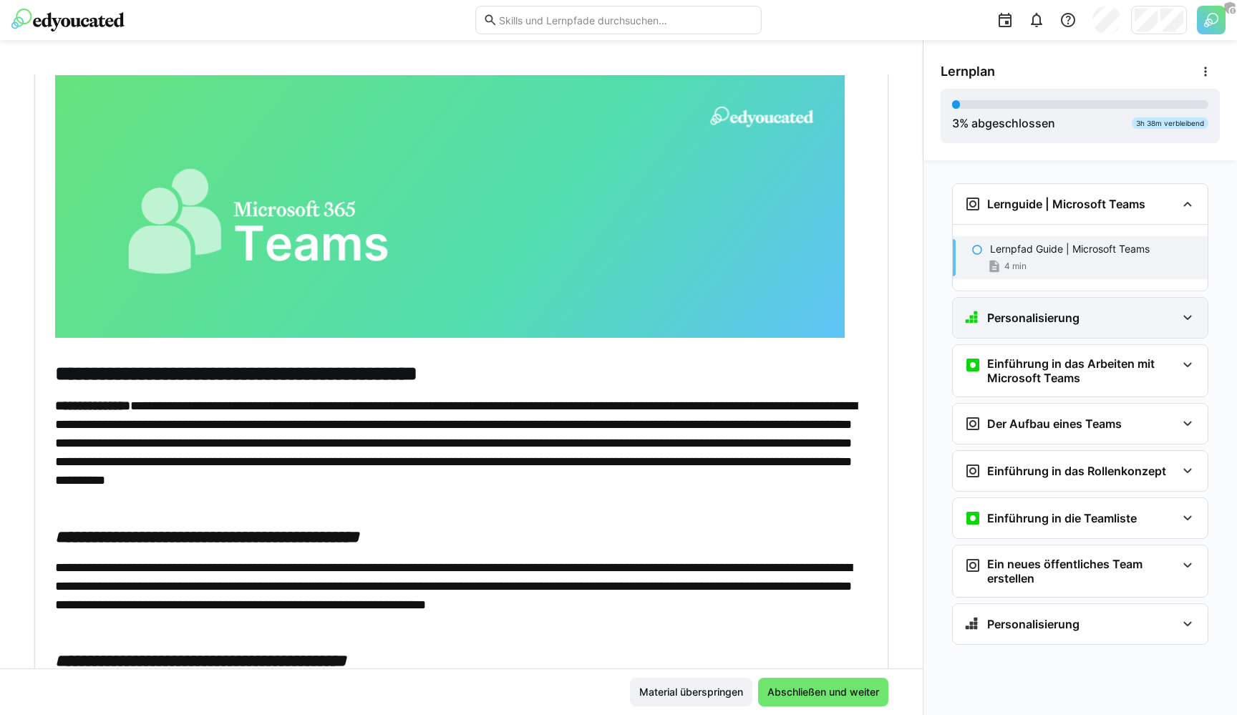
click at [1100, 333] on div "Personalisierung" at bounding box center [1080, 318] width 255 height 40
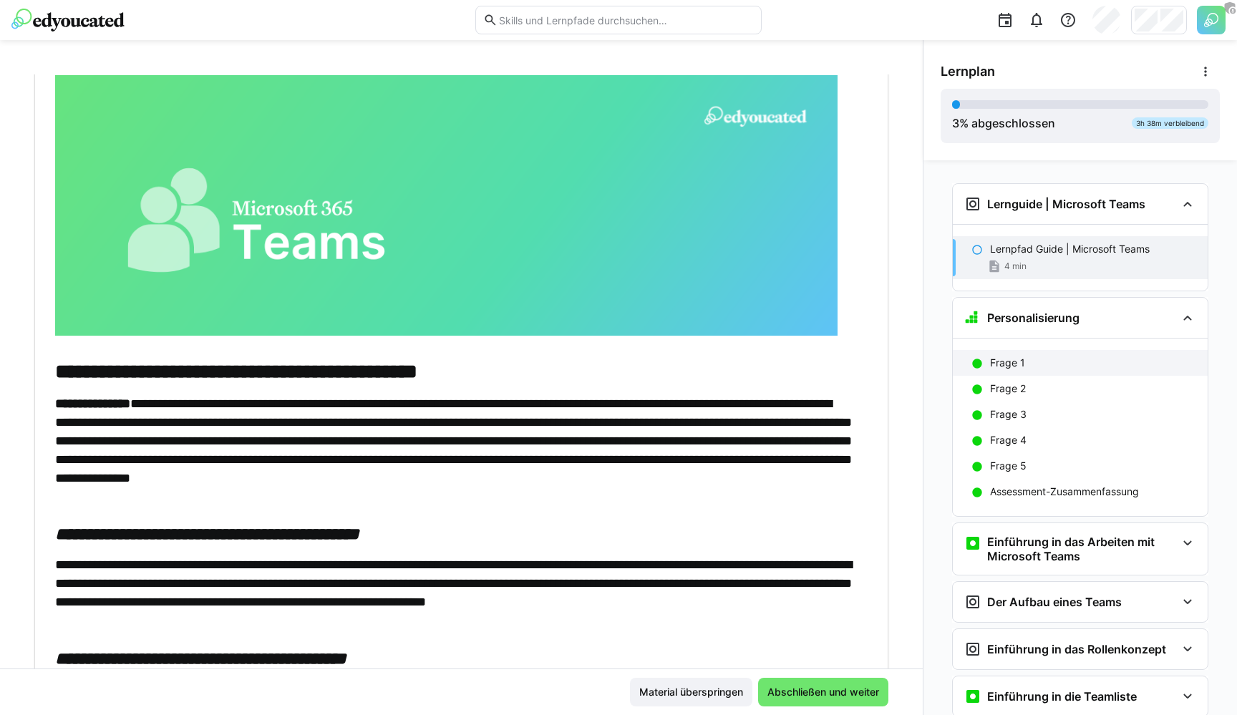
click at [1061, 368] on div "Frage 1" at bounding box center [1093, 363] width 206 height 14
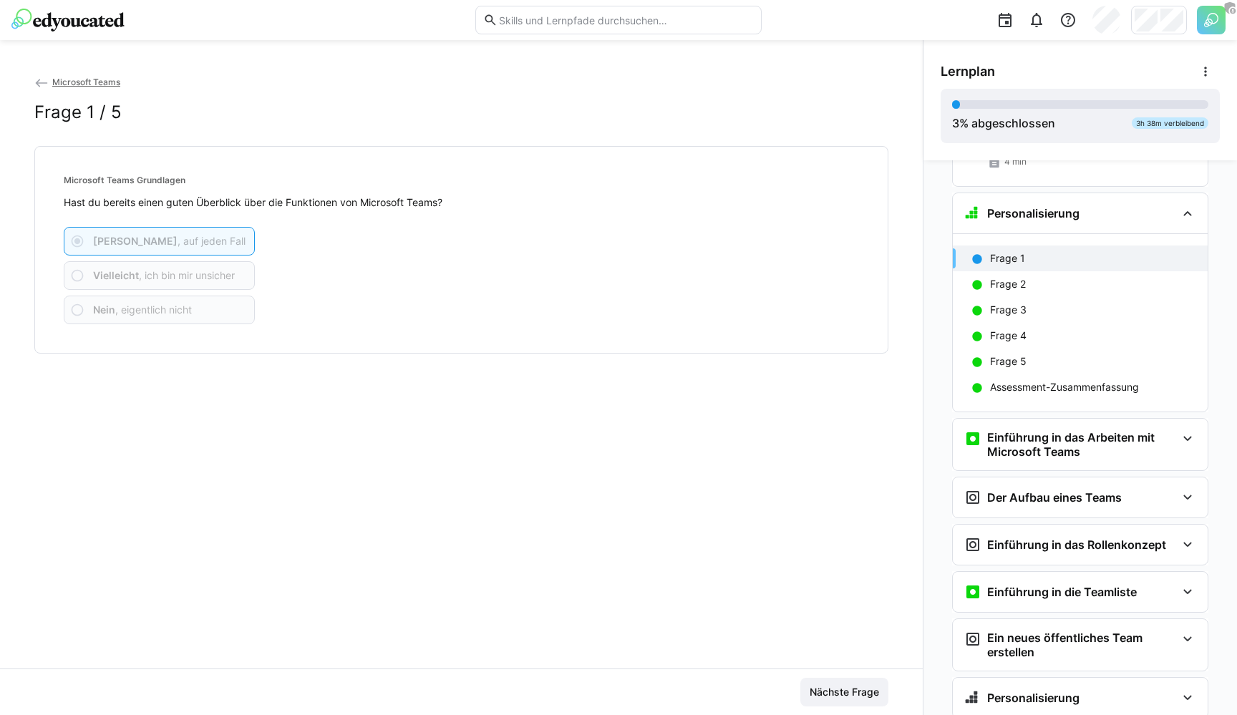
scroll to position [137, 0]
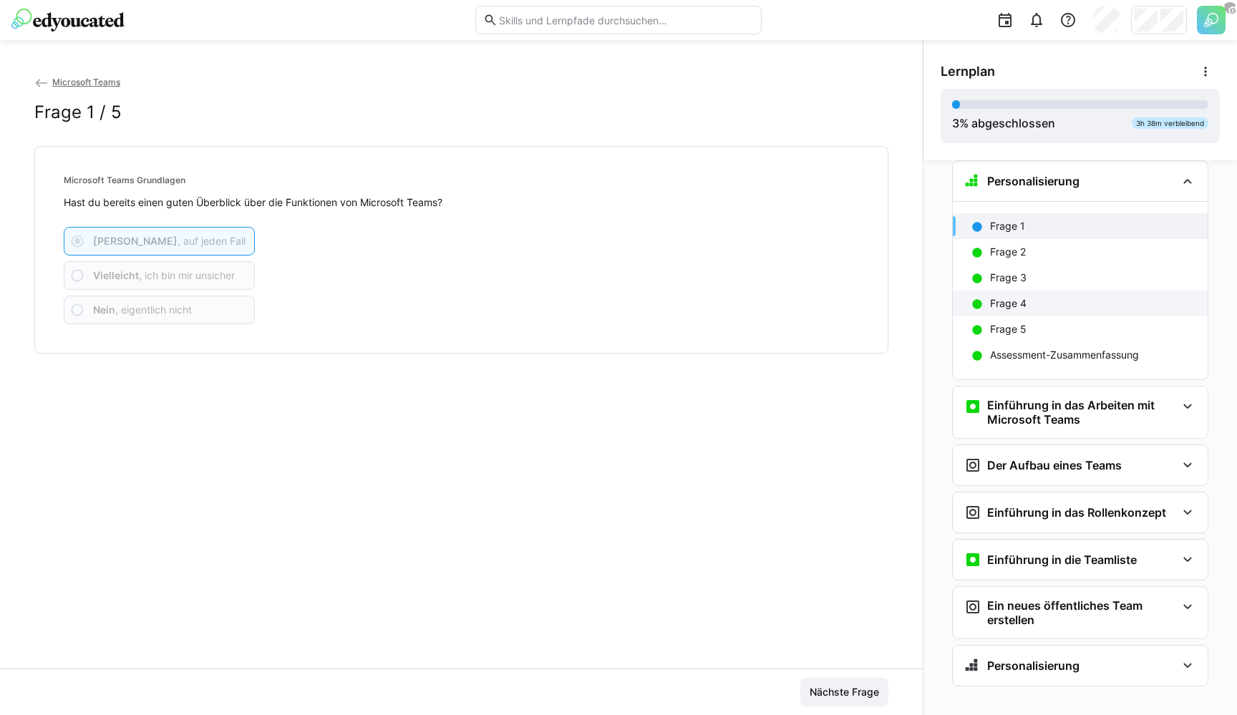
click at [1040, 301] on div "Frage 4" at bounding box center [1093, 303] width 206 height 14
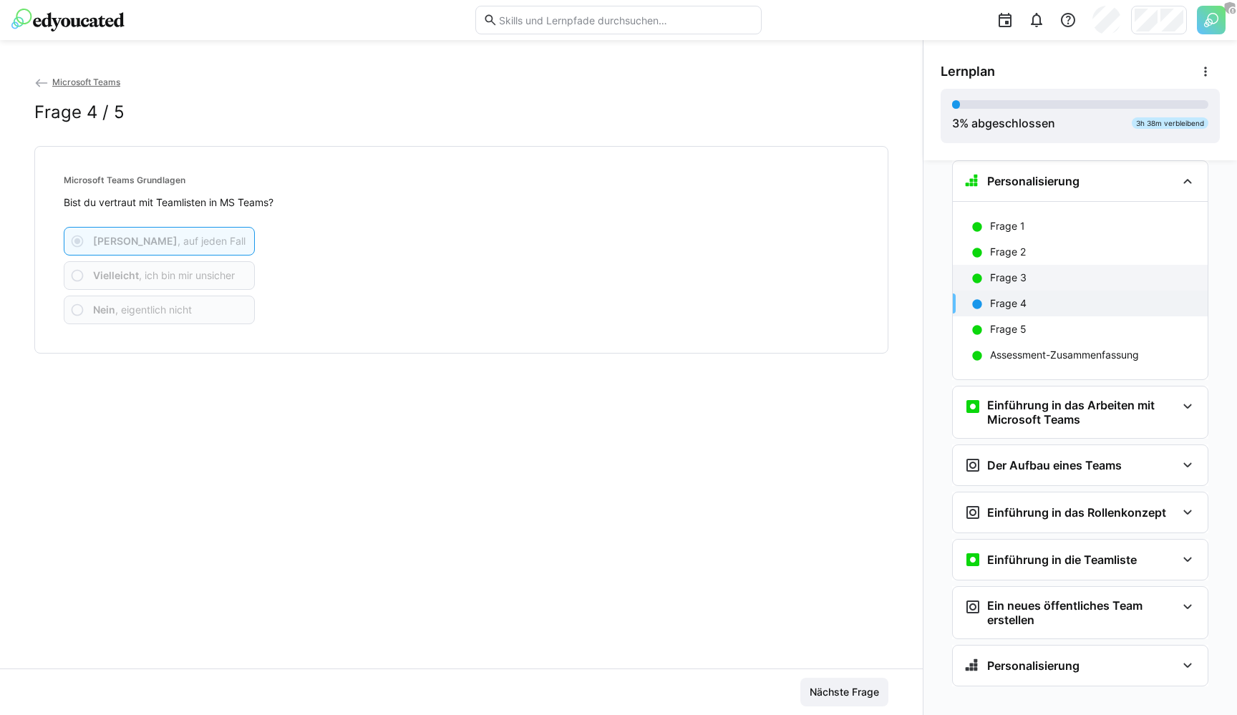
click at [1027, 288] on div "Frage 3" at bounding box center [1080, 278] width 255 height 26
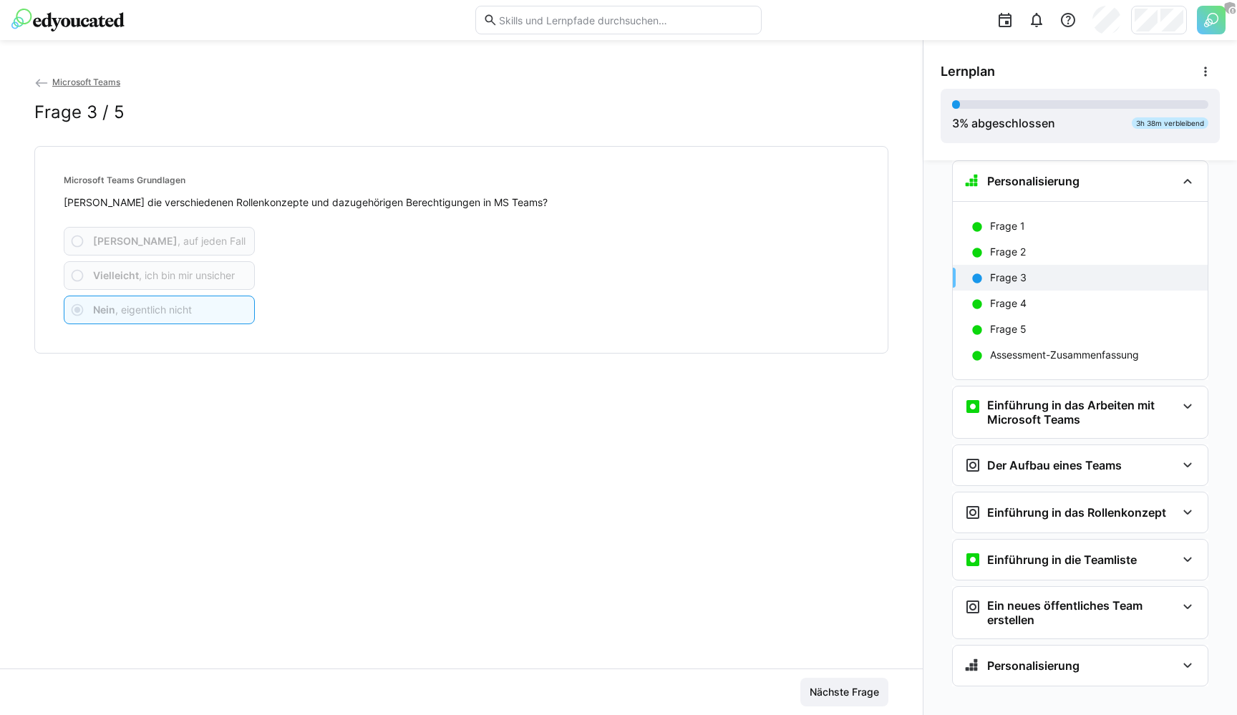
click at [1049, 371] on div "Frage 1 Frage 2 Frage 3 Frage 4 Frage 5 Assessment-Zusammenfassung" at bounding box center [1080, 291] width 255 height 178
click at [1067, 357] on p "Assessment-Zusammenfassung" at bounding box center [1064, 355] width 149 height 14
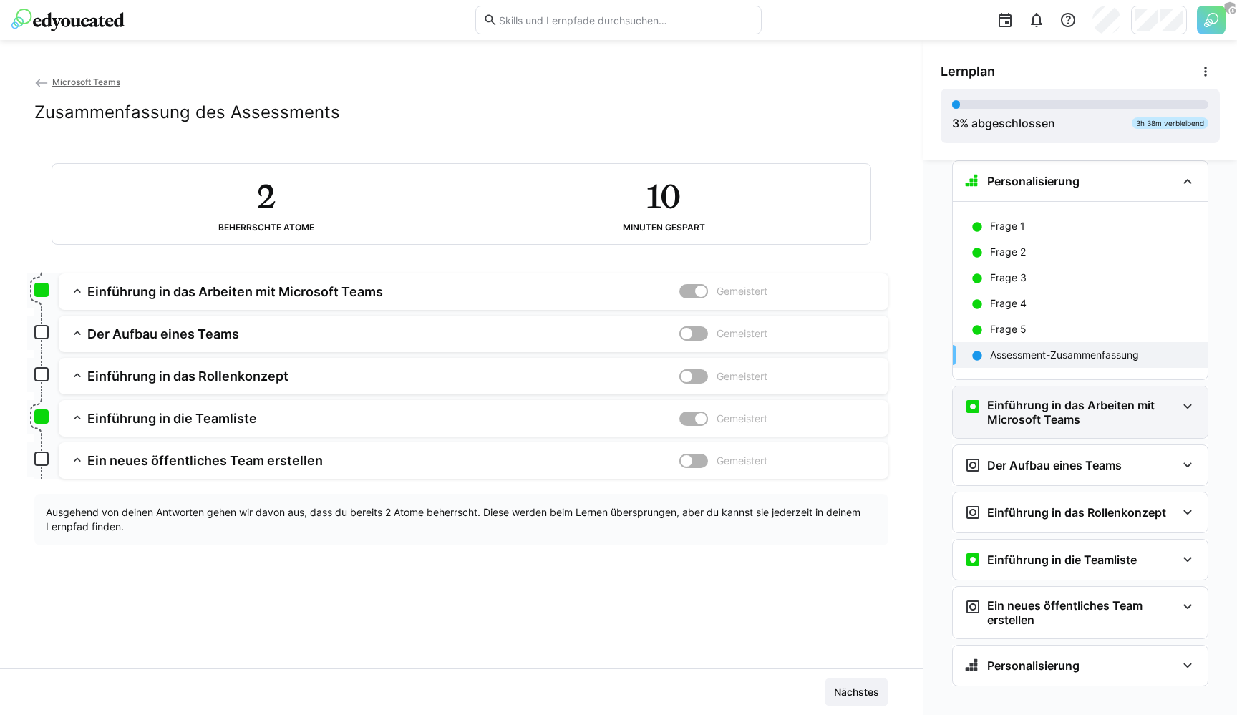
click at [987, 408] on h3 "Einführung in das Arbeiten mit Microsoft Teams" at bounding box center [1081, 412] width 189 height 29
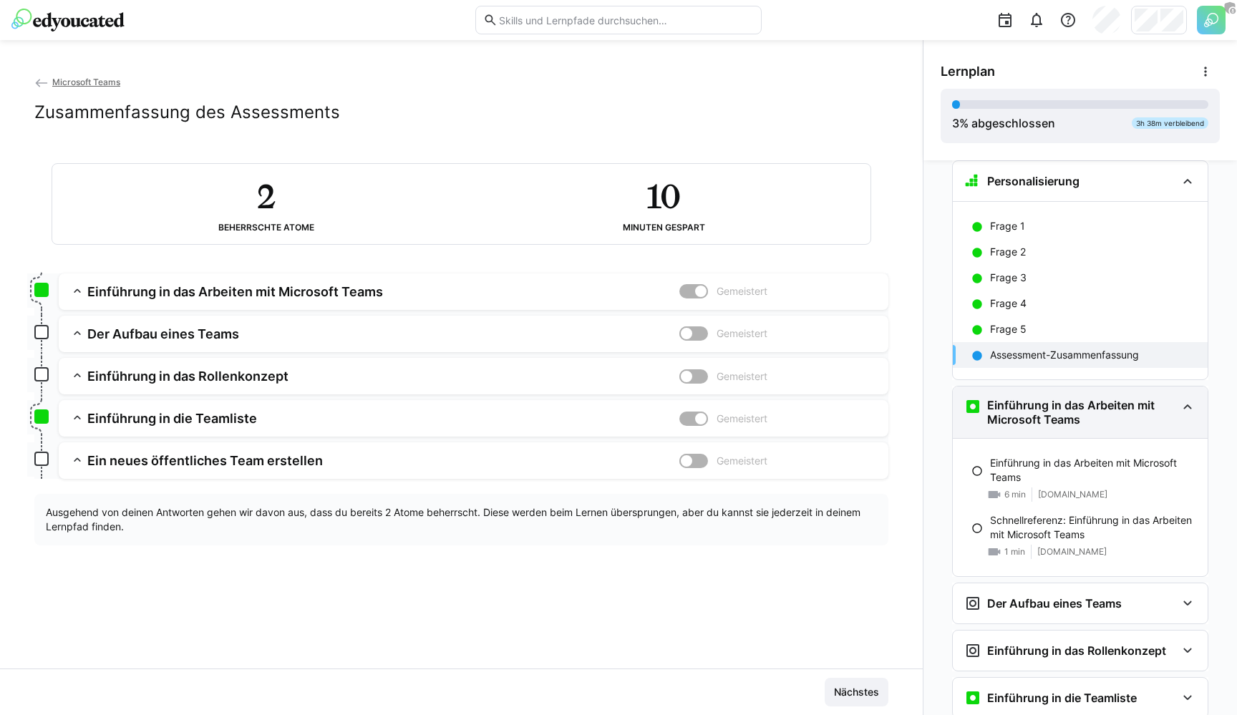
click at [987, 416] on h3 "Einführung in das Arbeiten mit Microsoft Teams" at bounding box center [1081, 412] width 189 height 29
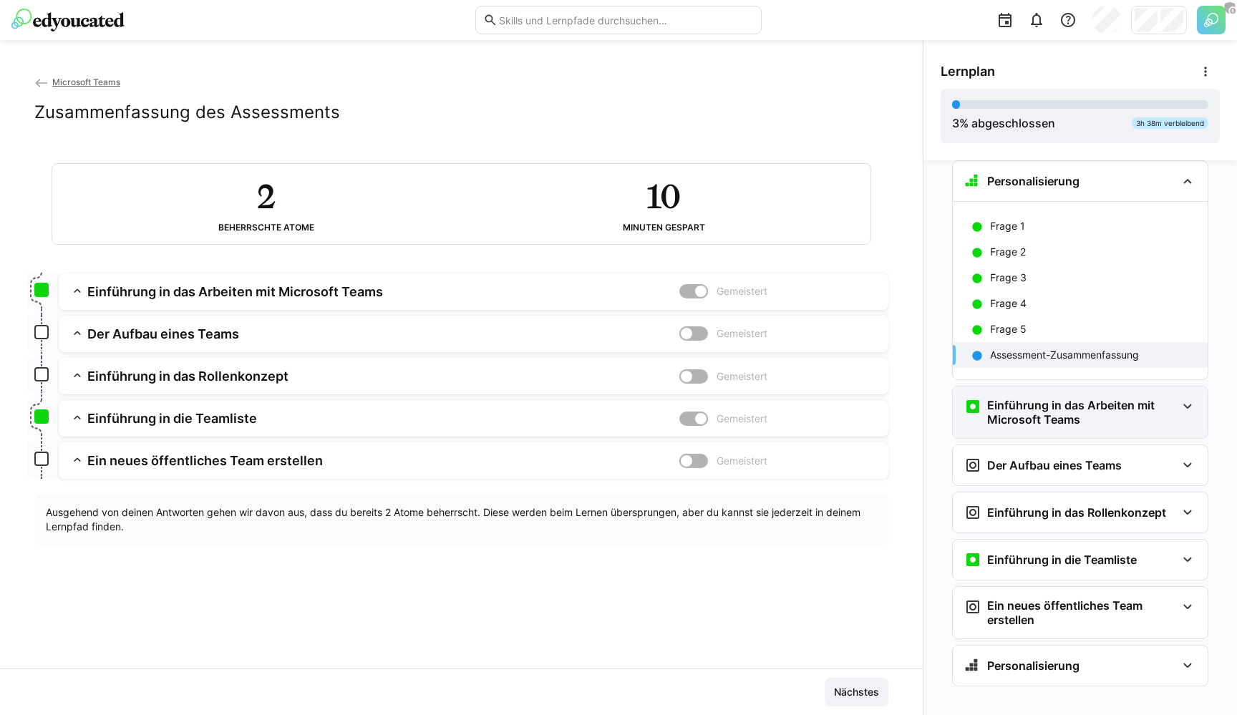
click at [974, 400] on eds-icon at bounding box center [972, 406] width 17 height 17
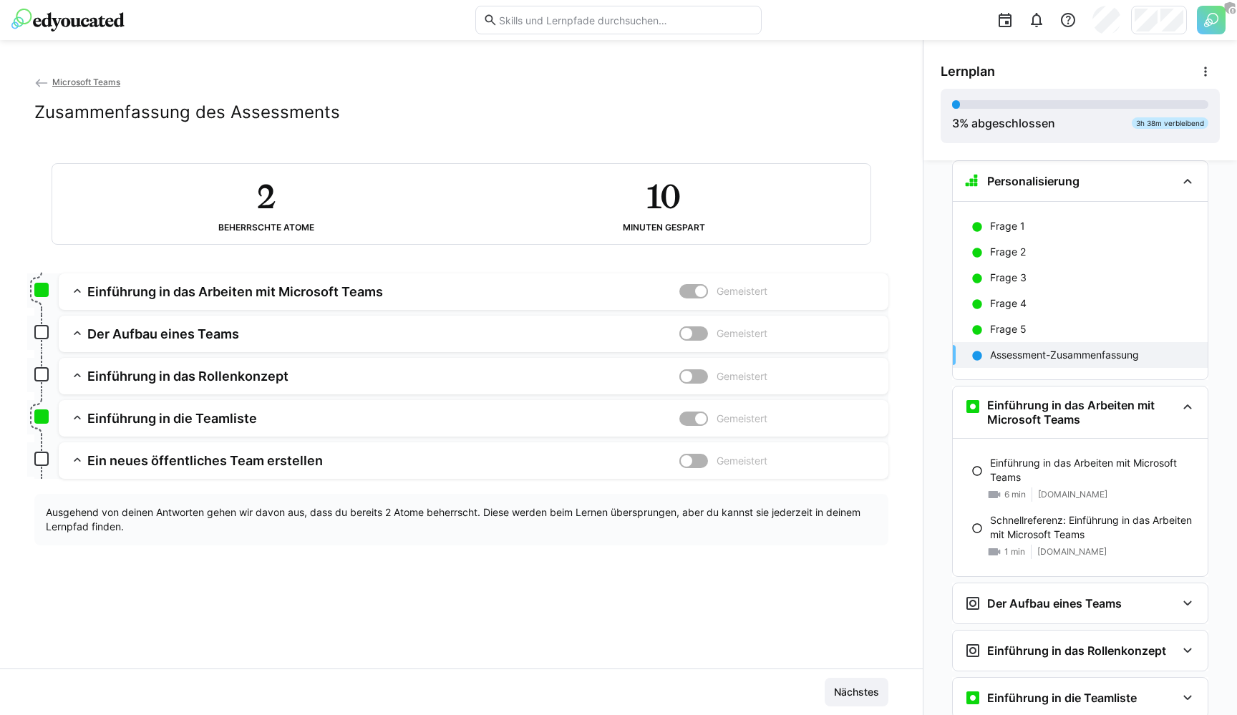
click at [88, 23] on img at bounding box center [67, 20] width 113 height 23
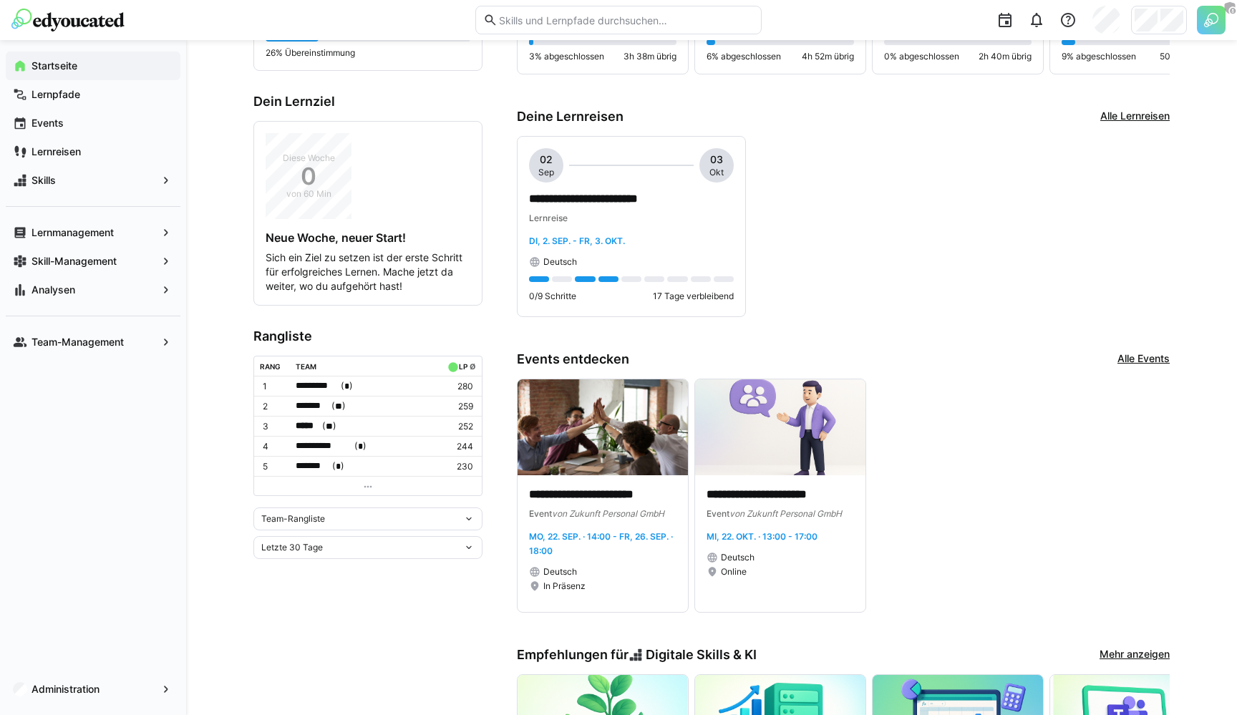
scroll to position [457, 0]
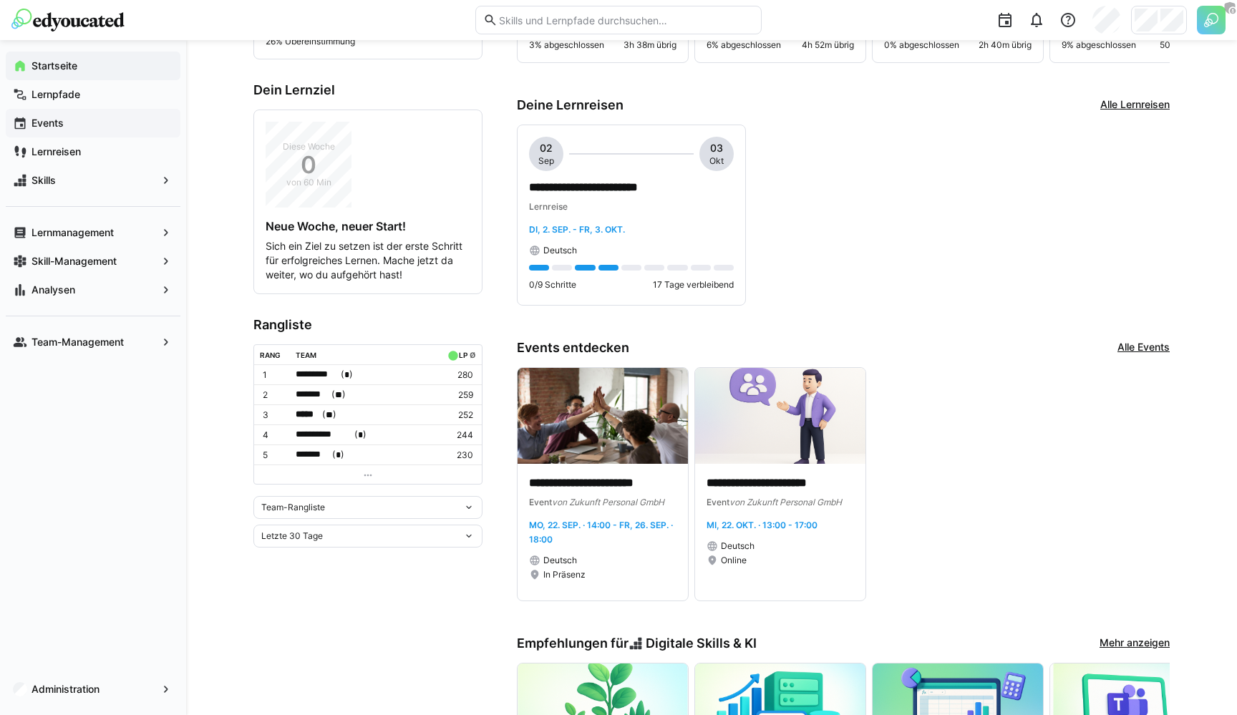
click at [74, 126] on span "Events" at bounding box center [101, 123] width 144 height 14
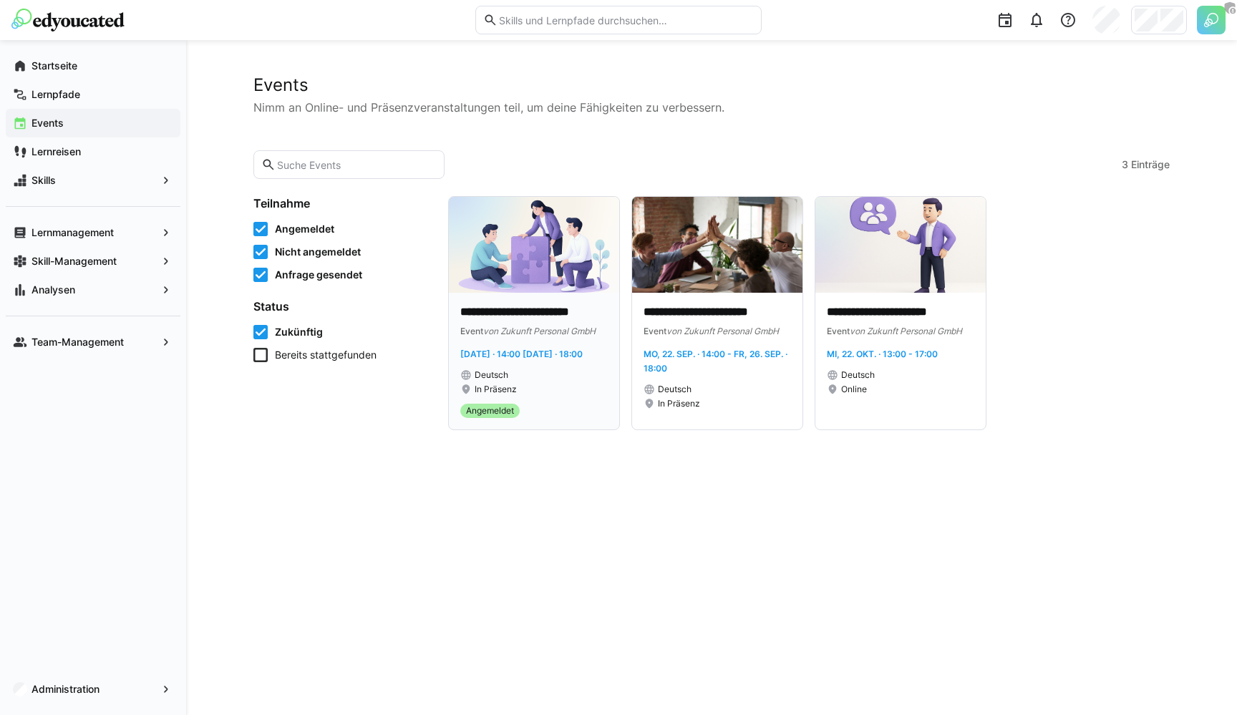
click at [558, 326] on span "von Zukunft Personal GmbH" at bounding box center [539, 331] width 112 height 11
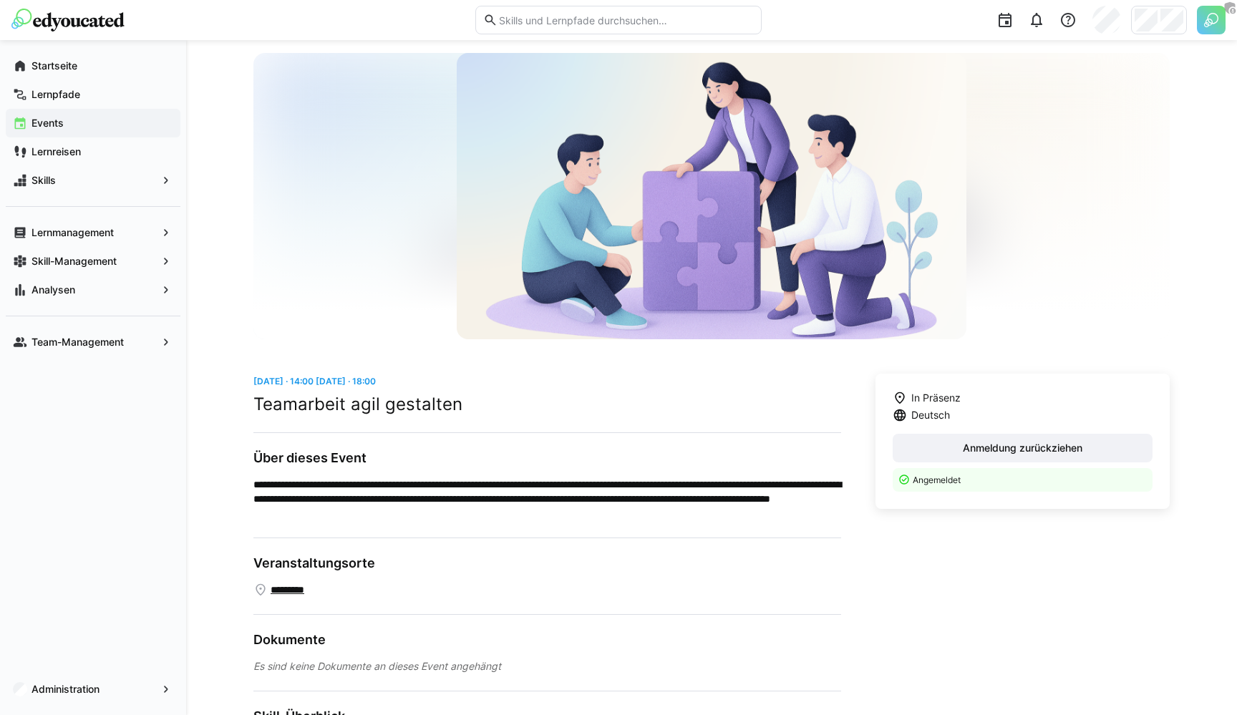
scroll to position [25, 0]
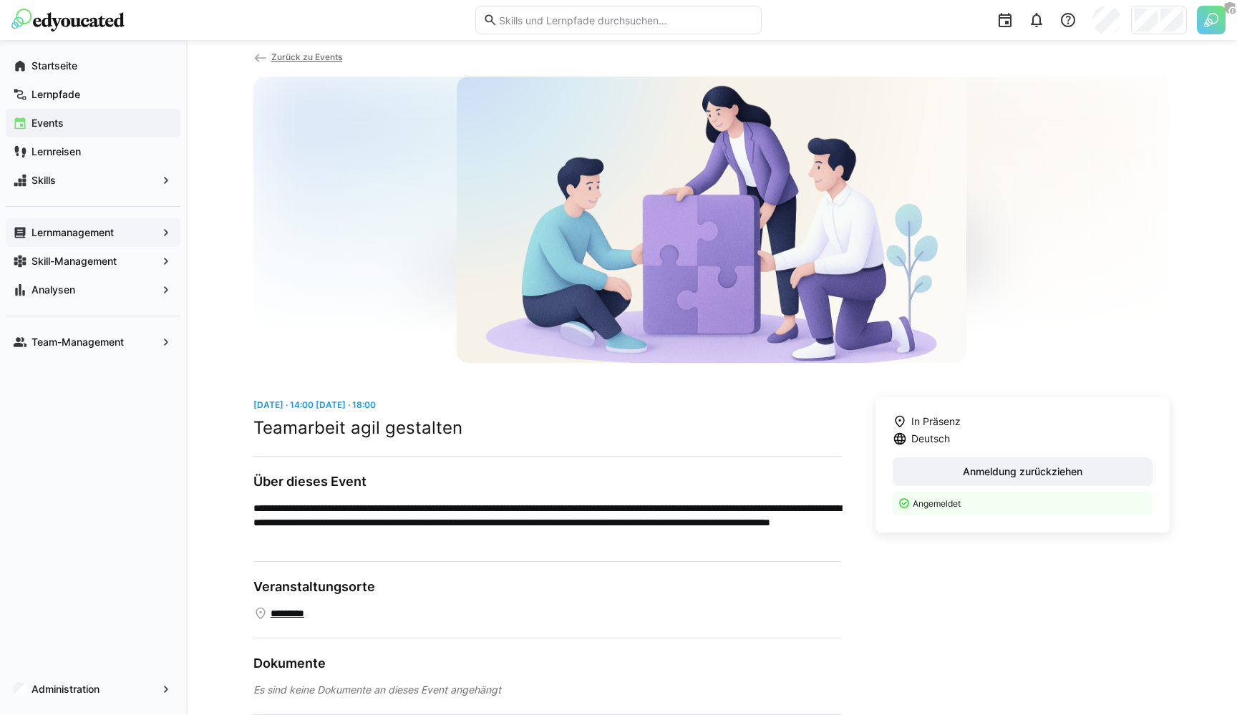
click at [0, 0] on app-navigation-label "Lernmanagement" at bounding box center [0, 0] width 0 height 0
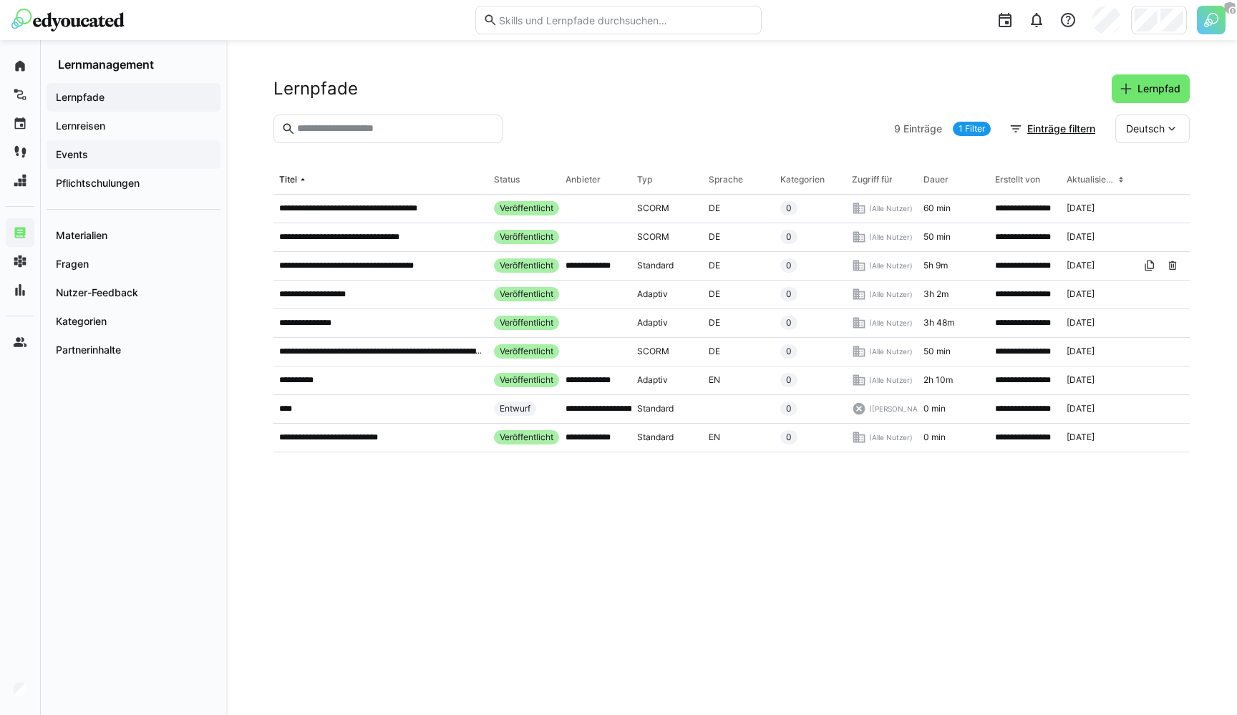
click at [89, 154] on span "Events" at bounding box center [134, 154] width 160 height 14
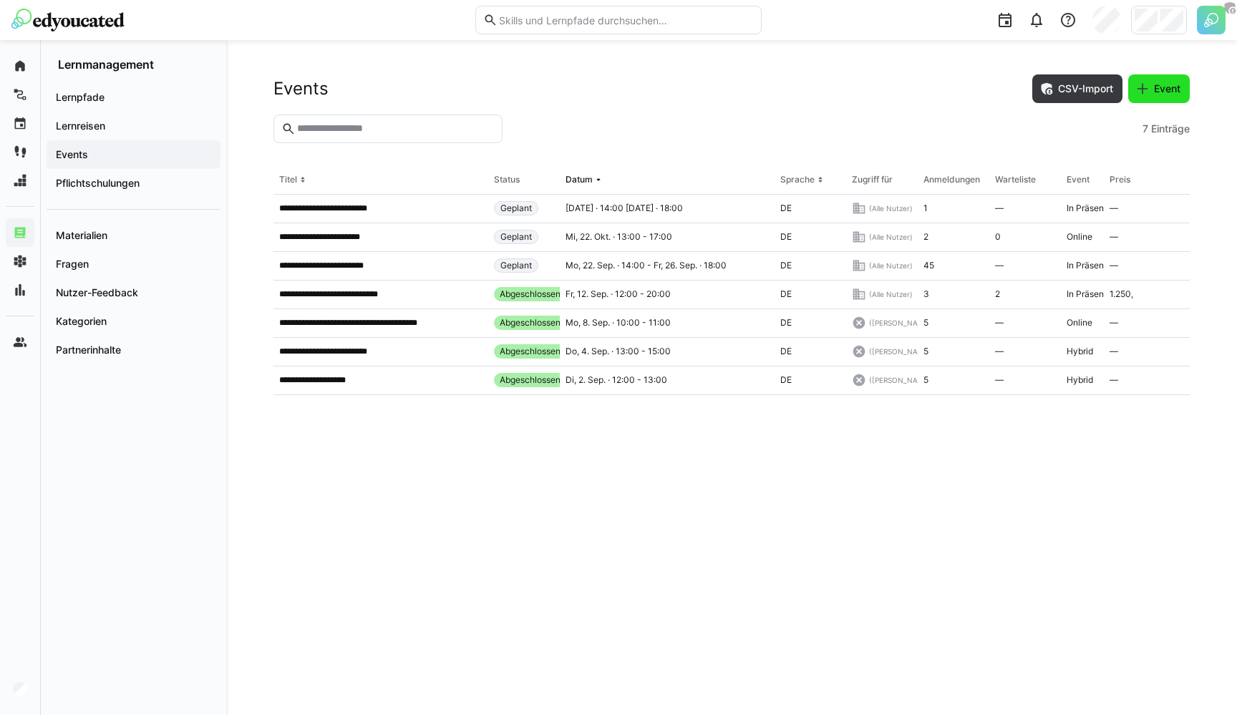
click at [1160, 94] on span "Event" at bounding box center [1167, 89] width 31 height 14
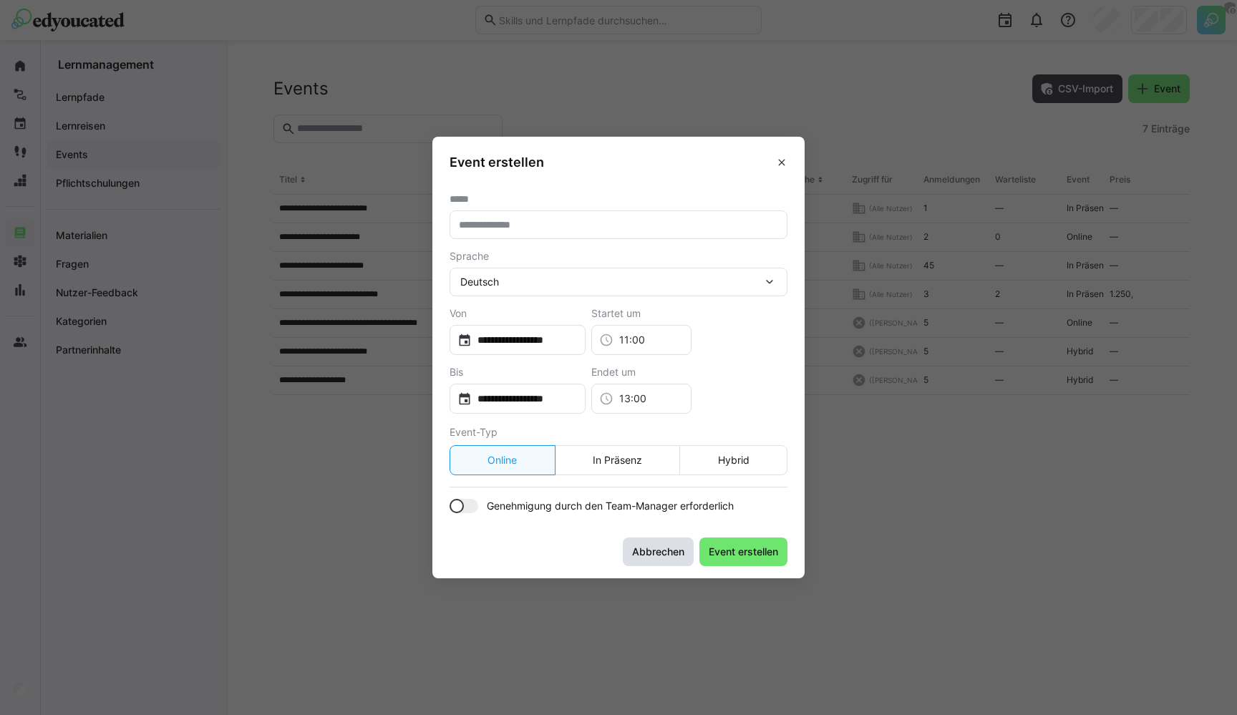
click at [649, 560] on span "Abbrechen" at bounding box center [658, 552] width 71 height 29
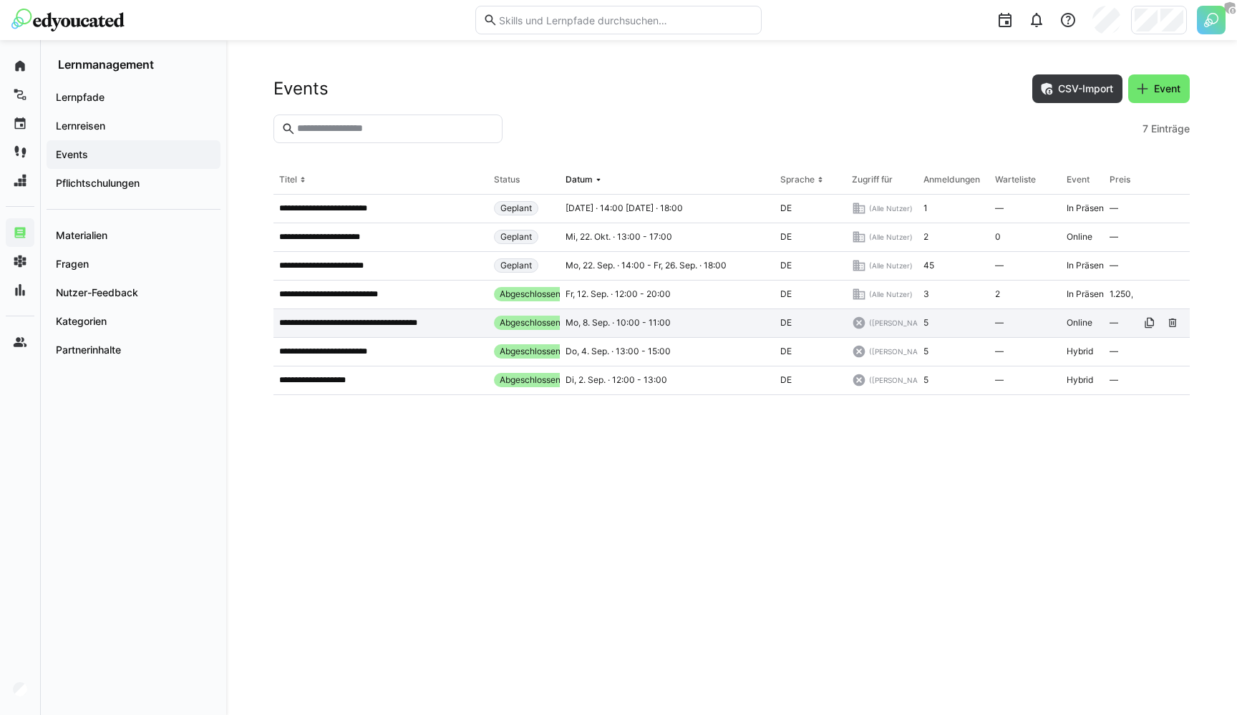
click at [347, 321] on p "**********" at bounding box center [362, 322] width 167 height 11
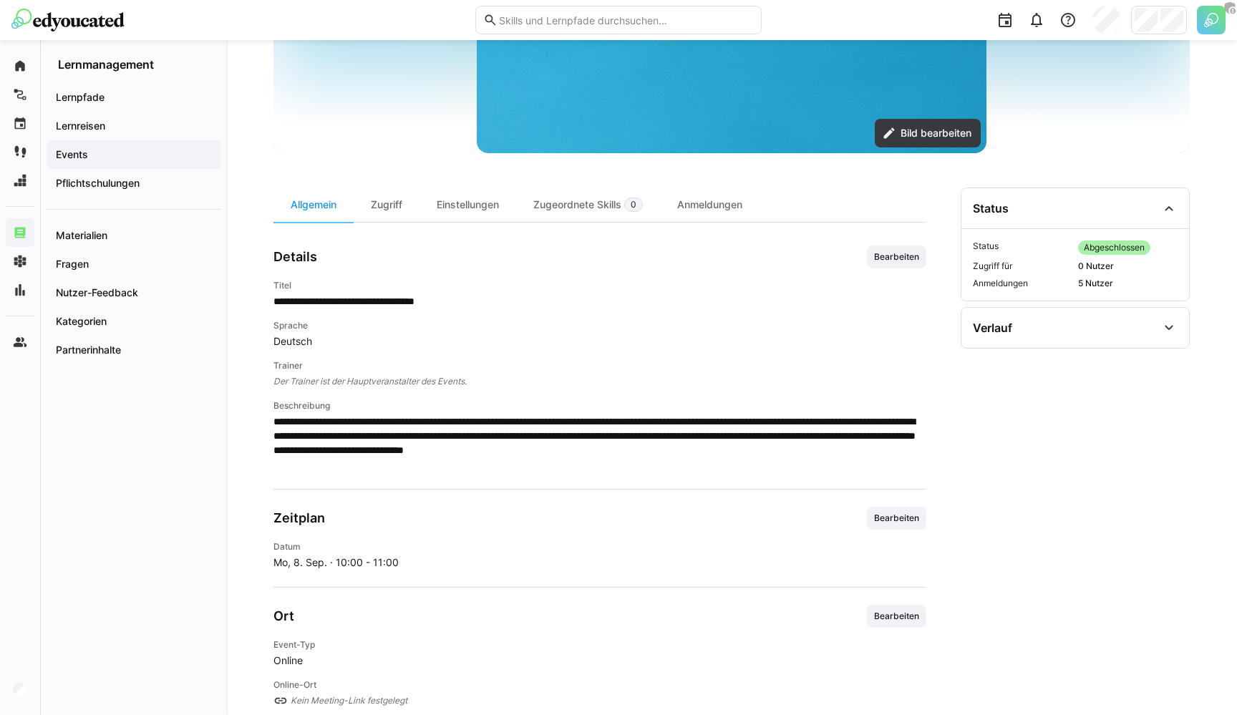
scroll to position [282, 0]
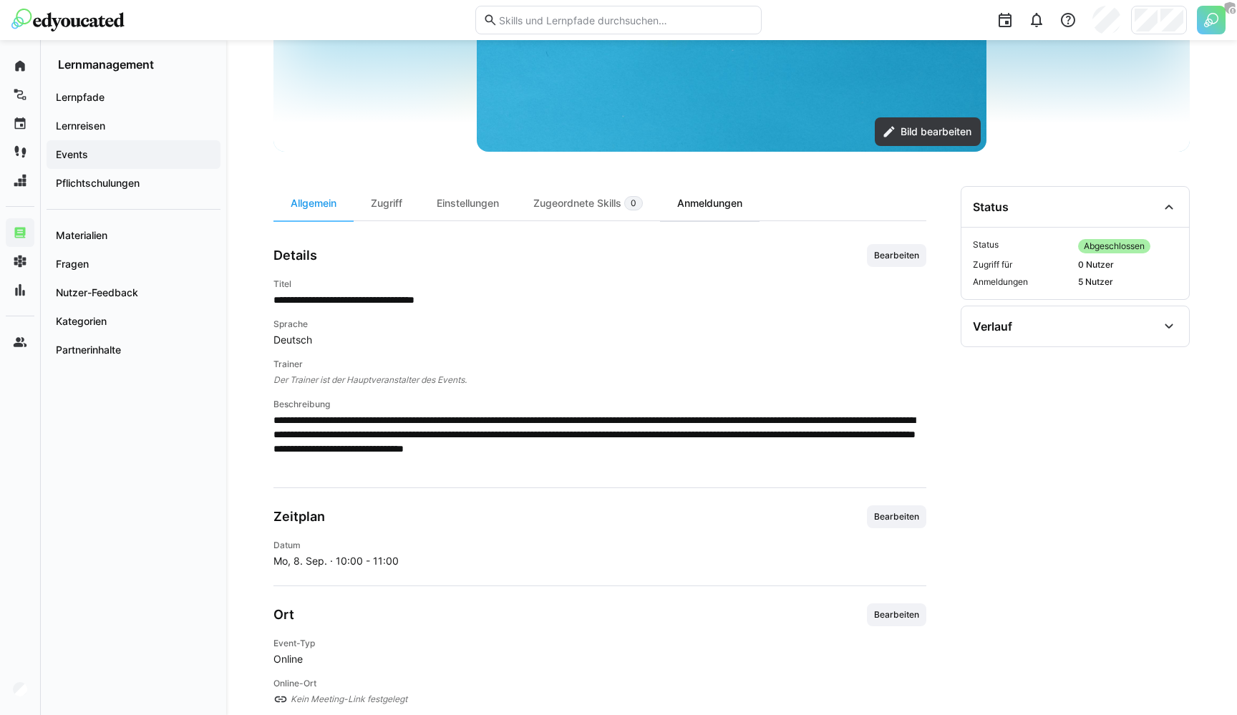
click at [697, 208] on div "Anmeldungen" at bounding box center [710, 203] width 100 height 34
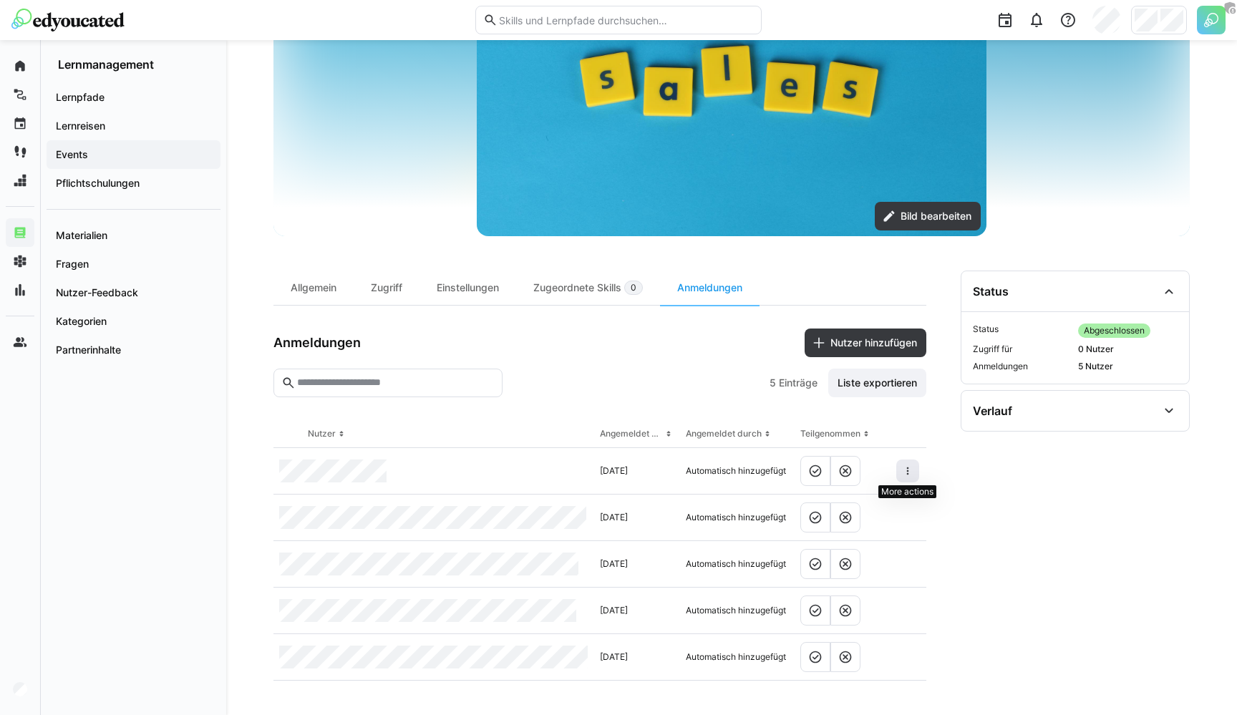
click at [911, 473] on eds-icon at bounding box center [907, 470] width 11 height 11
click at [917, 463] on span at bounding box center [907, 471] width 23 height 23
click at [446, 283] on div "Einstellungen" at bounding box center [468, 288] width 97 height 34
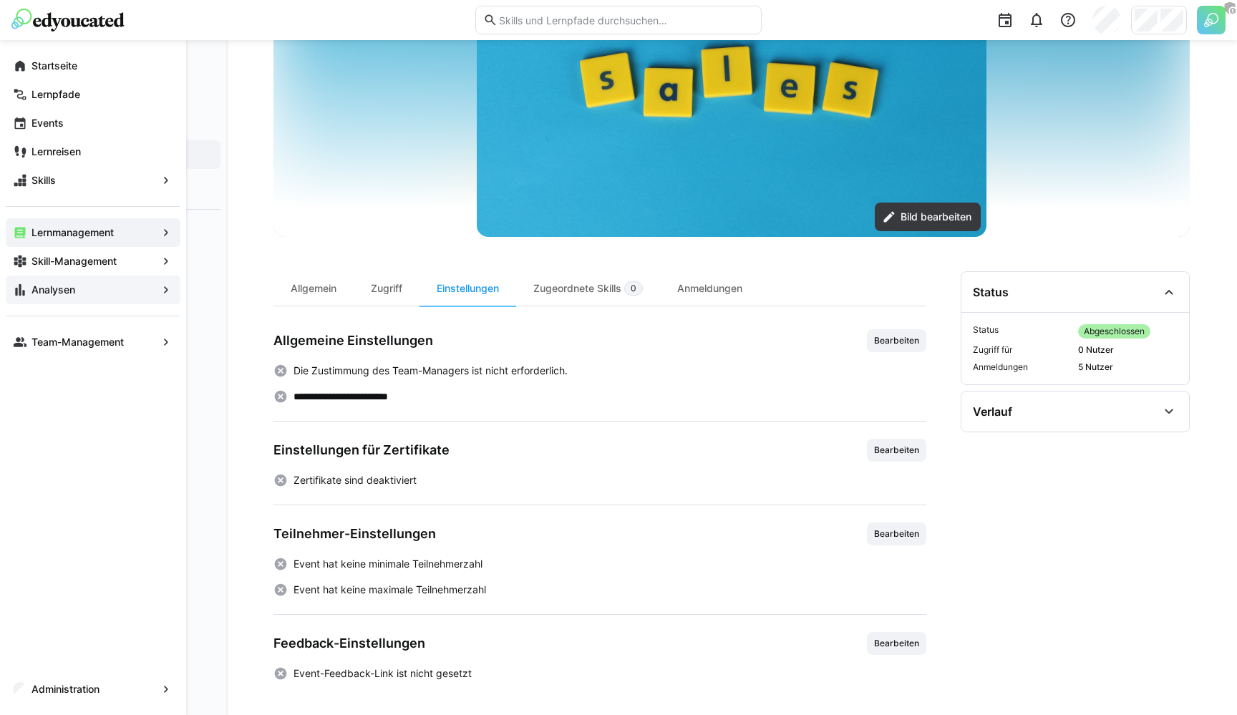
click at [0, 0] on app-navigation-label "Analysen" at bounding box center [0, 0] width 0 height 0
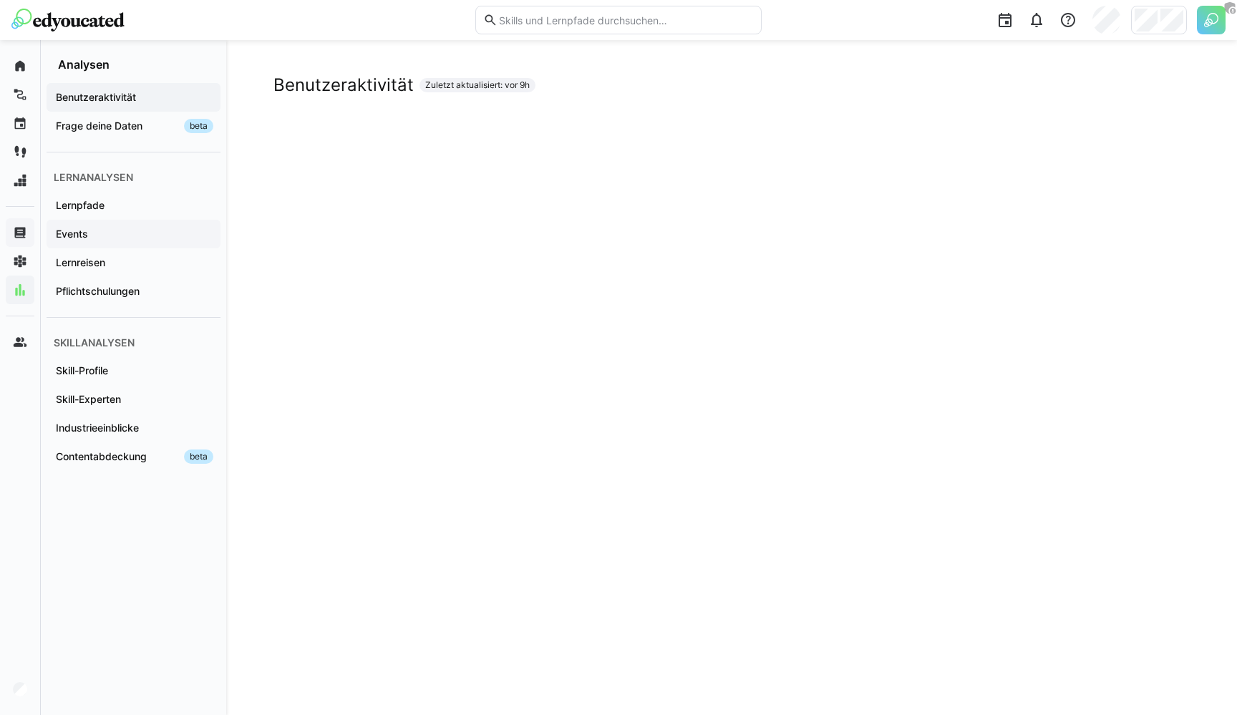
click at [108, 231] on span "Events" at bounding box center [134, 234] width 160 height 14
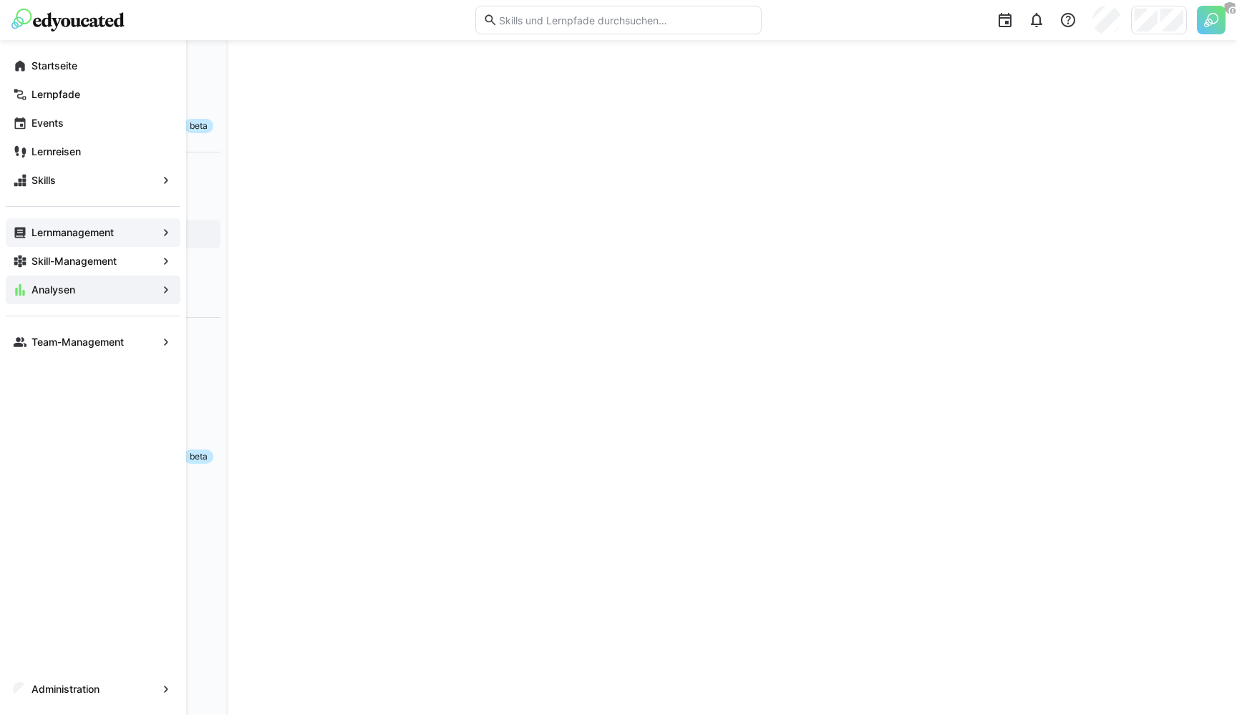
click at [24, 341] on eds-icon at bounding box center [20, 342] width 14 height 14
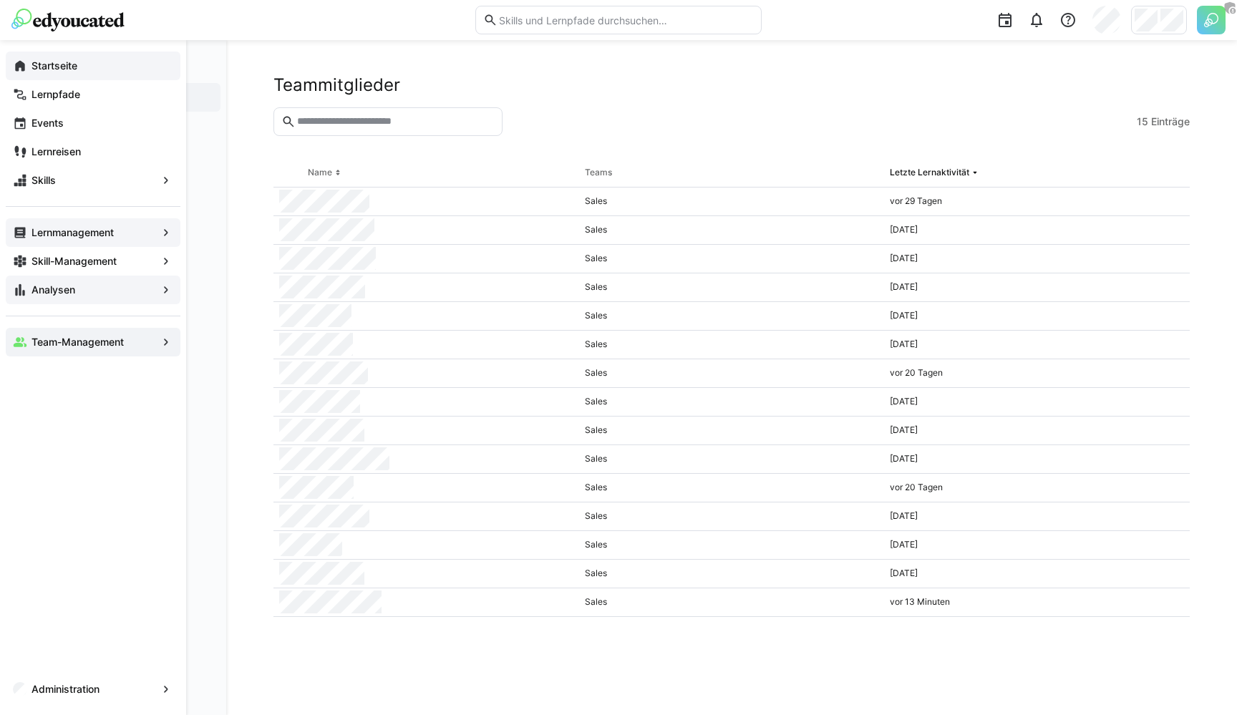
click at [24, 69] on eds-icon at bounding box center [20, 66] width 14 height 14
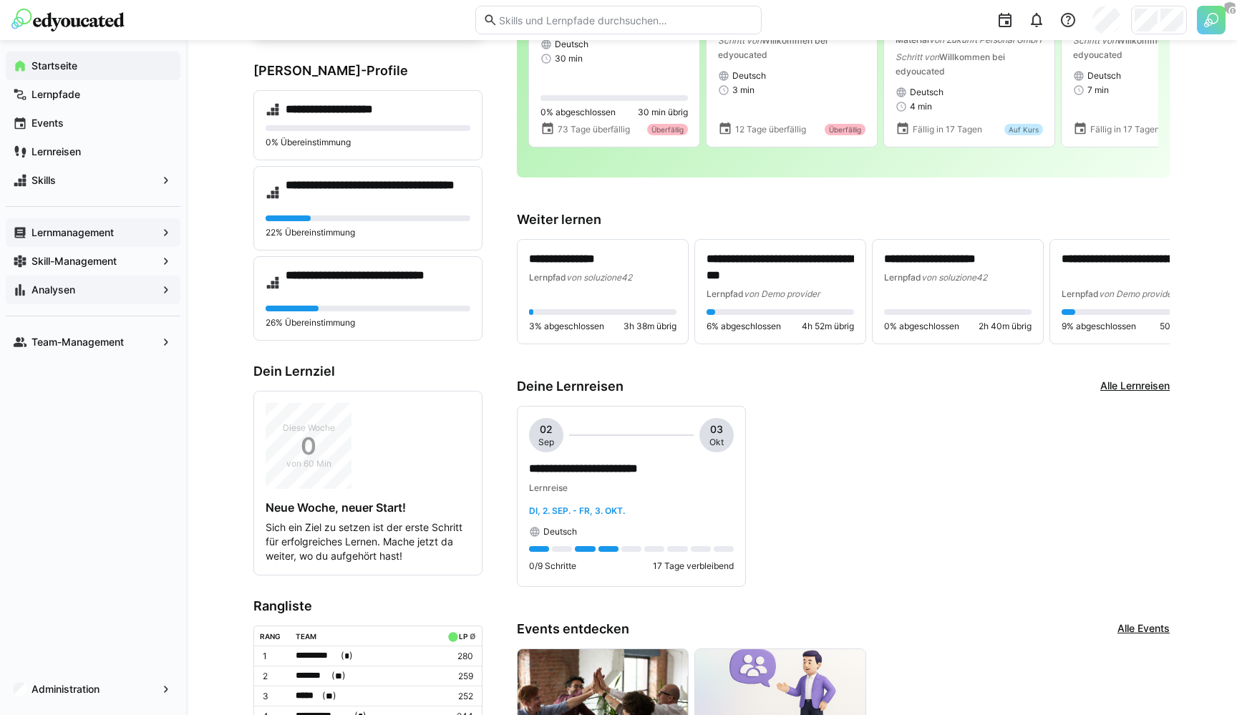
scroll to position [182, 0]
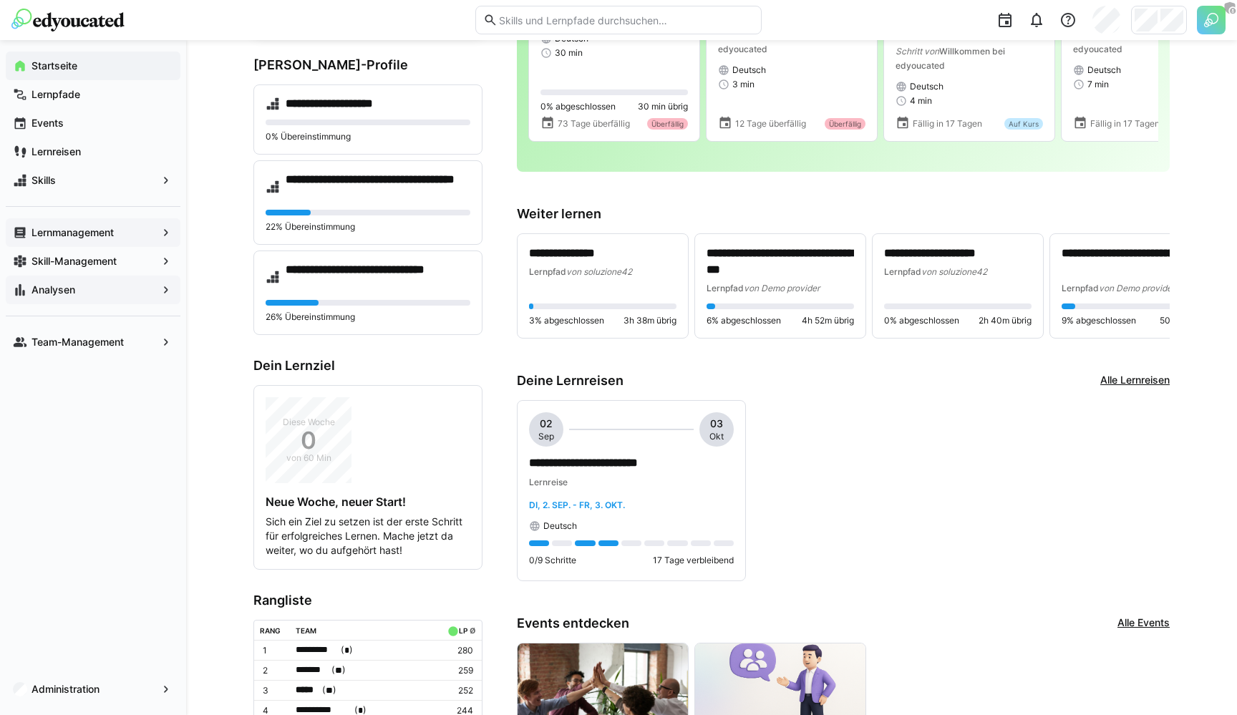
click at [0, 0] on app-navigation-label "Lernmanagement" at bounding box center [0, 0] width 0 height 0
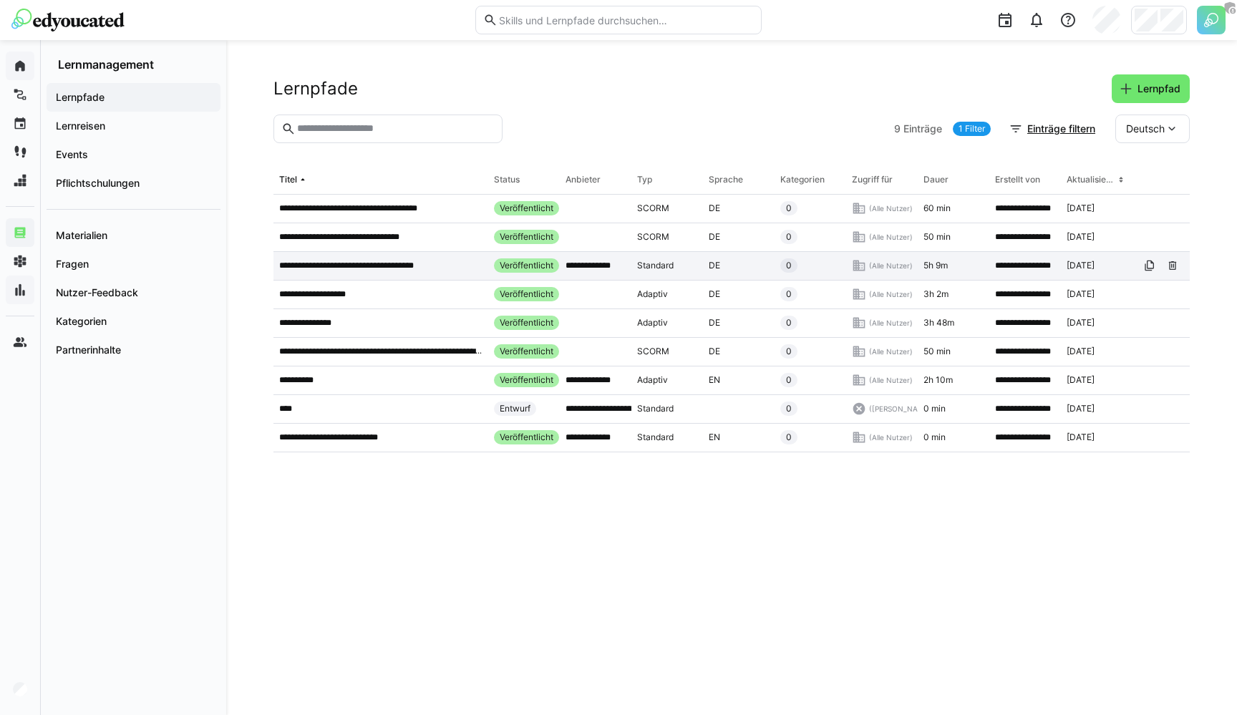
click at [430, 271] on p "**********" at bounding box center [360, 265] width 163 height 11
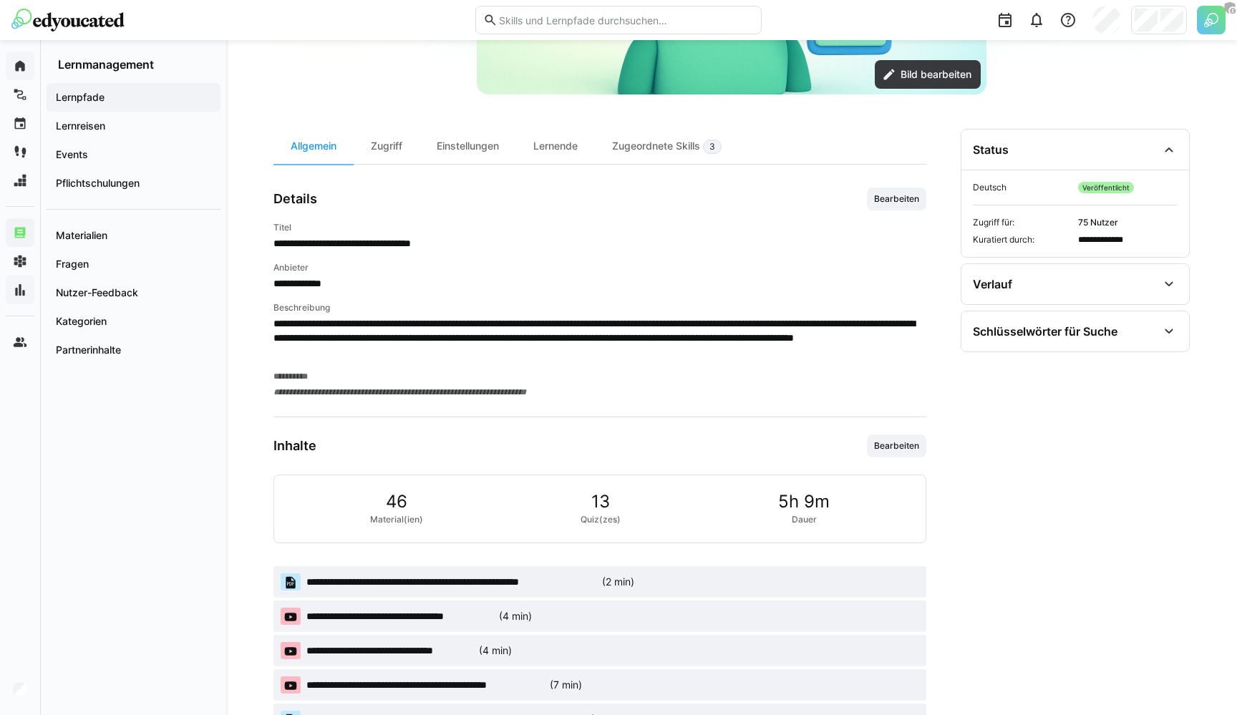
scroll to position [336, 0]
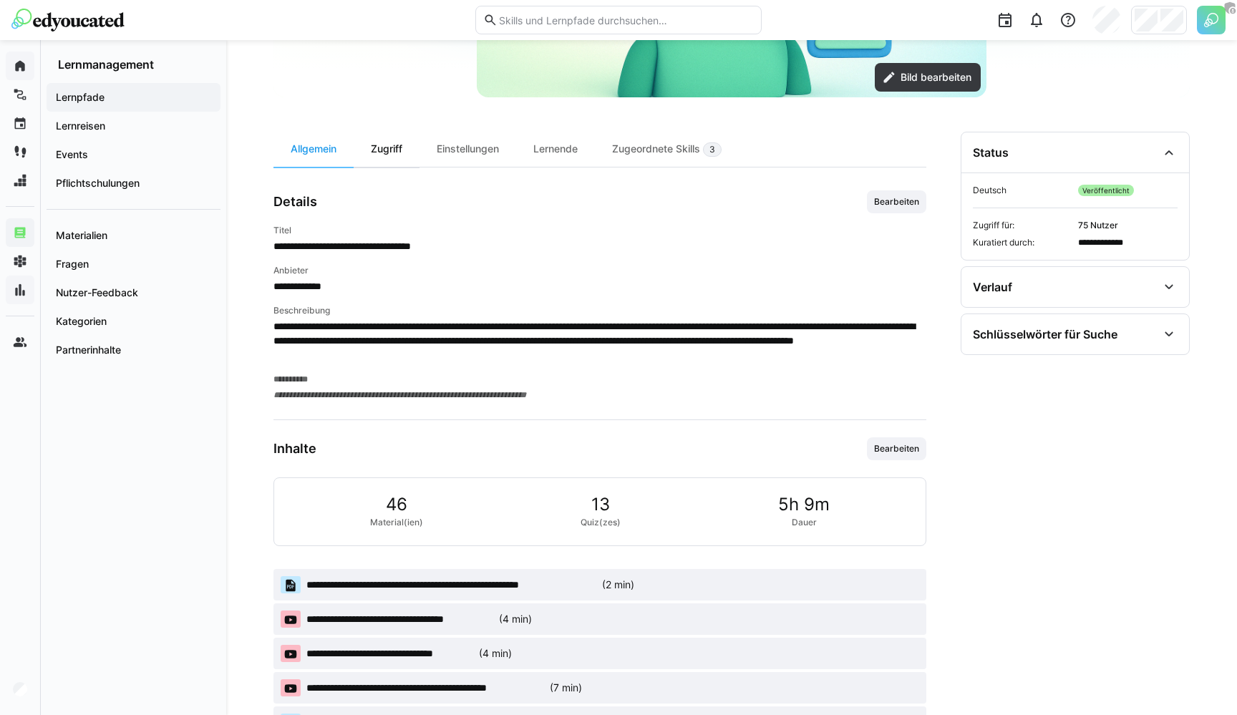
click at [397, 145] on div "Zugriff" at bounding box center [387, 149] width 66 height 35
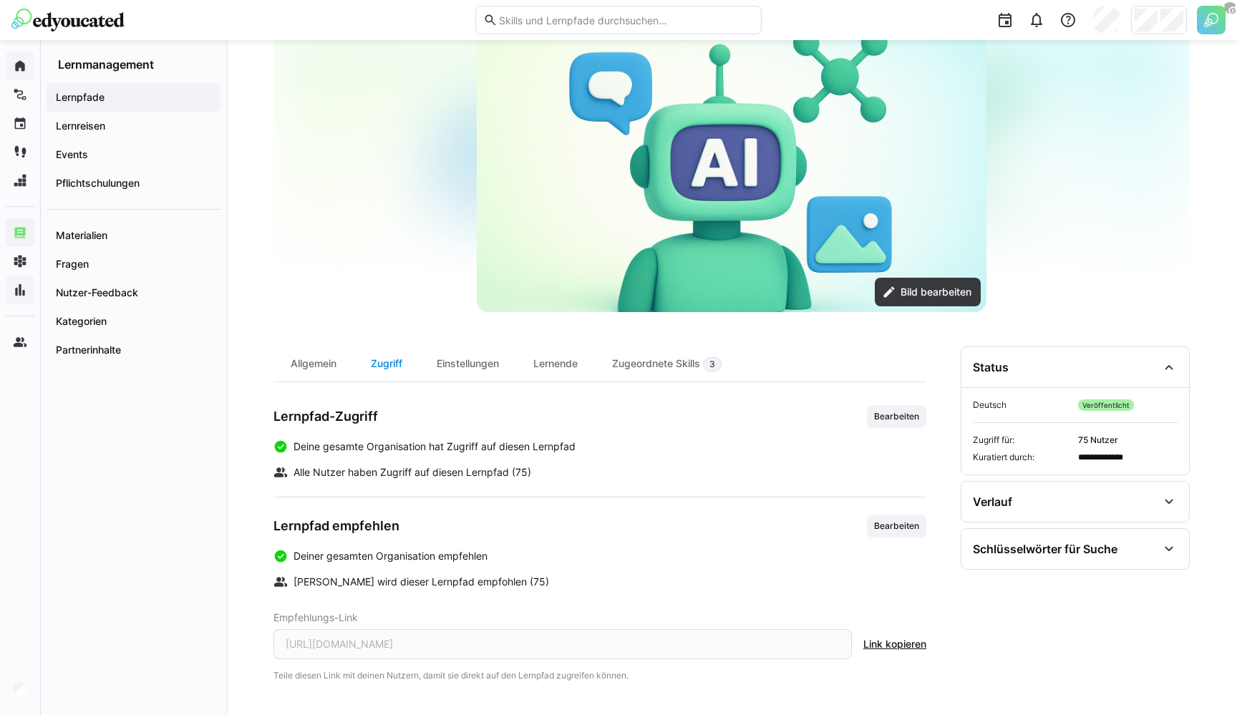
scroll to position [122, 0]
click at [299, 357] on div "Allgemein" at bounding box center [313, 363] width 80 height 35
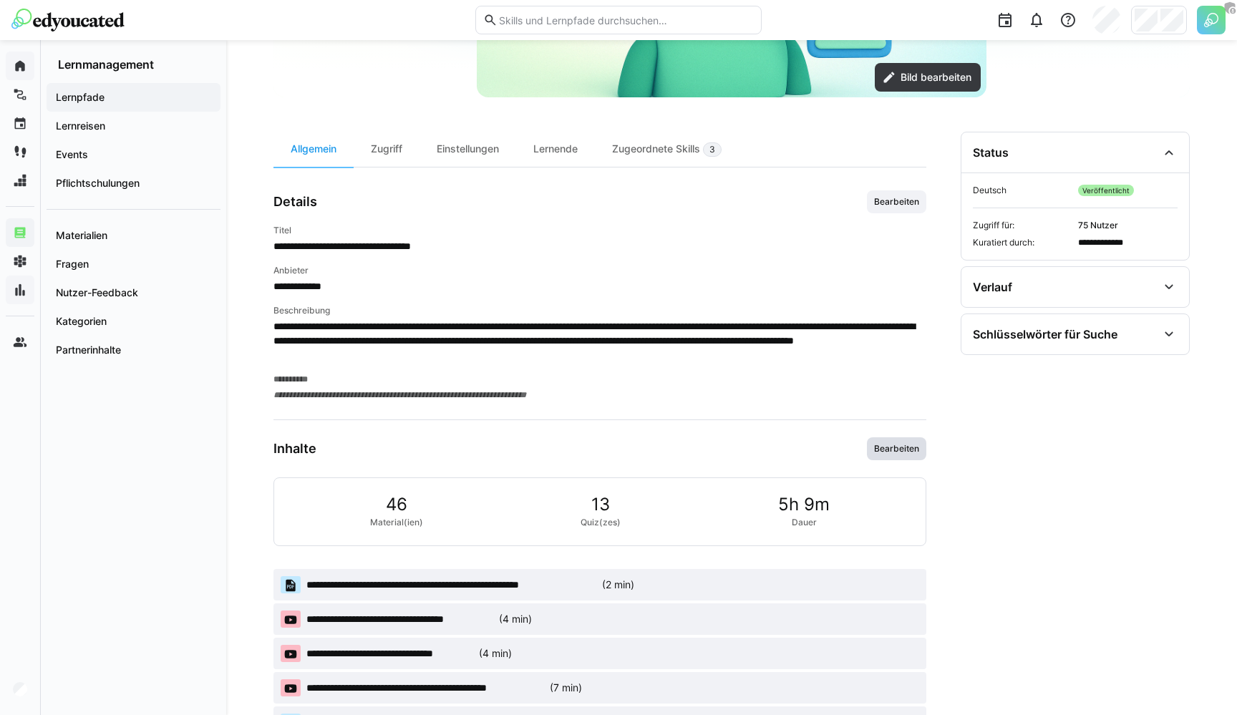
click at [901, 452] on span "Bearbeiten" at bounding box center [897, 448] width 48 height 11
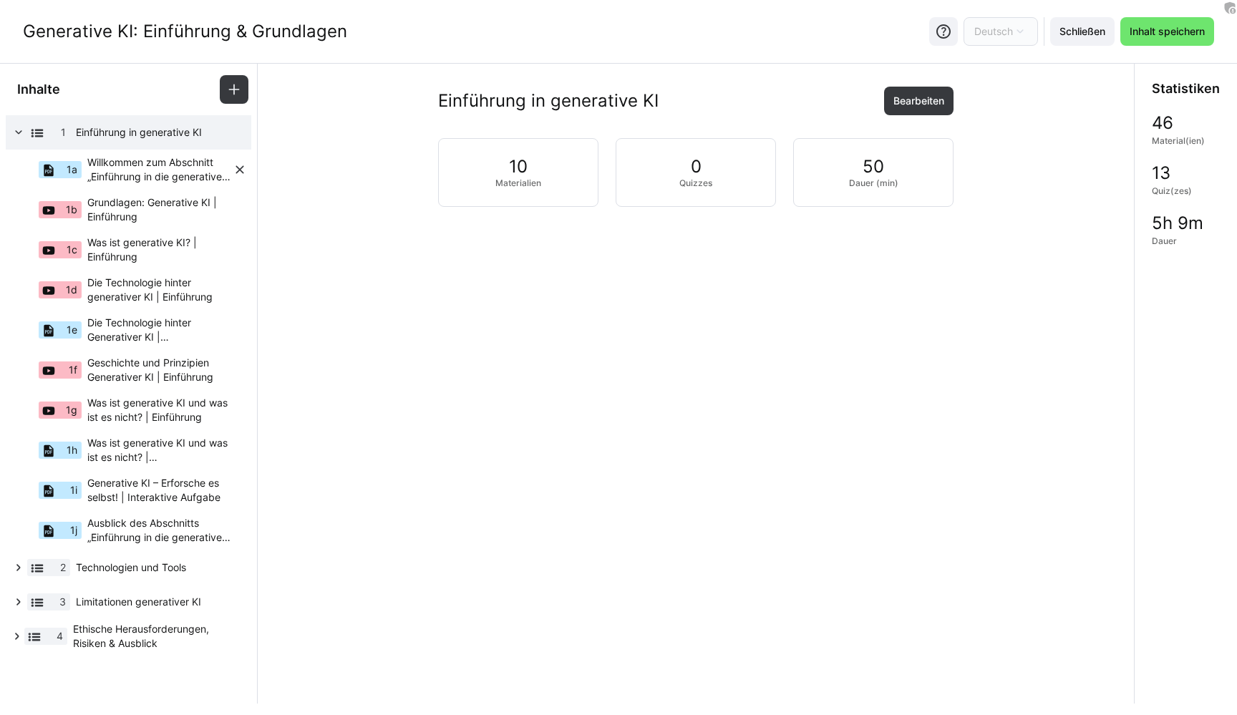
click at [173, 169] on span "Willkommen zum Abschnitt „Einführung in die generative KI"!" at bounding box center [159, 169] width 145 height 29
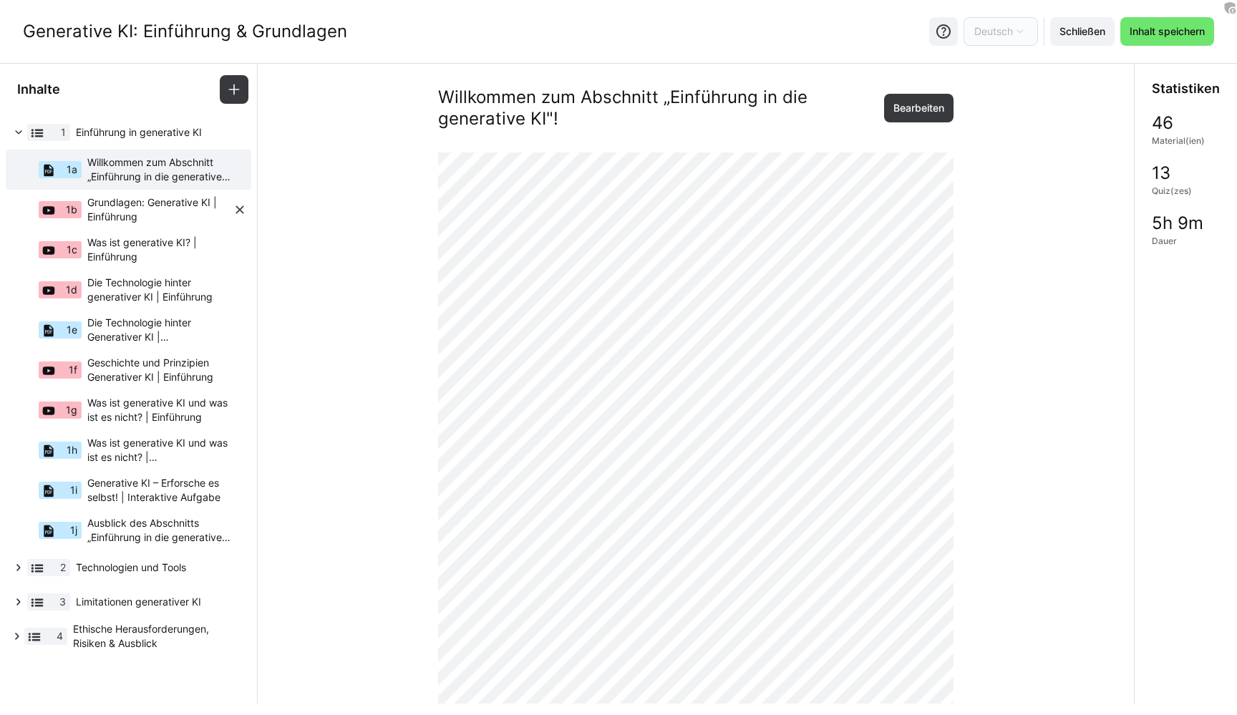
click at [145, 205] on span "Grundlagen: Generative KI | Einführung" at bounding box center [159, 209] width 145 height 29
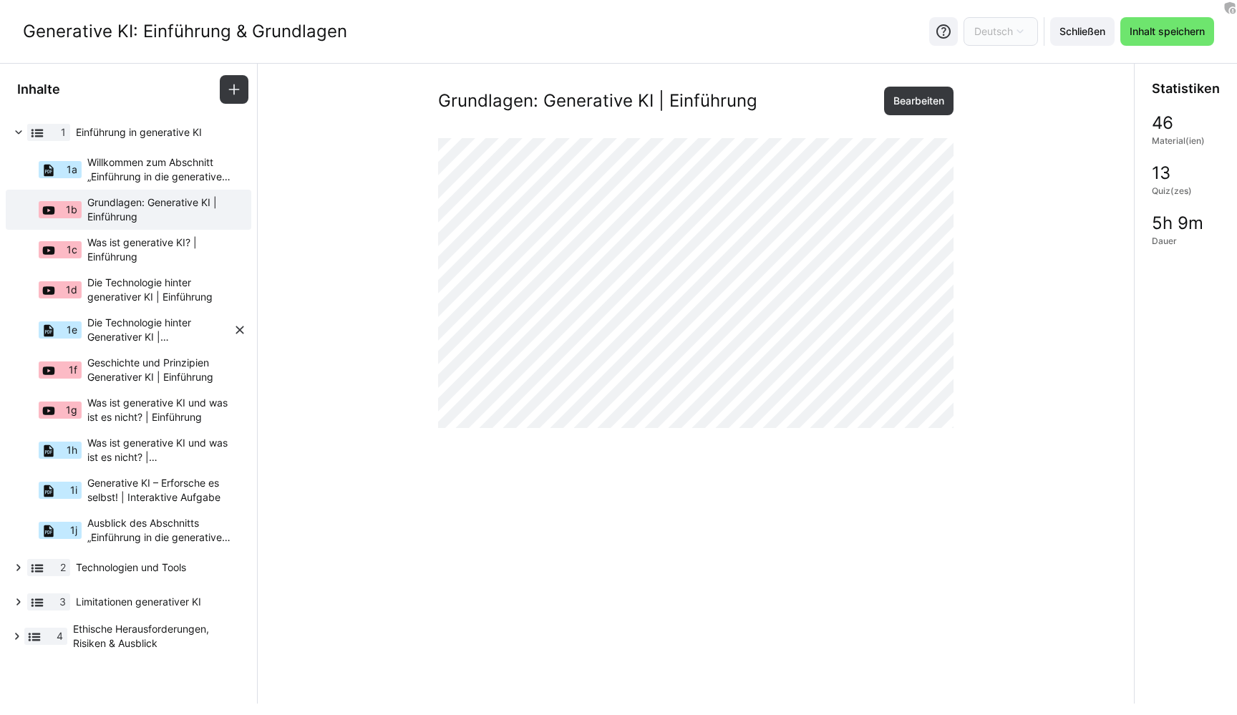
click at [157, 331] on span "Die Technologie hinter Generativer KI | Zusammenfassung" at bounding box center [159, 330] width 145 height 29
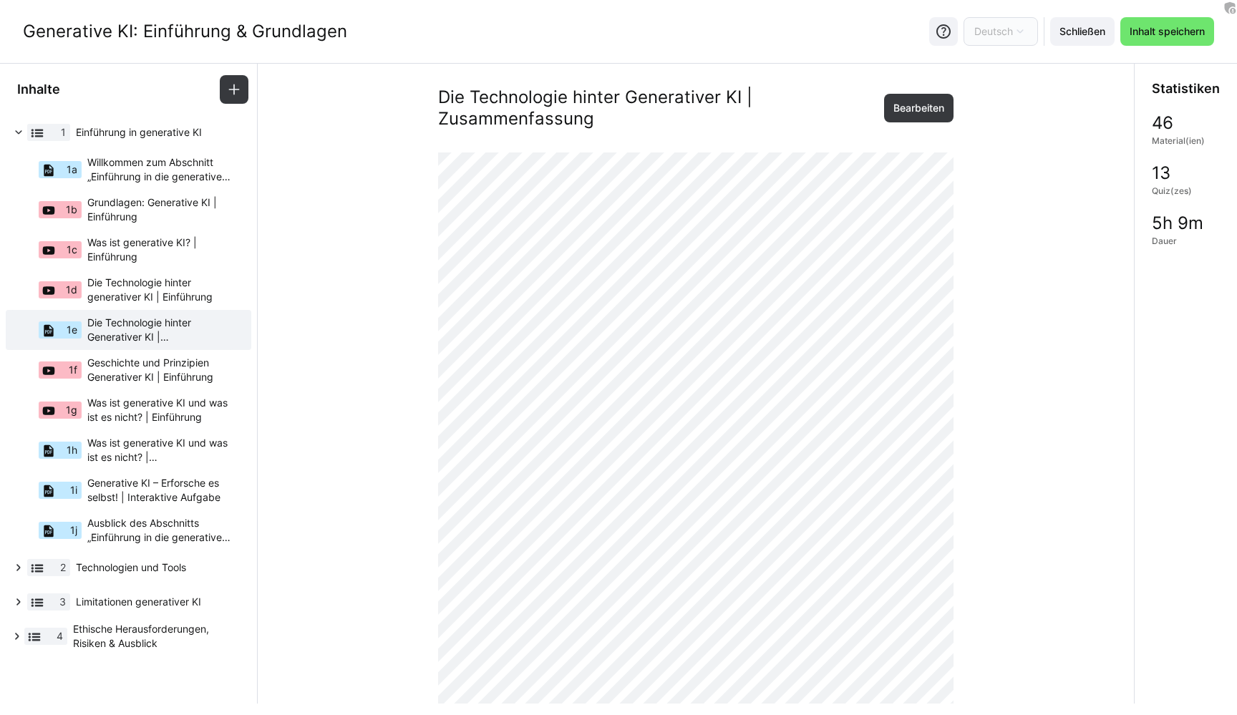
click at [21, 568] on eds-icon at bounding box center [18, 568] width 14 height 14
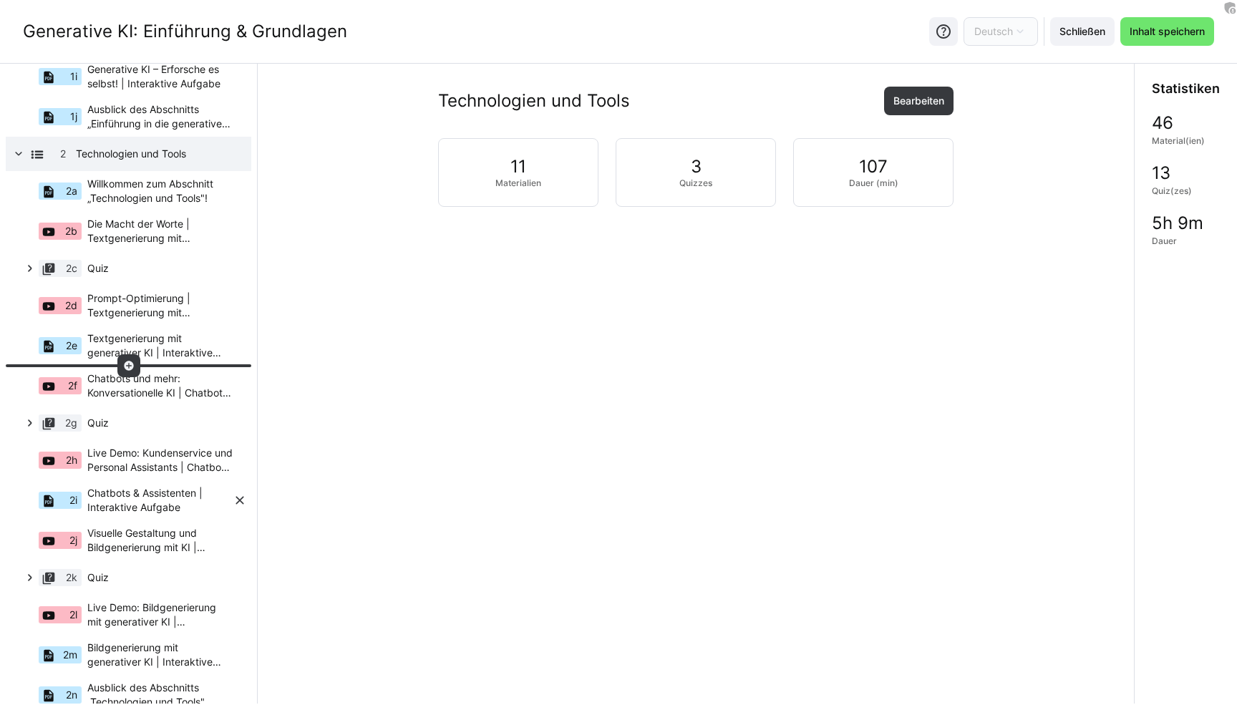
scroll to position [425, 0]
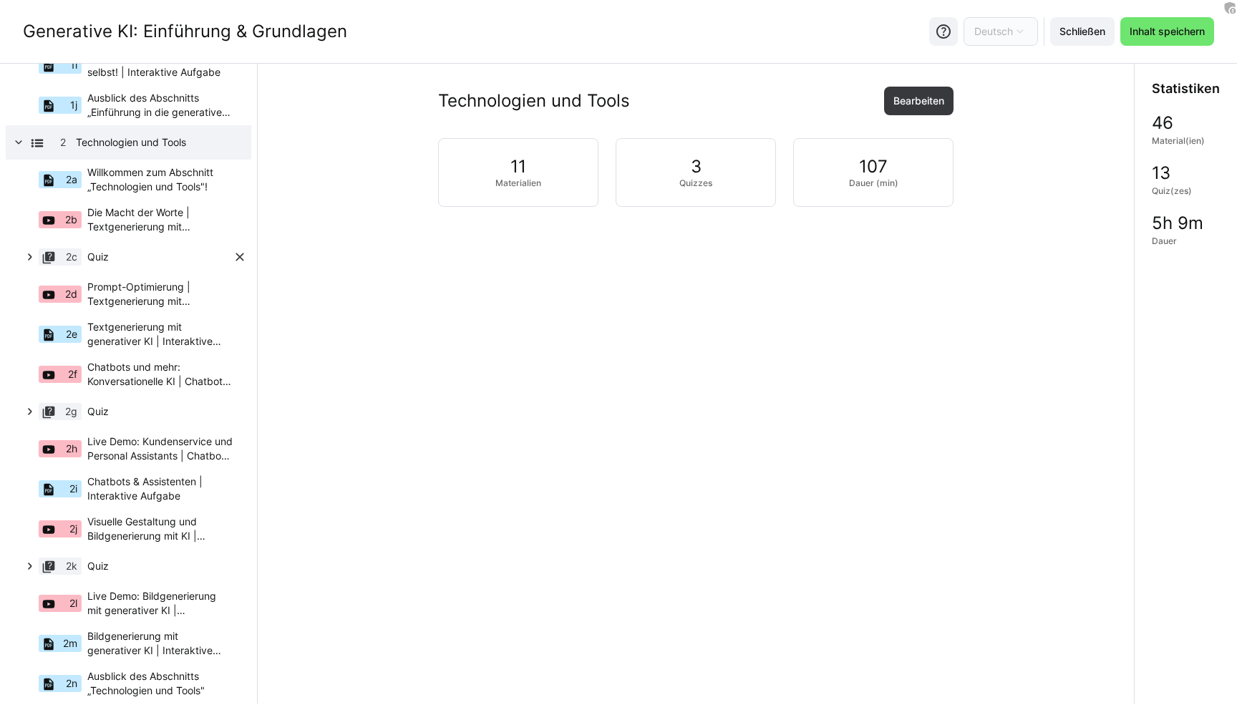
click at [82, 255] on div "2c Quiz" at bounding box center [134, 257] width 234 height 34
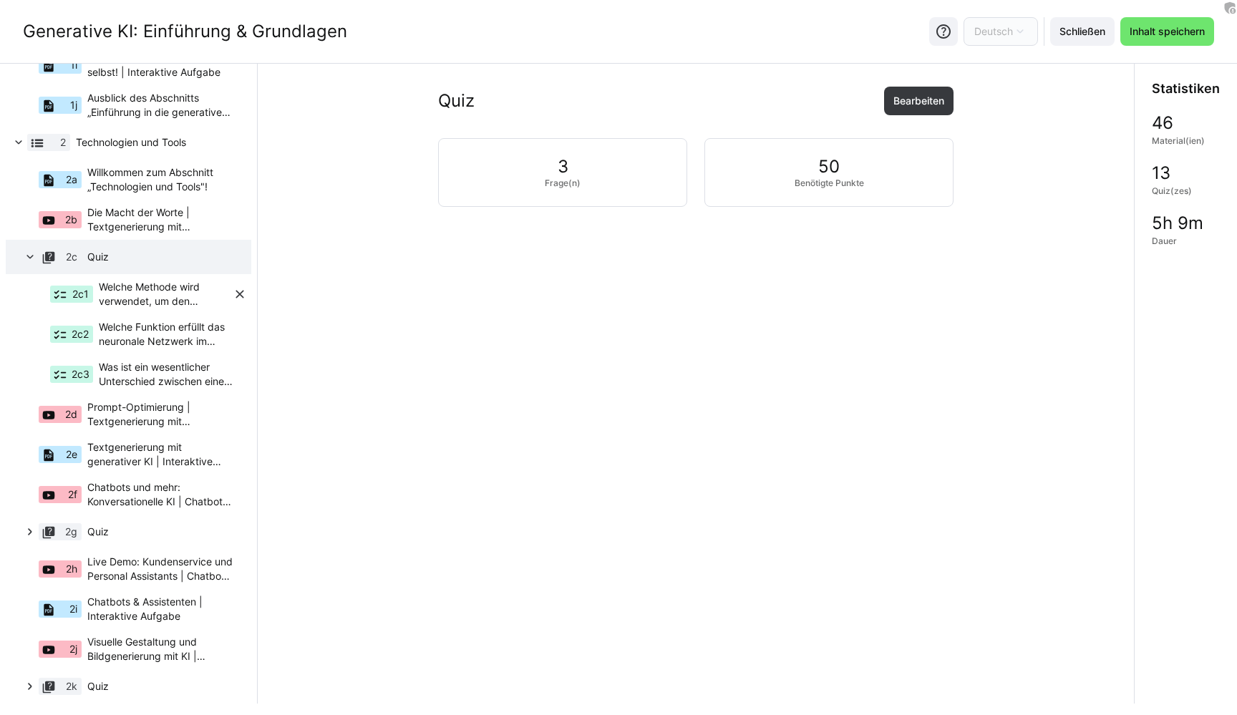
click at [106, 298] on span "Welche Methode wird verwendet, um den nächsten Buchstaben in einem großen Sprac…" at bounding box center [166, 294] width 134 height 29
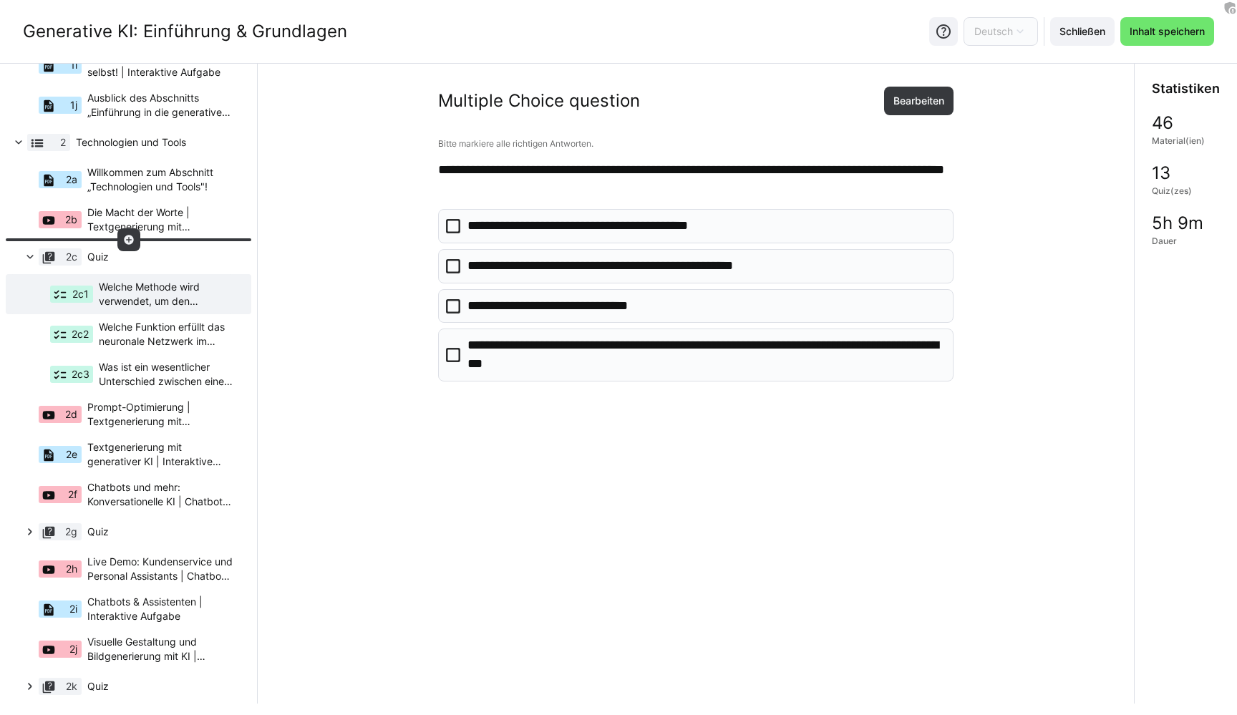
click at [127, 237] on eds-icon at bounding box center [128, 239] width 11 height 11
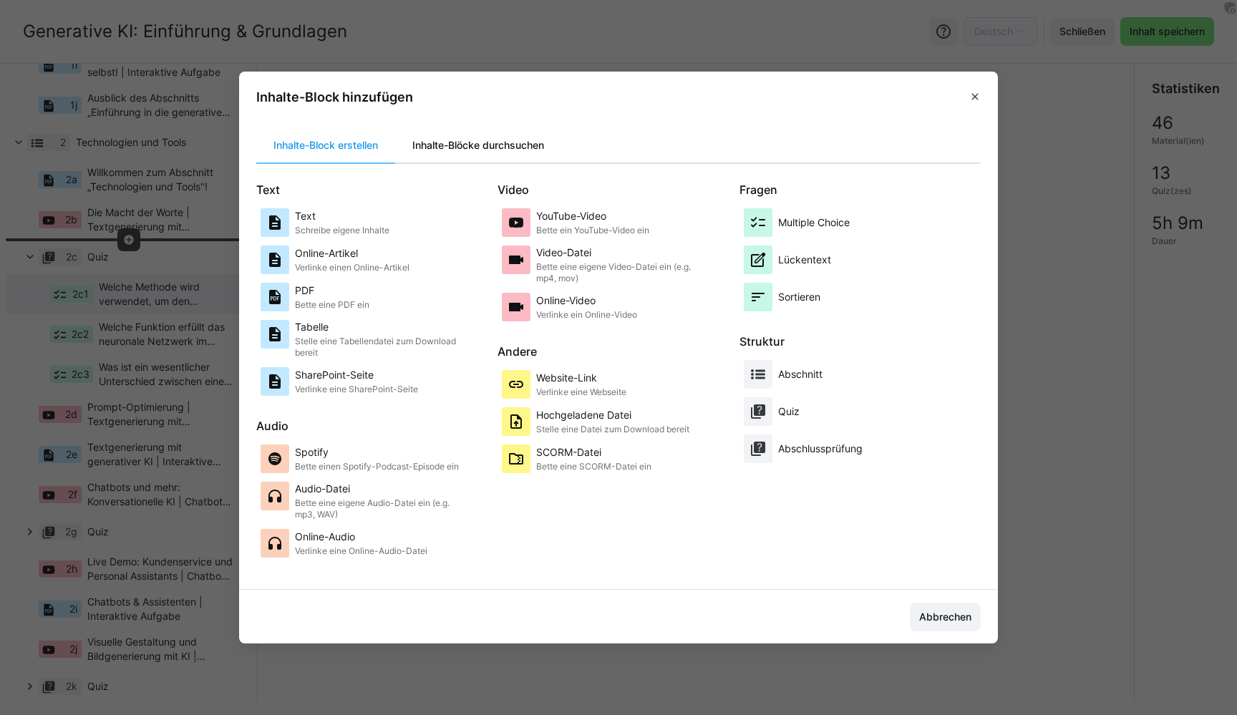
click at [483, 149] on div "Inhalte-Blöcke durchsuchen" at bounding box center [478, 145] width 166 height 34
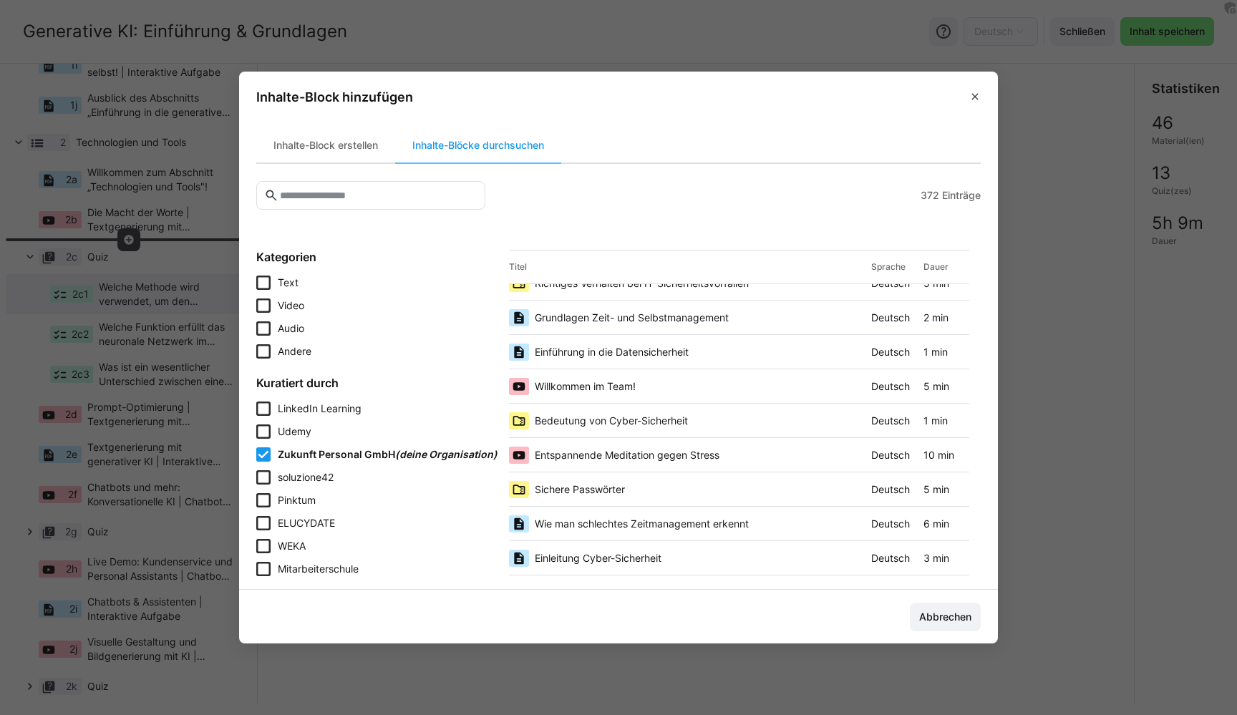
scroll to position [535, 0]
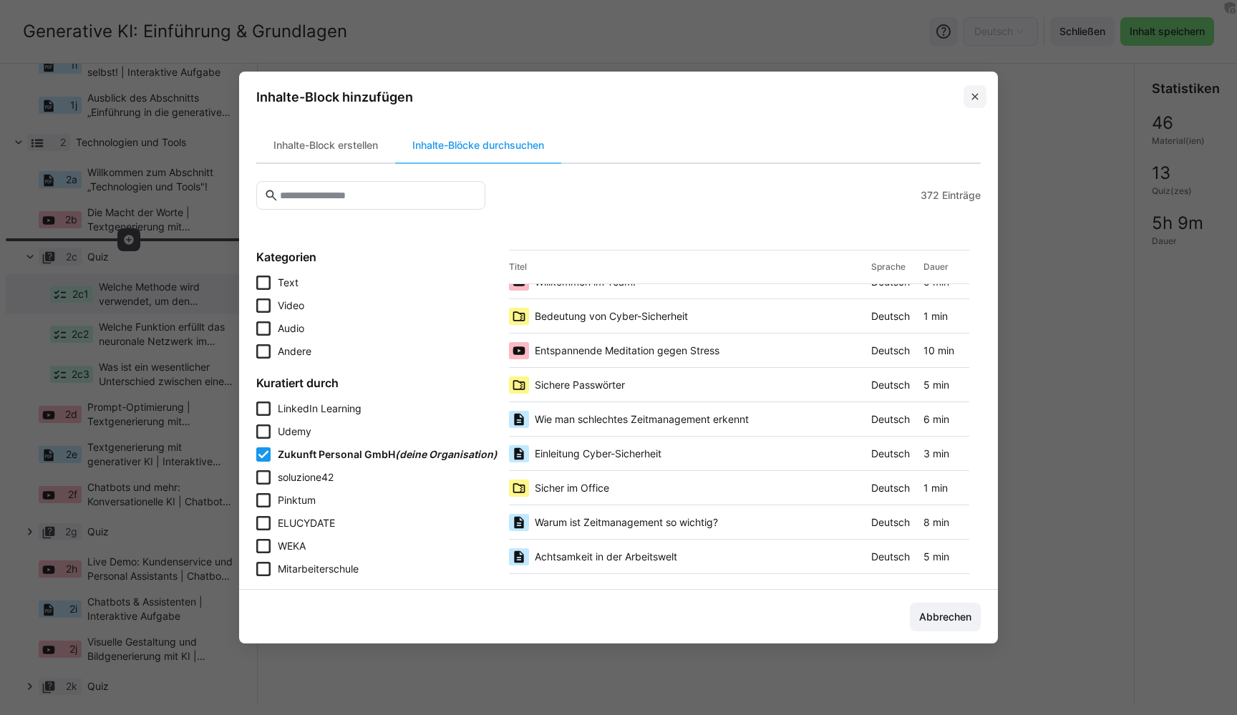
click at [976, 101] on eds-icon at bounding box center [974, 96] width 11 height 11
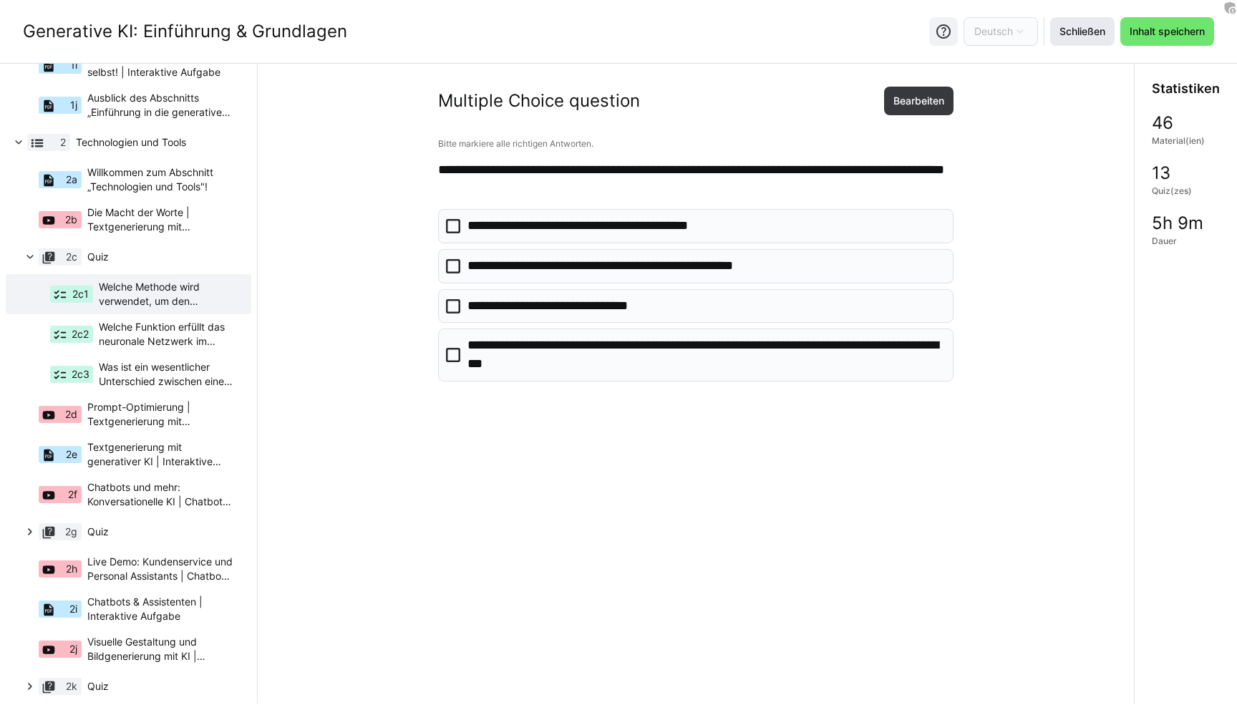
click at [1072, 36] on span "Schließen" at bounding box center [1082, 31] width 50 height 14
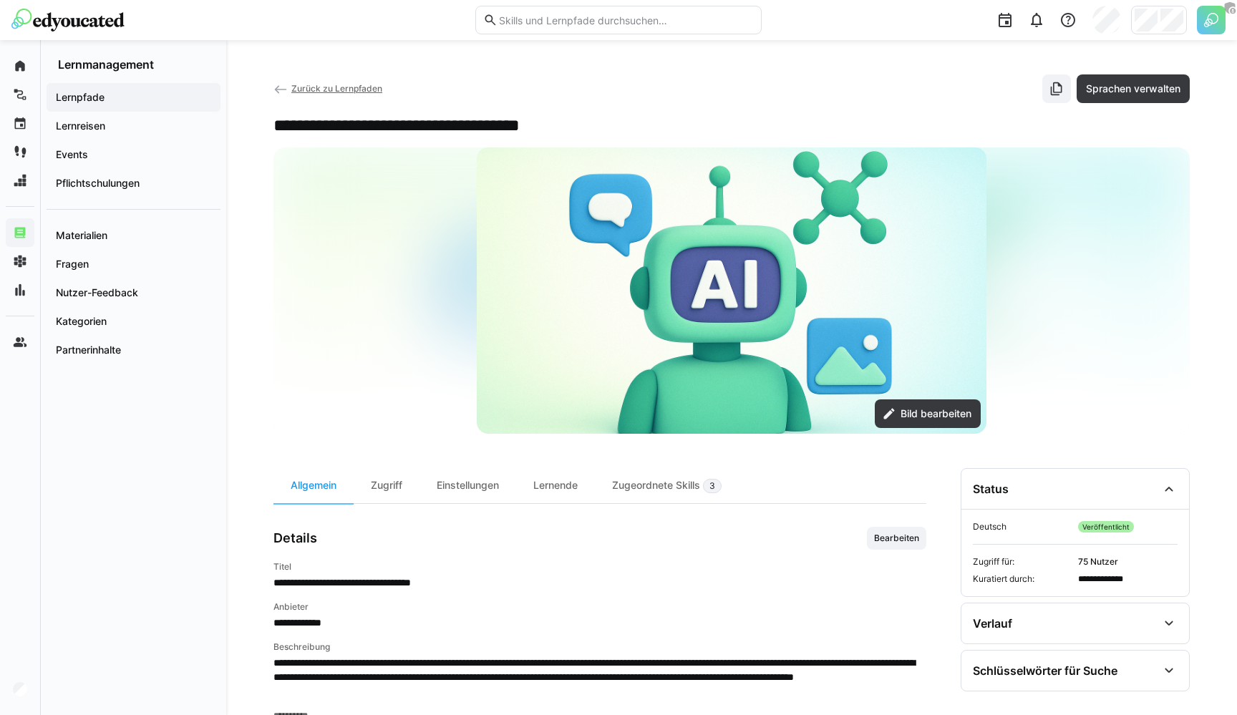
click at [609, 21] on input "text" at bounding box center [626, 20] width 256 height 13
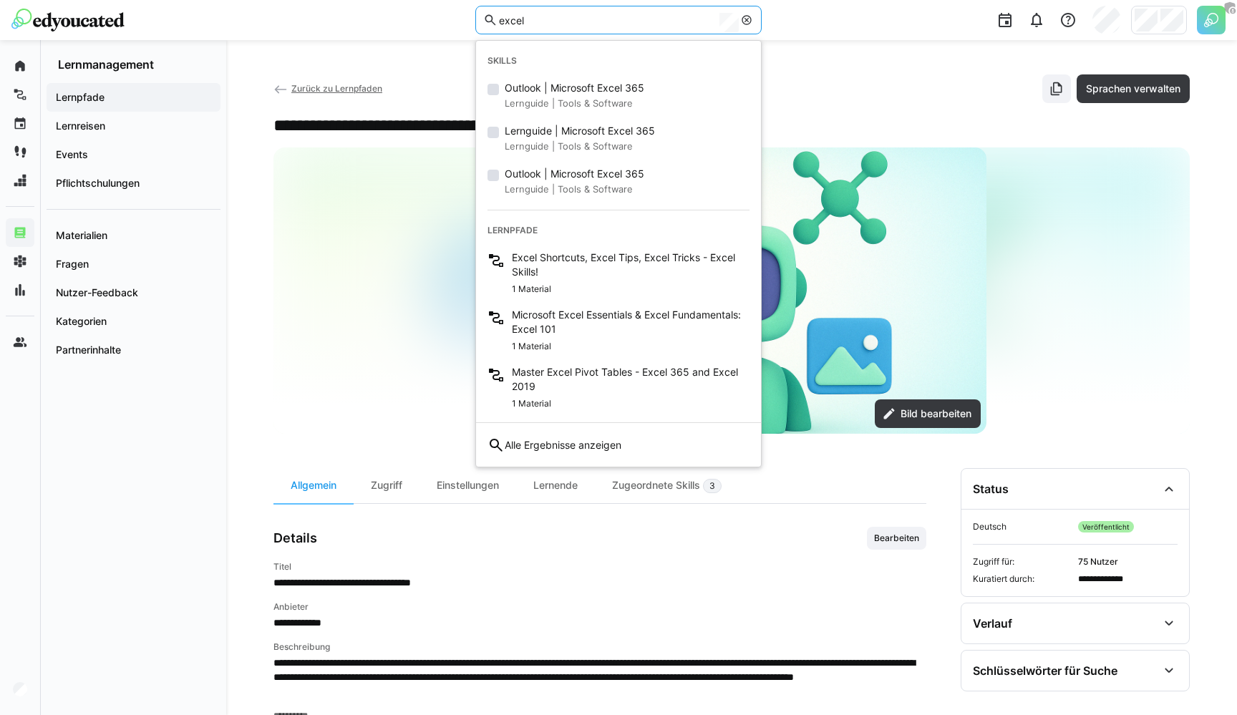
type input "excel"
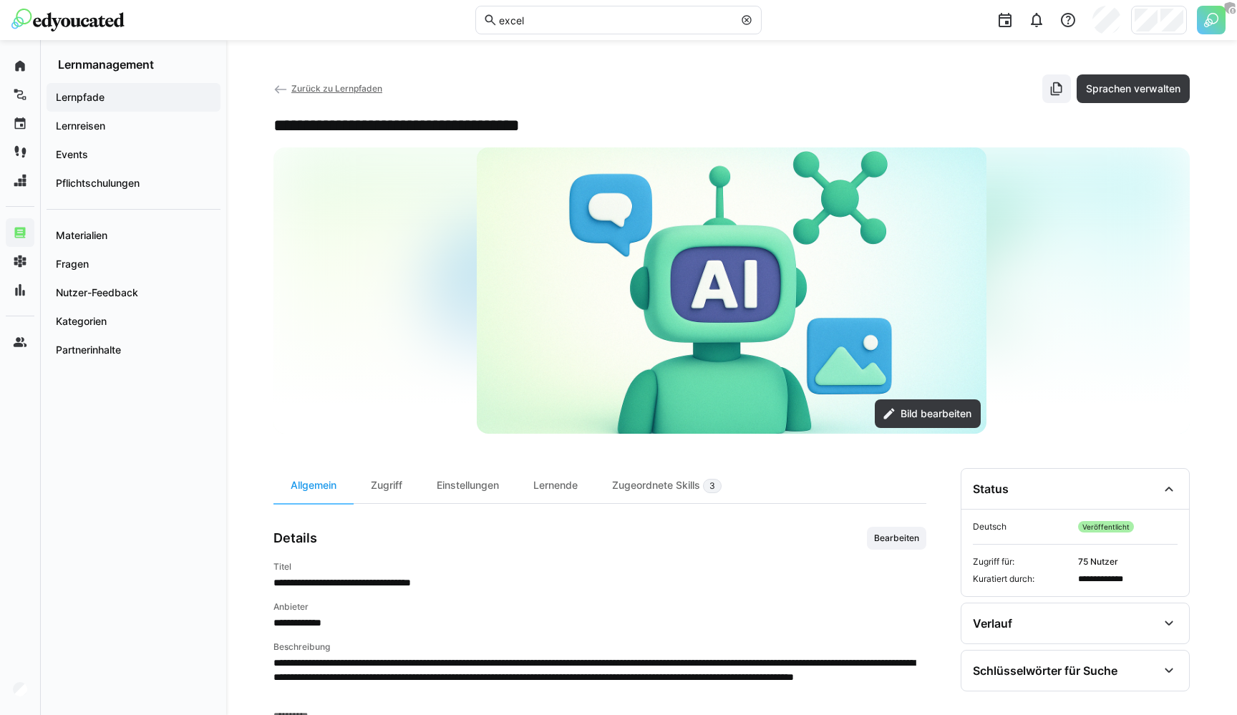
click at [1066, 32] on div at bounding box center [1068, 20] width 29 height 29
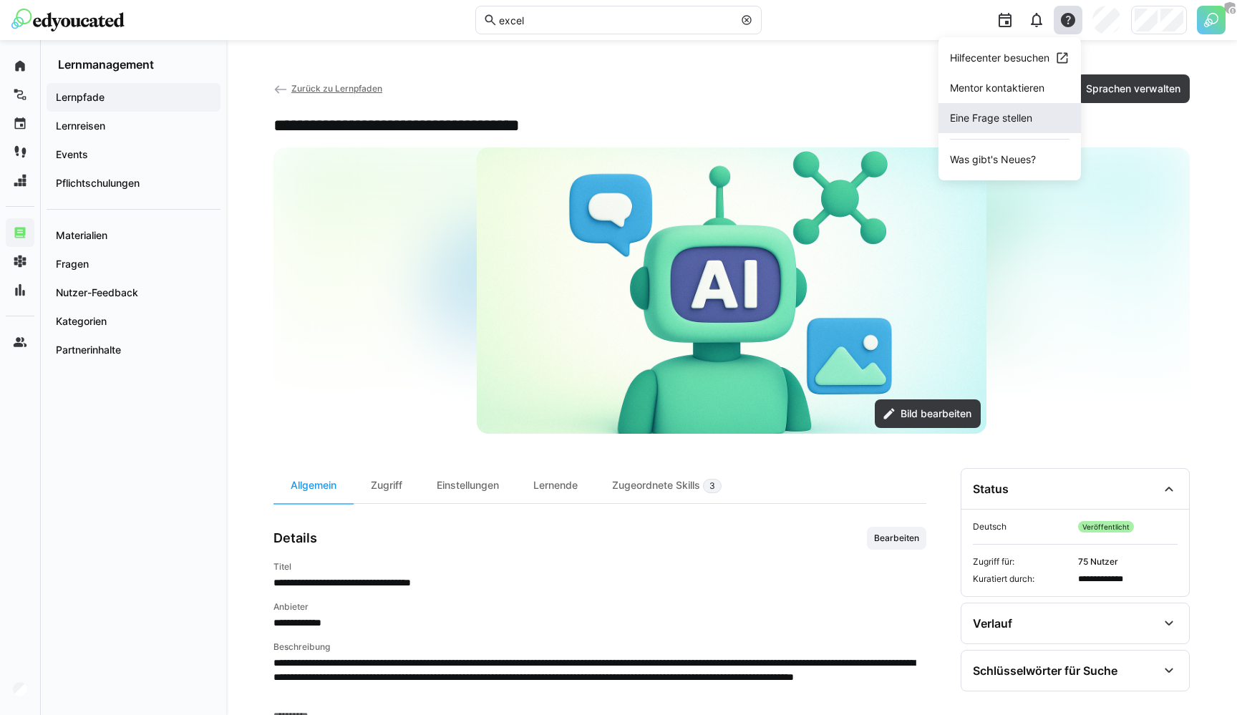
click at [1002, 122] on span "Eine Frage stellen" at bounding box center [1010, 118] width 142 height 30
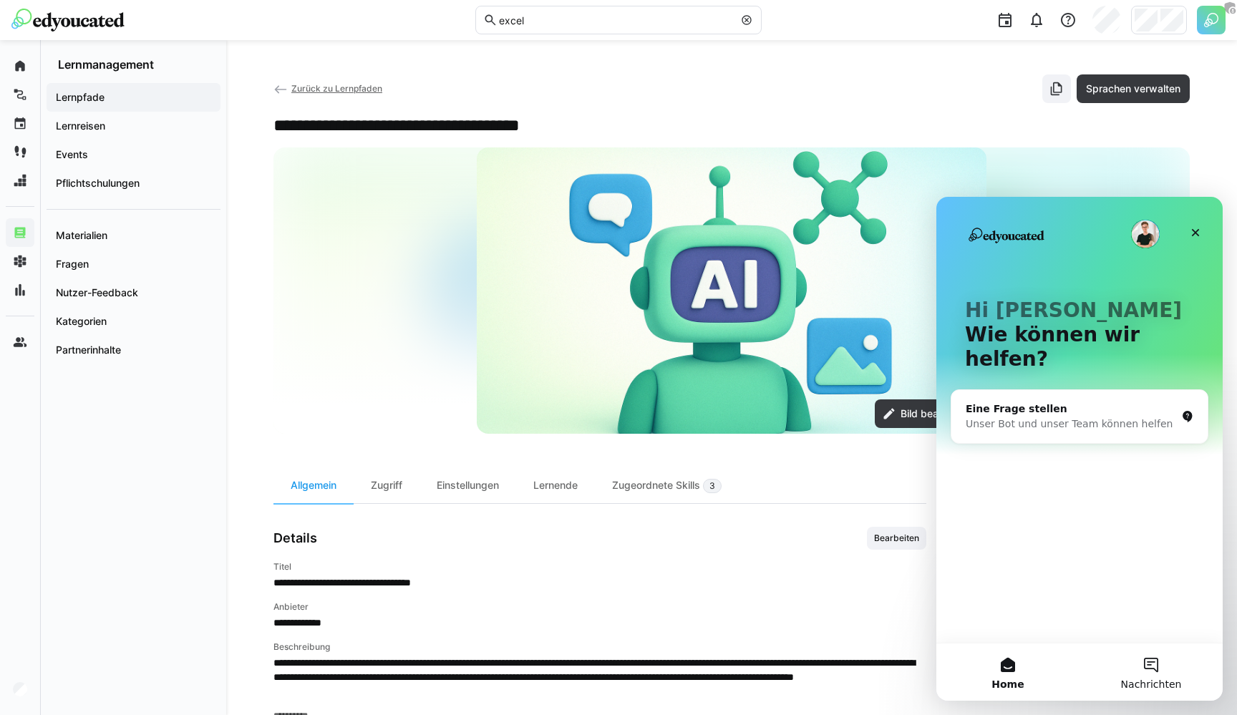
click at [1143, 664] on button "Nachrichten" at bounding box center [1151, 672] width 143 height 57
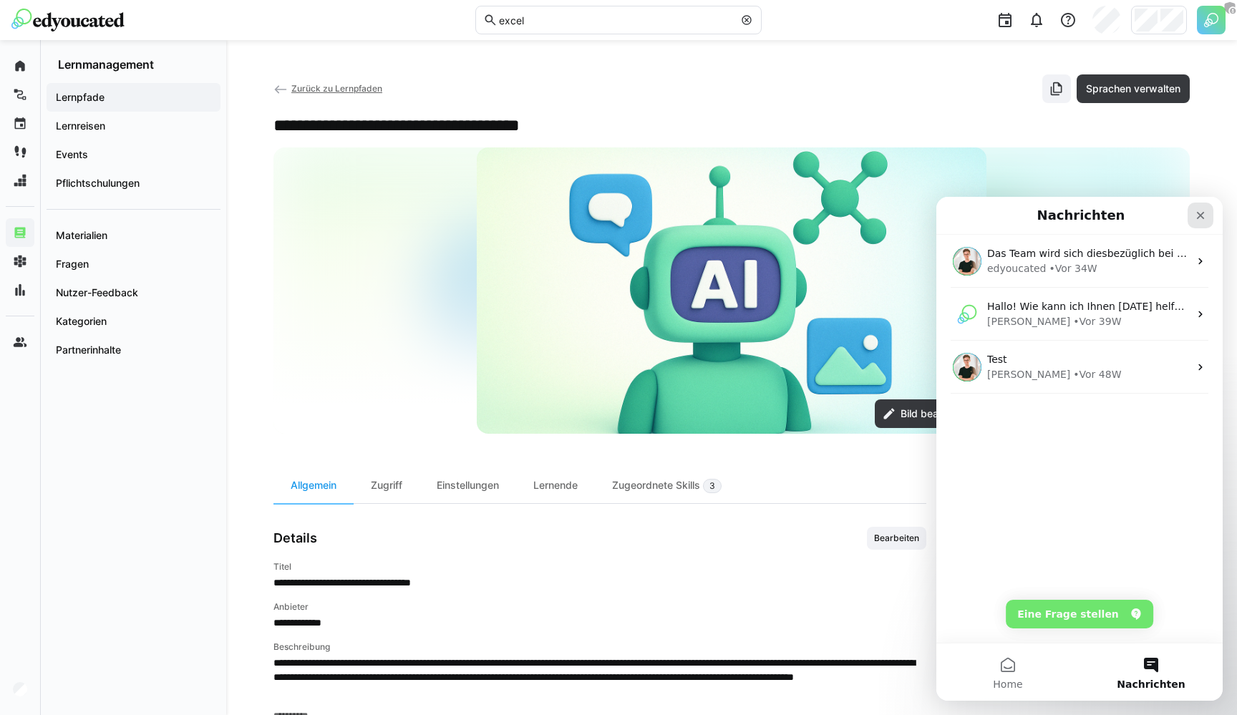
click at [1196, 208] on div "Schließen" at bounding box center [1201, 216] width 26 height 26
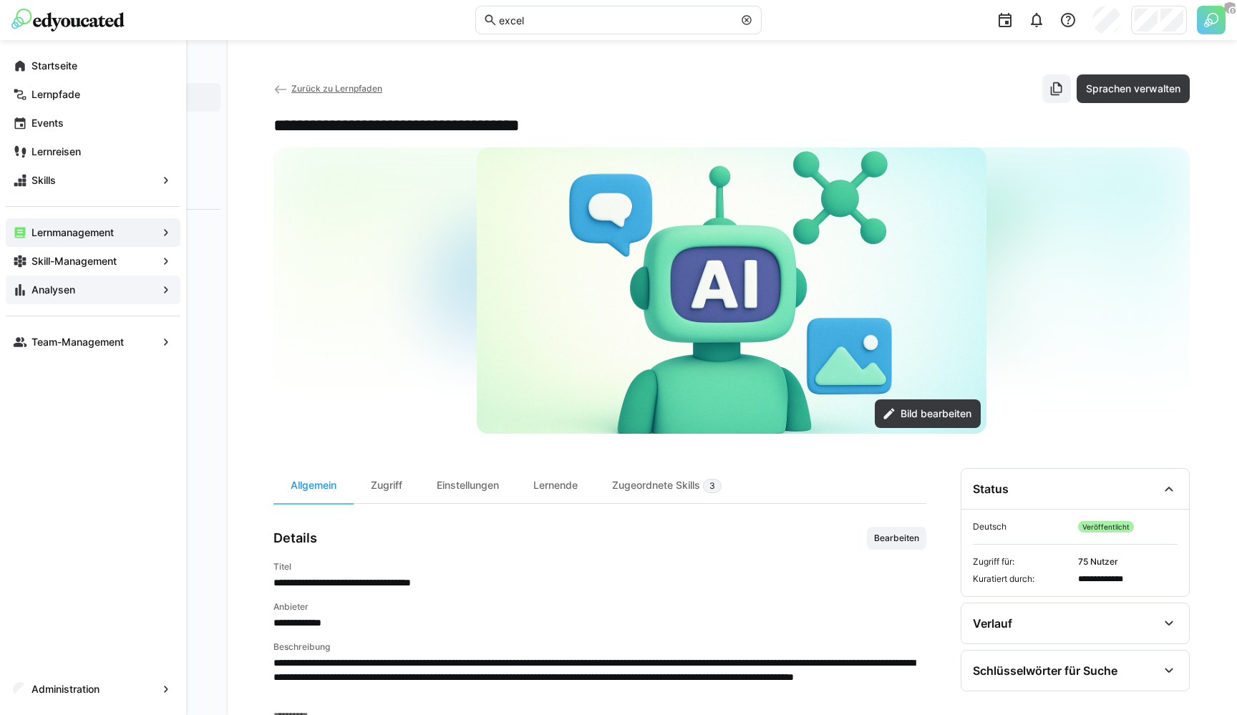
click at [16, 283] on eds-icon at bounding box center [20, 290] width 14 height 14
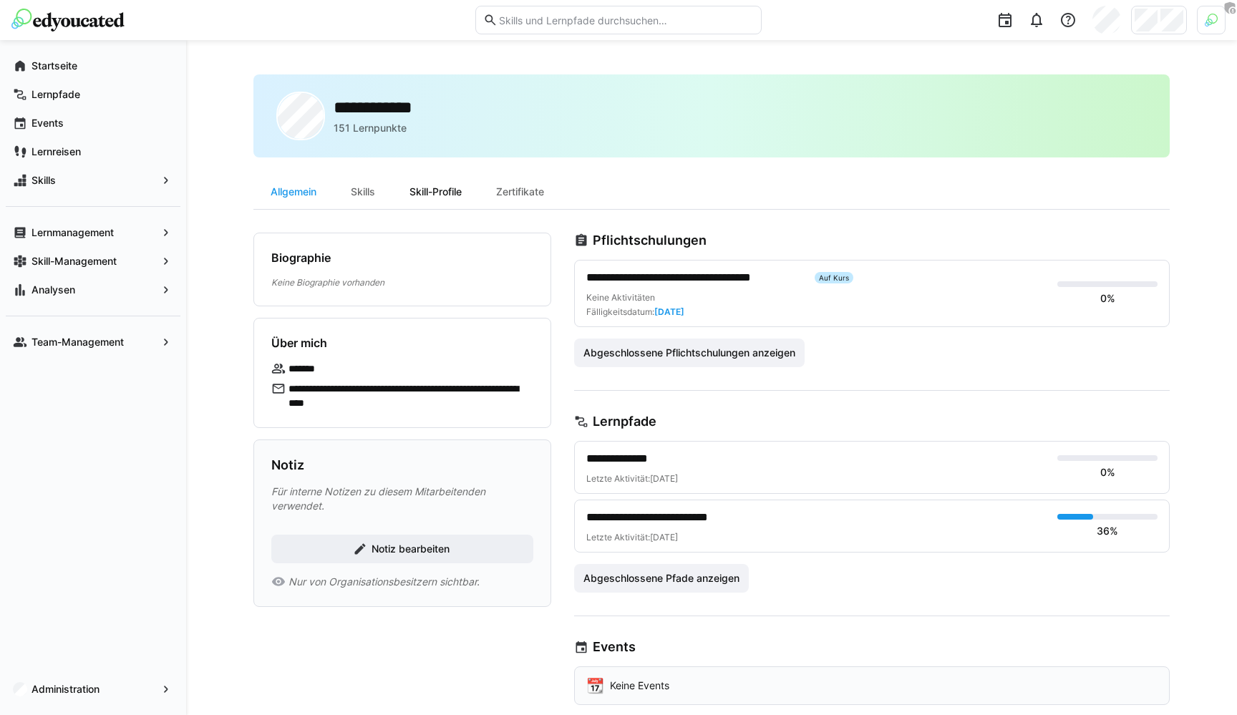
click at [439, 188] on div "Skill-Profile" at bounding box center [435, 192] width 87 height 34
